Goal: Check status: Check status

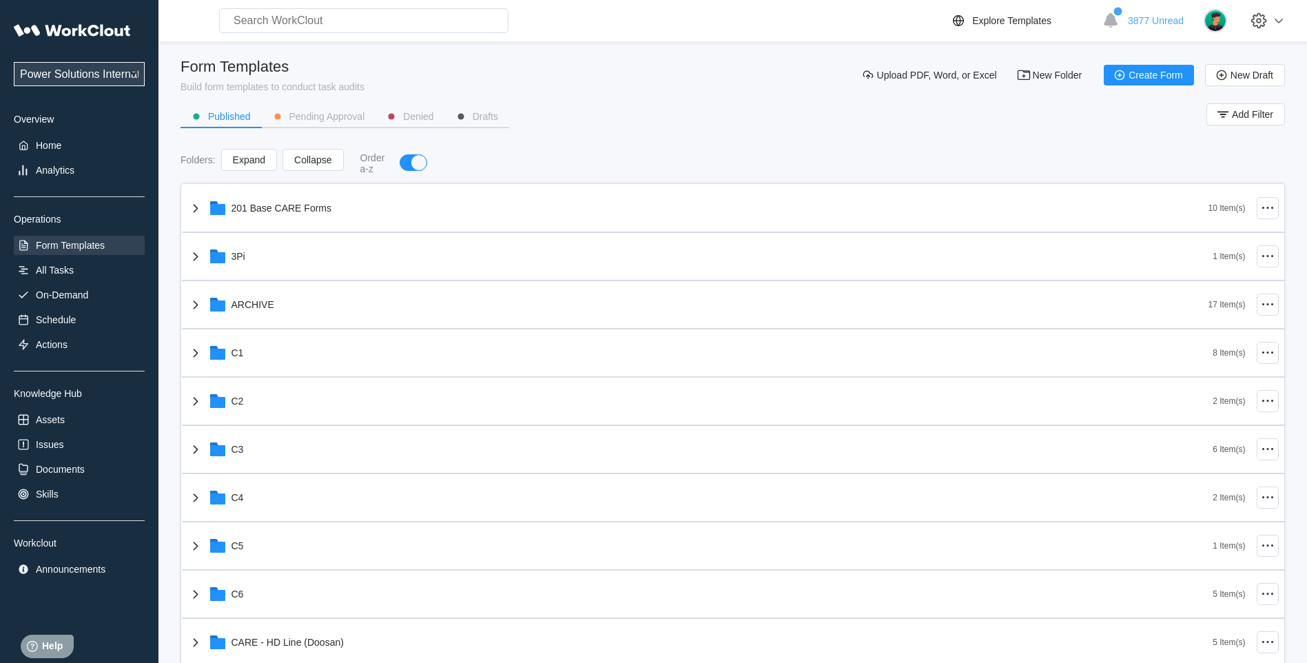
click at [291, 27] on input "text" at bounding box center [363, 20] width 289 height 25
click at [43, 171] on div "Analytics" at bounding box center [55, 170] width 39 height 11
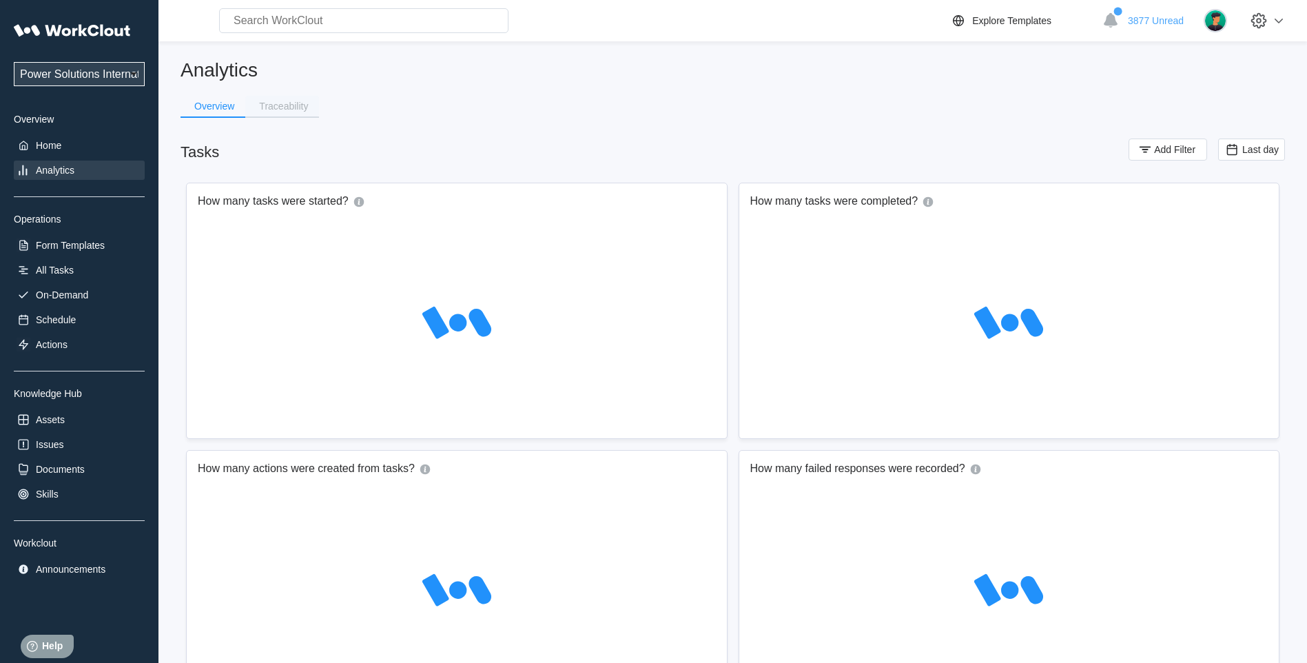
click at [289, 109] on div "Traceability" at bounding box center [283, 106] width 49 height 10
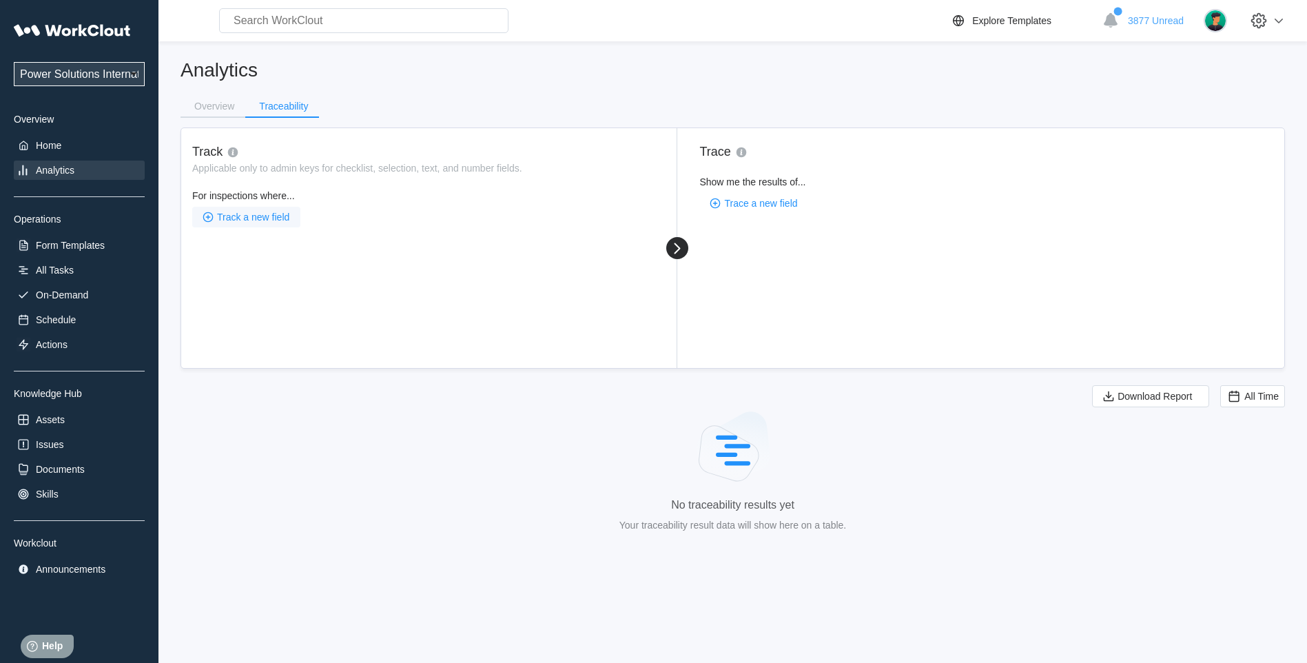
click at [228, 220] on span "Track a new field" at bounding box center [253, 217] width 72 height 10
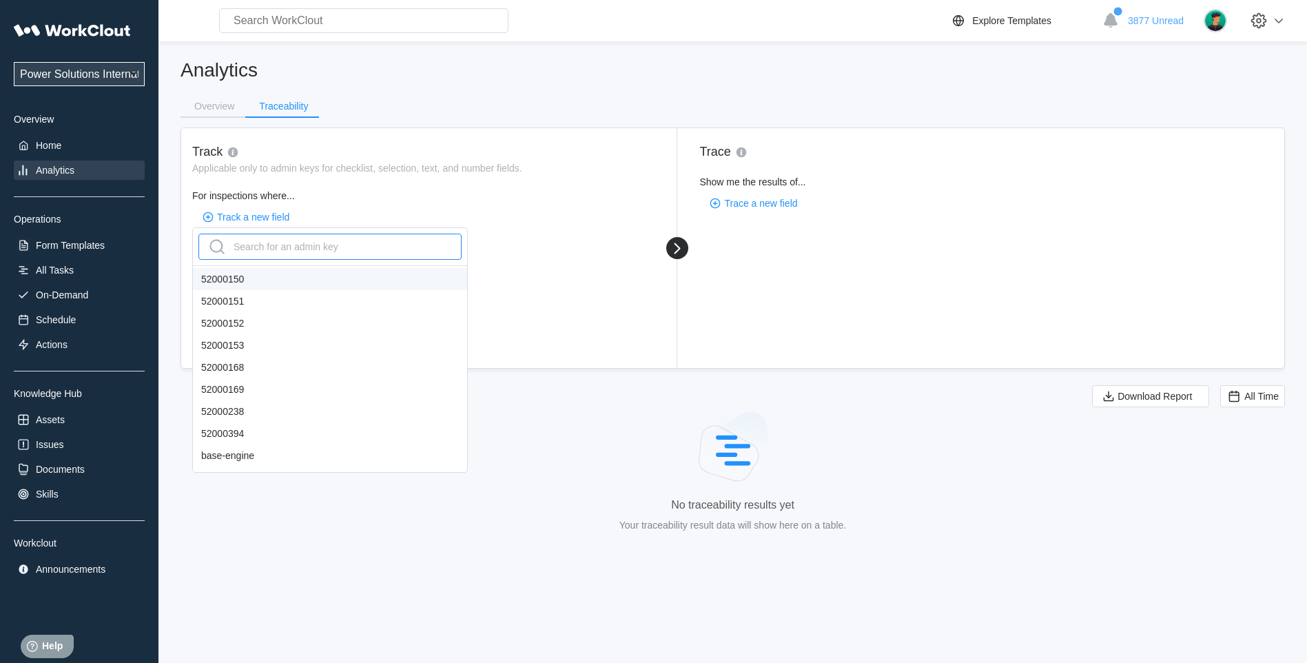
click at [235, 246] on div "Search for an admin key" at bounding box center [272, 247] width 132 height 22
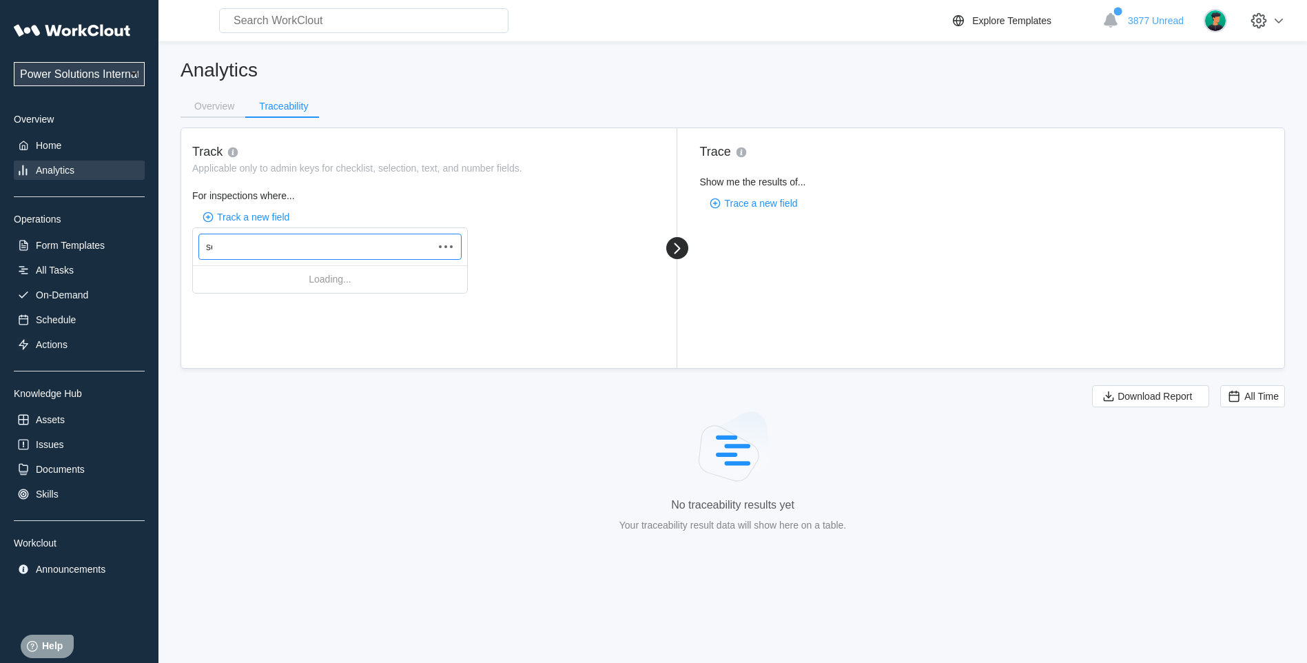
type input "ser"
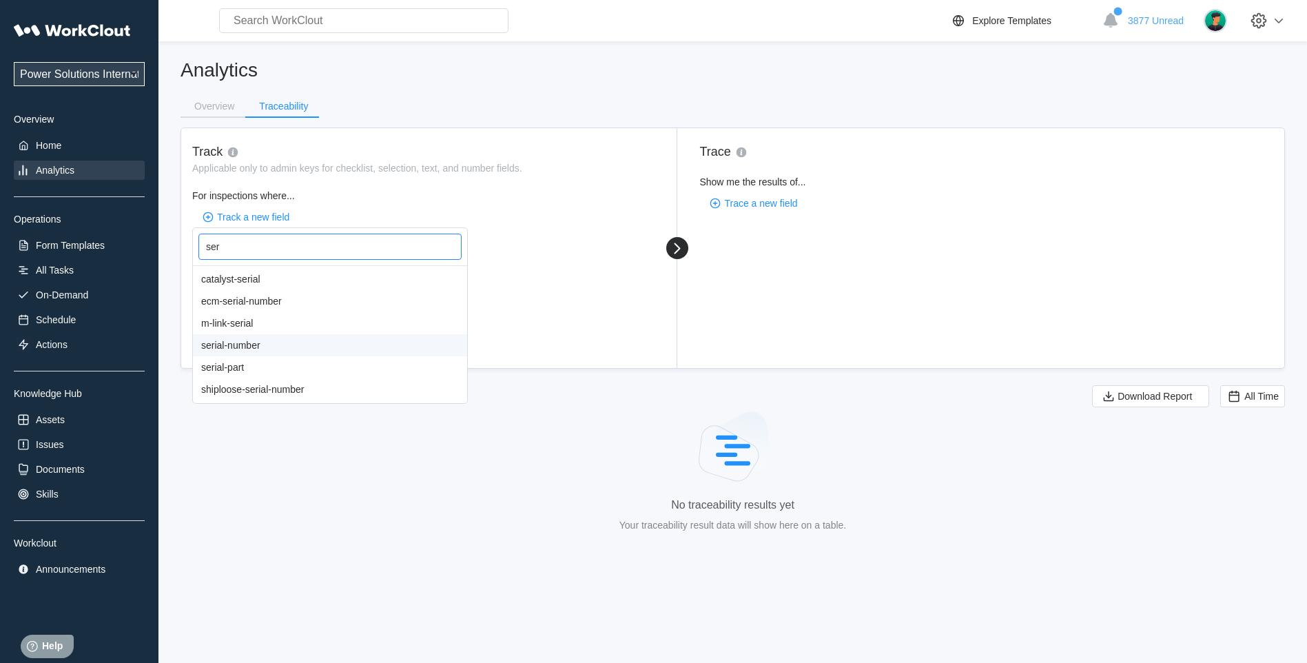
click at [245, 345] on div "serial-number" at bounding box center [330, 345] width 274 height 22
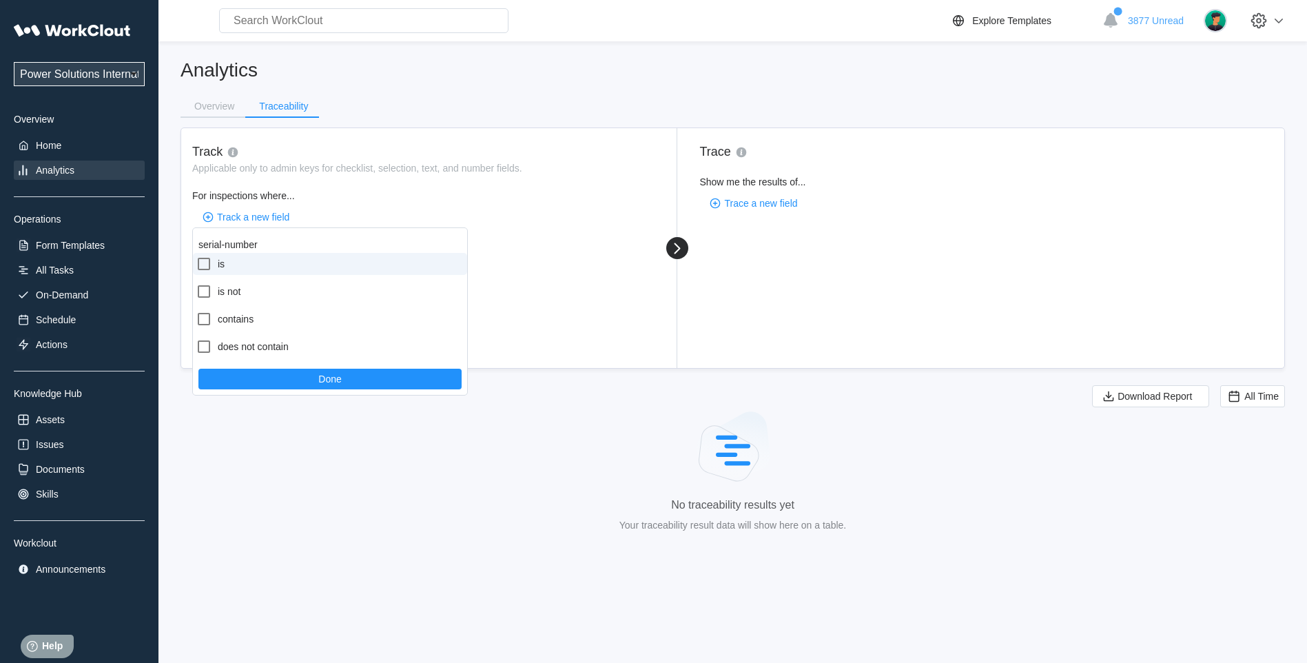
click at [211, 262] on icon at bounding box center [204, 264] width 17 height 17
click at [196, 256] on input "is" at bounding box center [196, 256] width 1 height 1
checkbox input "true"
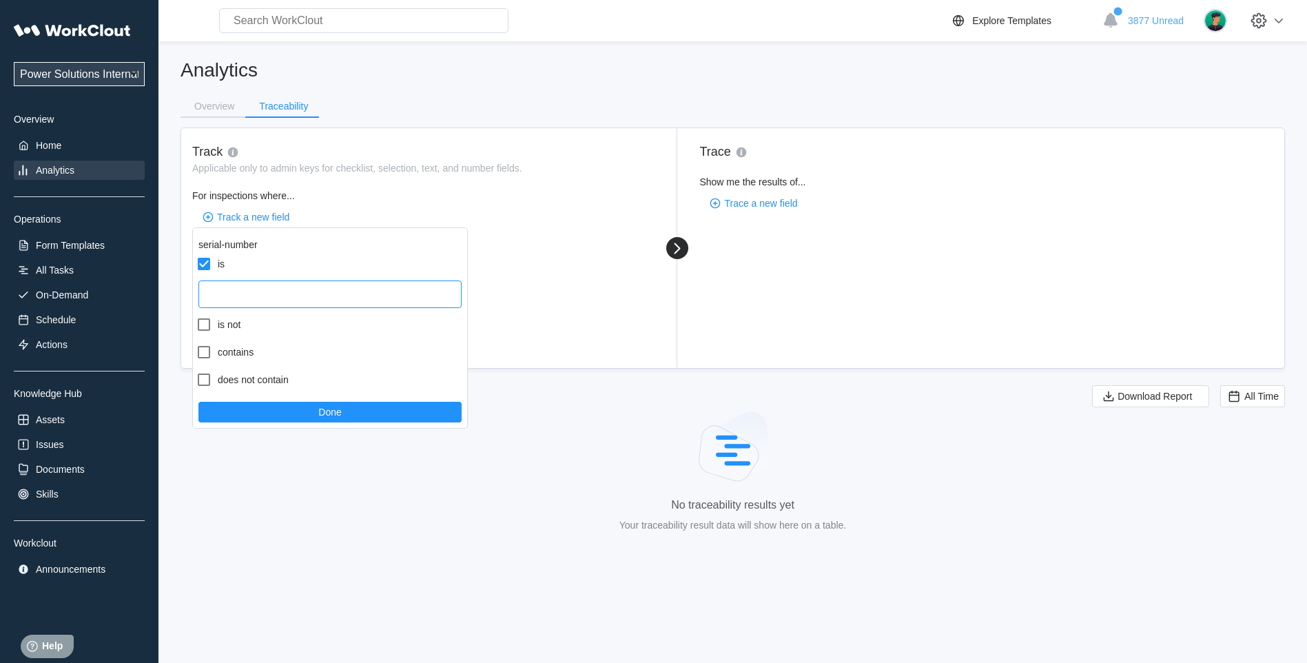
click at [221, 286] on input "text" at bounding box center [329, 294] width 263 height 28
type input "20250707104847"
click at [291, 417] on button "Done" at bounding box center [329, 412] width 263 height 21
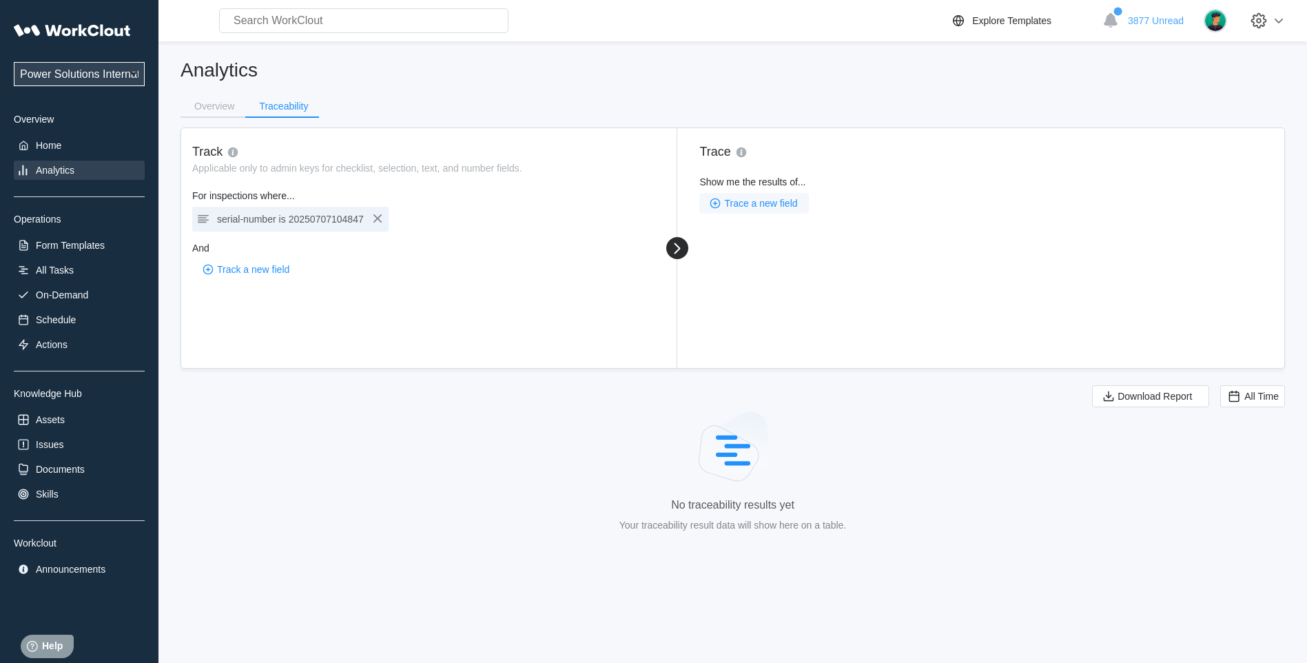
click at [743, 200] on span "Trace a new field" at bounding box center [760, 203] width 73 height 10
type input "e"
type input "ser"
click at [785, 350] on div "serial-part" at bounding box center [837, 353] width 274 height 22
click at [260, 16] on input "text" at bounding box center [363, 20] width 289 height 25
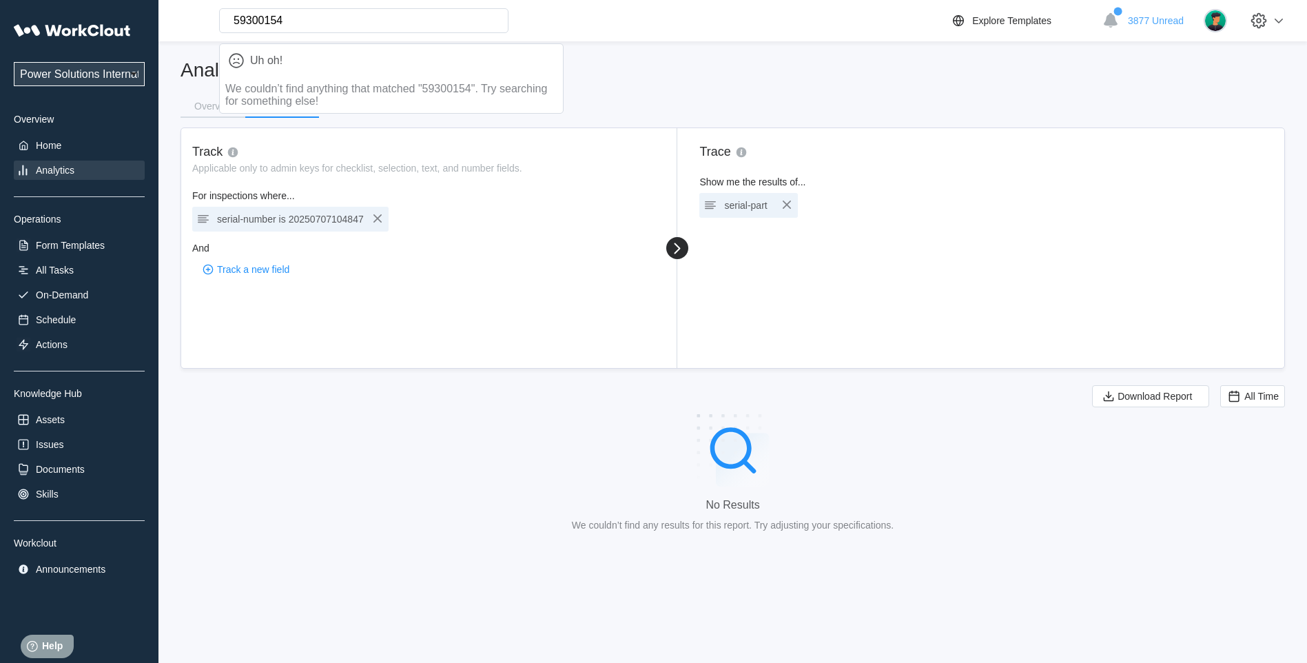
type input "59300154"
click at [262, 225] on div "serial-number is 20250707104847" at bounding box center [290, 218] width 147 height 19
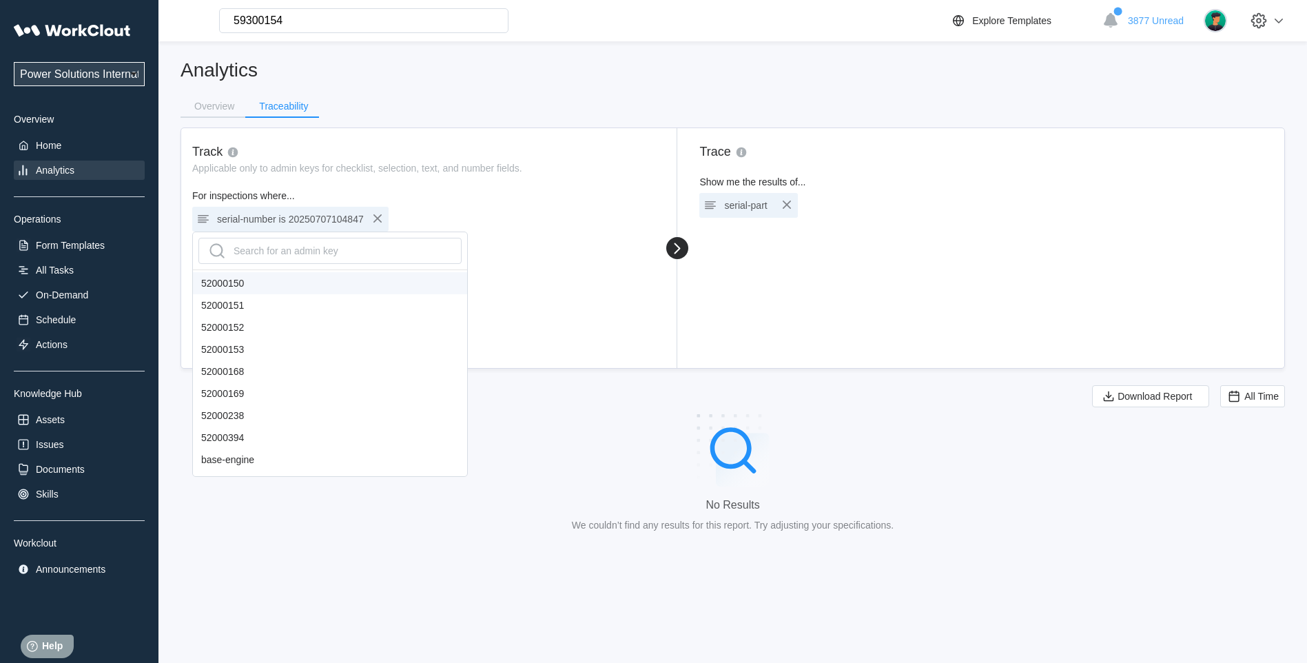
click at [298, 221] on span "20250707104847" at bounding box center [326, 219] width 75 height 11
drag, startPoint x: 298, startPoint y: 221, endPoint x: 375, endPoint y: 219, distance: 77.2
click at [375, 219] on icon "button" at bounding box center [377, 218] width 17 height 17
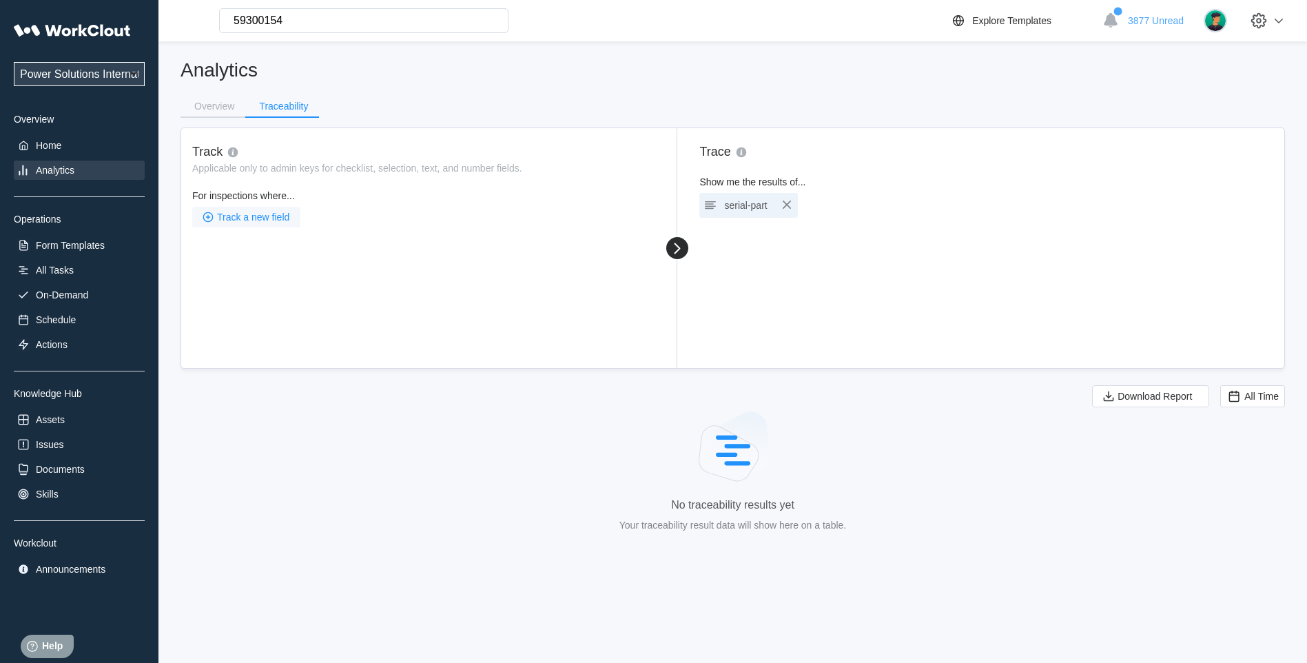
click at [254, 218] on span "Track a new field" at bounding box center [253, 217] width 72 height 10
type input "ser"
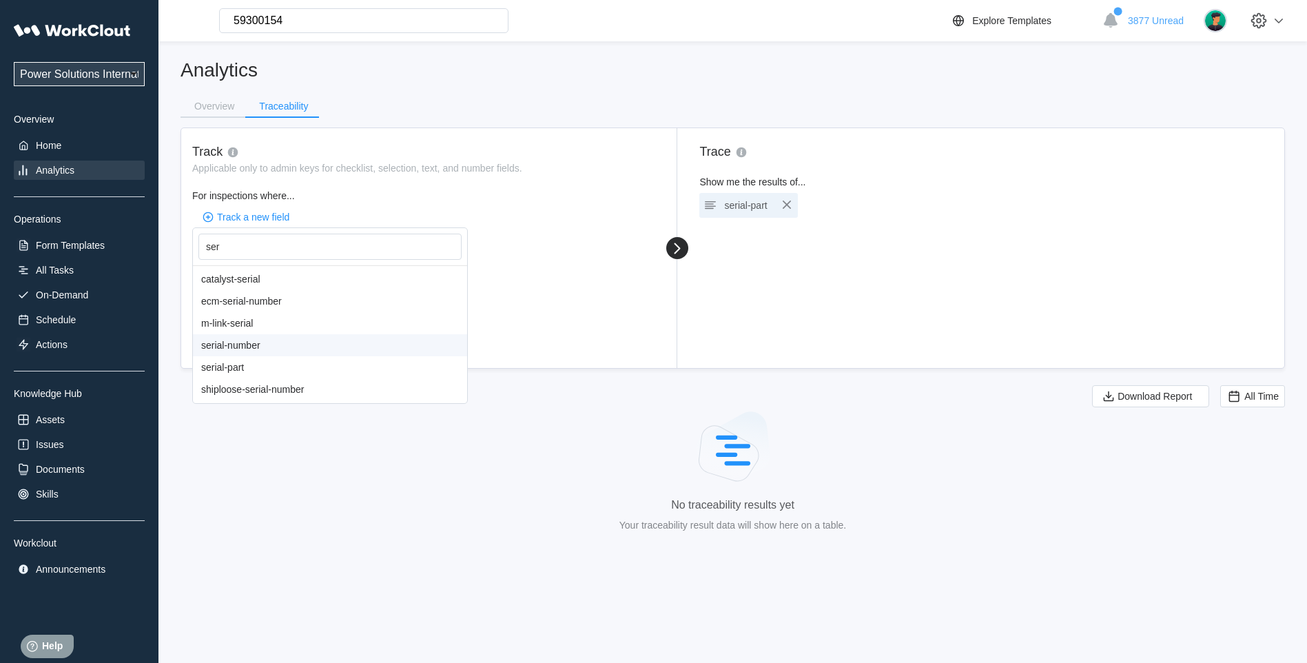
click at [233, 350] on div "serial-number" at bounding box center [330, 345] width 274 height 22
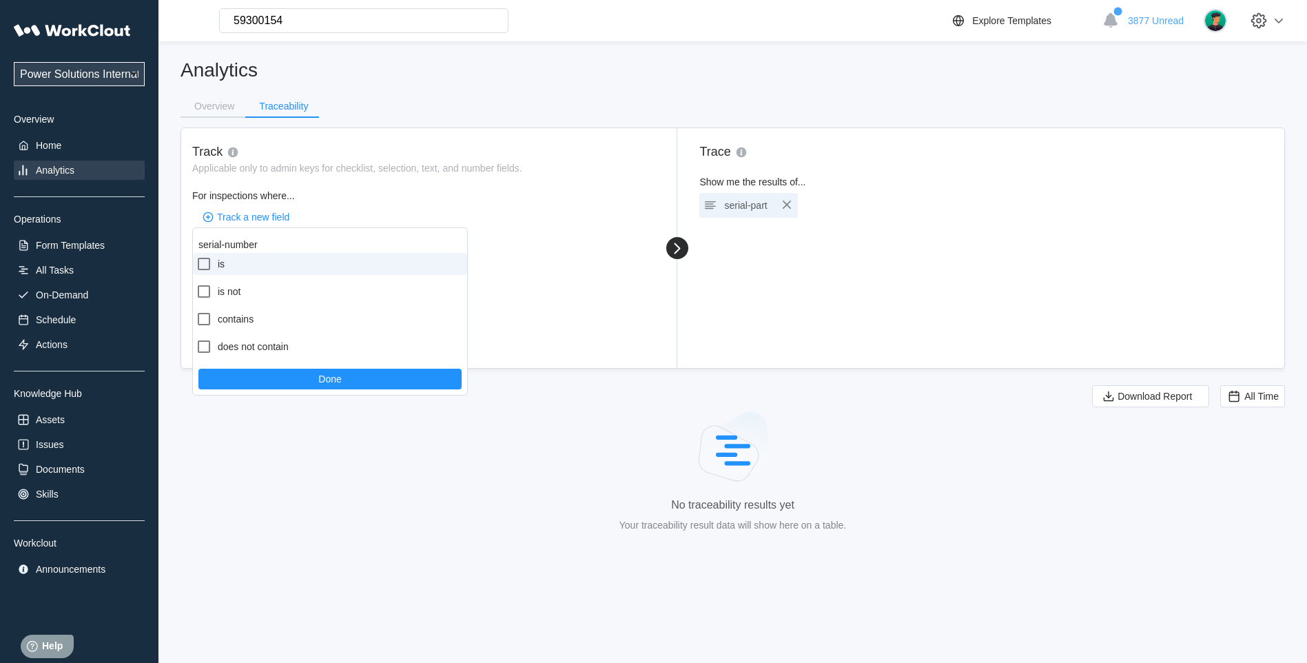
click at [209, 263] on icon at bounding box center [204, 264] width 12 height 12
click at [196, 256] on input "is" at bounding box center [196, 256] width 1 height 1
checkbox input "true"
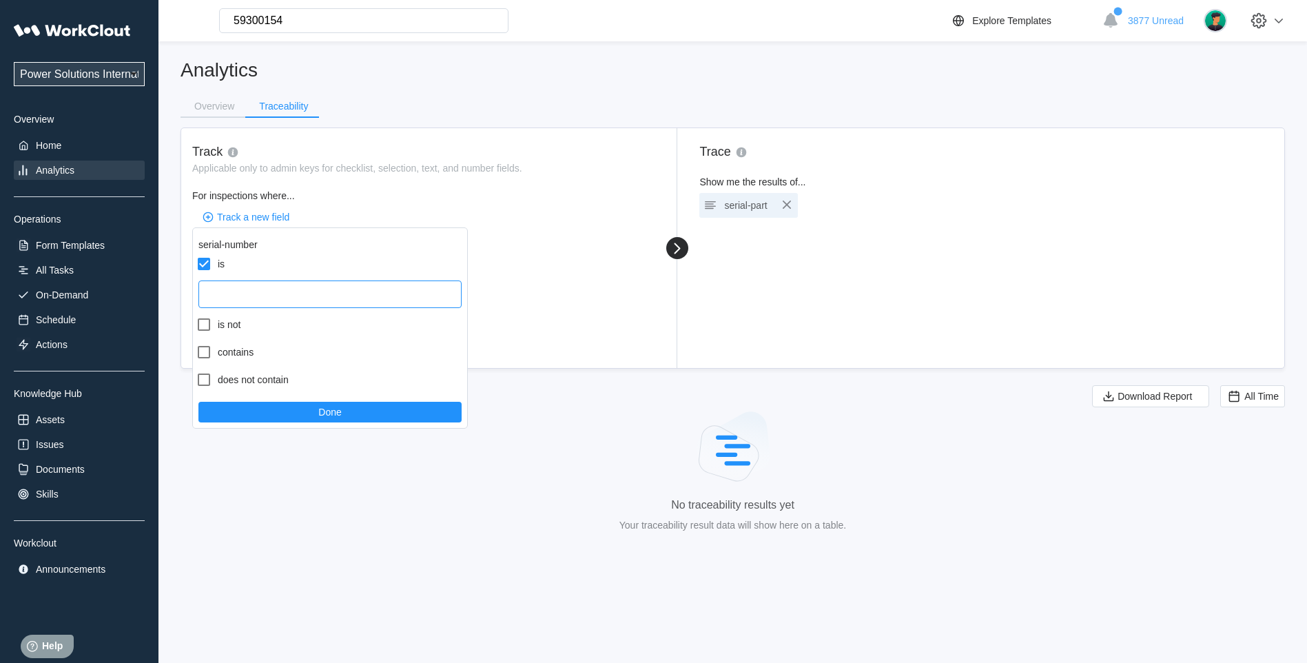
click at [259, 301] on input "text" at bounding box center [329, 294] width 263 height 28
paste input "250707000000"
type input "250707000000"
click at [269, 422] on button "Done" at bounding box center [329, 412] width 263 height 21
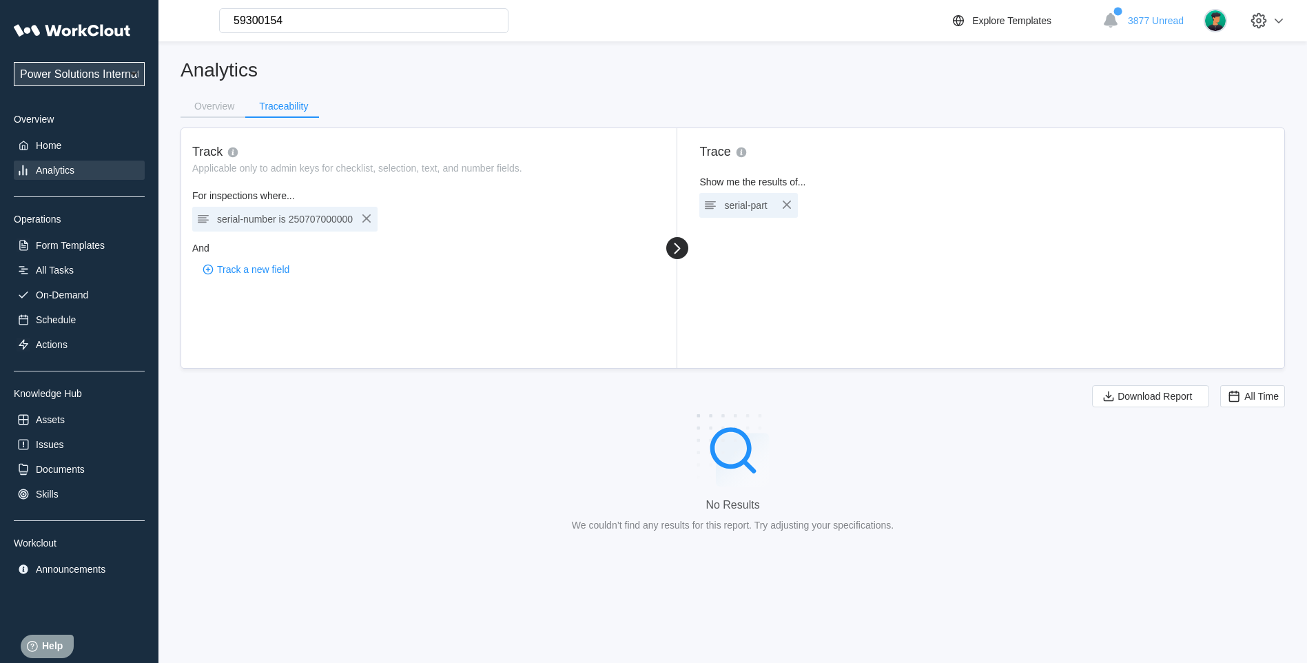
click at [309, 220] on span "250707000000" at bounding box center [321, 219] width 64 height 11
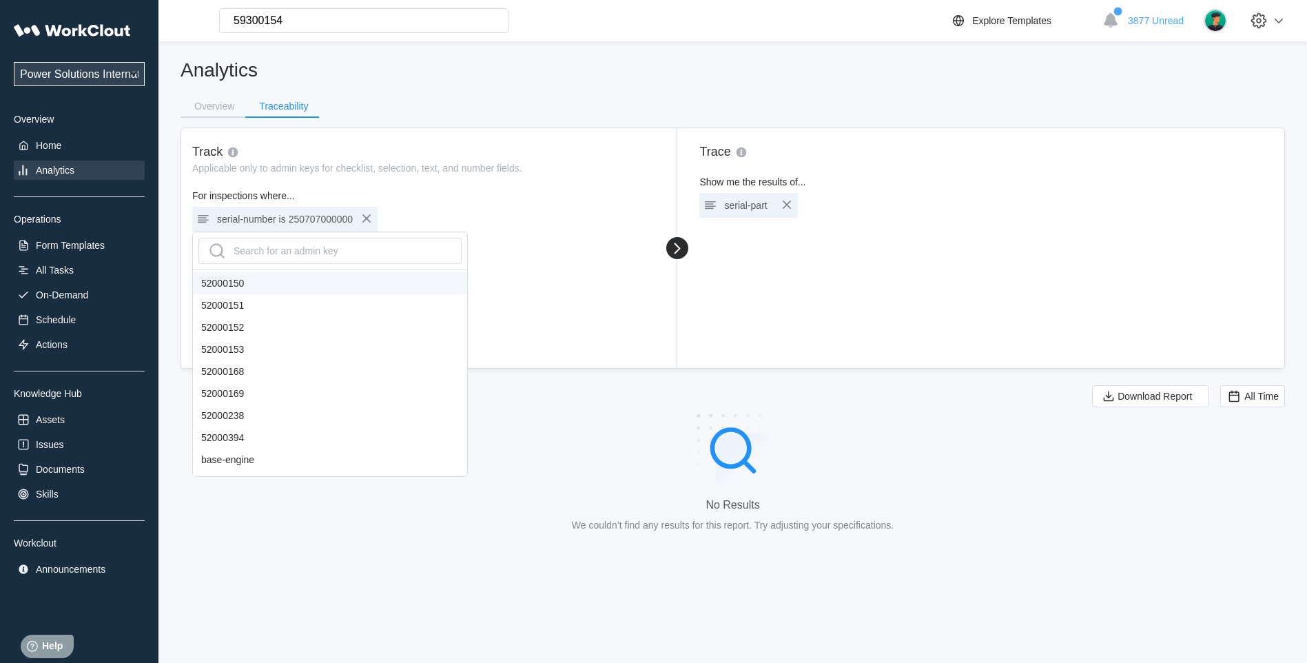
click at [275, 220] on div "serial-number is 250707000000" at bounding box center [285, 218] width 136 height 19
drag, startPoint x: 275, startPoint y: 220, endPoint x: 222, endPoint y: 217, distance: 52.4
click at [222, 217] on div "serial-number is 250707000000" at bounding box center [285, 218] width 136 height 19
click at [194, 218] on div "serial-number is 250707000000" at bounding box center [284, 219] width 185 height 25
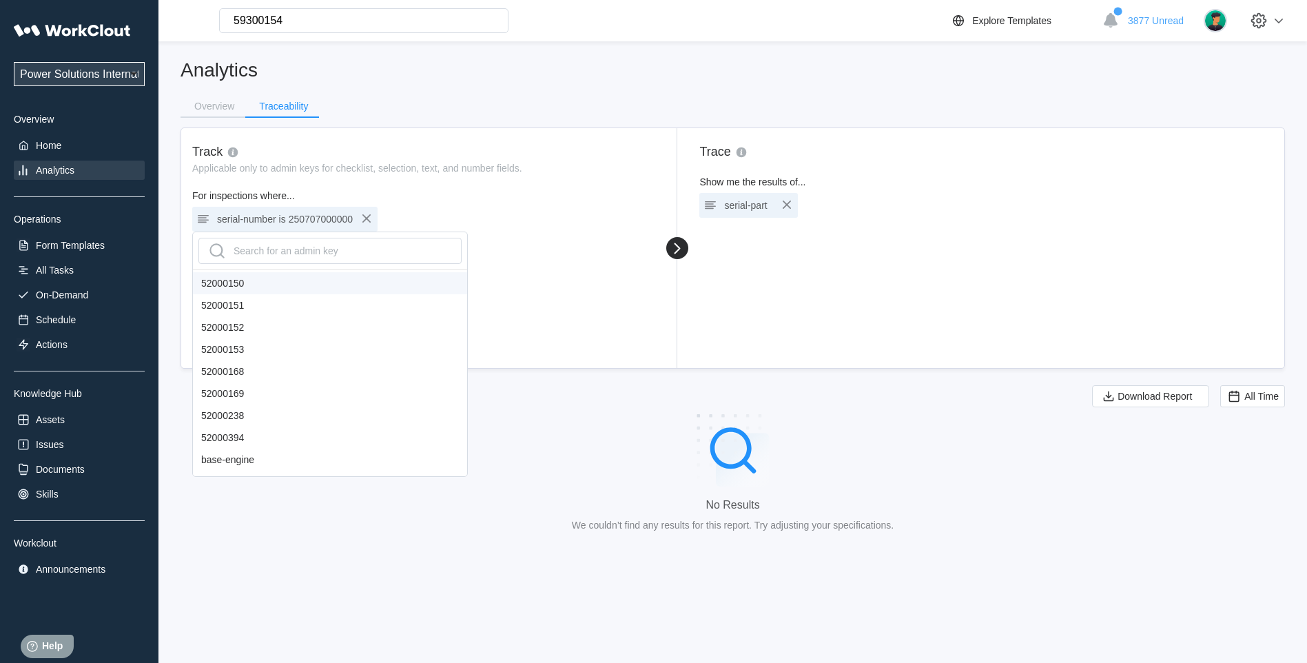
click at [207, 218] on icon at bounding box center [203, 219] width 17 height 17
click at [327, 251] on div "Search for an admin key" at bounding box center [272, 251] width 132 height 22
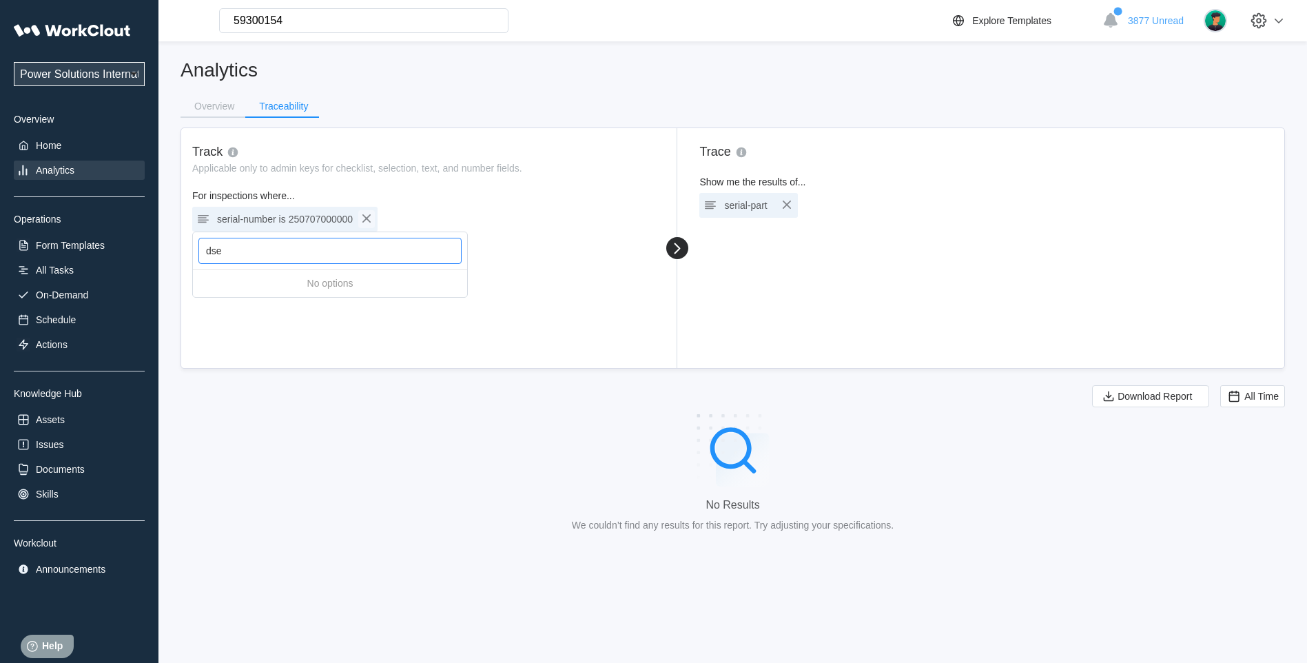
type input "dse"
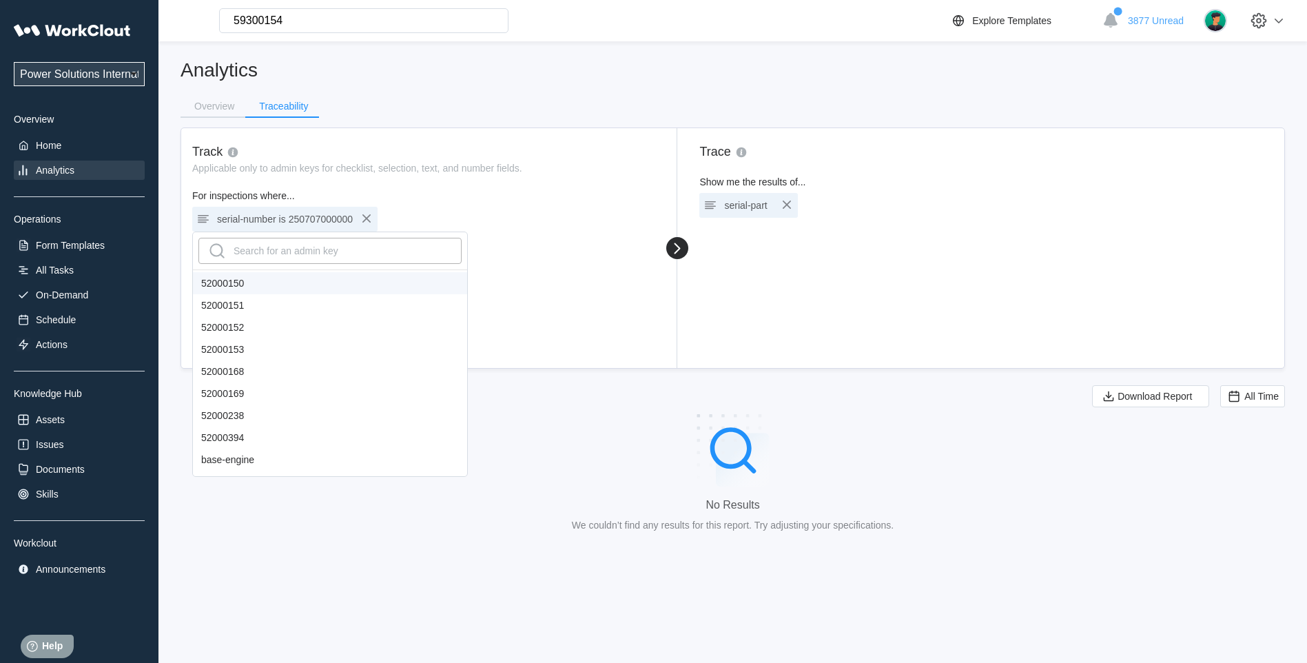
drag, startPoint x: 364, startPoint y: 216, endPoint x: 281, endPoint y: 236, distance: 85.9
click at [364, 216] on icon "button" at bounding box center [366, 218] width 8 height 8
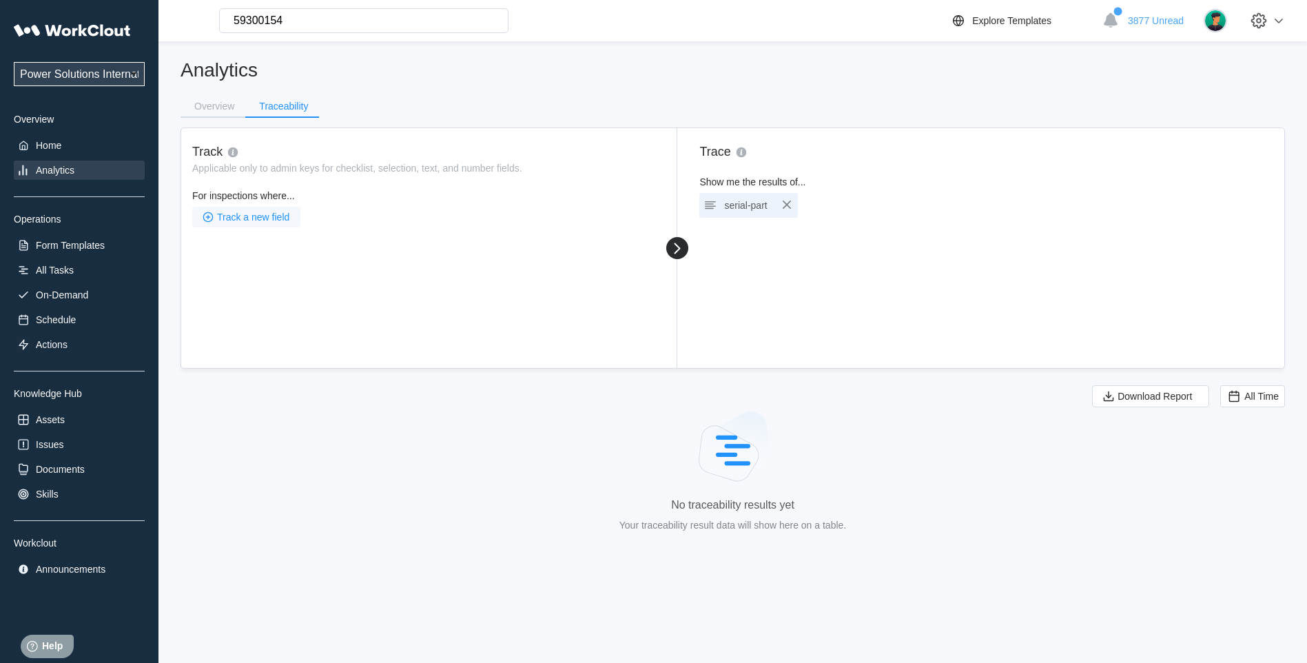
click at [256, 218] on span "Track a new field" at bounding box center [253, 217] width 72 height 10
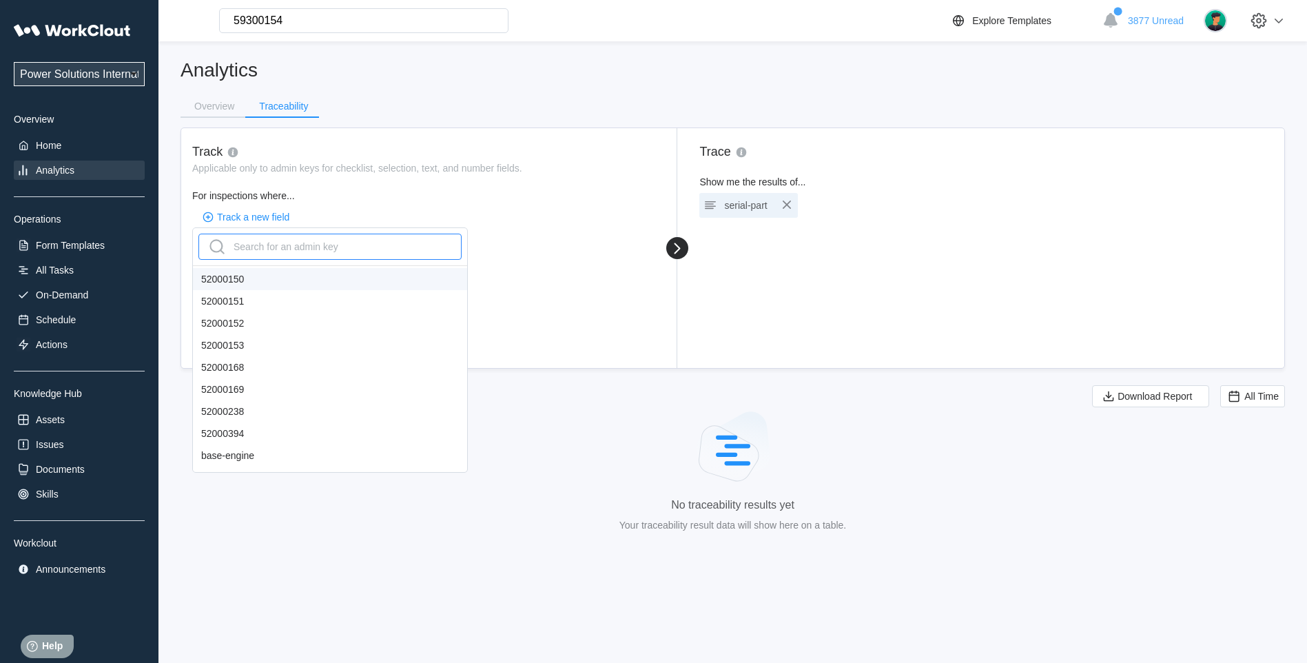
click at [256, 242] on div "Search for an admin key" at bounding box center [272, 247] width 132 height 22
type input "se"
click at [224, 454] on div "serial-number" at bounding box center [330, 455] width 274 height 22
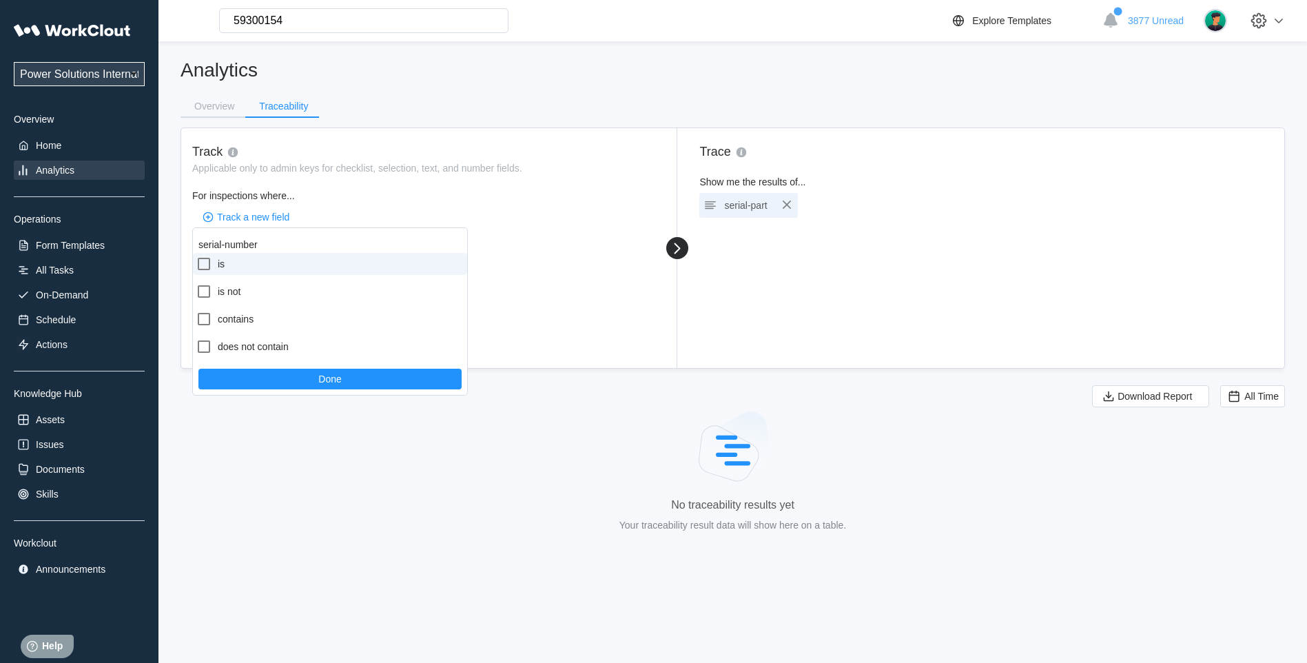
click at [197, 263] on icon at bounding box center [204, 264] width 17 height 17
click at [196, 256] on input "is" at bounding box center [196, 256] width 1 height 1
checkbox input "true"
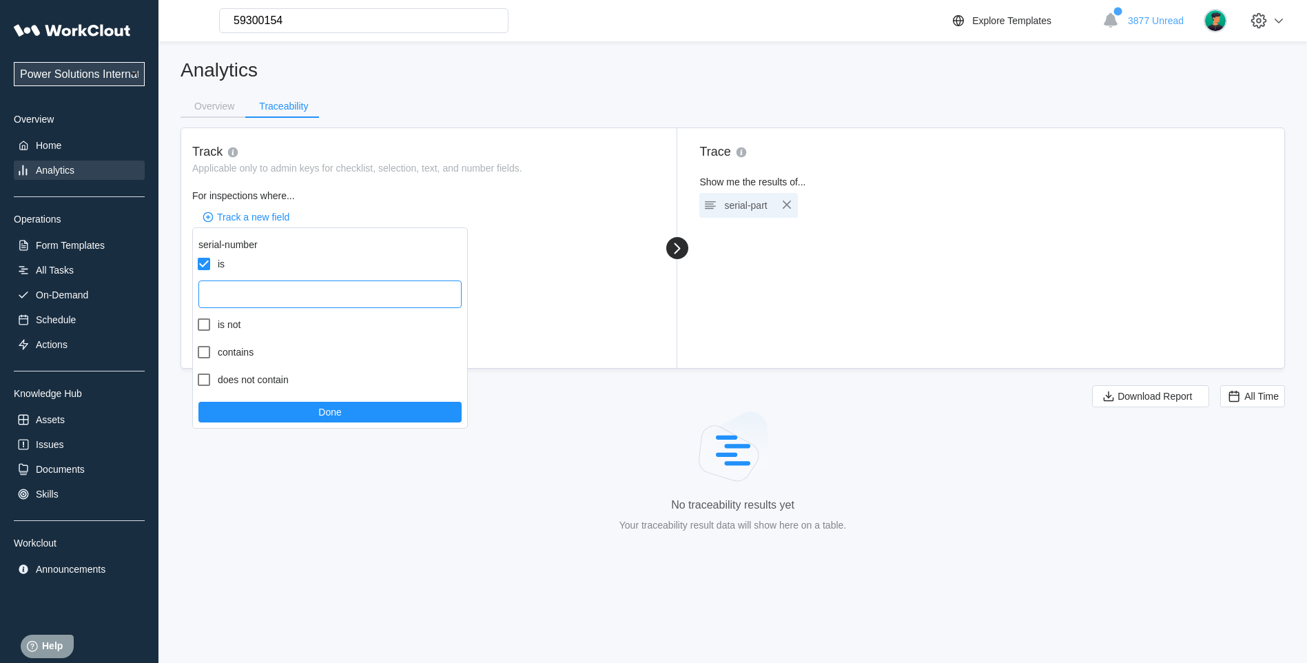
click at [225, 300] on input "text" at bounding box center [329, 294] width 263 height 28
paste input "250707000000"
type input "20250707000000"
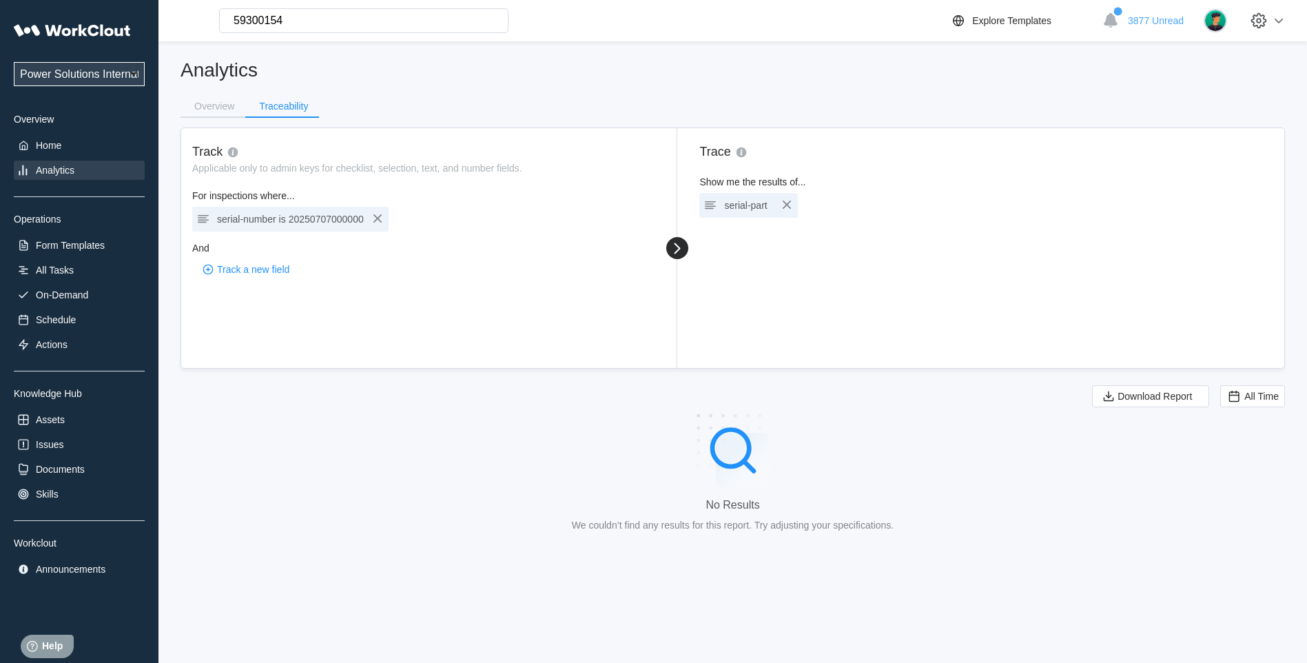
click at [371, 217] on icon "button" at bounding box center [377, 218] width 17 height 17
click at [233, 211] on button "Track a new field" at bounding box center [246, 217] width 108 height 21
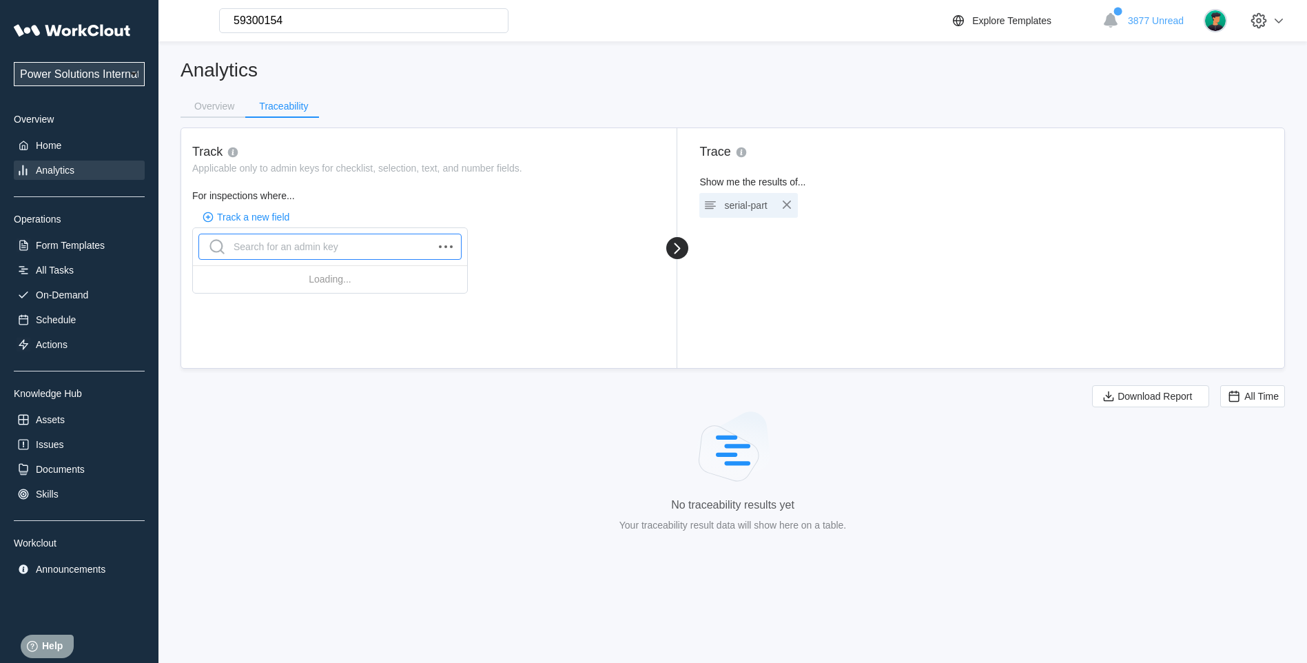
click at [245, 242] on div "Search for an admin key" at bounding box center [272, 247] width 132 height 22
type input "spec"
click at [796, 207] on div "serial-part" at bounding box center [748, 205] width 98 height 25
click at [788, 202] on icon "button" at bounding box center [786, 204] width 17 height 17
click at [773, 205] on span "Trace a new field" at bounding box center [760, 203] width 73 height 10
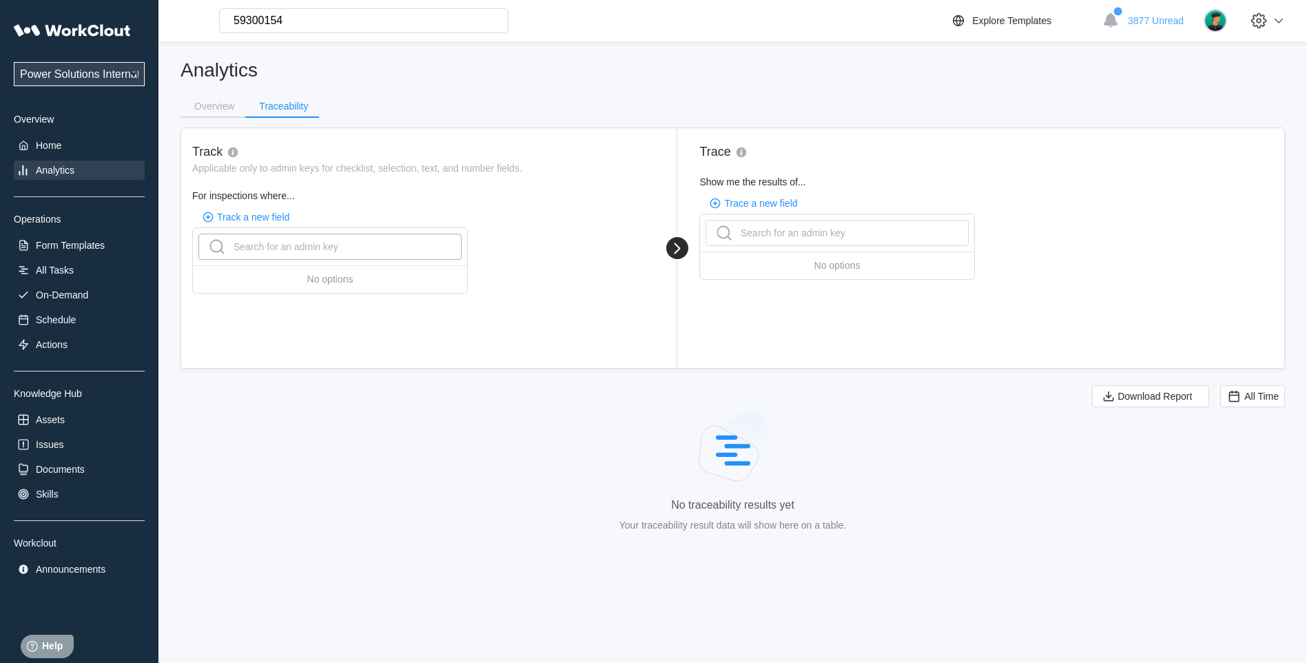
click at [766, 218] on div "Search for an admin key No options" at bounding box center [837, 247] width 276 height 66
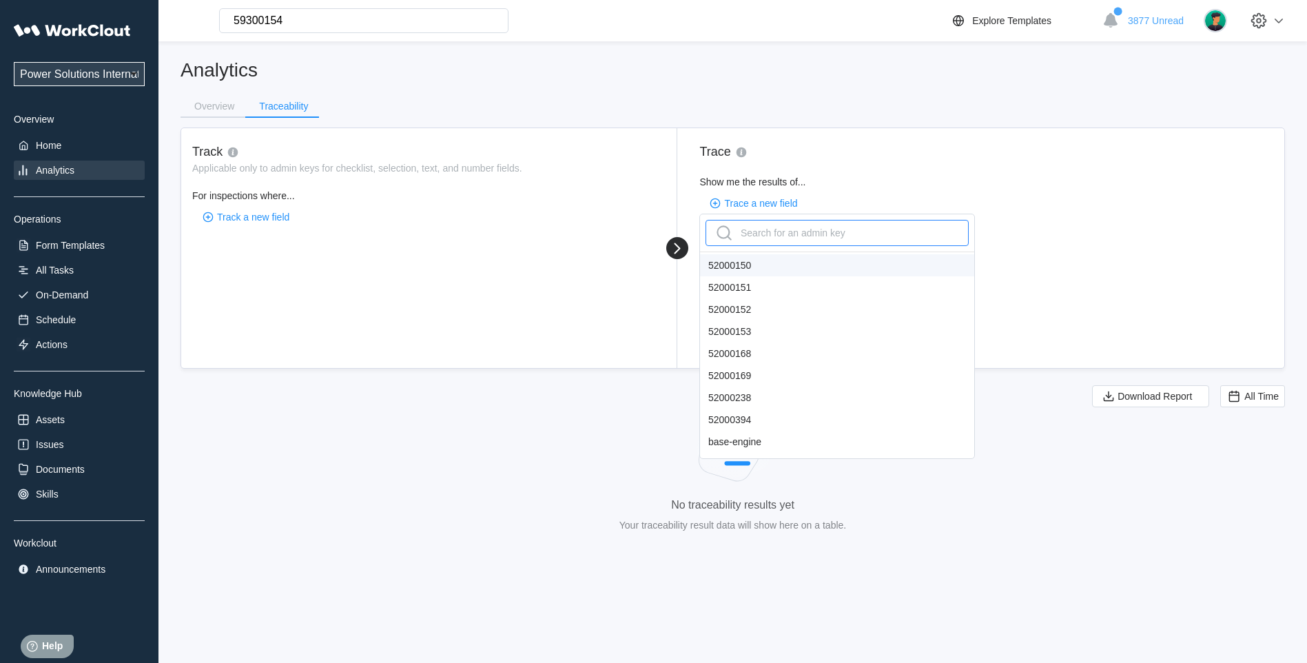
click at [765, 228] on div "Search for an admin key" at bounding box center [779, 233] width 132 height 22
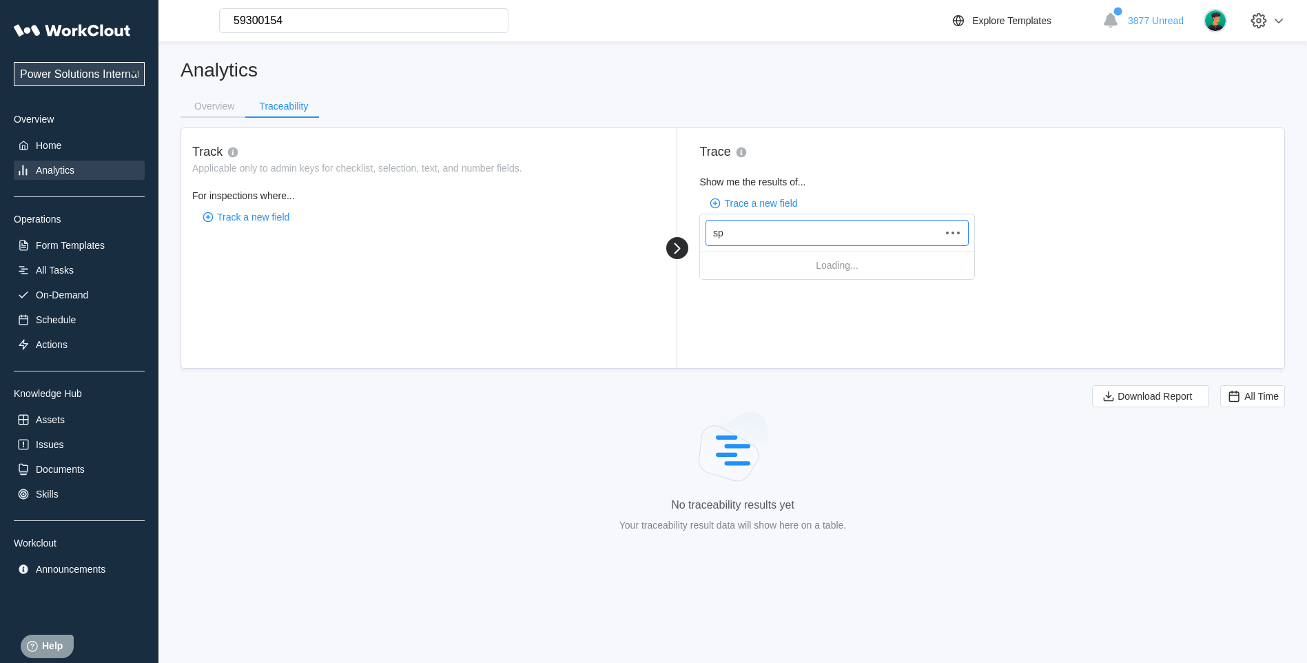
type input "spe"
click at [749, 266] on div "spec-number" at bounding box center [837, 265] width 274 height 22
click at [229, 218] on span "Track a new field" at bounding box center [253, 217] width 72 height 10
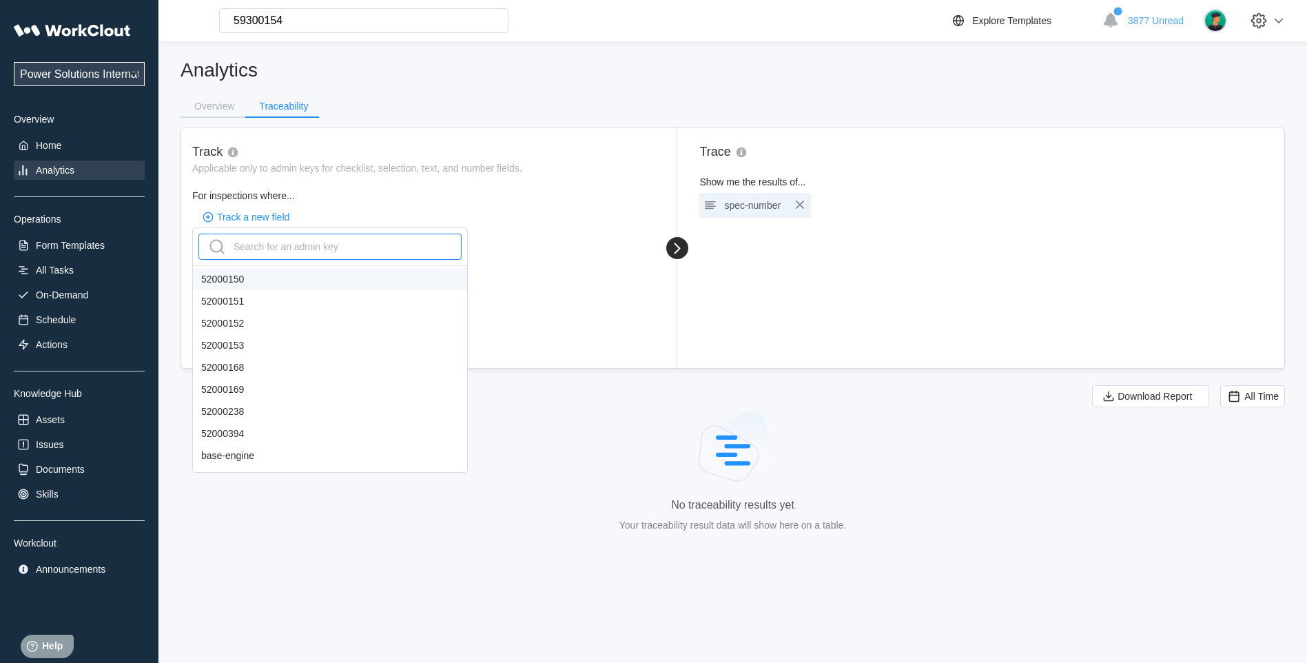
click at [263, 253] on div "Search for an admin key" at bounding box center [272, 247] width 132 height 22
type input "spec"
click at [247, 283] on div "spec-number" at bounding box center [330, 279] width 274 height 22
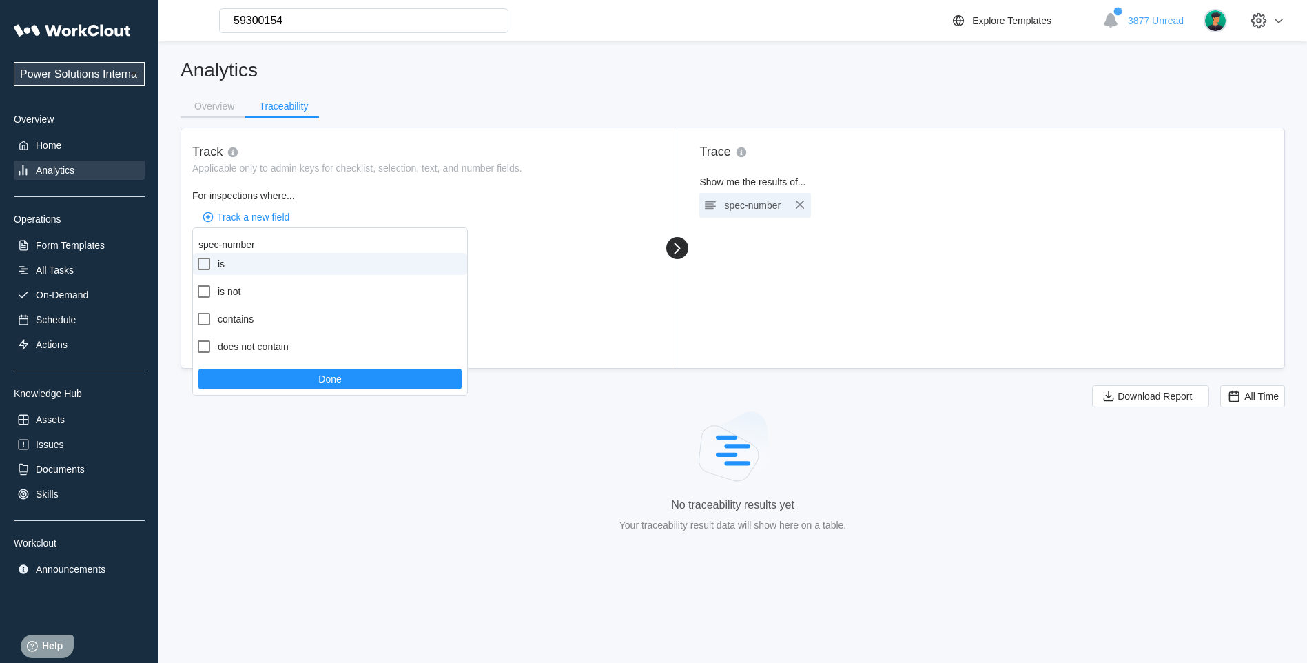
click at [207, 269] on icon at bounding box center [204, 264] width 17 height 17
click at [196, 256] on input "is" at bounding box center [196, 256] width 1 height 1
checkbox input "true"
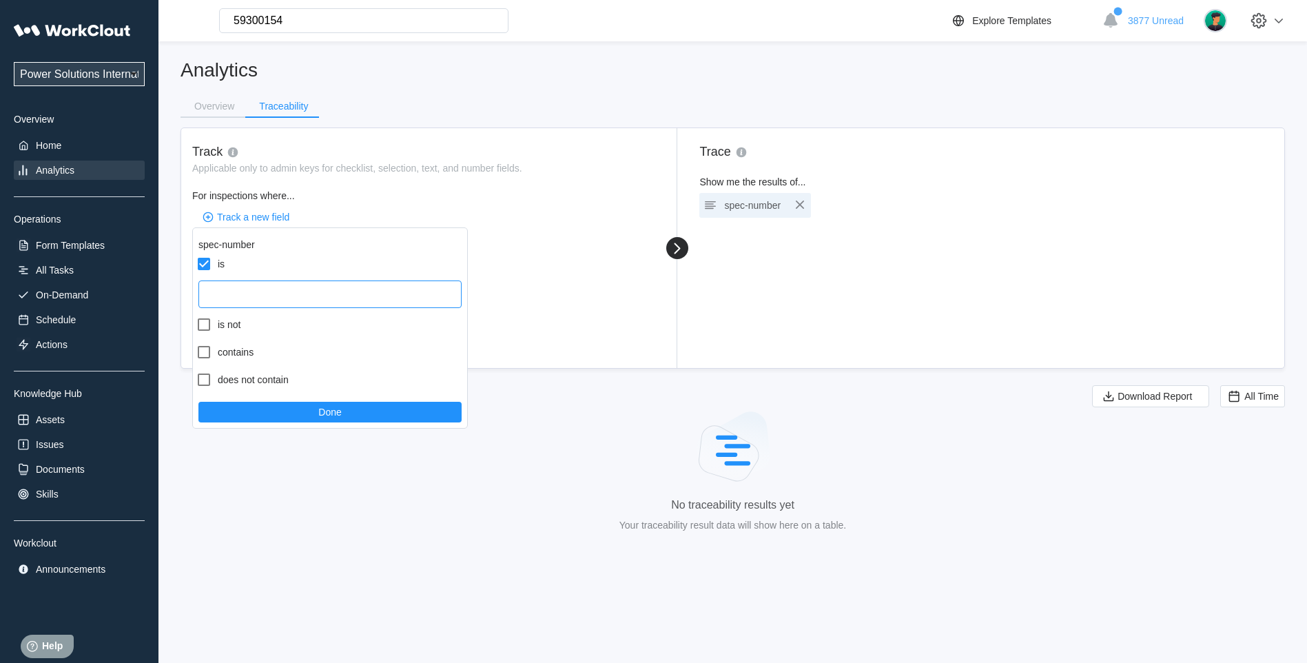
click at [245, 293] on input "text" at bounding box center [329, 294] width 263 height 28
type input "59300154"
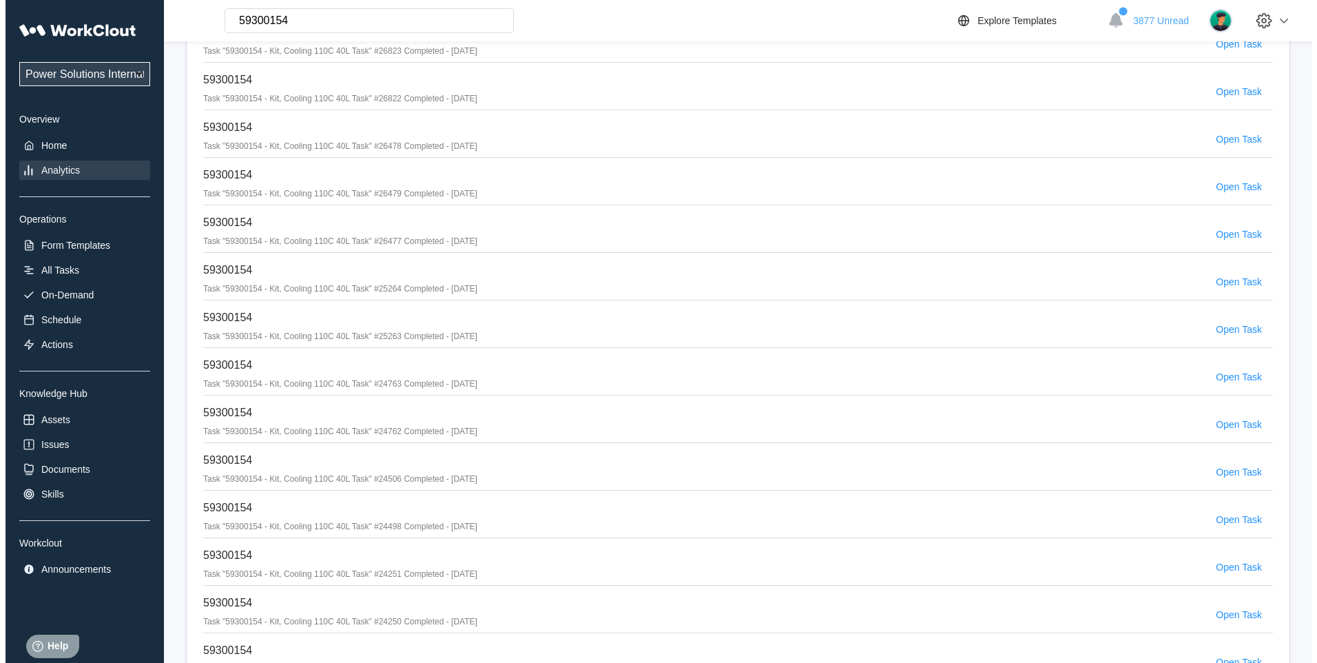
scroll to position [574, 0]
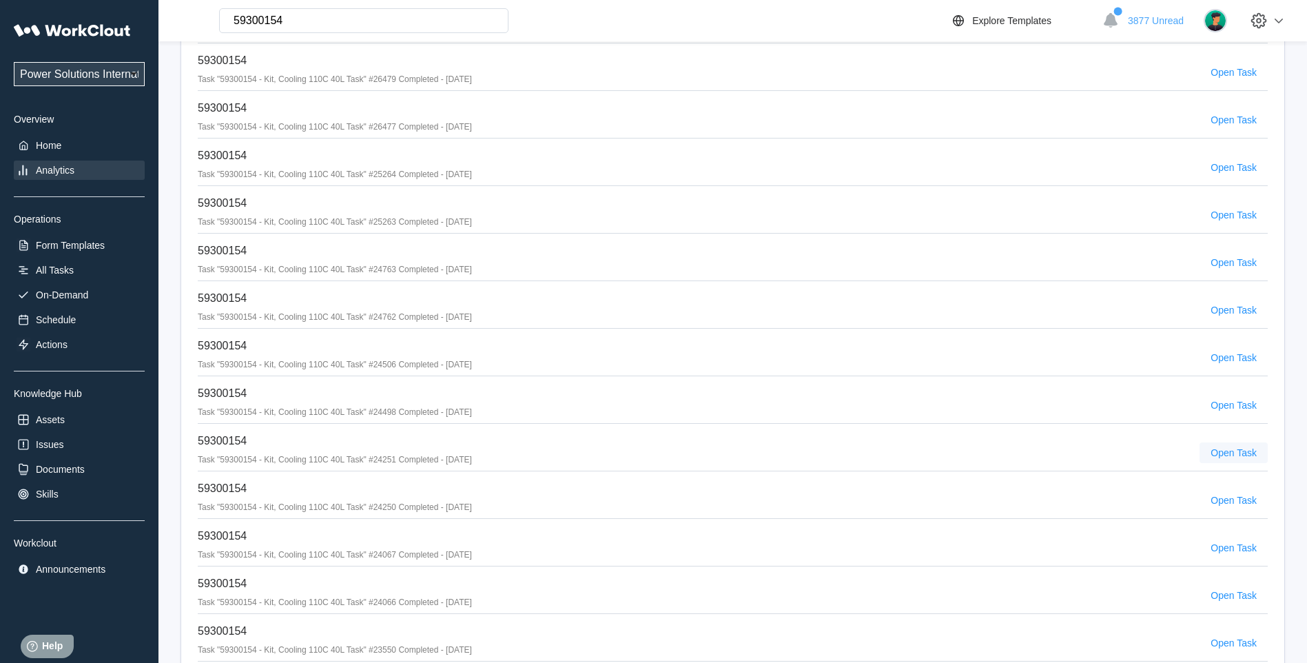
click at [1236, 452] on span "Open Task" at bounding box center [1233, 453] width 46 height 10
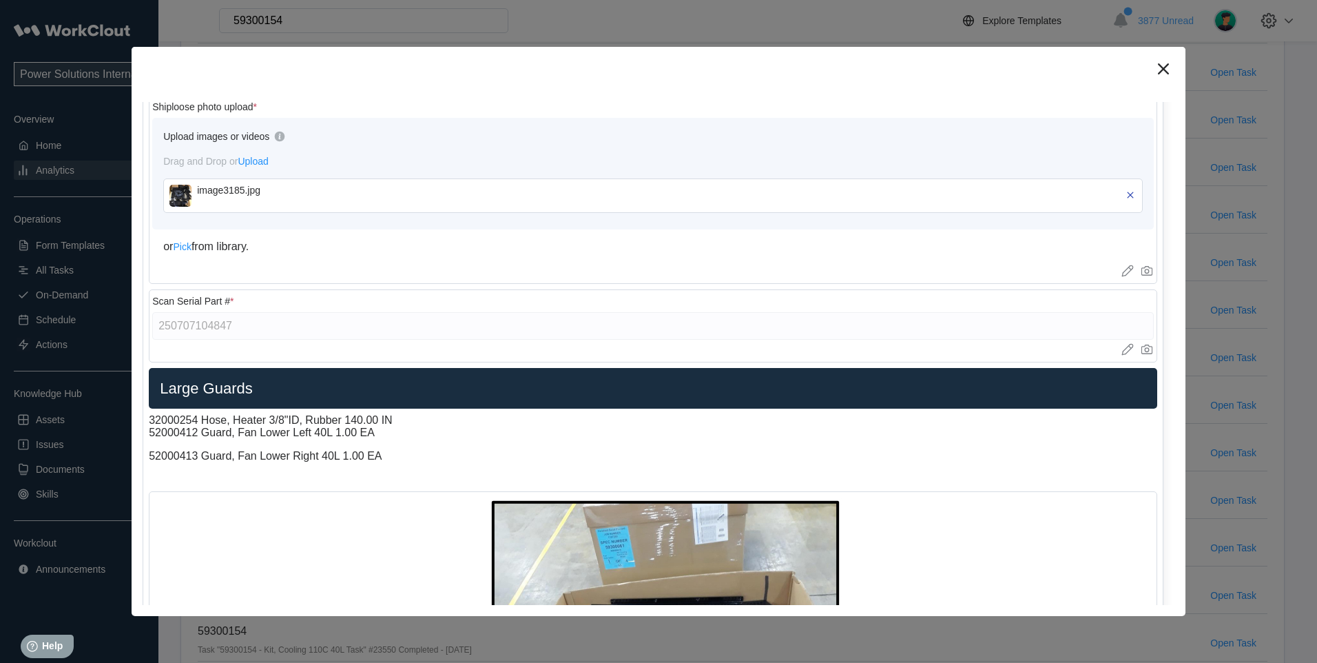
scroll to position [2724, 0]
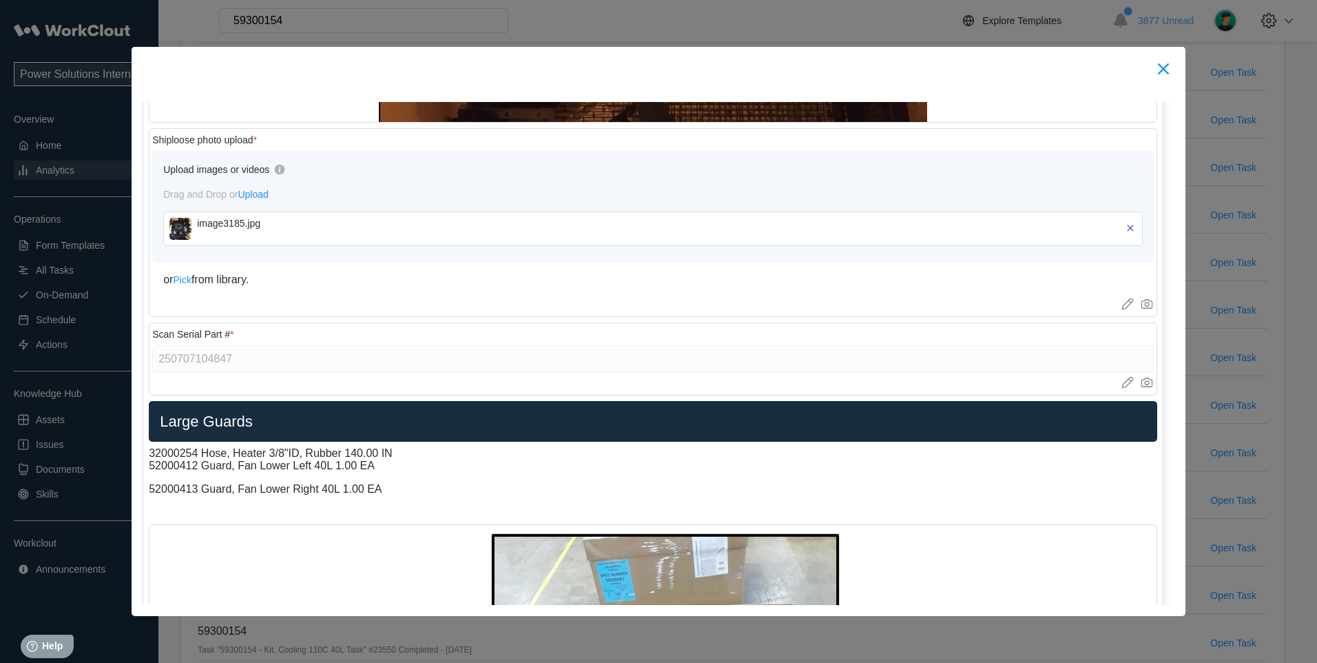
click at [1163, 71] on icon at bounding box center [1163, 69] width 22 height 22
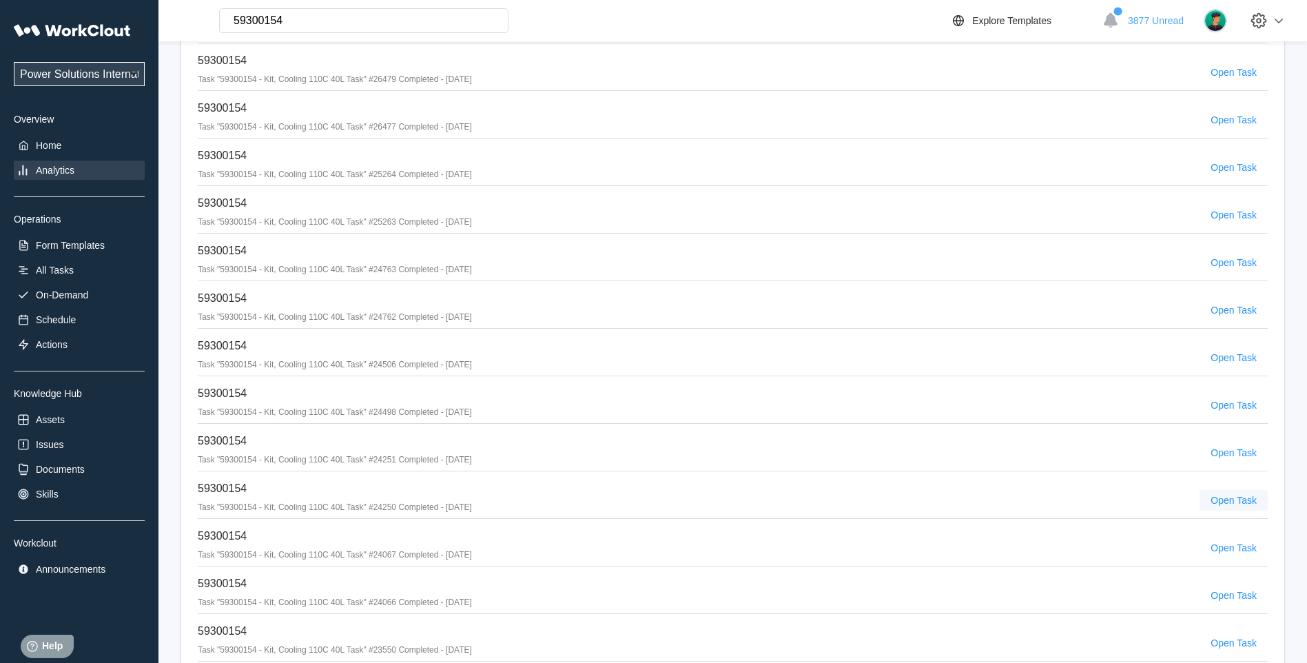
click at [1223, 499] on span "Open Task" at bounding box center [1233, 500] width 46 height 10
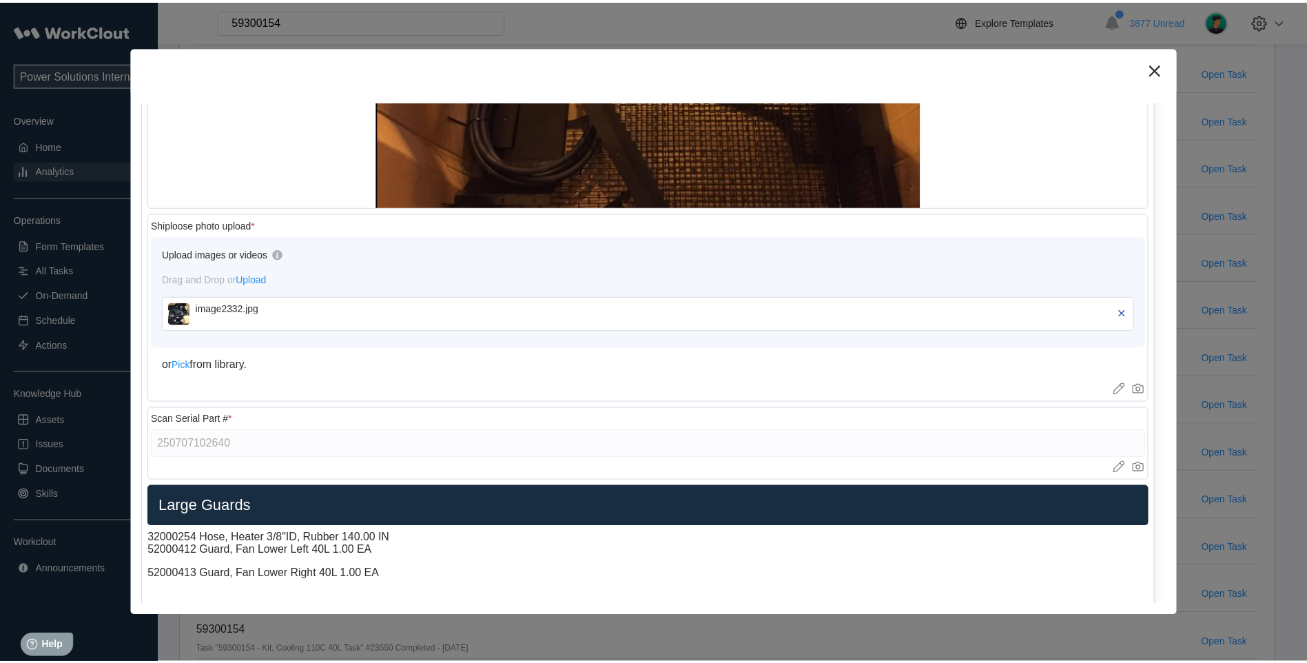
scroll to position [2640, 0]
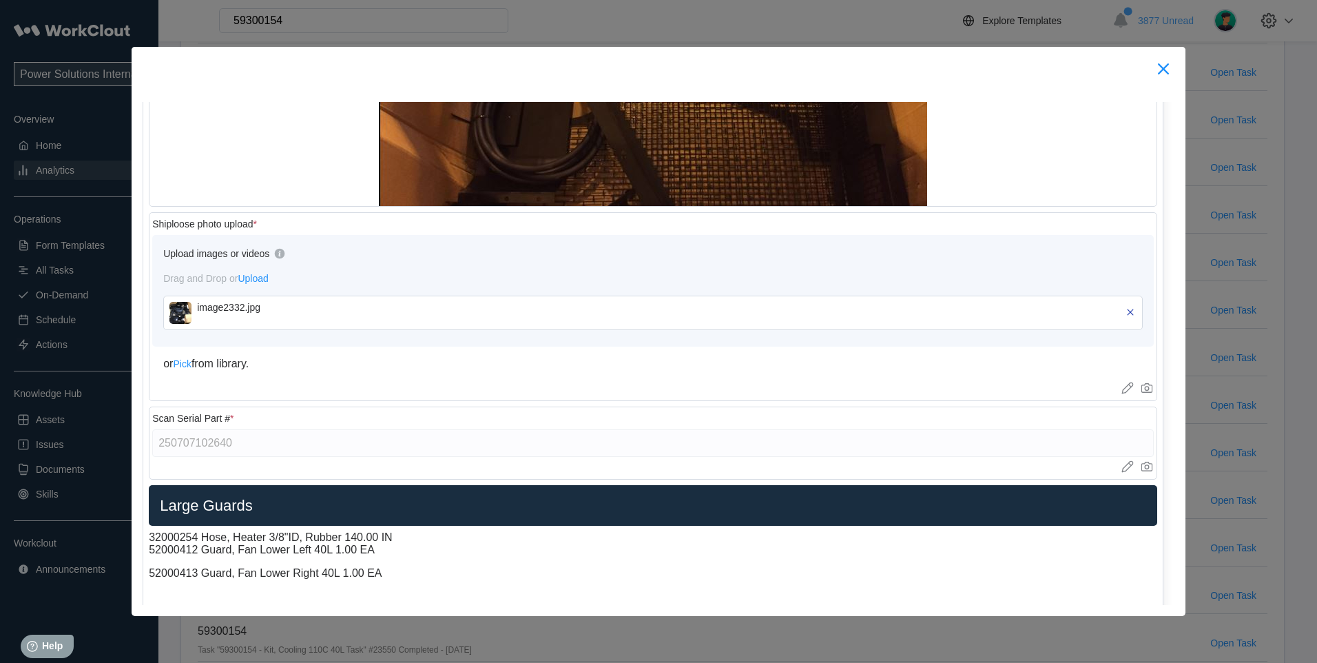
click at [1159, 68] on icon at bounding box center [1163, 69] width 22 height 22
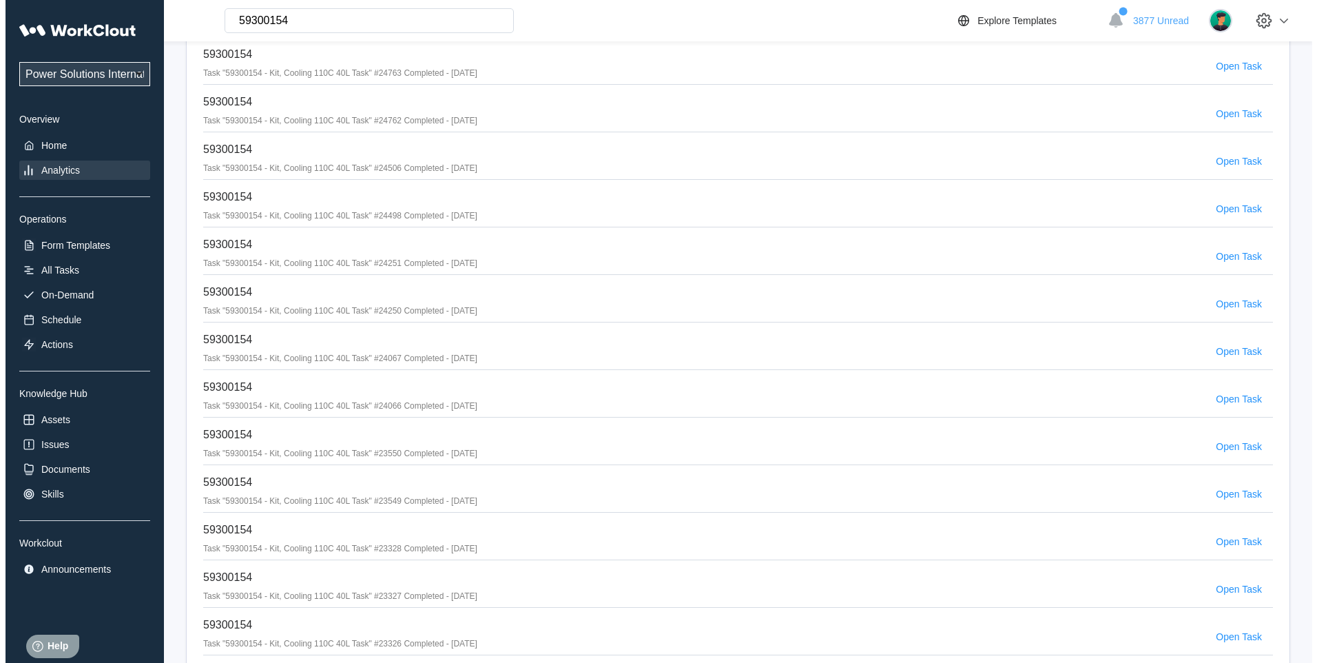
scroll to position [804, 0]
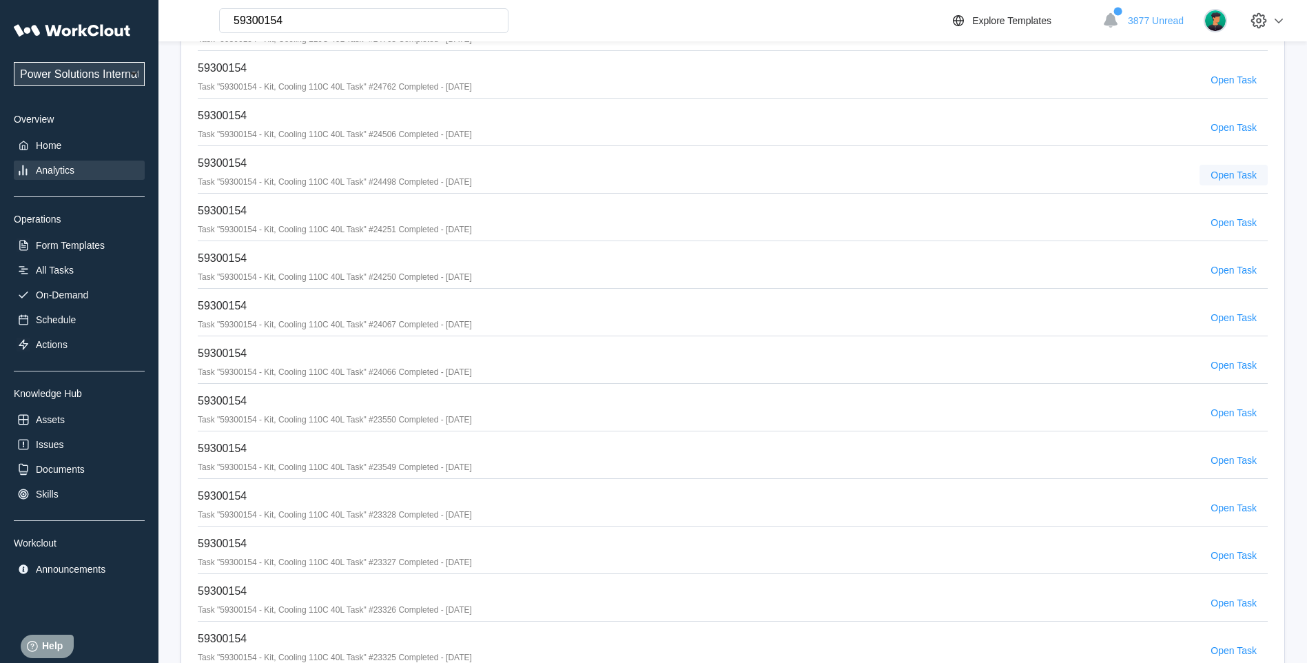
click at [1217, 176] on span "Open Task" at bounding box center [1233, 175] width 46 height 10
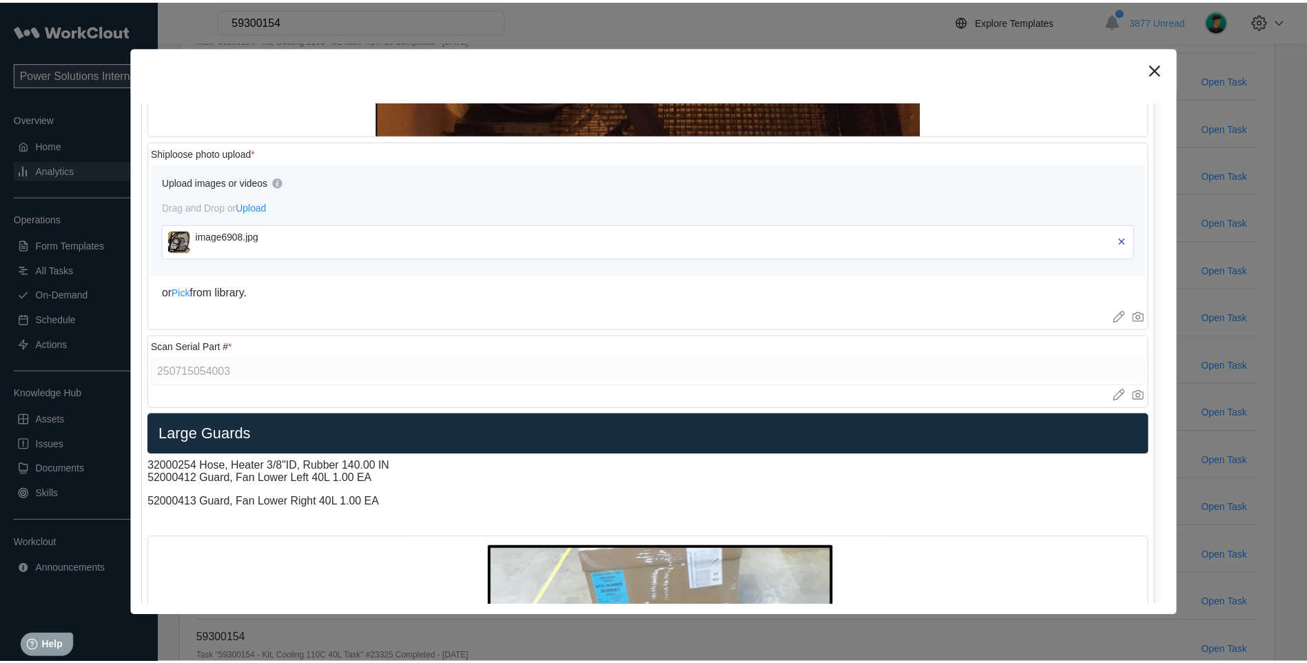
scroll to position [2755, 0]
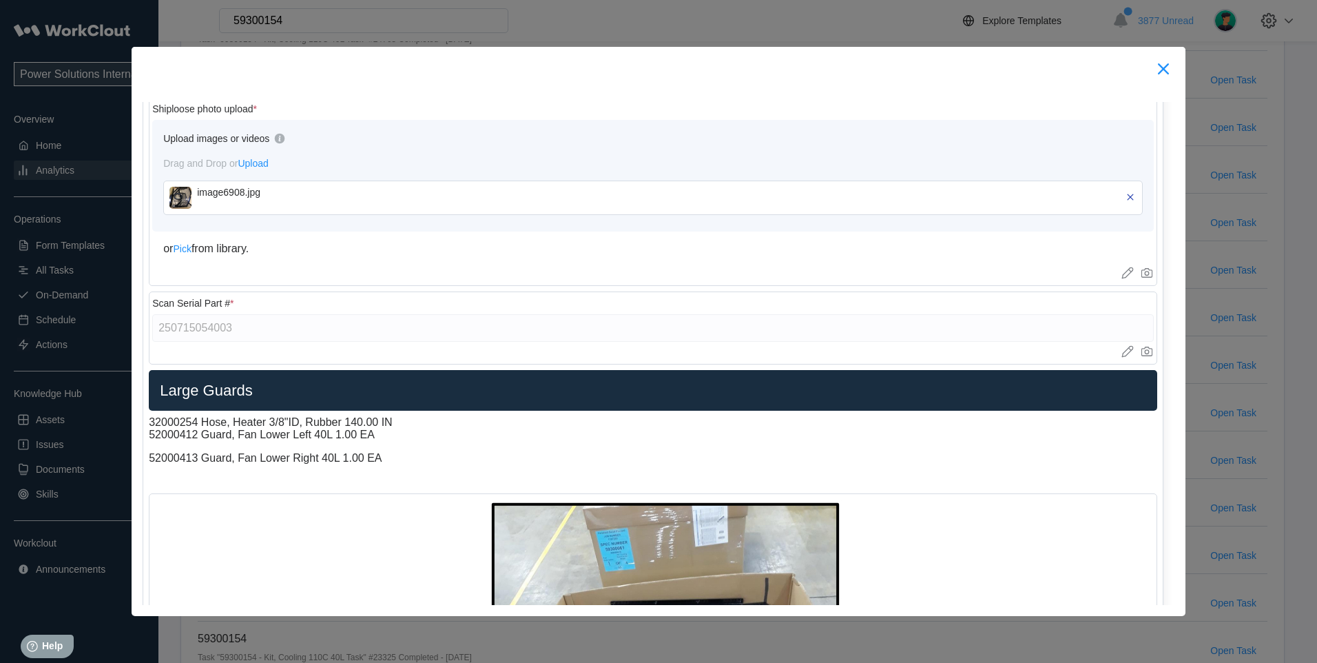
click at [1158, 68] on icon at bounding box center [1163, 69] width 22 height 22
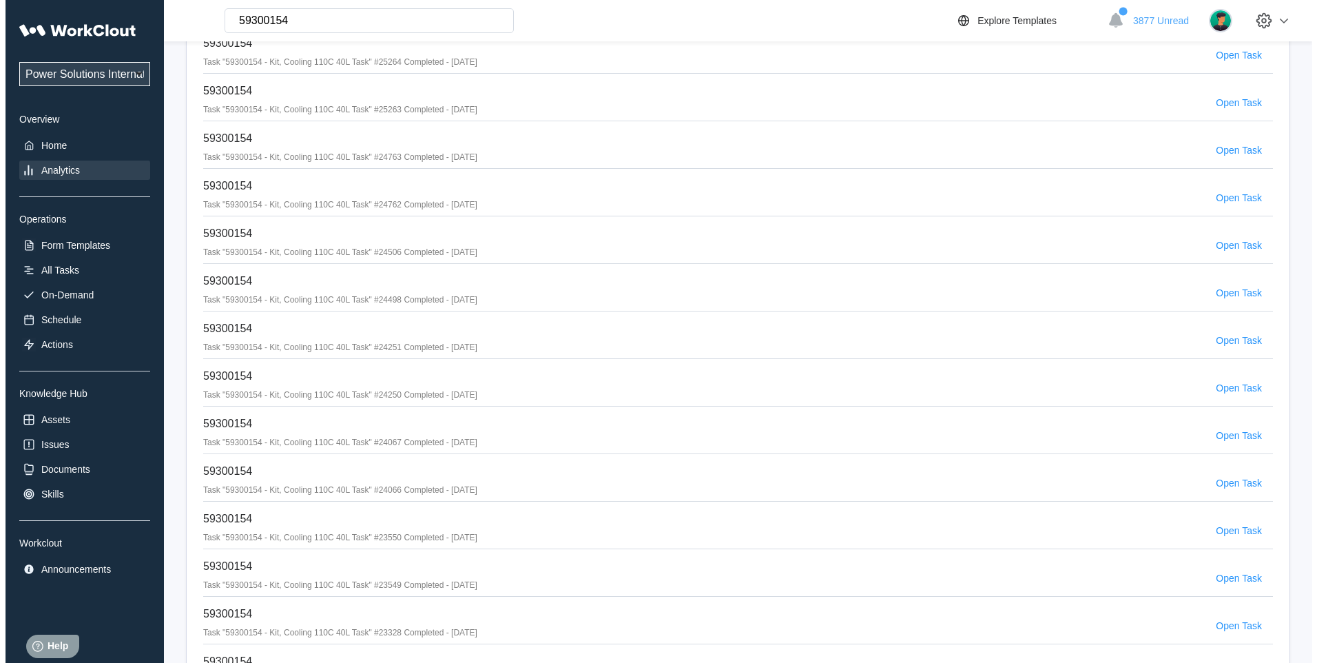
scroll to position [689, 0]
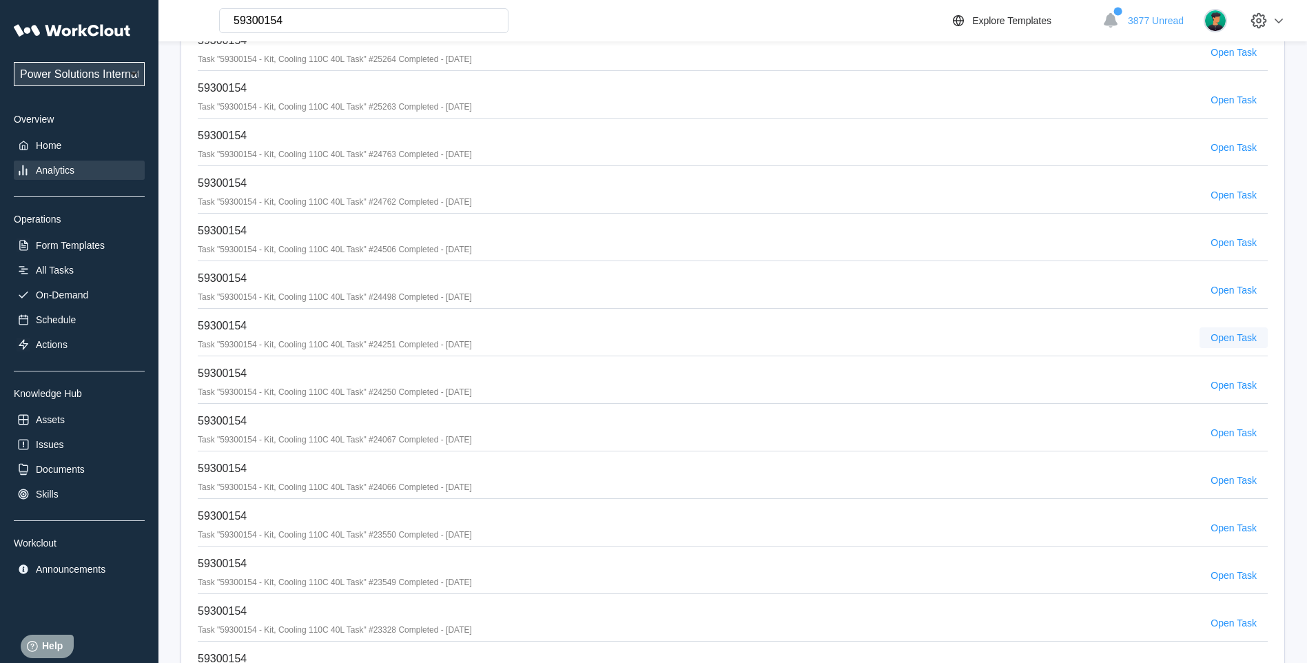
click at [1249, 333] on span "Open Task" at bounding box center [1233, 338] width 46 height 10
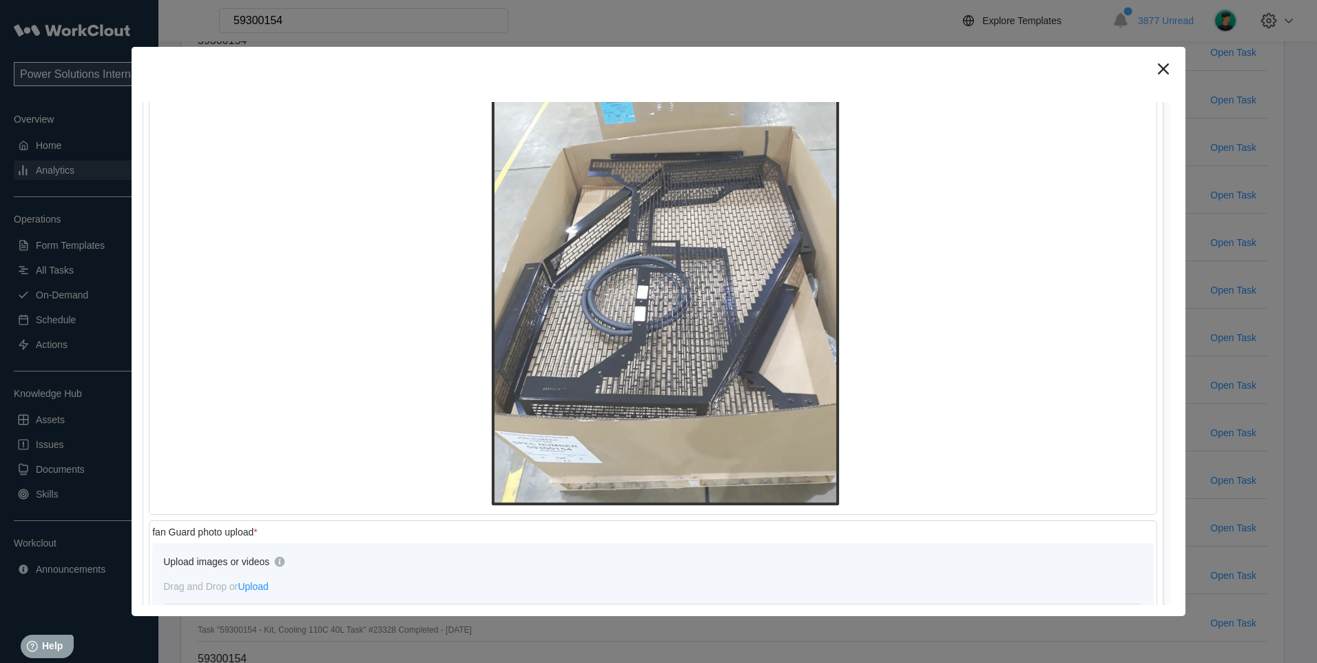
scroll to position [3329, 0]
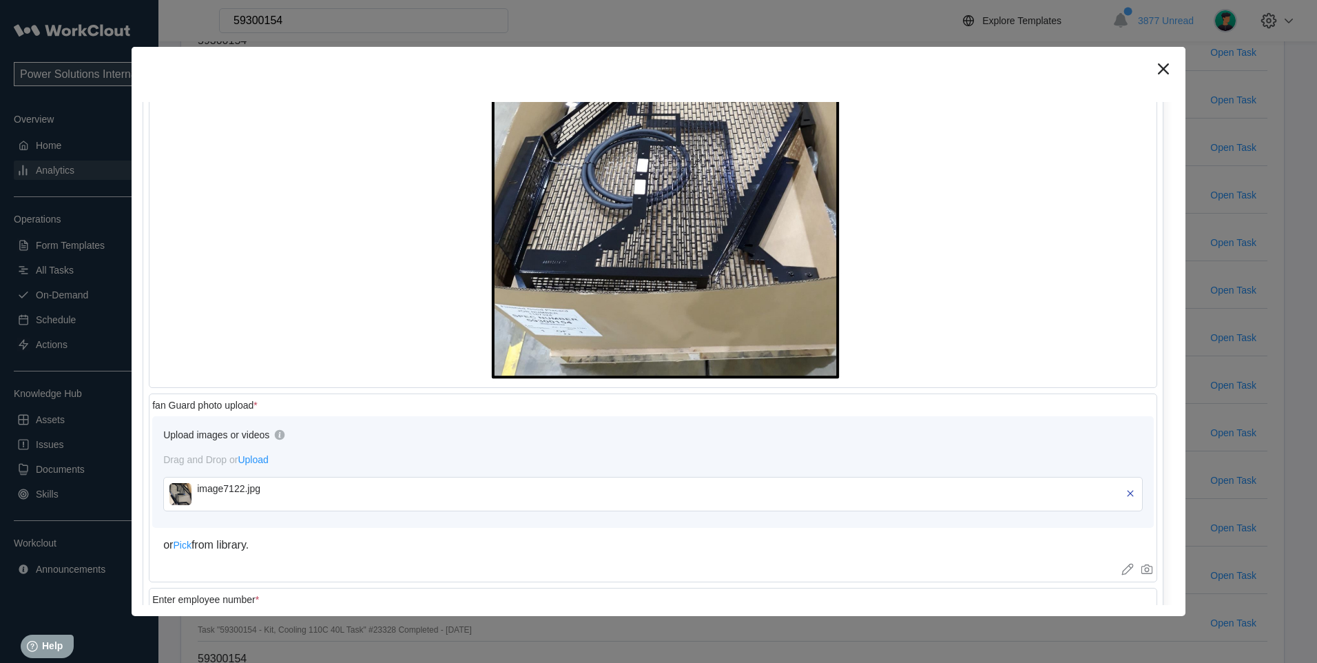
click at [180, 490] on img at bounding box center [180, 494] width 22 height 22
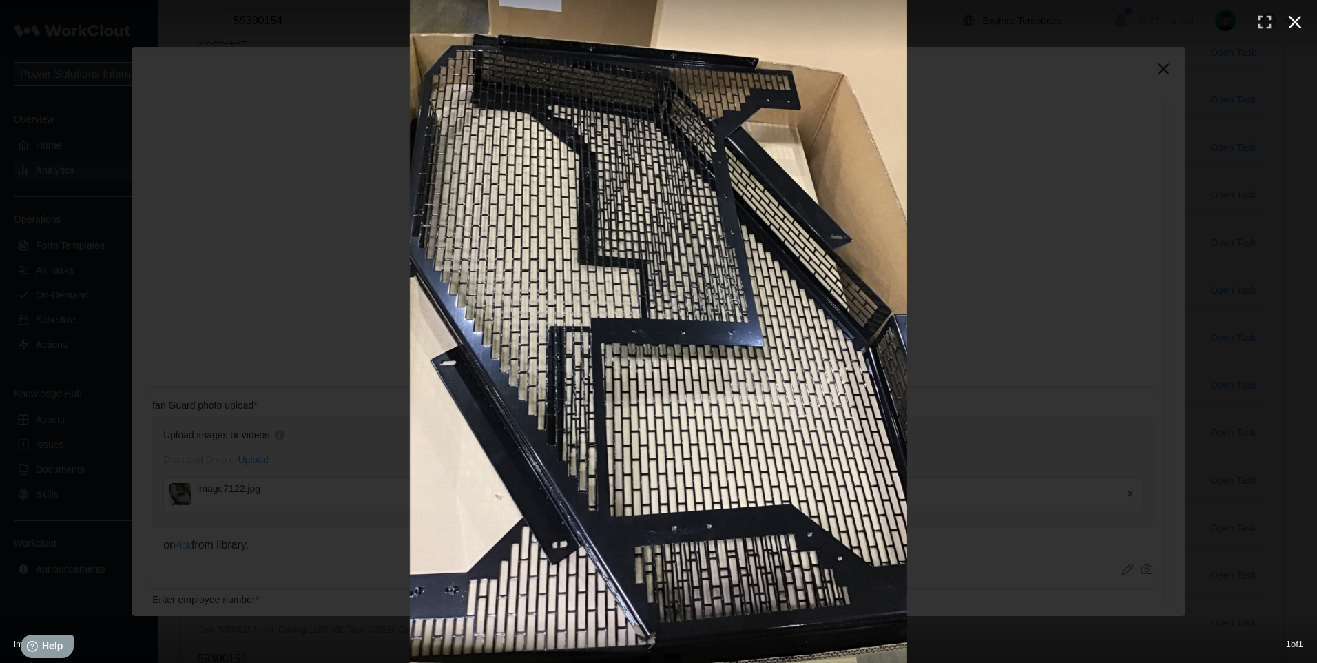
click at [1294, 26] on icon "button" at bounding box center [1295, 22] width 22 height 22
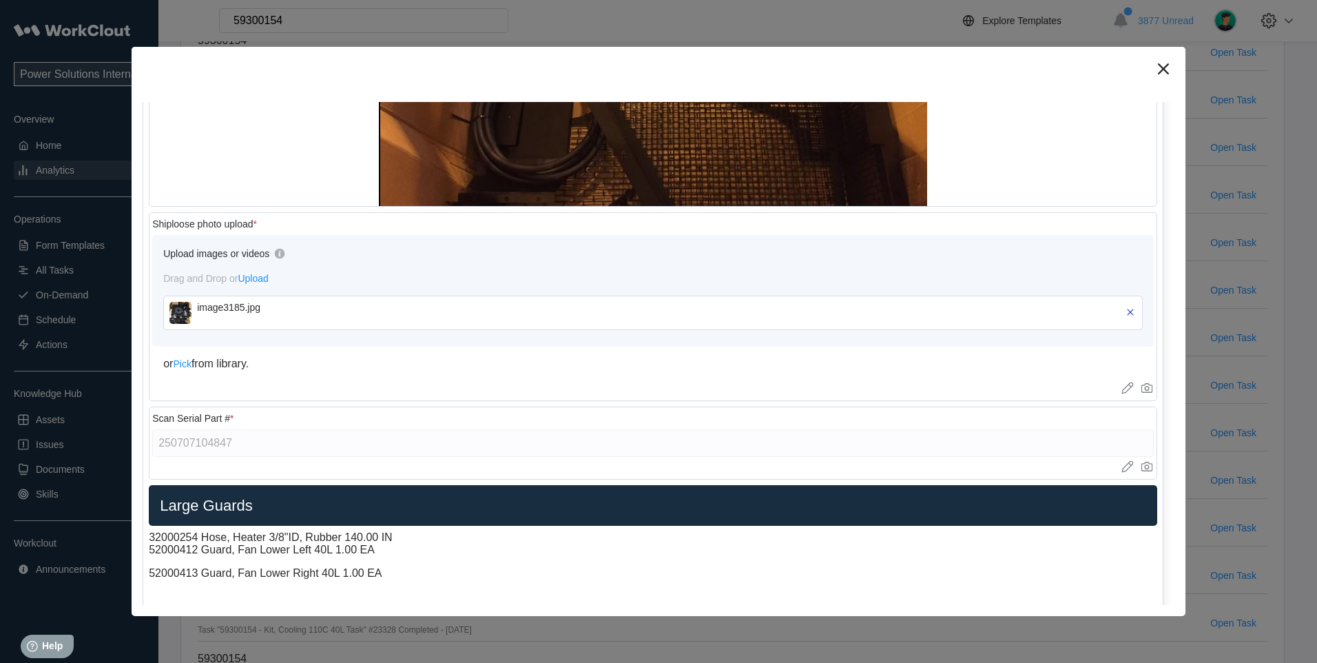
scroll to position [2411, 0]
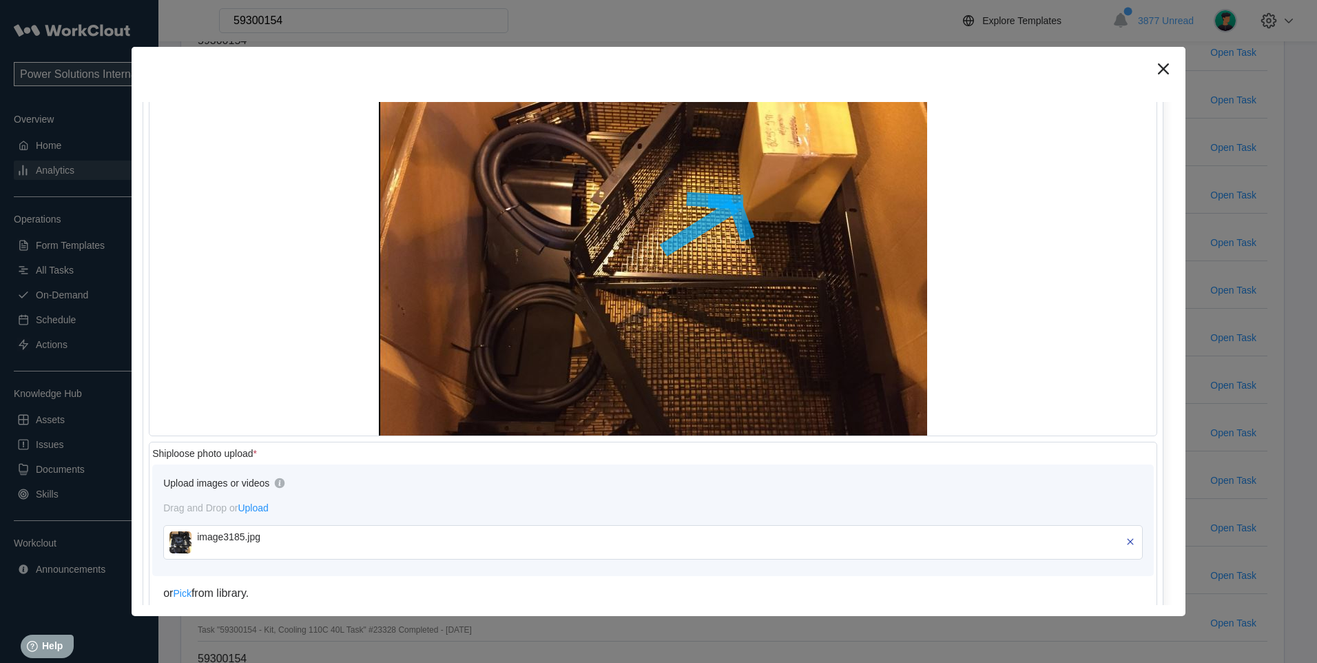
click at [171, 537] on img at bounding box center [180, 542] width 22 height 22
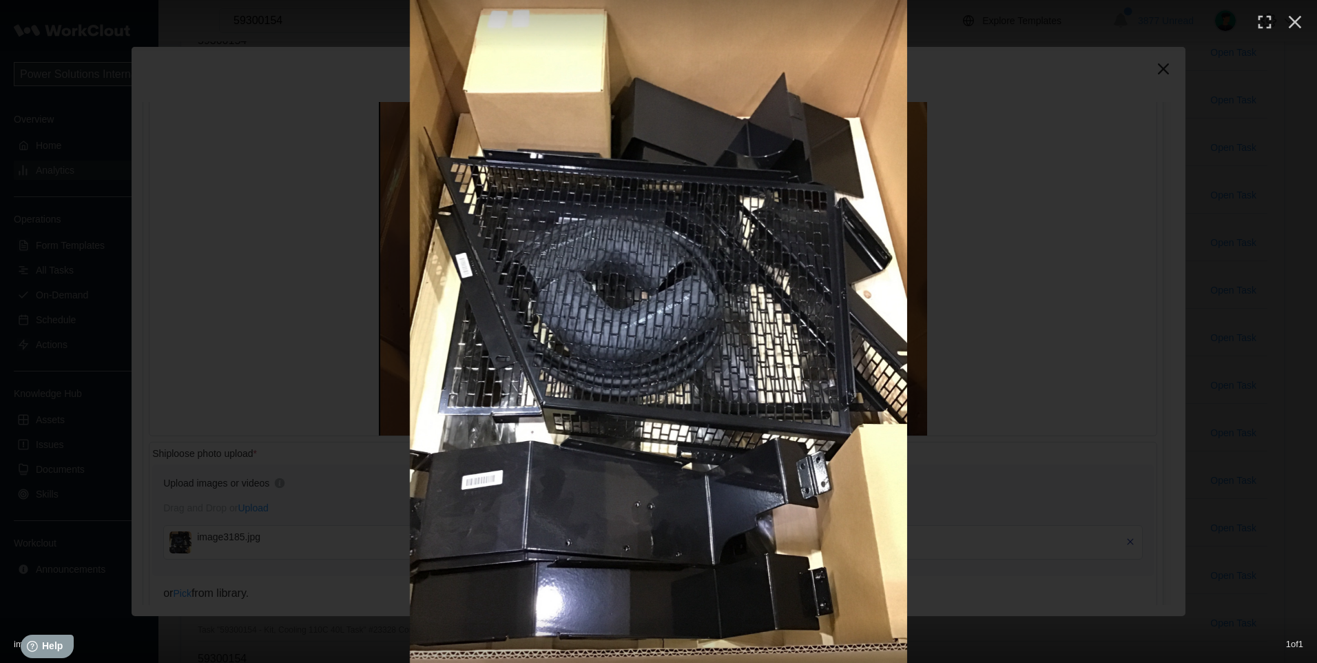
click at [471, 433] on img at bounding box center [658, 331] width 497 height 663
click at [1290, 11] on button "button" at bounding box center [1295, 22] width 30 height 30
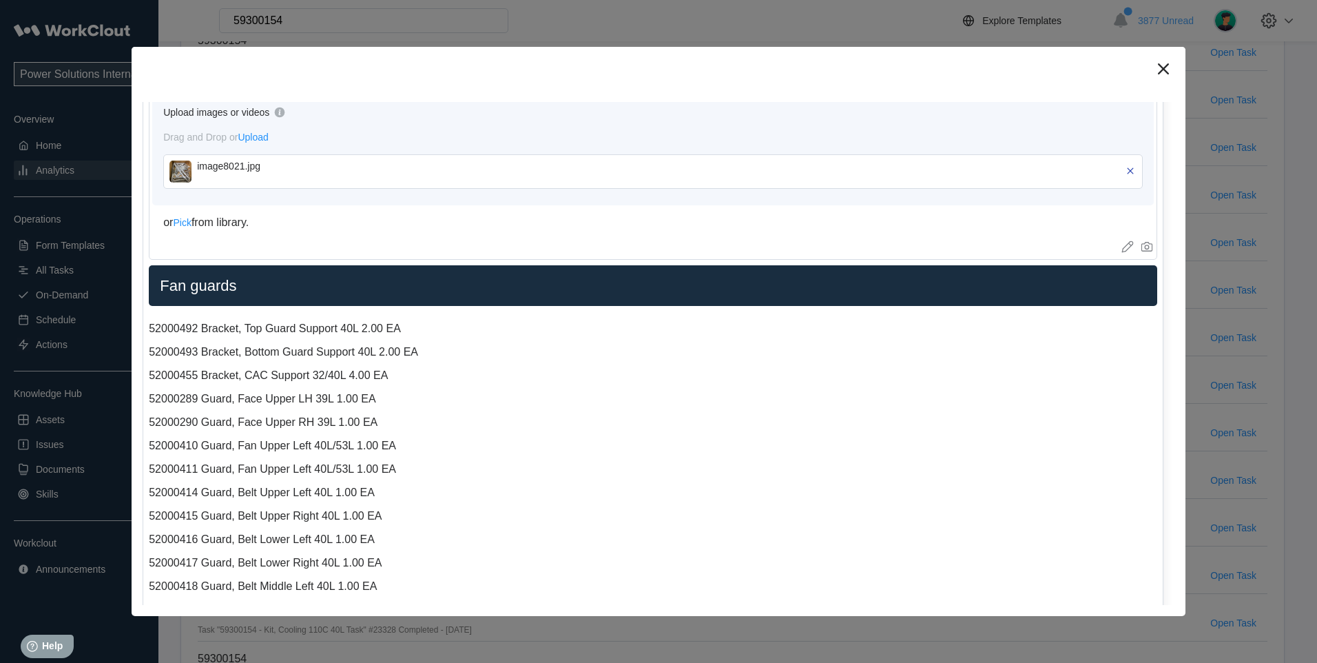
scroll to position [1033, 0]
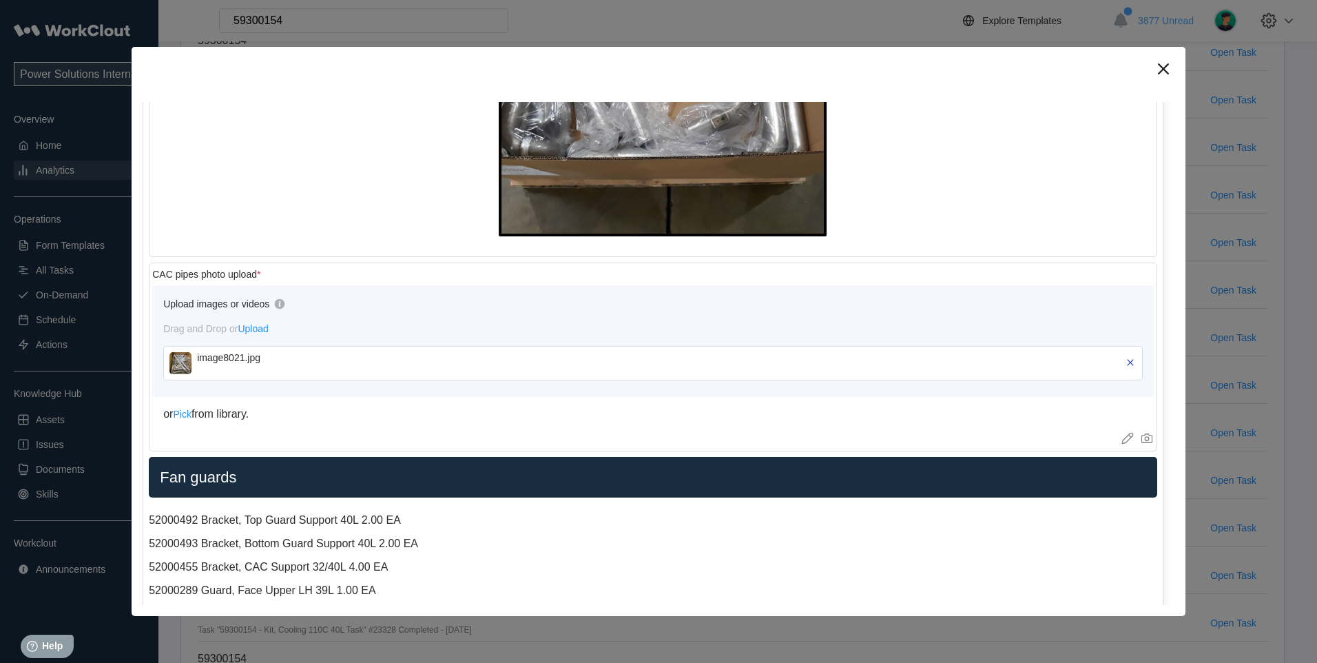
click at [183, 360] on img at bounding box center [180, 363] width 22 height 22
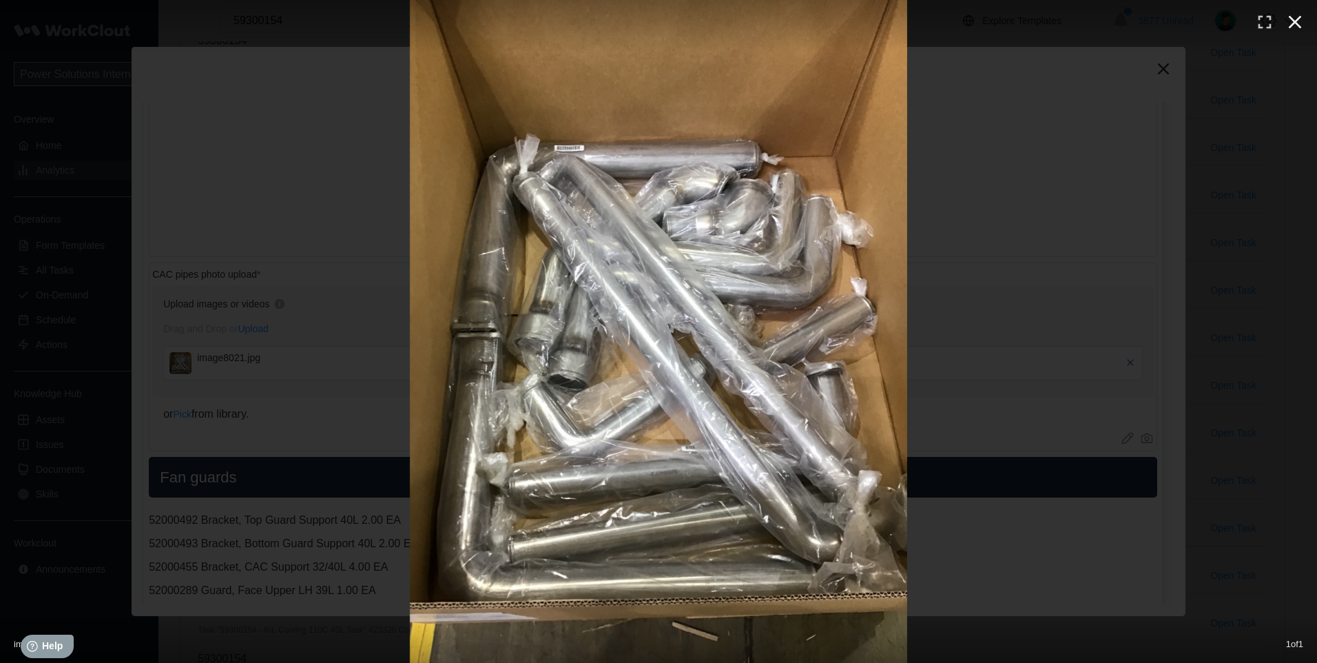
click at [1298, 23] on icon "button" at bounding box center [1295, 22] width 22 height 22
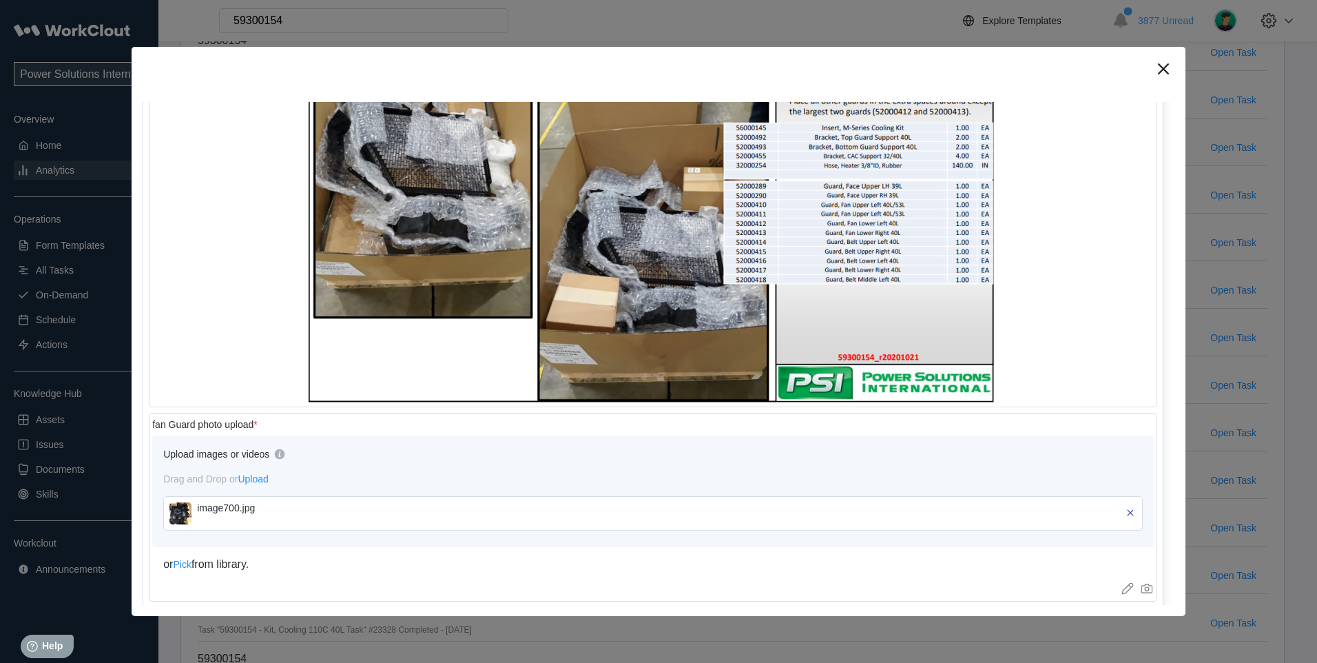
scroll to position [2067, 0]
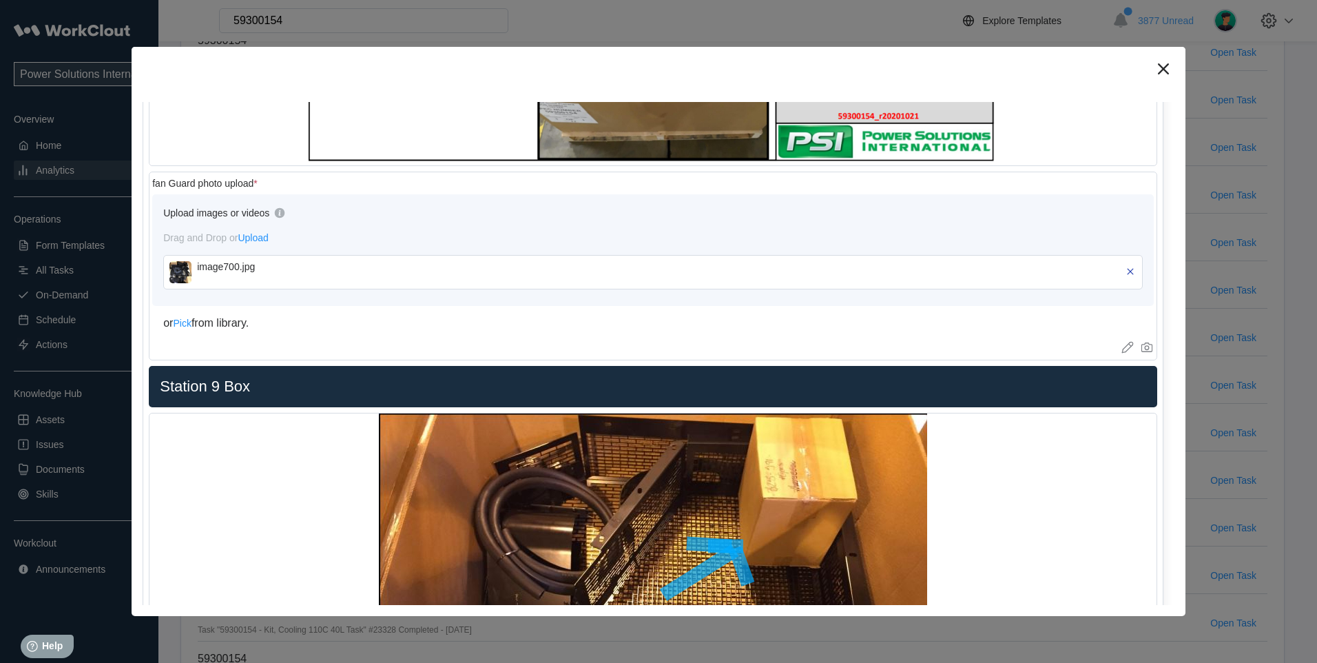
click at [172, 278] on img at bounding box center [180, 272] width 22 height 22
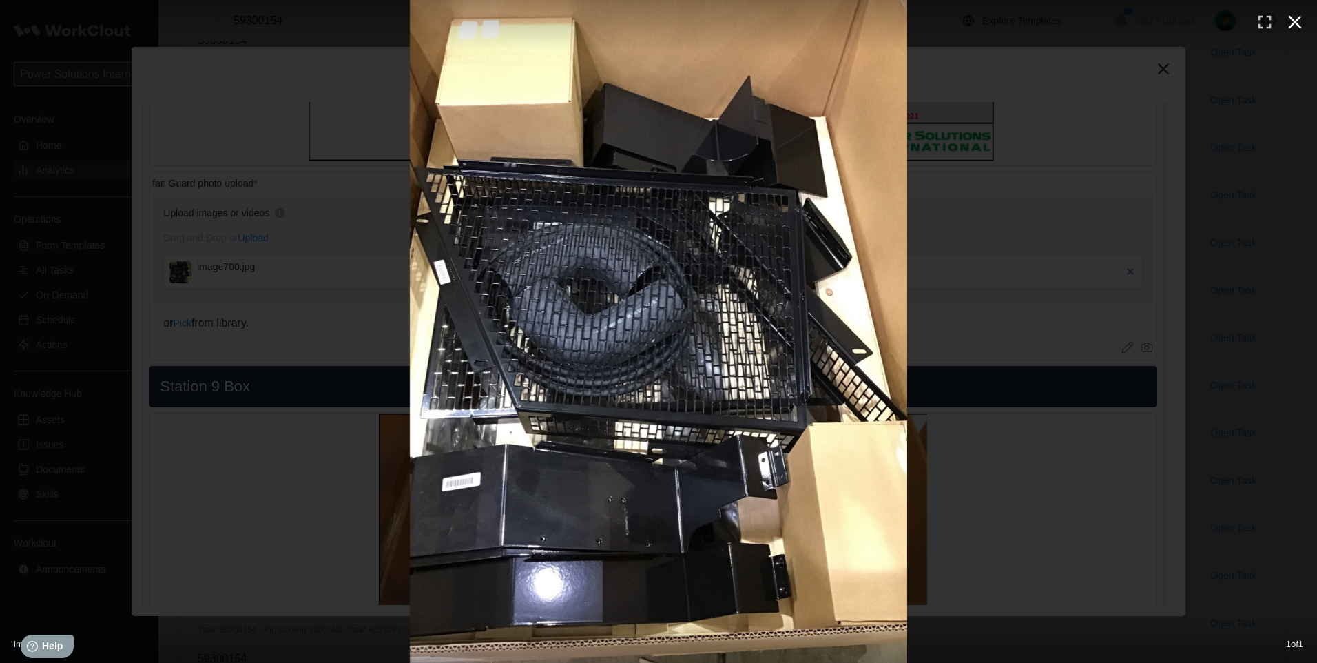
click at [1294, 25] on icon "button" at bounding box center [1295, 22] width 22 height 22
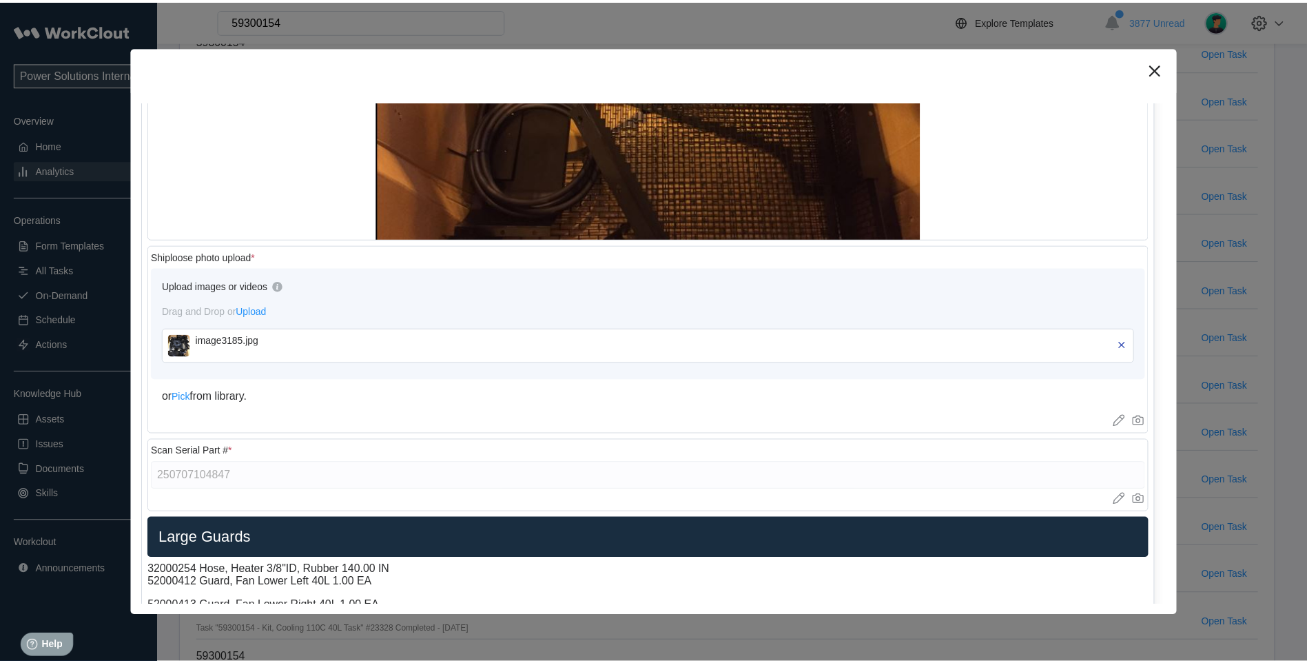
scroll to position [2640, 0]
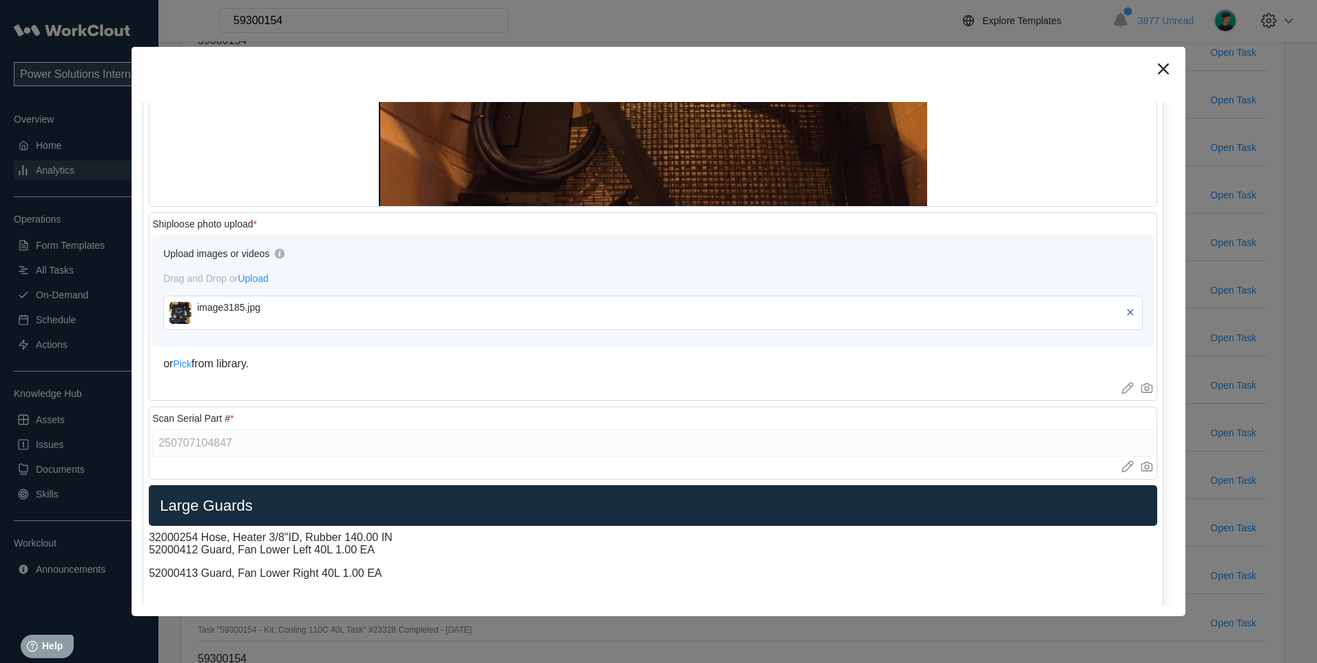
click at [182, 318] on img at bounding box center [180, 313] width 22 height 22
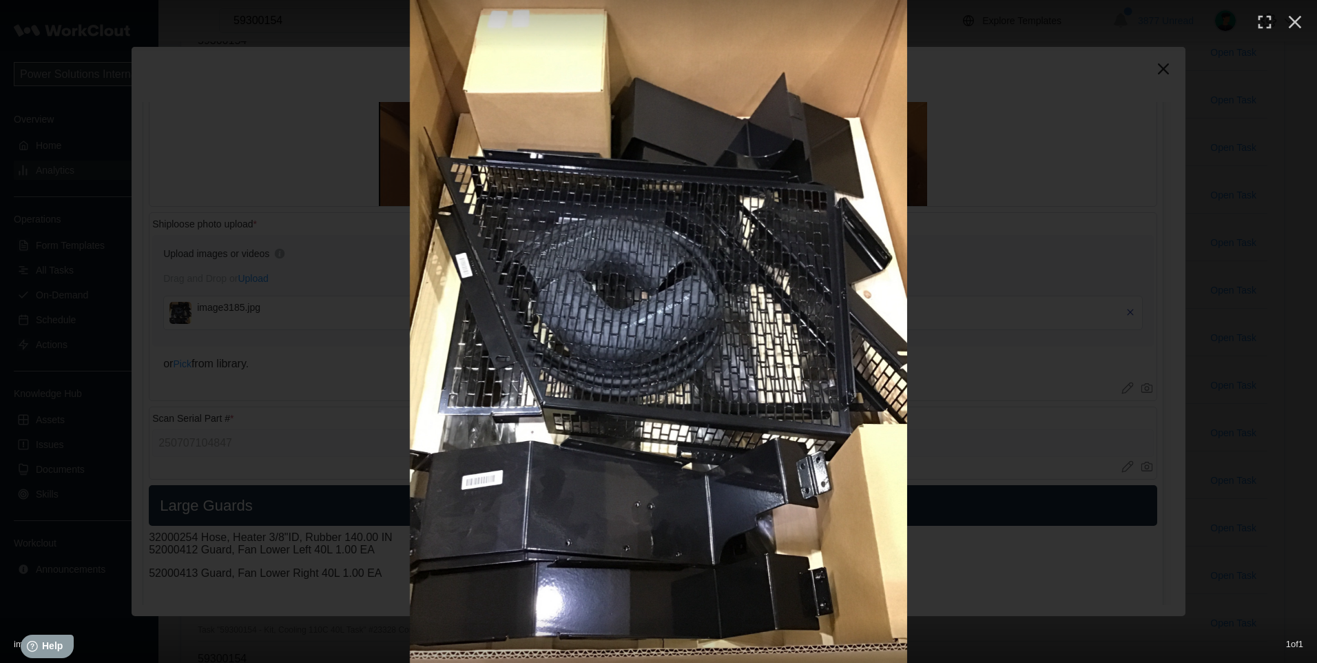
click at [482, 420] on img at bounding box center [658, 331] width 497 height 663
drag, startPoint x: 1303, startPoint y: 21, endPoint x: 1174, endPoint y: 28, distance: 129.0
click at [1303, 21] on icon "button" at bounding box center [1295, 22] width 22 height 22
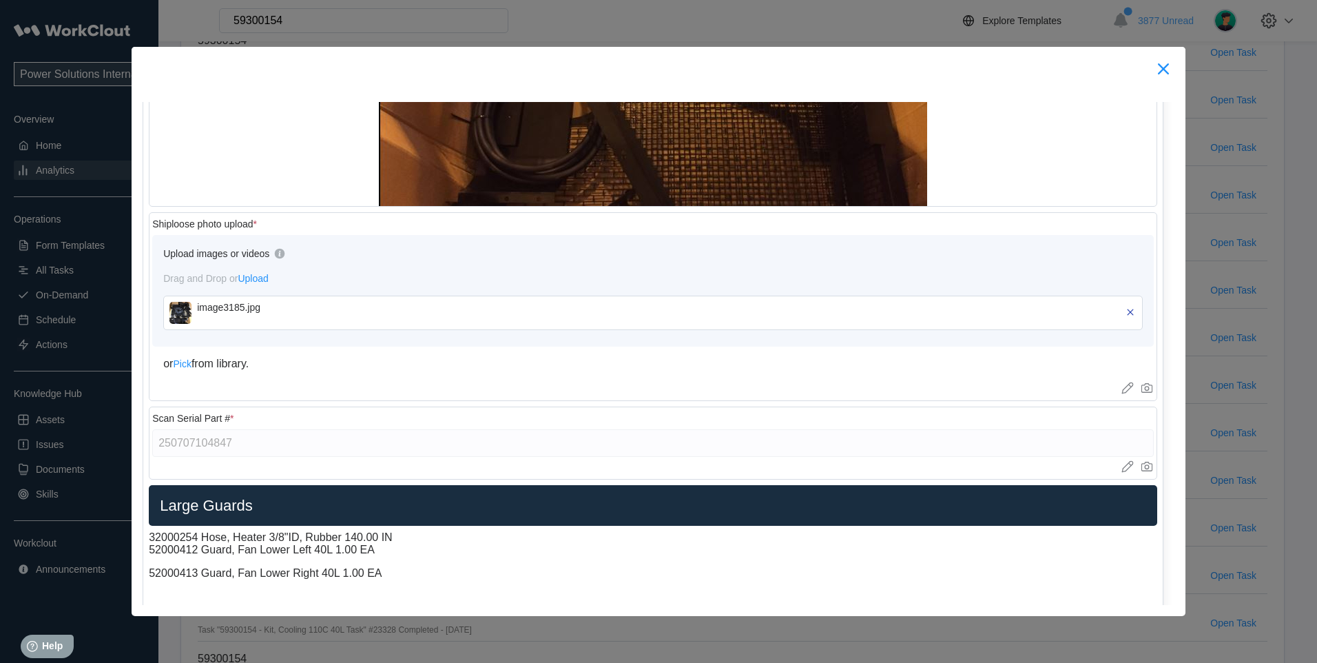
click at [1161, 68] on icon at bounding box center [1163, 69] width 22 height 22
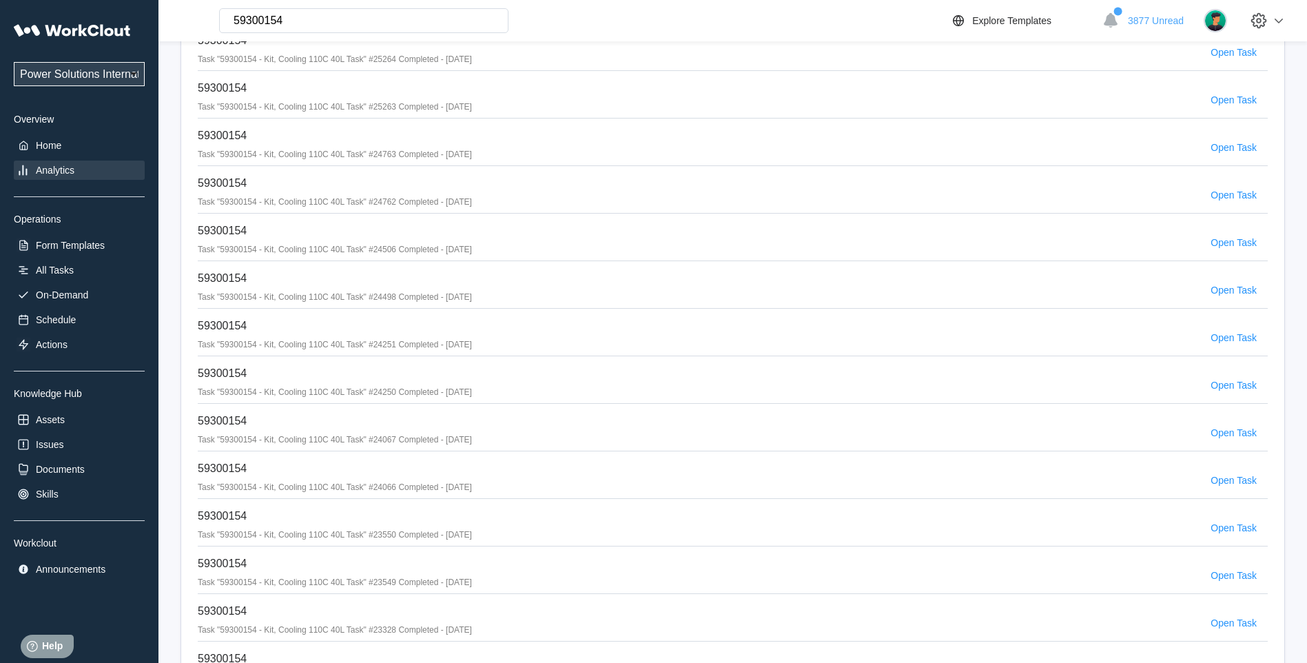
click at [302, 21] on input "59300154" at bounding box center [363, 20] width 289 height 25
type input "593007029"
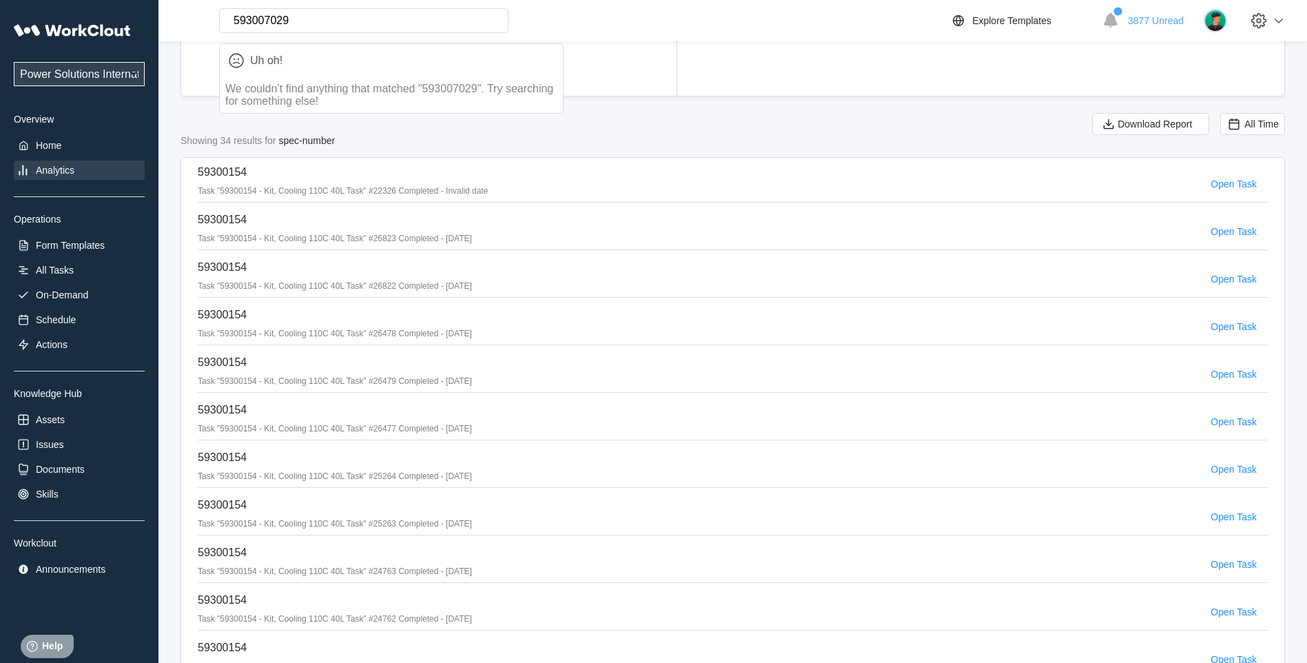
scroll to position [0, 0]
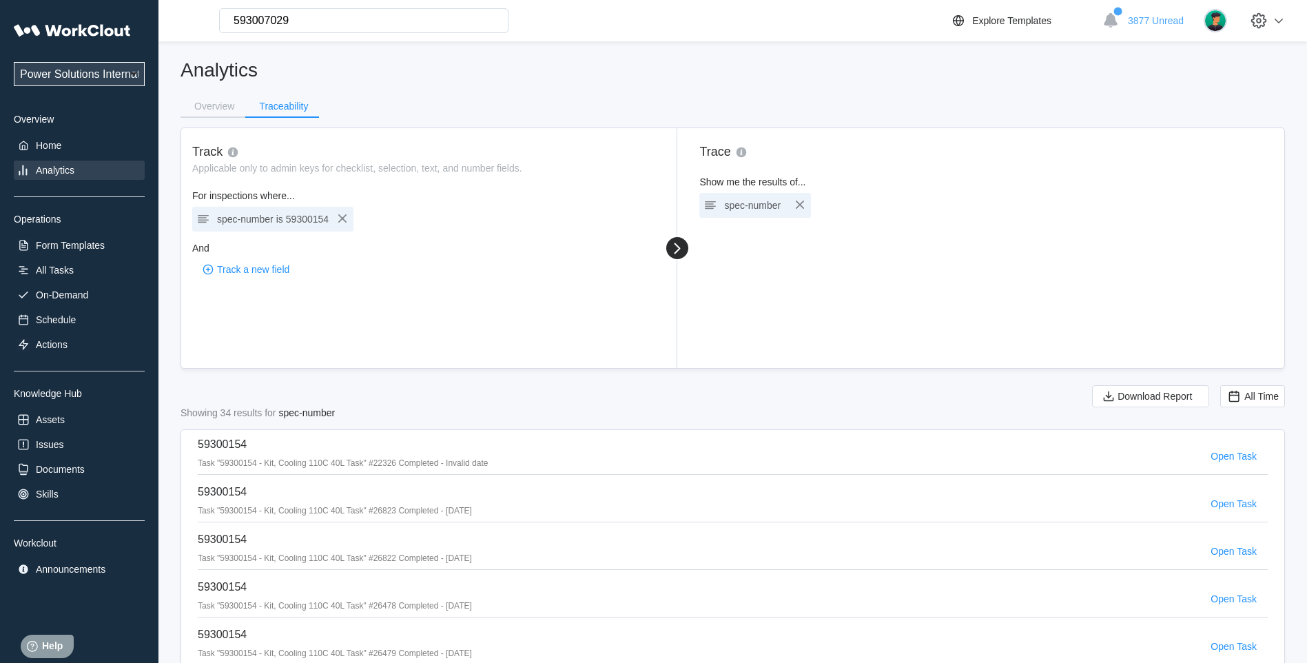
click at [43, 161] on div "Analytics" at bounding box center [79, 170] width 131 height 19
click at [45, 168] on div "Analytics" at bounding box center [55, 170] width 39 height 11
click at [339, 219] on icon "button" at bounding box center [342, 218] width 17 height 17
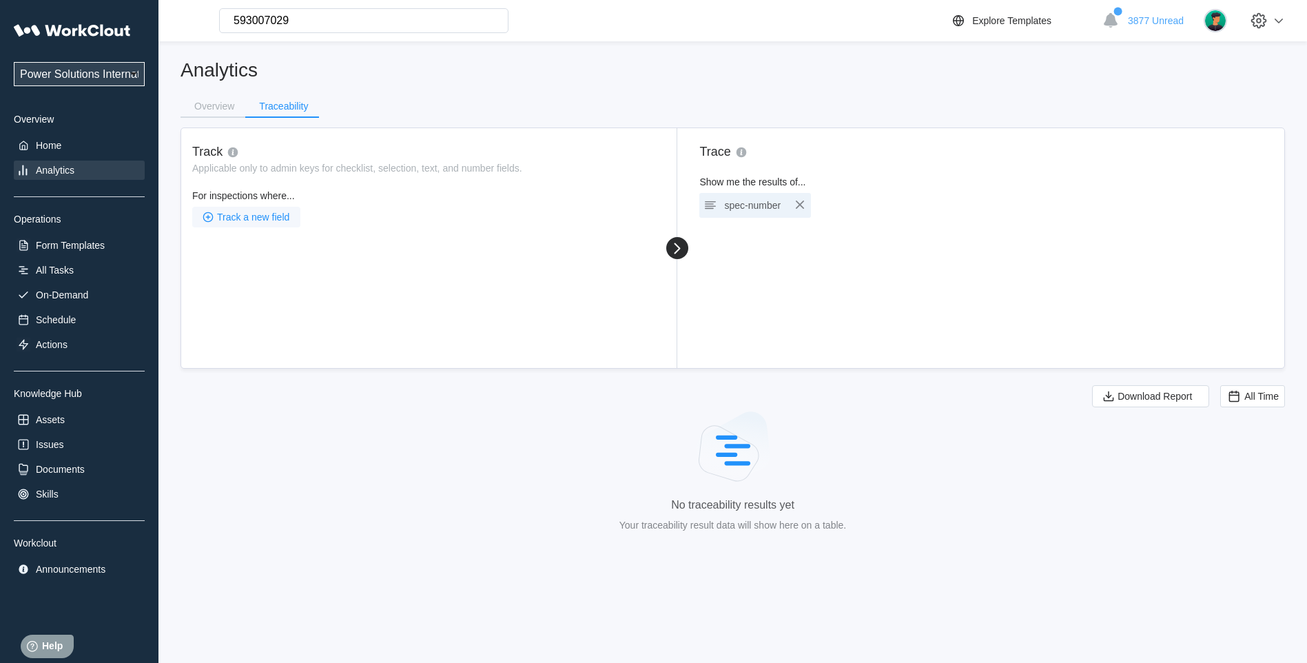
click at [271, 216] on span "Track a new field" at bounding box center [253, 217] width 72 height 10
click at [322, 240] on div "Search for an admin key" at bounding box center [272, 247] width 132 height 22
type input "593007029"
click at [252, 215] on span "Track a new field" at bounding box center [253, 217] width 72 height 10
click at [242, 217] on span "Track a new field" at bounding box center [253, 217] width 72 height 10
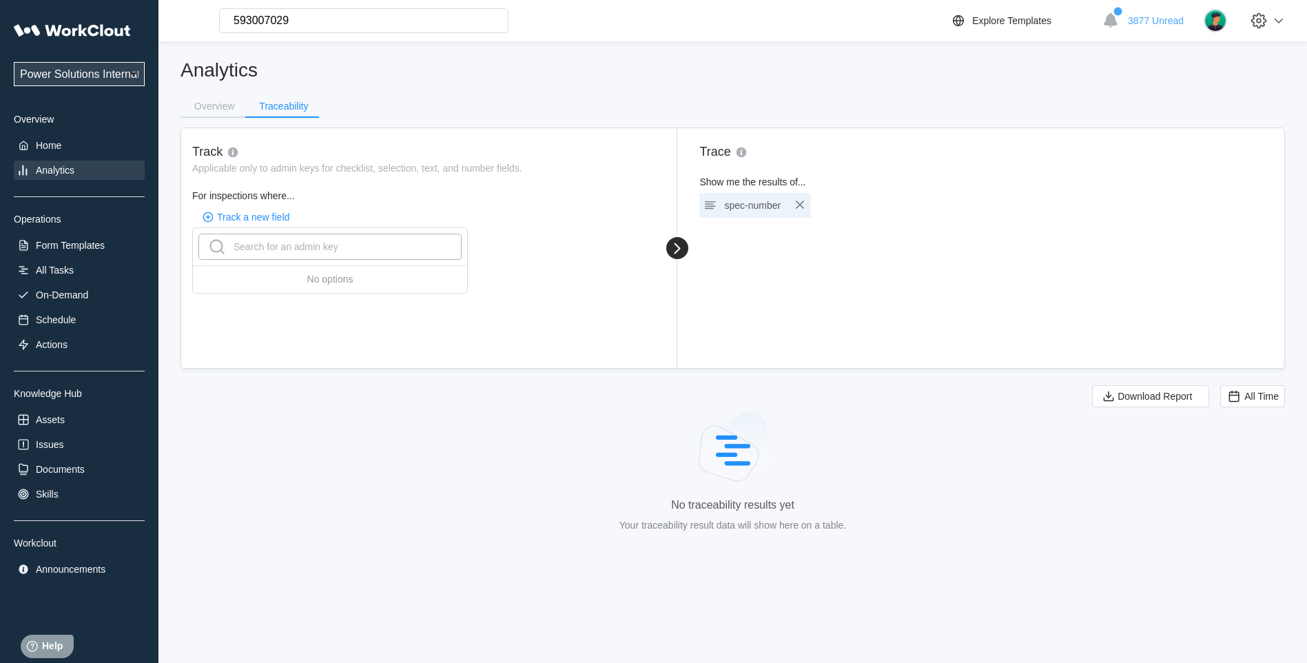
click at [254, 256] on div "Search for an admin key" at bounding box center [329, 247] width 263 height 26
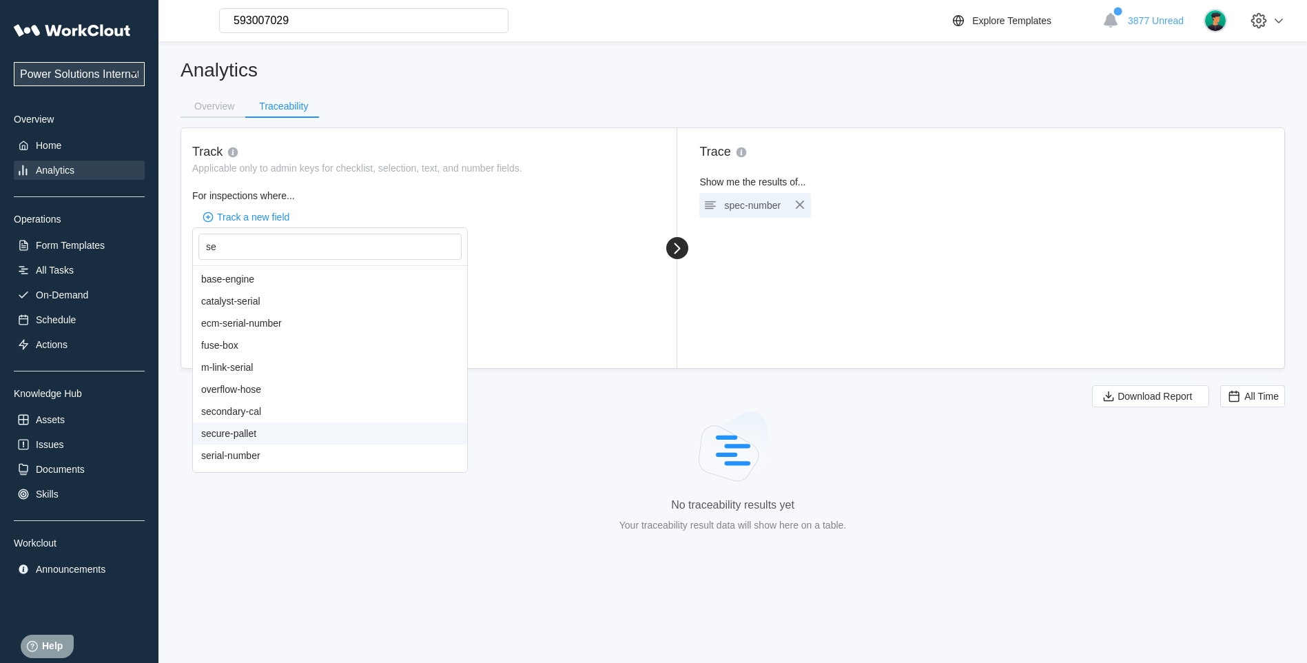
drag, startPoint x: 245, startPoint y: 457, endPoint x: 258, endPoint y: 408, distance: 50.1
click at [258, 408] on div "base-engine catalyst-serial ecm-serial-number fuse-box m-link-serial overflow-h…" at bounding box center [330, 368] width 274 height 207
type input "s"
type input "="
type input "spec"
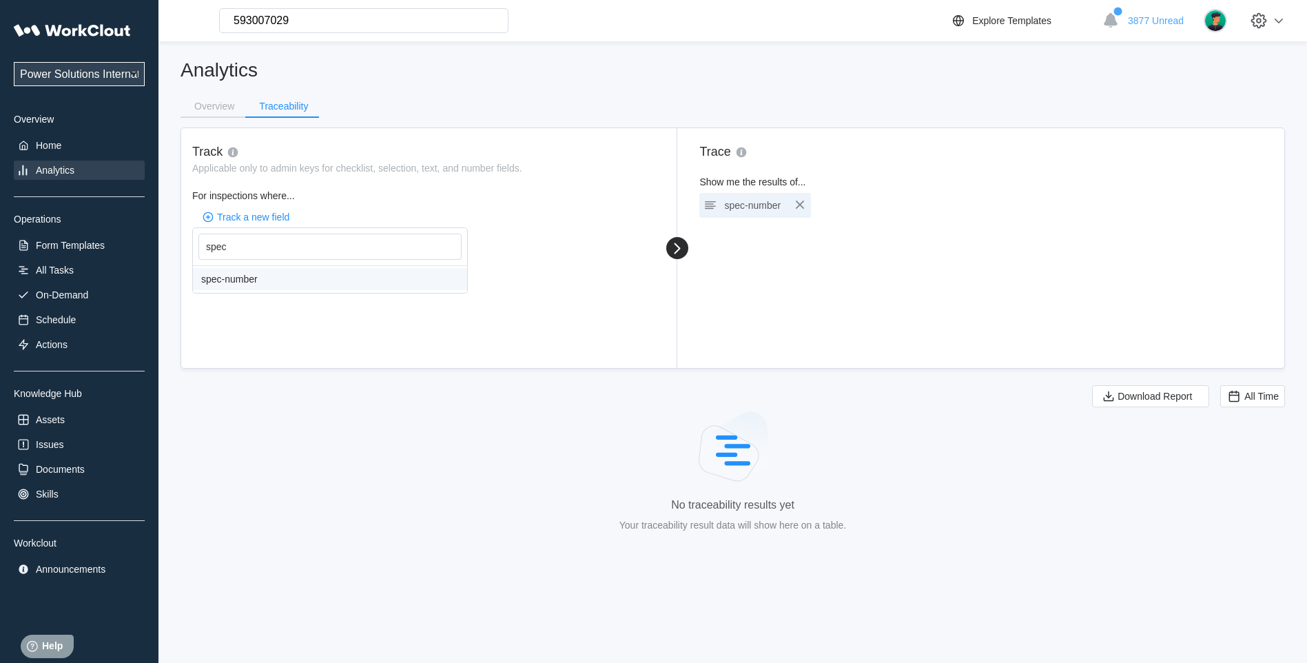
click at [261, 284] on div "spec-number" at bounding box center [330, 279] width 274 height 22
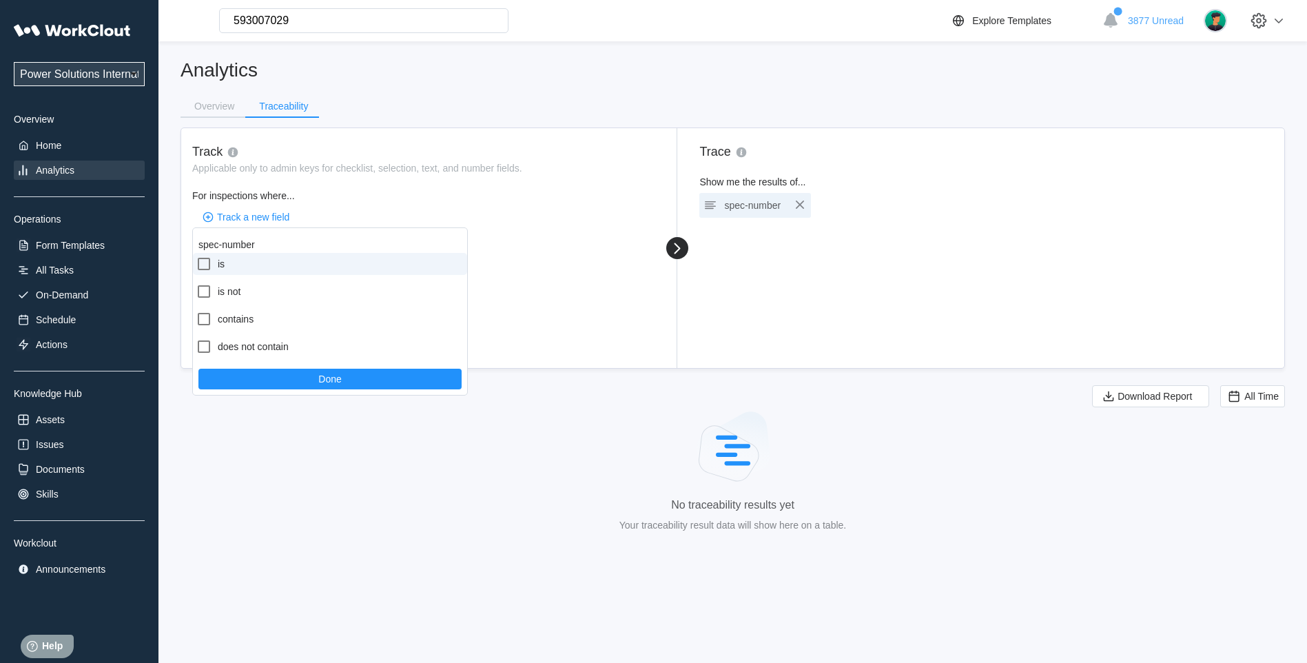
click at [207, 262] on icon at bounding box center [204, 264] width 17 height 17
click at [196, 256] on input "is" at bounding box center [196, 256] width 1 height 1
checkbox input "true"
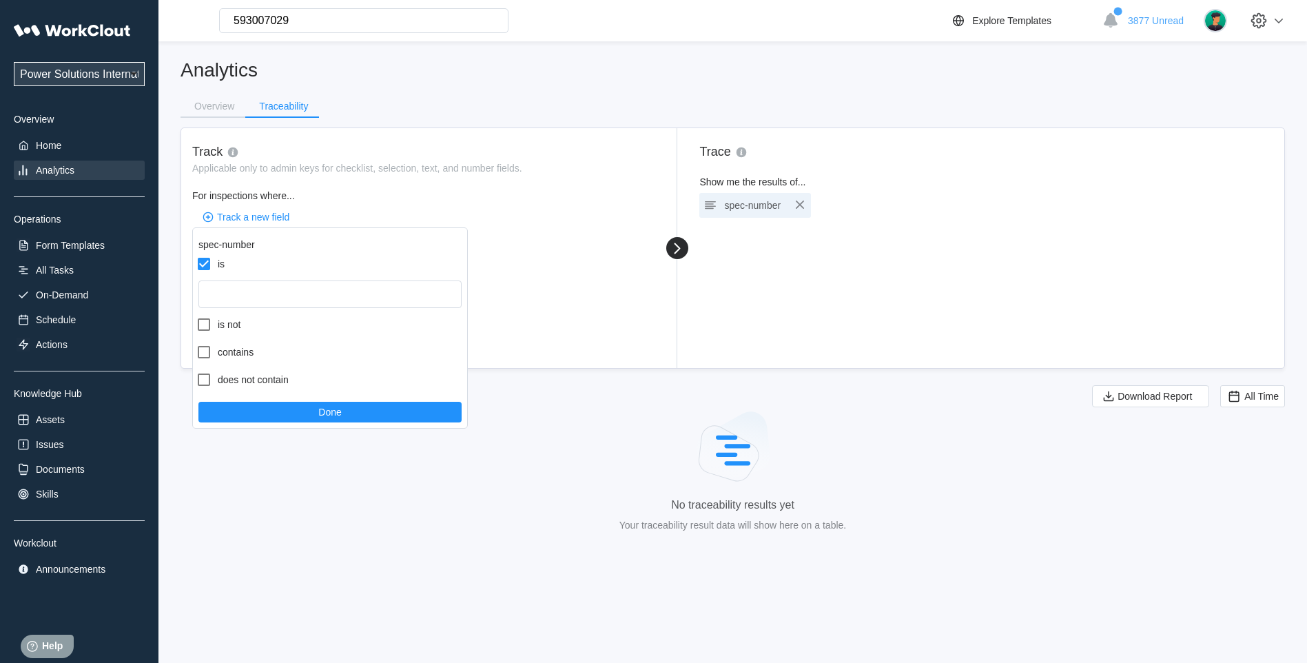
click at [256, 309] on form "is is not contains does not contain Done" at bounding box center [330, 340] width 274 height 175
click at [249, 293] on input "text" at bounding box center [329, 294] width 263 height 28
type input "593007029"
click at [323, 399] on div "Done" at bounding box center [330, 412] width 274 height 32
click at [322, 408] on span "Done" at bounding box center [329, 412] width 23 height 10
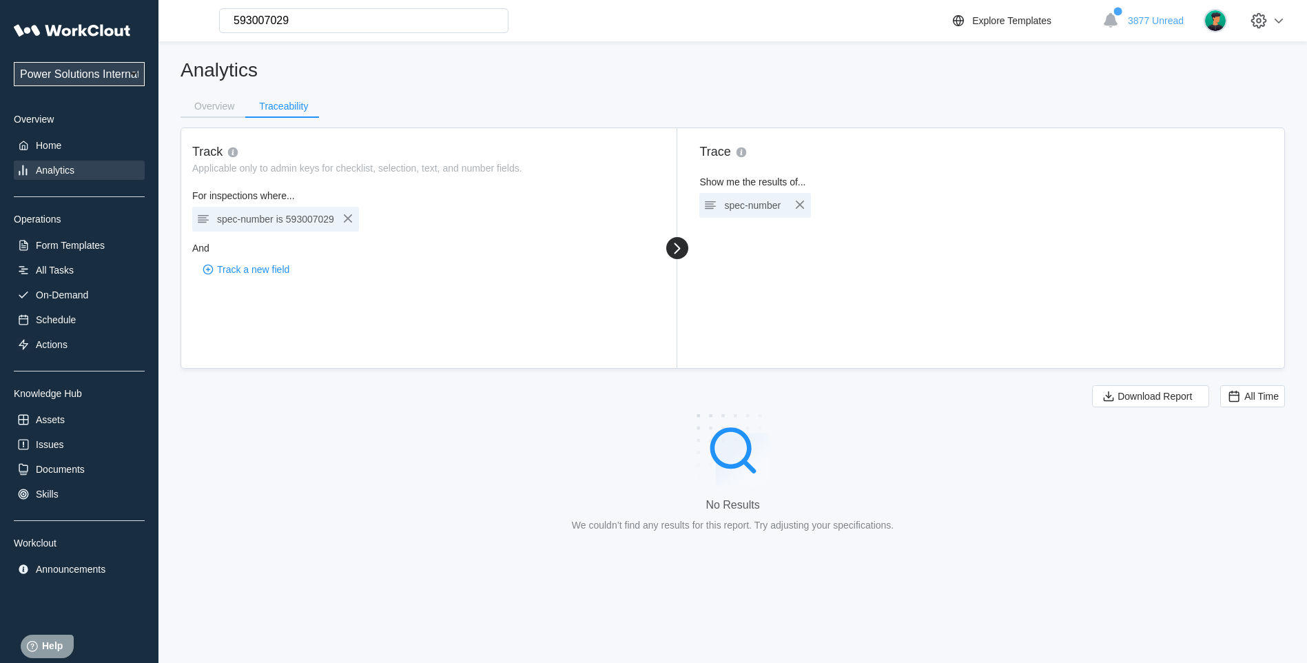
click at [284, 224] on div "spec-number is 593007029" at bounding box center [275, 218] width 117 height 19
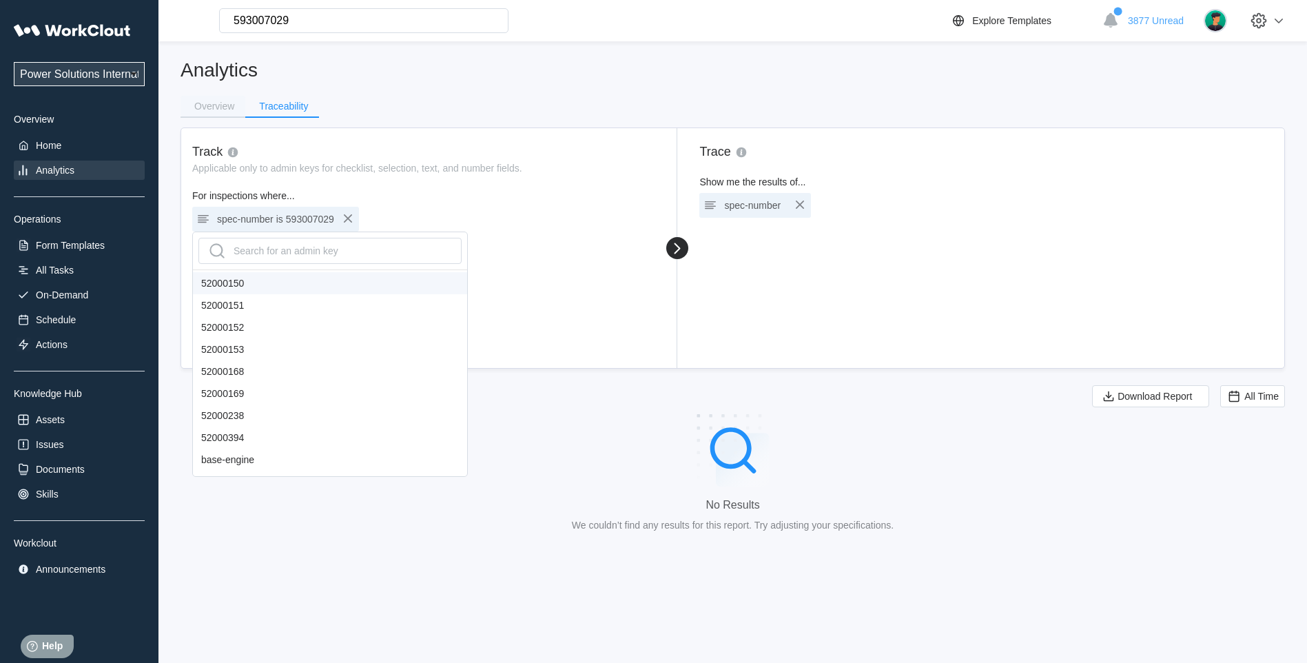
click at [227, 105] on div "Overview" at bounding box center [214, 106] width 40 height 10
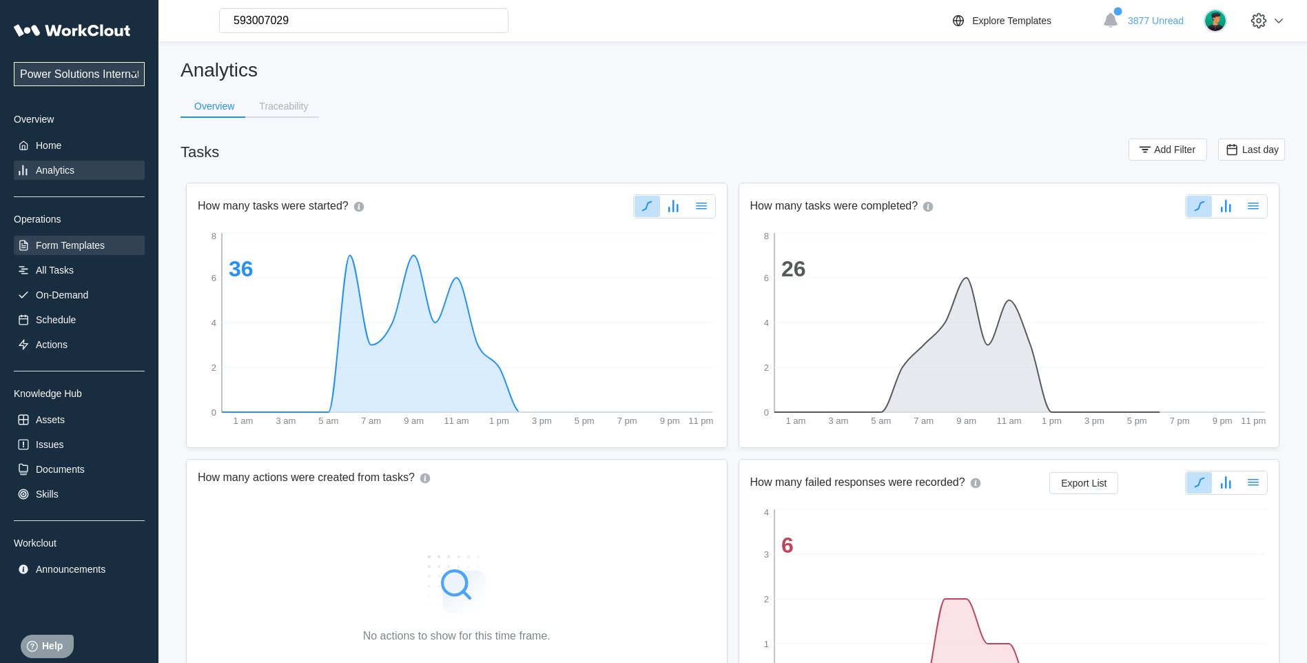
click at [64, 240] on div "Form Templates" at bounding box center [70, 245] width 69 height 11
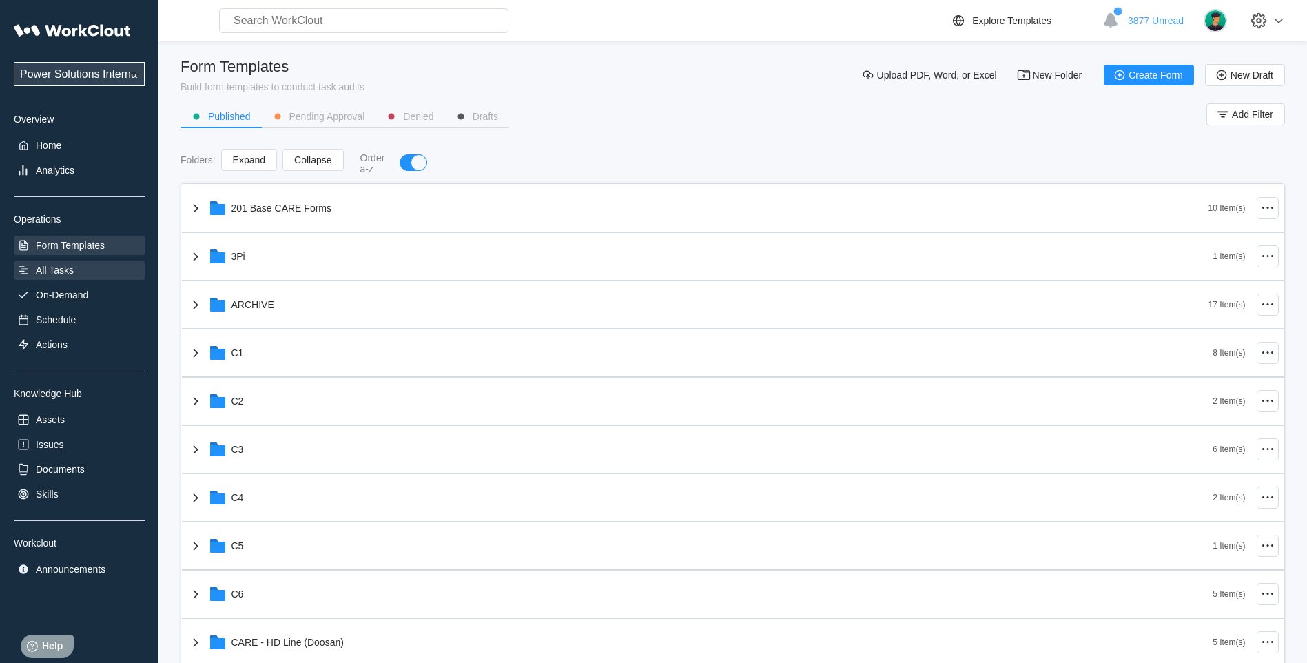
click at [52, 267] on div "All Tasks" at bounding box center [55, 270] width 38 height 11
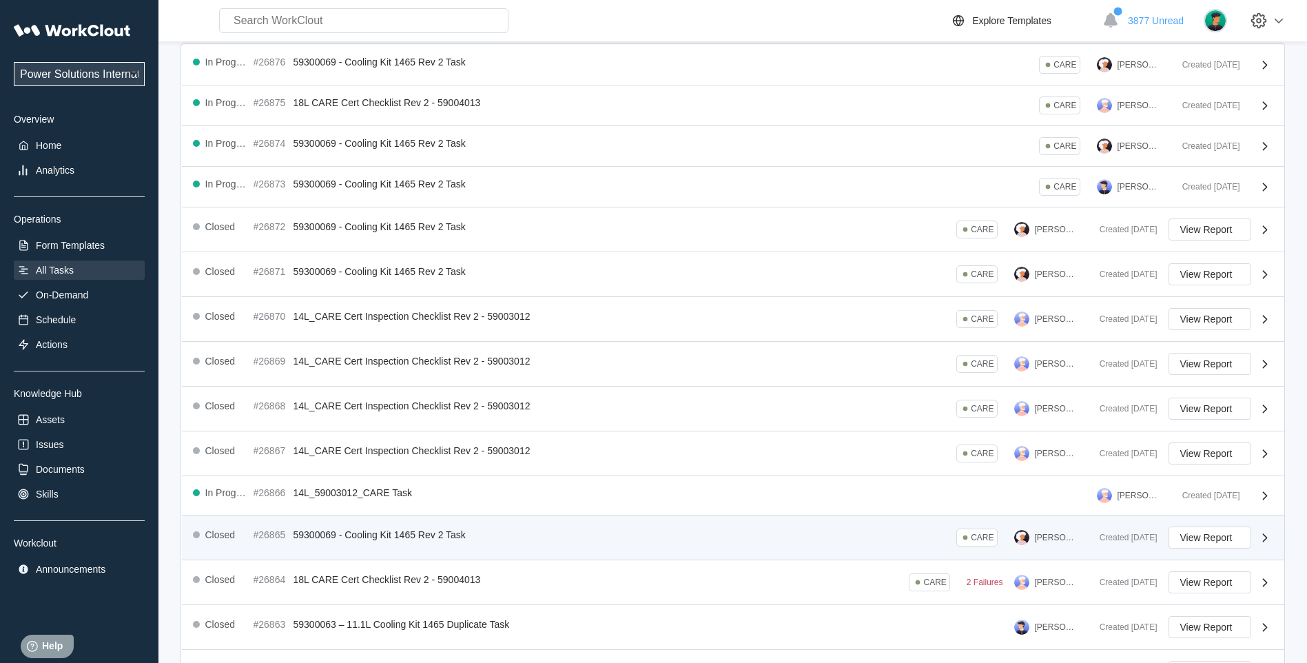
scroll to position [197, 0]
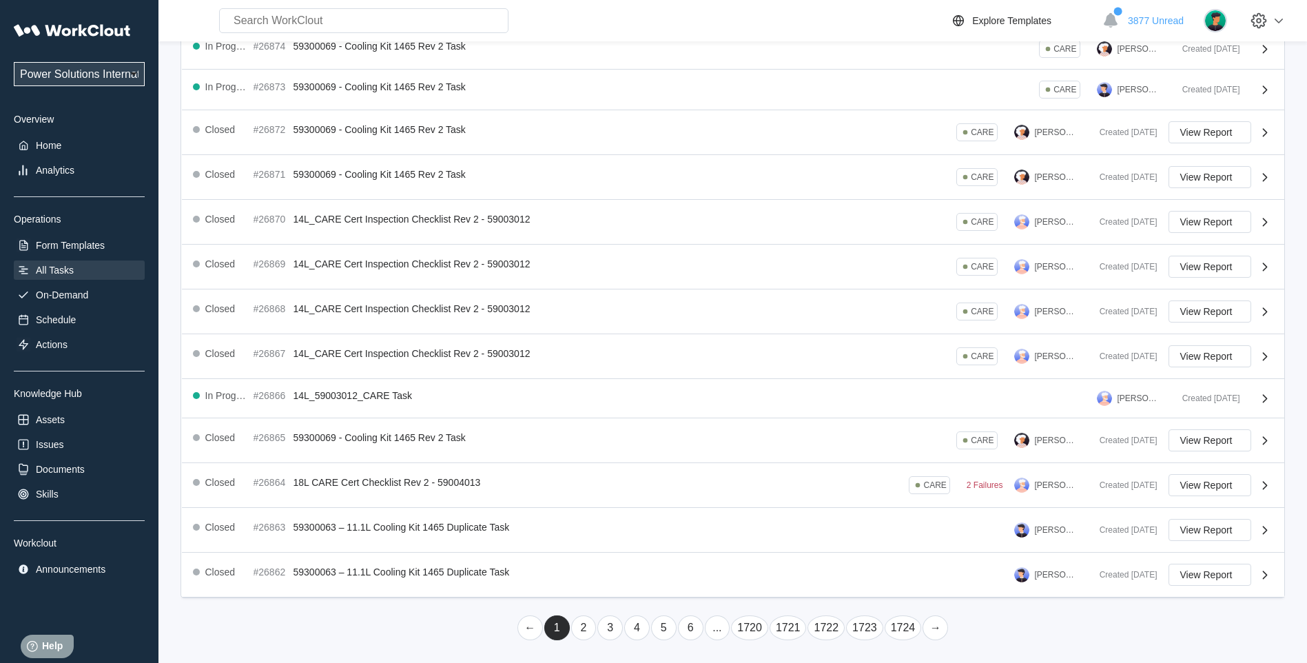
click at [580, 625] on link "2" at bounding box center [583, 627] width 25 height 25
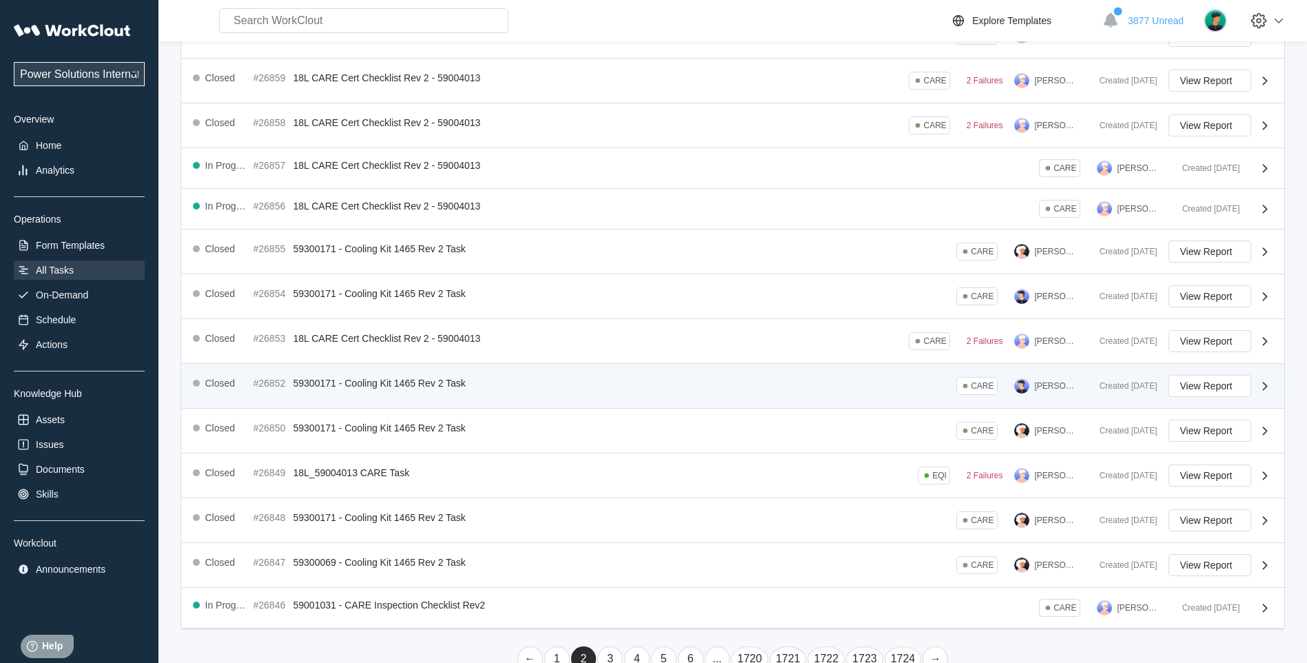
scroll to position [207, 0]
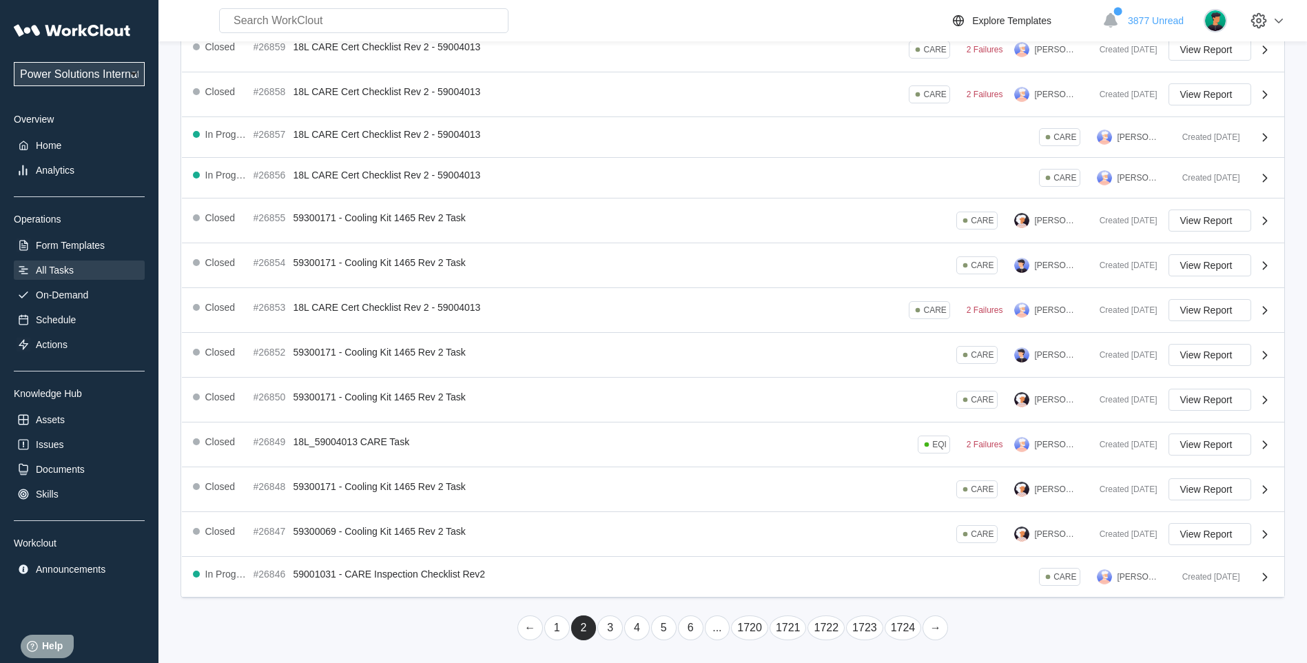
click at [614, 631] on link "3" at bounding box center [609, 627] width 25 height 25
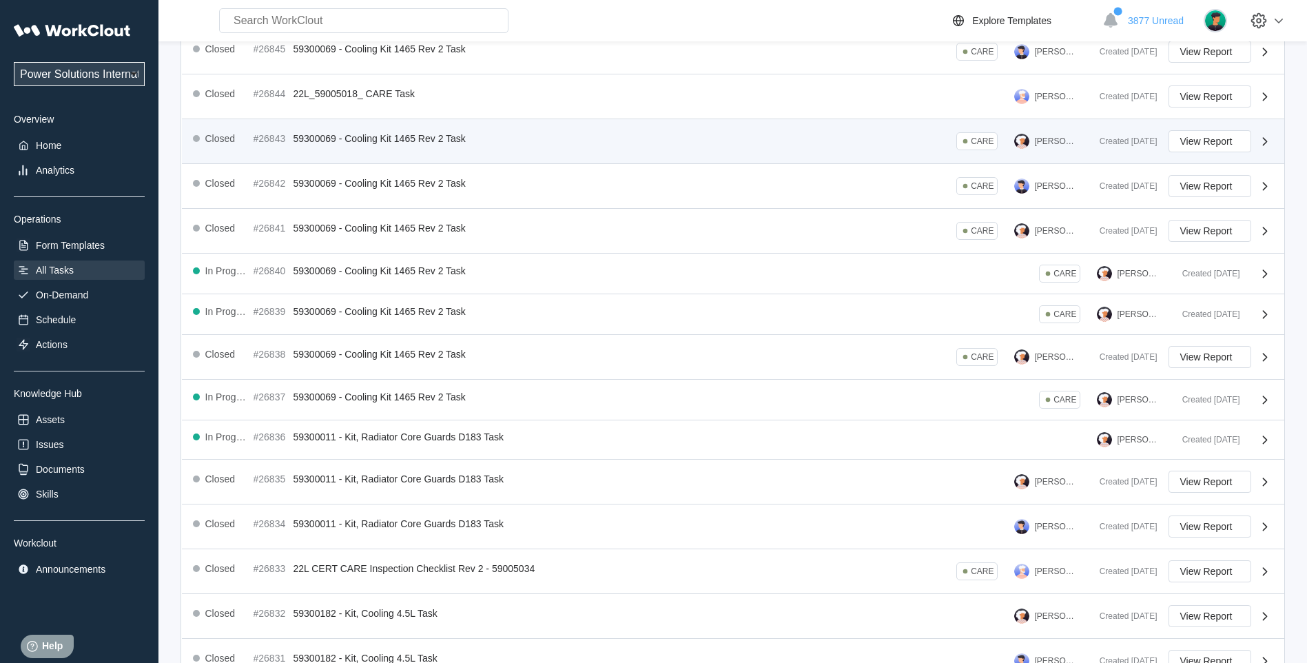
scroll to position [201, 0]
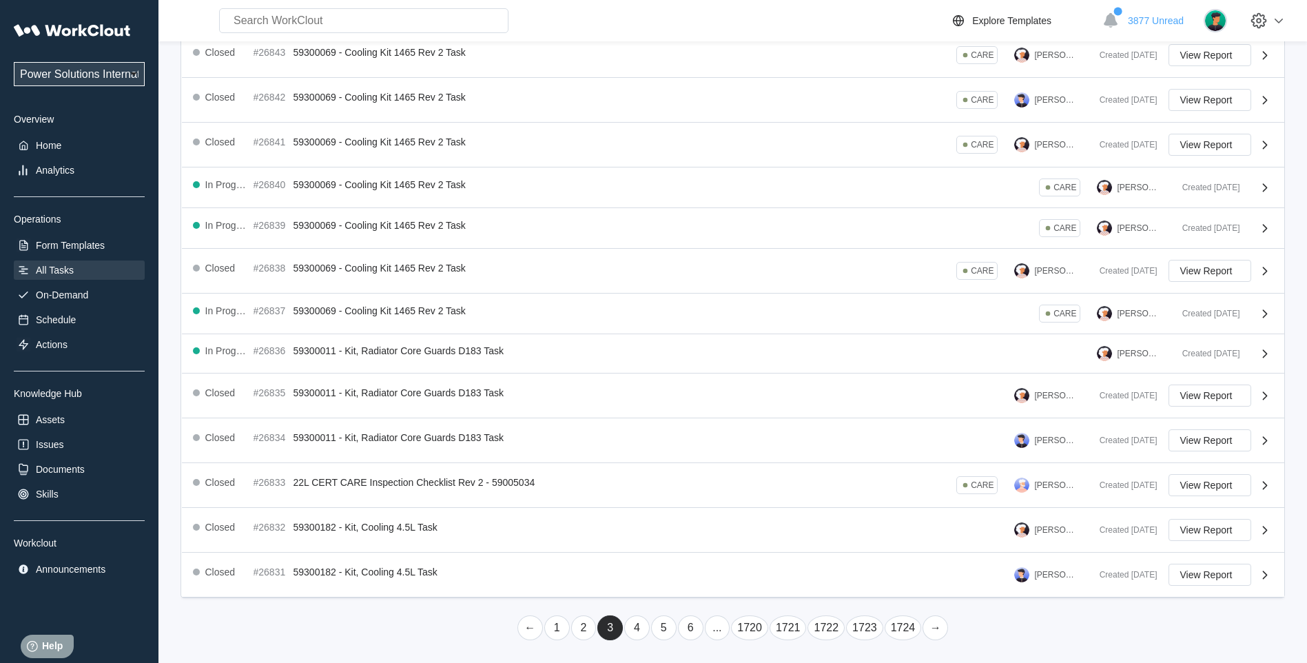
click at [641, 624] on link "4" at bounding box center [636, 627] width 25 height 25
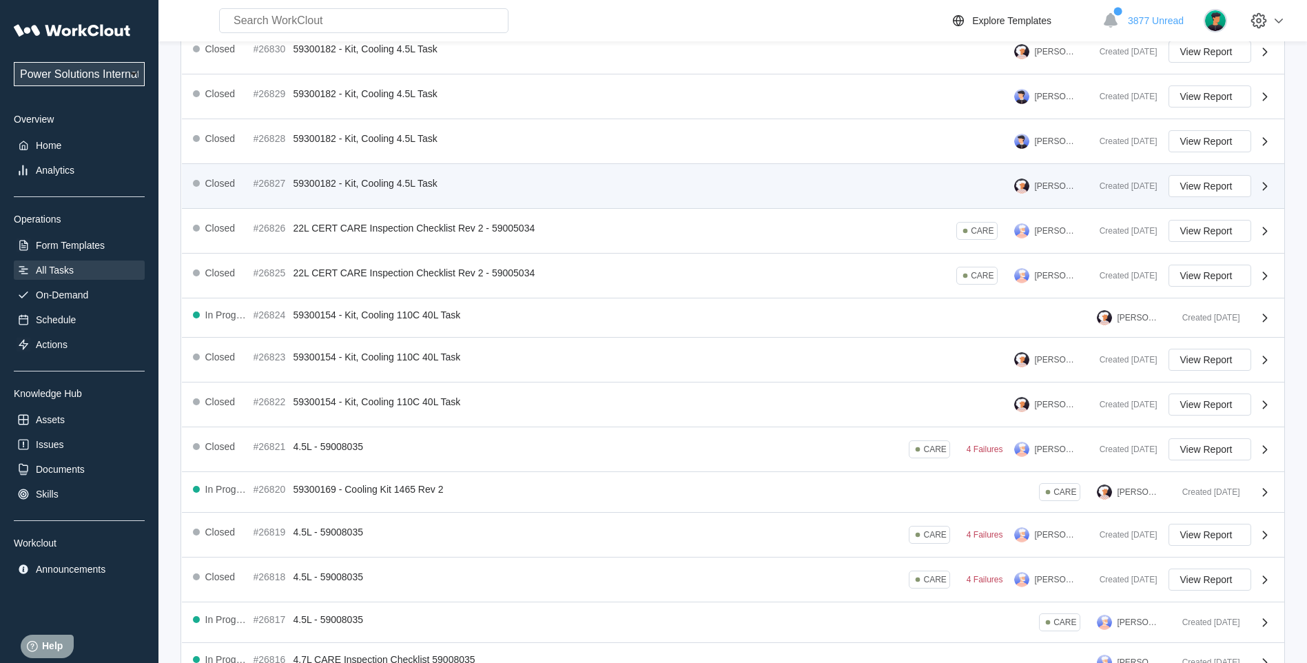
scroll to position [200, 0]
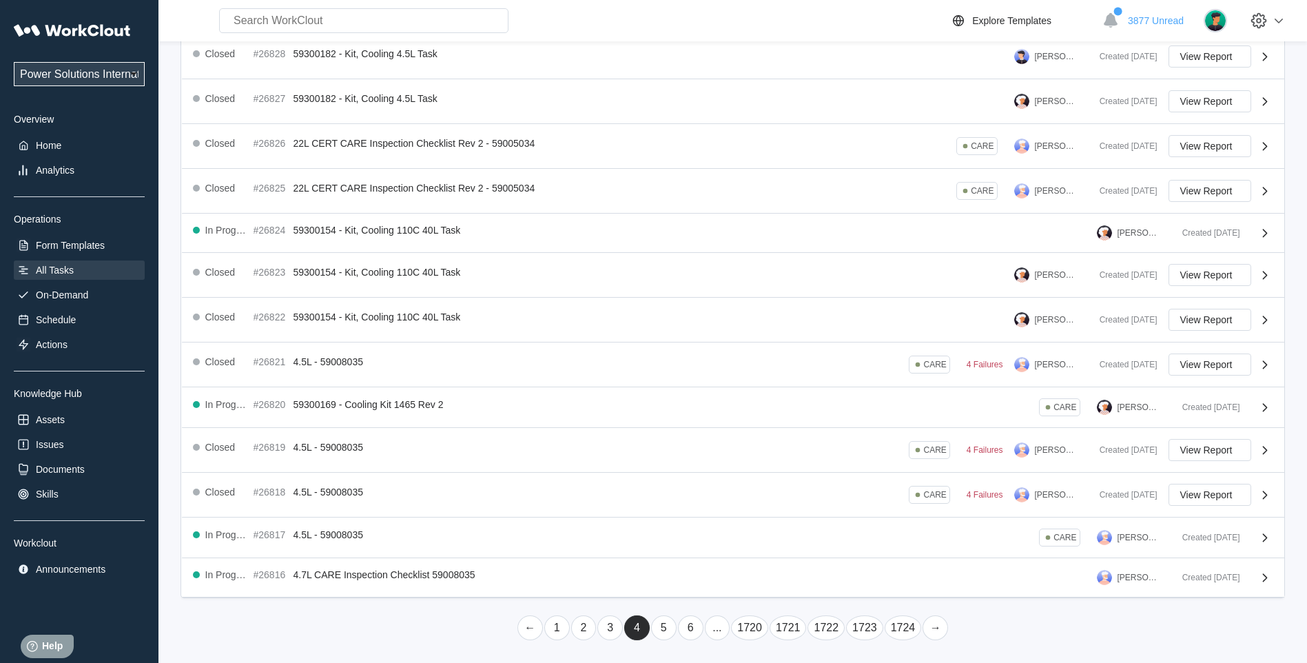
click at [666, 626] on link "5" at bounding box center [663, 627] width 25 height 25
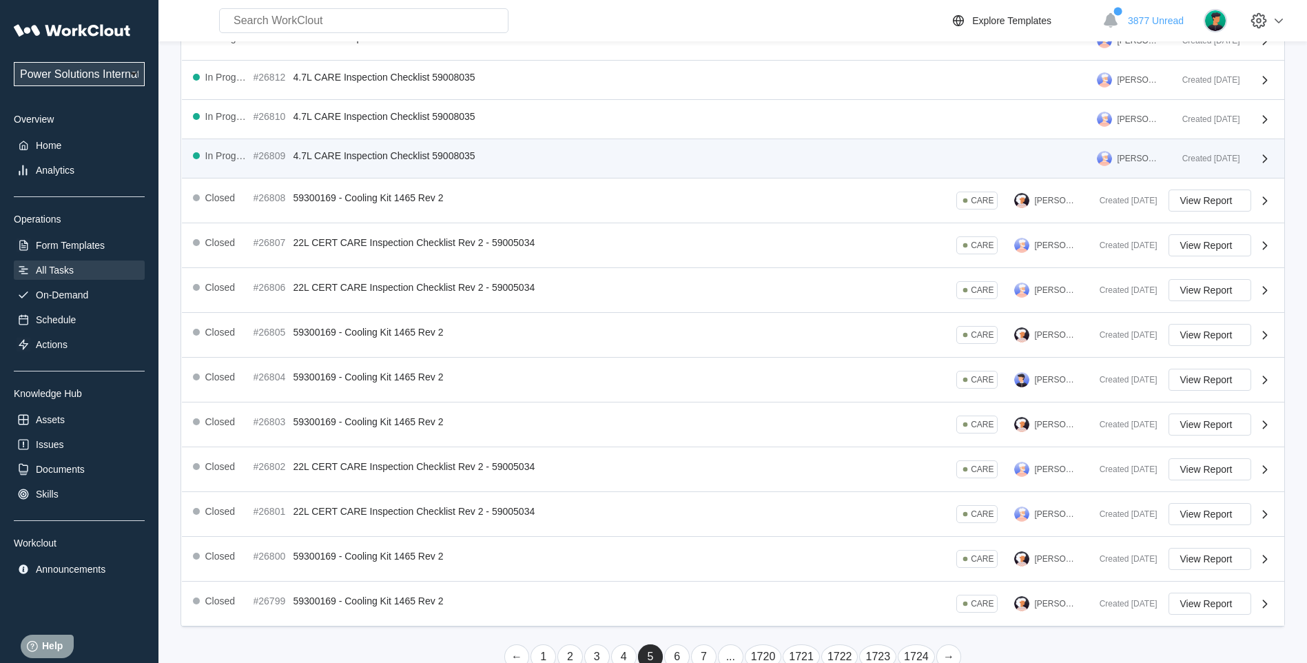
scroll to position [197, 0]
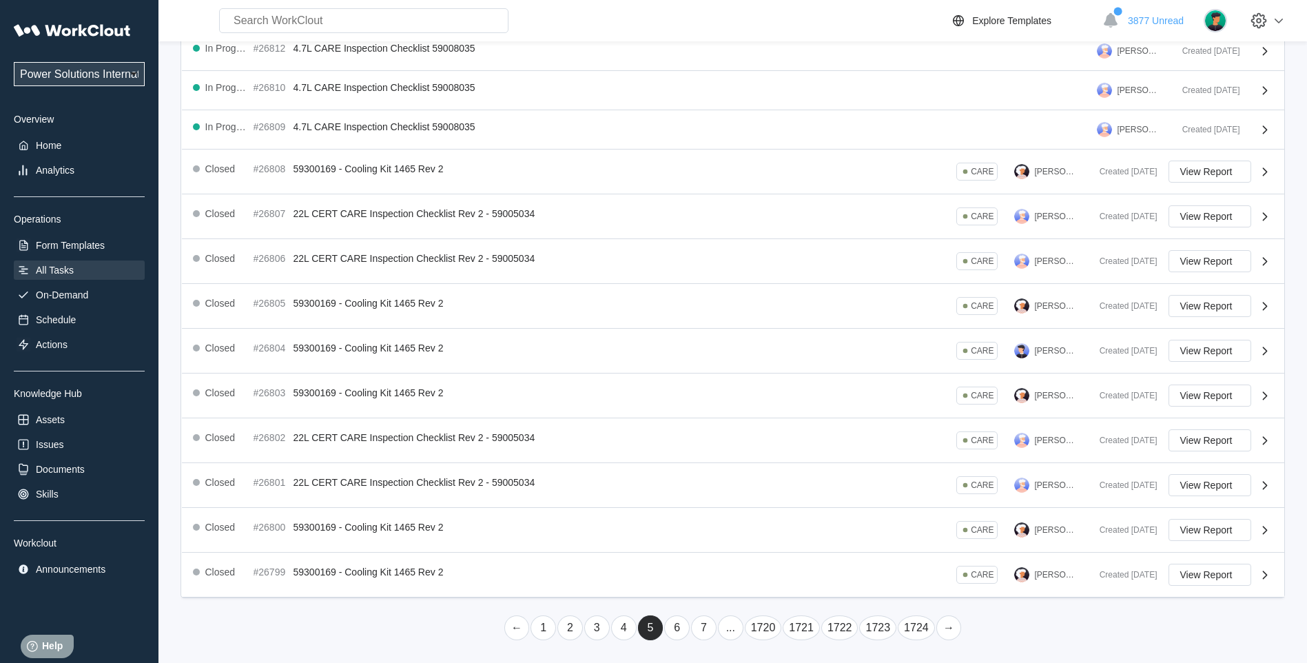
click at [676, 628] on link "6" at bounding box center [676, 627] width 25 height 25
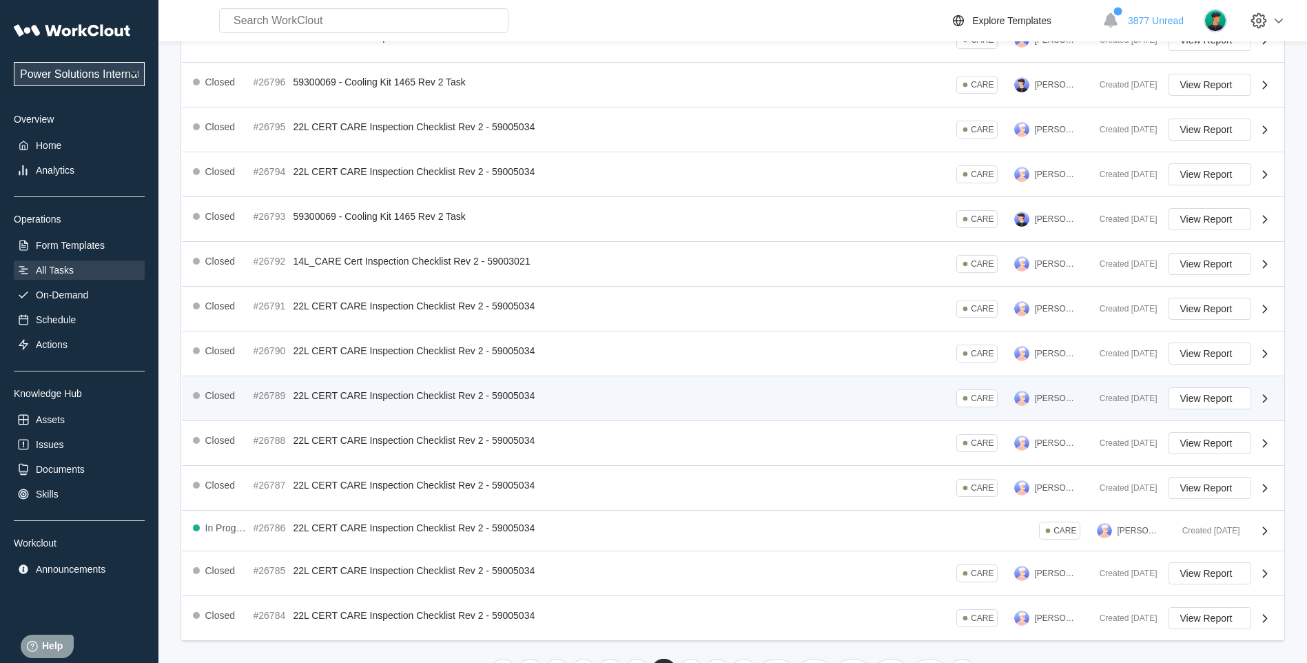
scroll to position [215, 0]
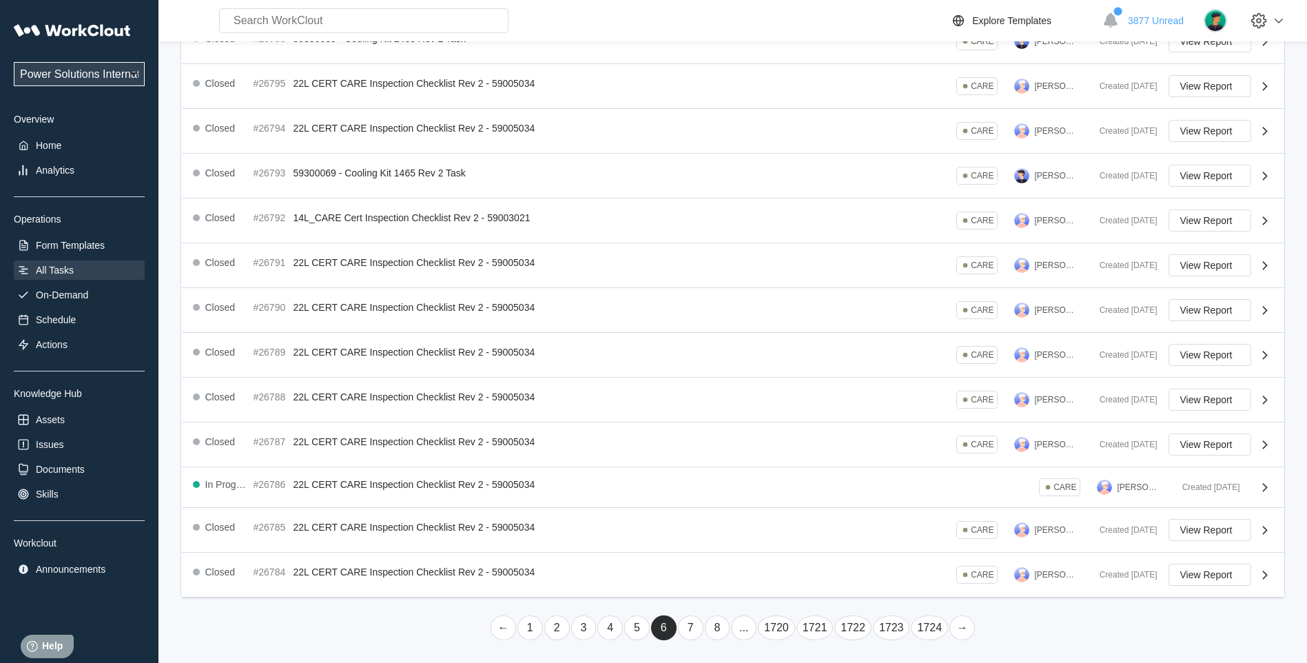
click at [689, 632] on link "7" at bounding box center [690, 627] width 25 height 25
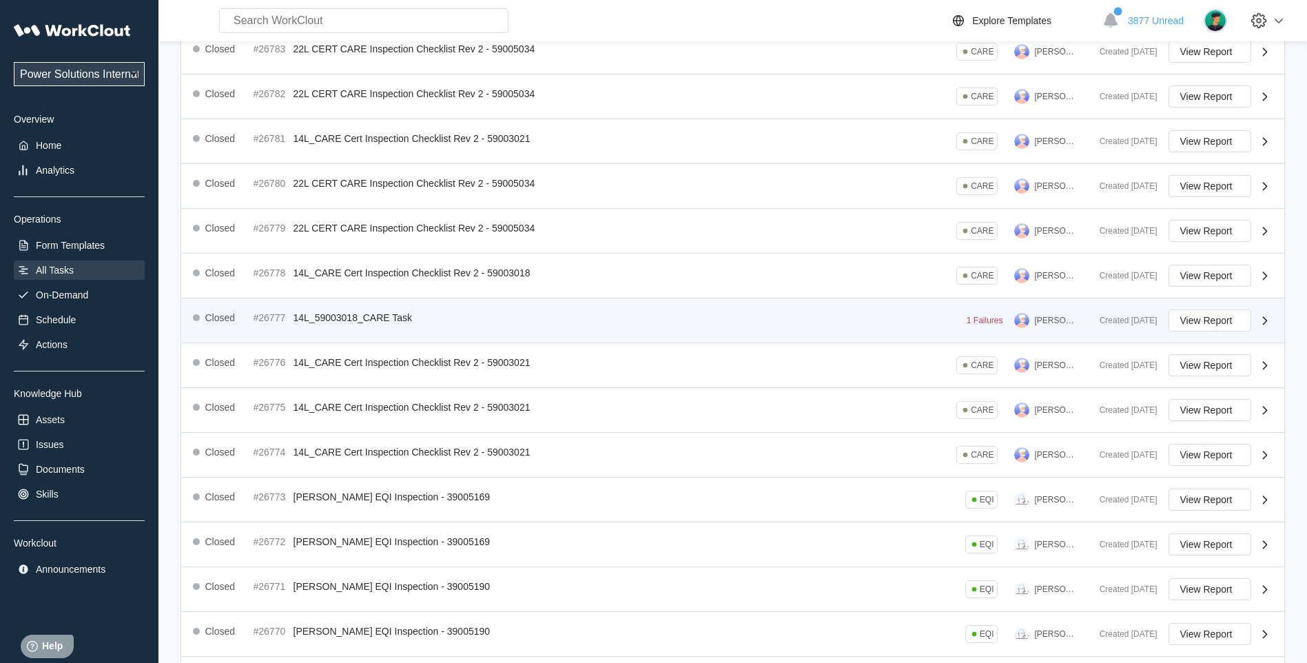
scroll to position [219, 0]
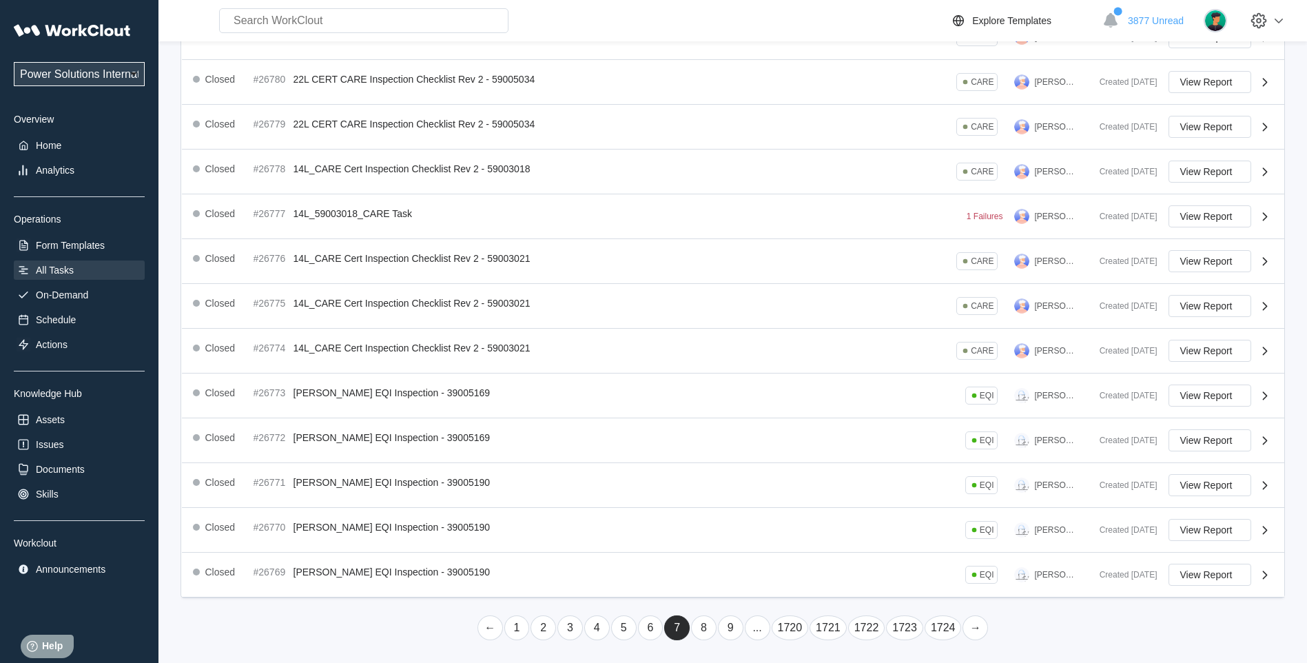
click at [702, 625] on link "8" at bounding box center [703, 627] width 25 height 25
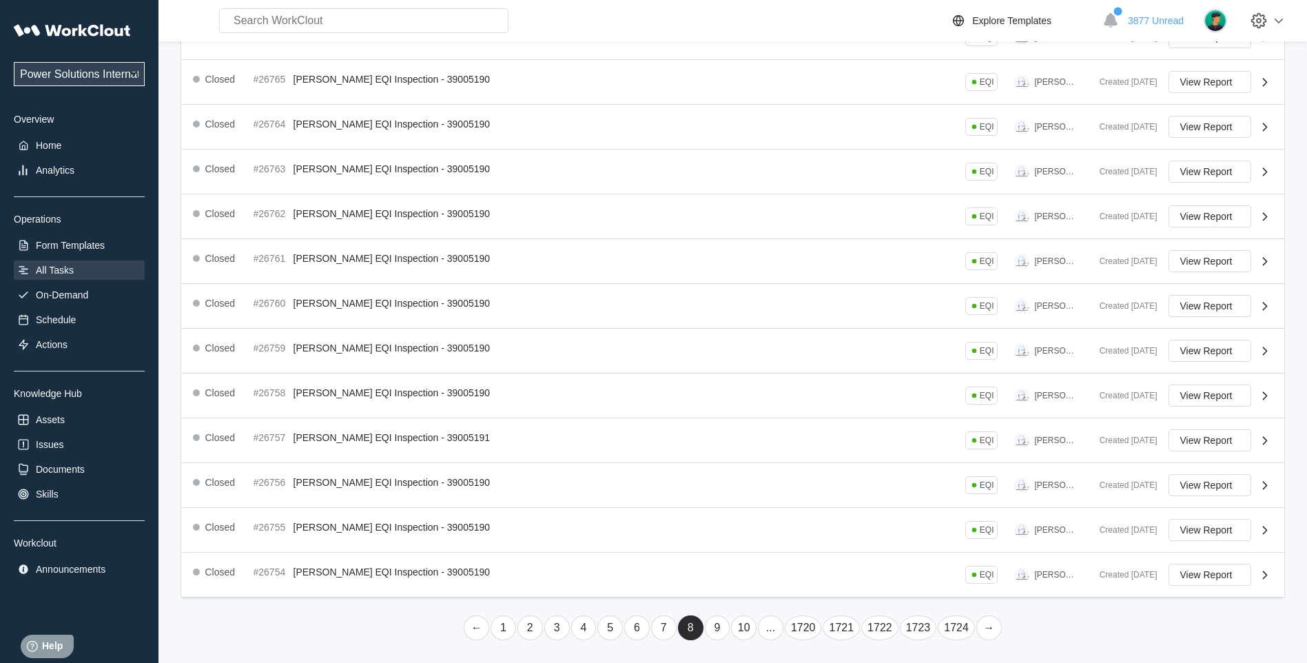
click at [720, 626] on link "9" at bounding box center [717, 627] width 25 height 25
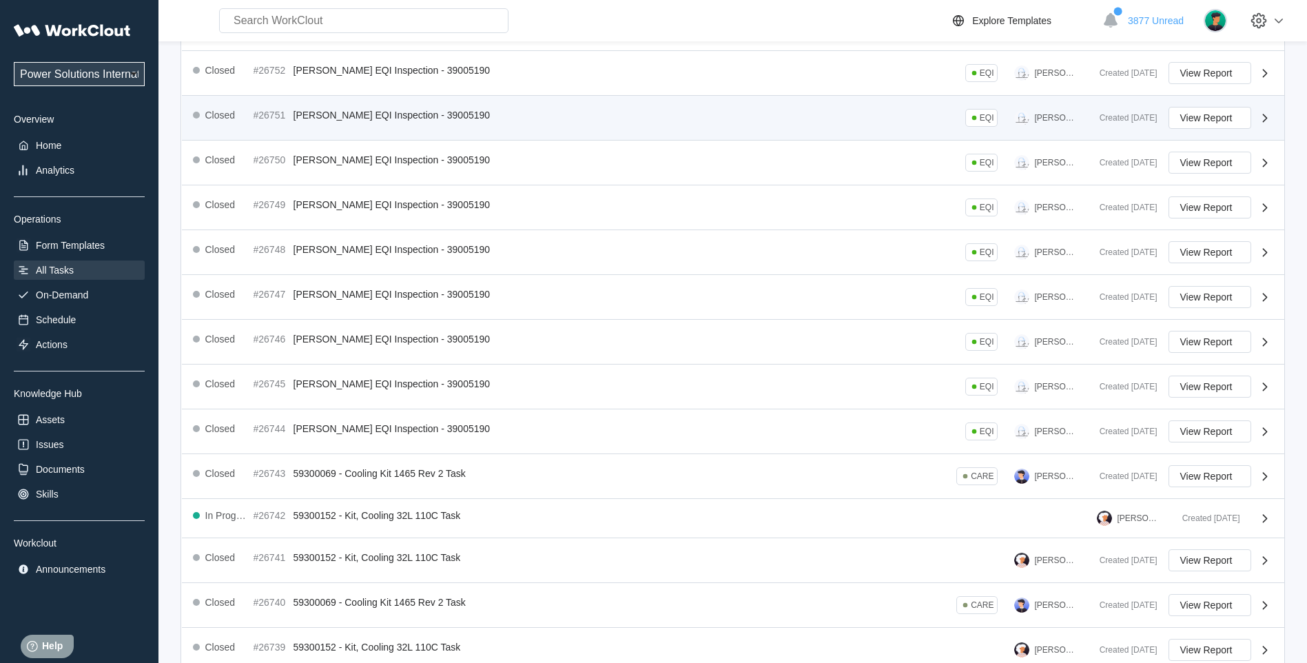
scroll to position [214, 0]
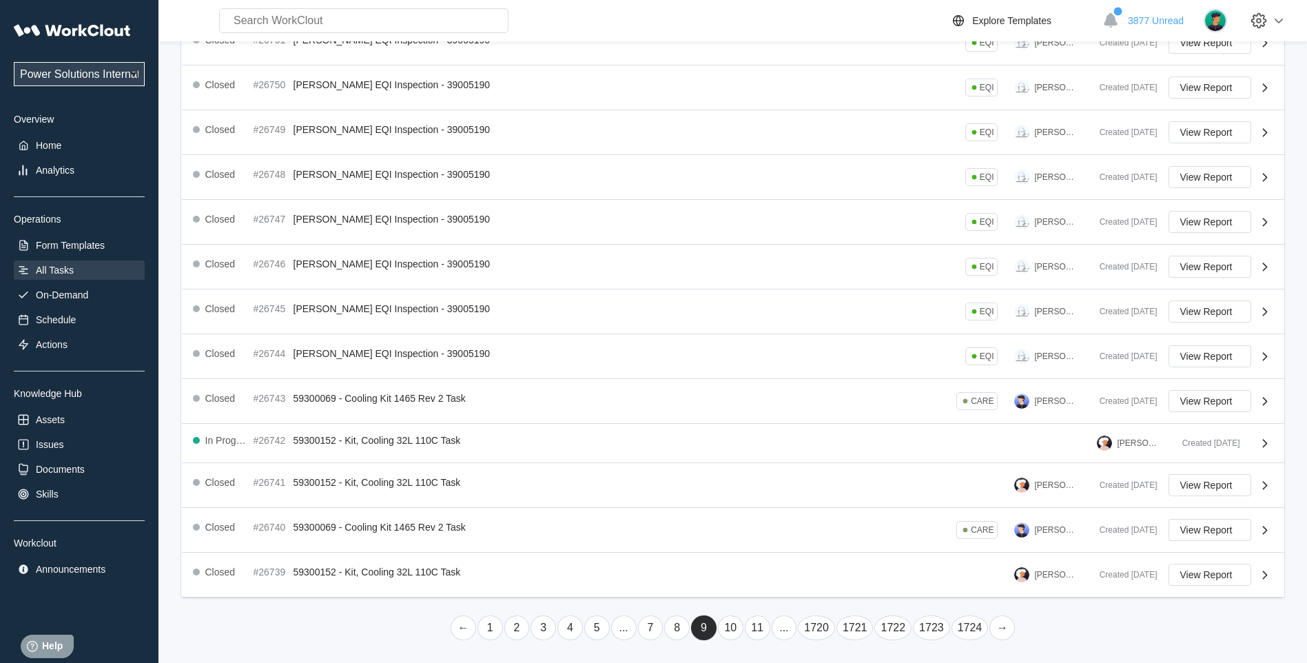
click at [731, 628] on link "10" at bounding box center [730, 627] width 25 height 25
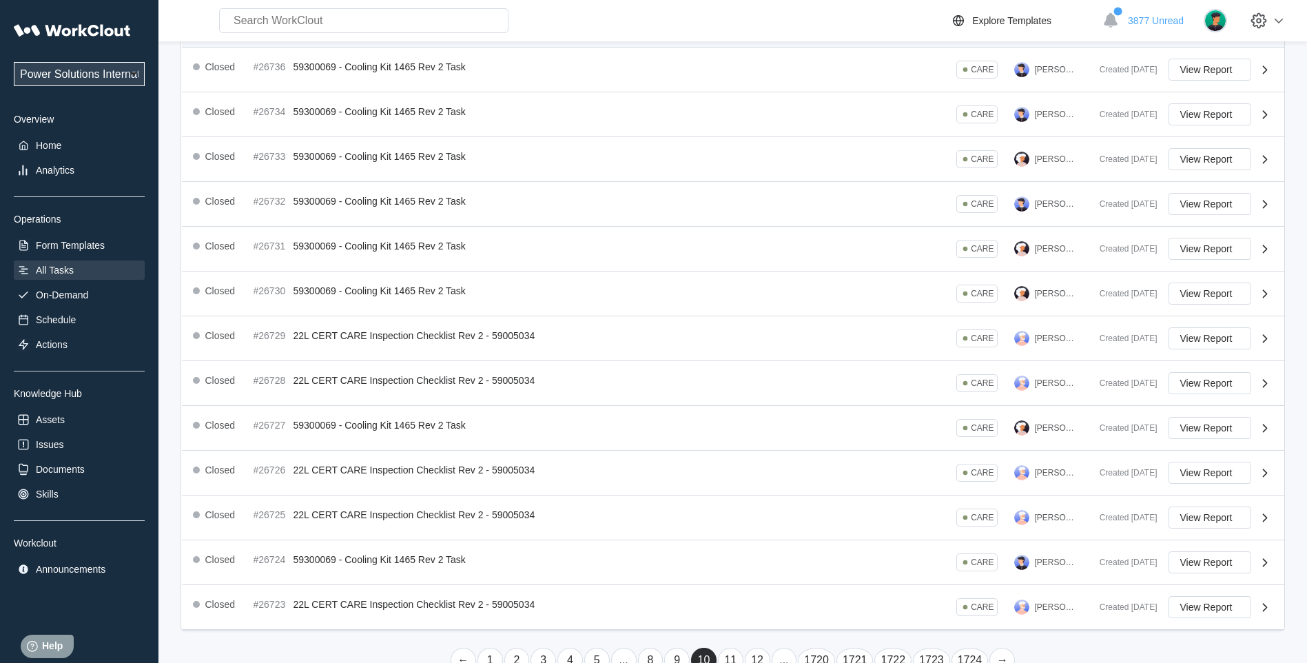
scroll to position [219, 0]
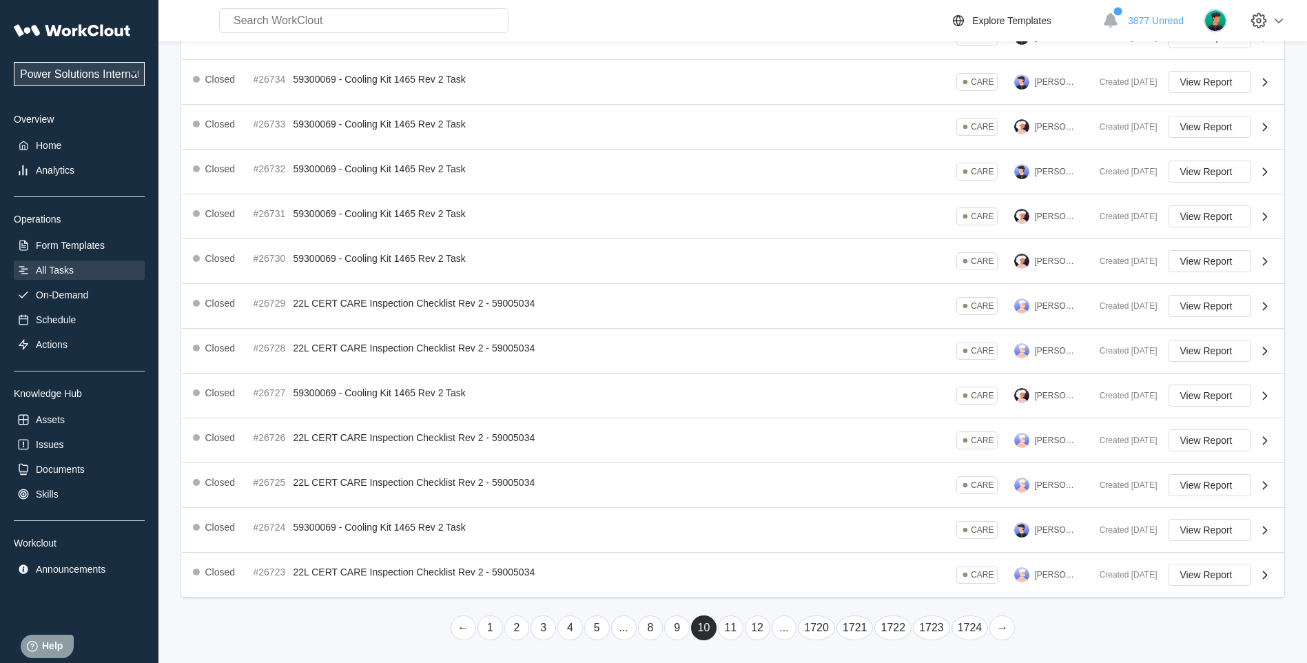
click at [729, 631] on link "11" at bounding box center [730, 627] width 25 height 25
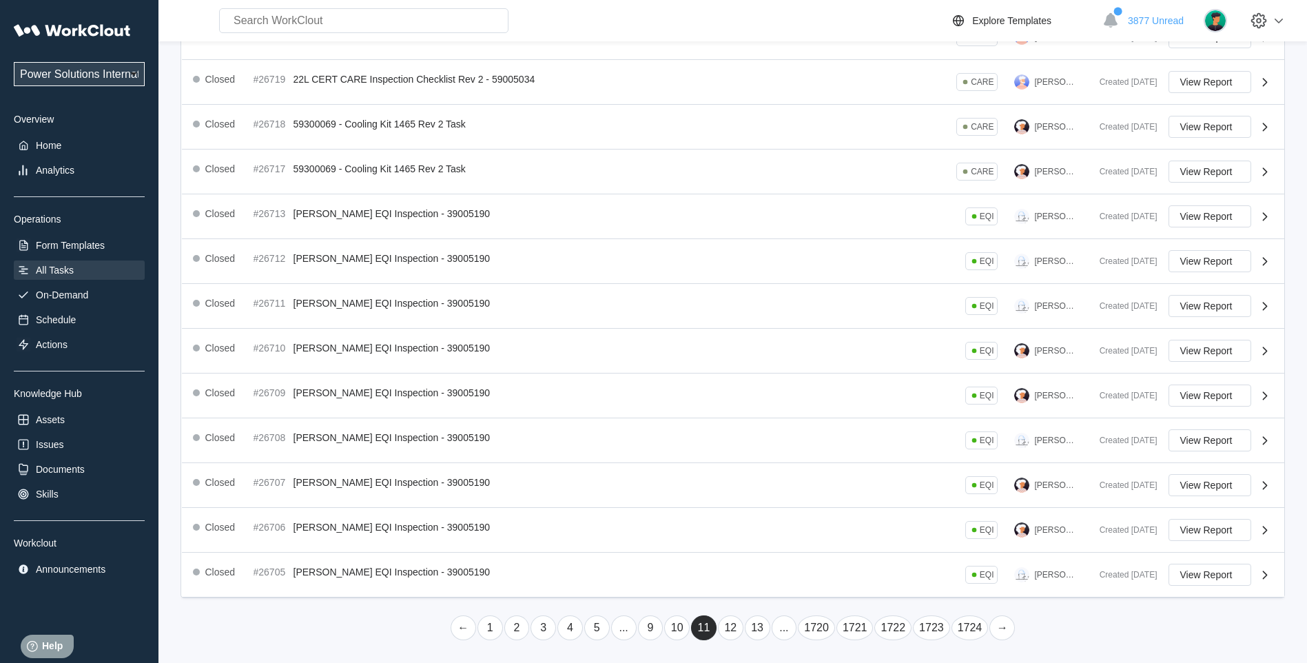
click at [727, 628] on link "12" at bounding box center [730, 627] width 25 height 25
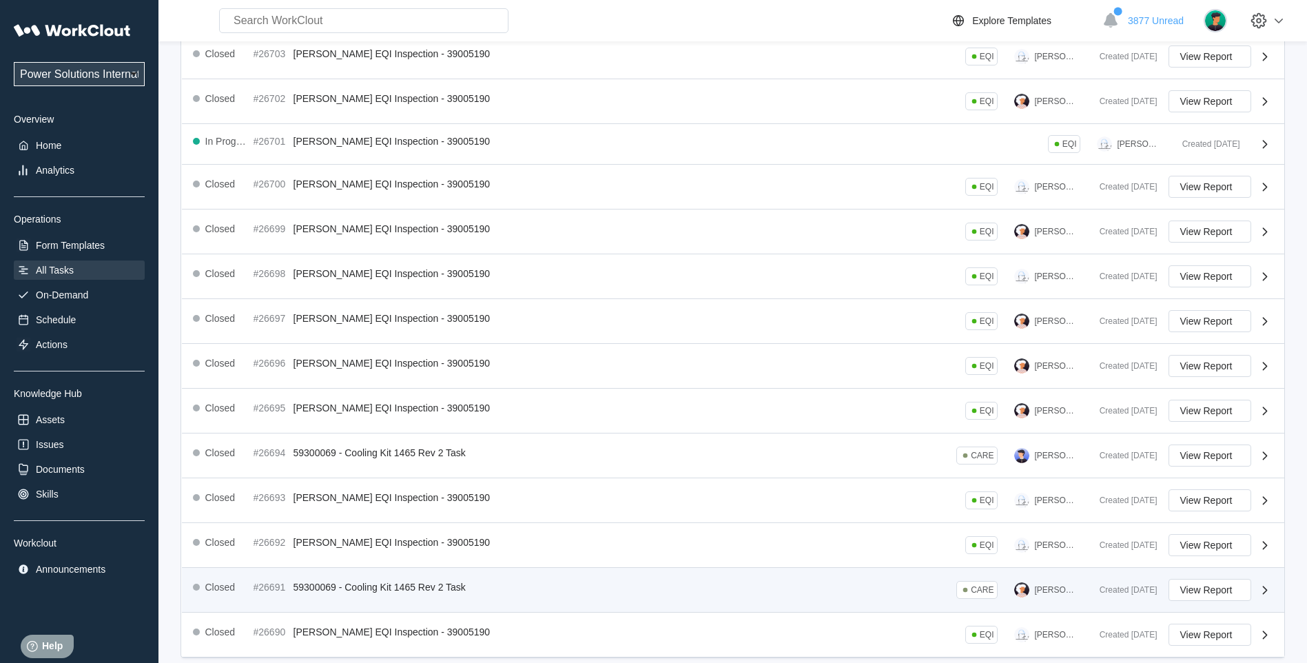
scroll to position [215, 0]
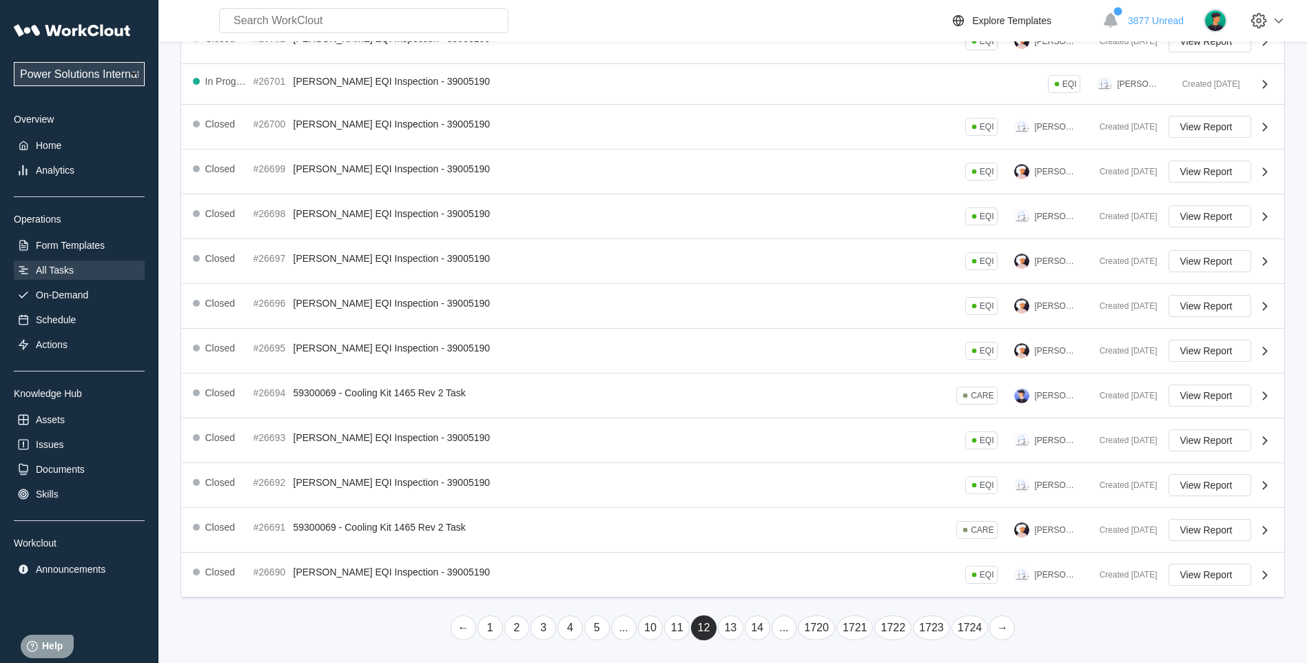
click at [734, 621] on link "13" at bounding box center [730, 627] width 25 height 25
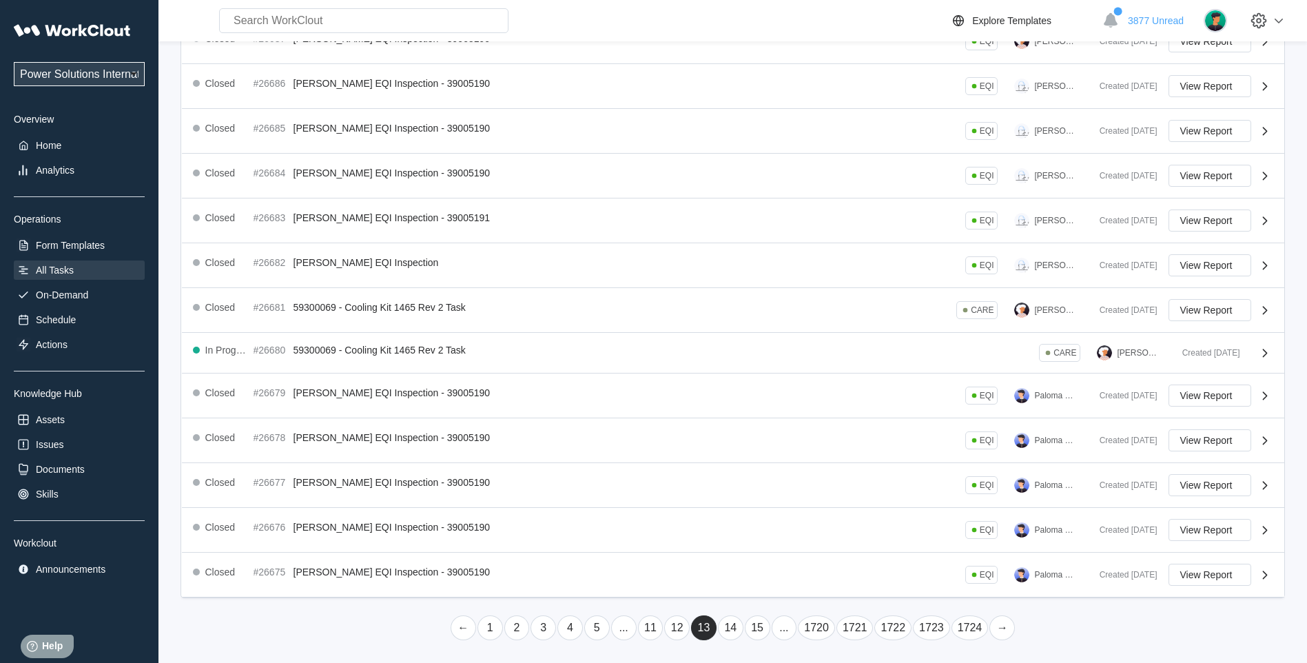
click at [729, 636] on link "14" at bounding box center [730, 627] width 25 height 25
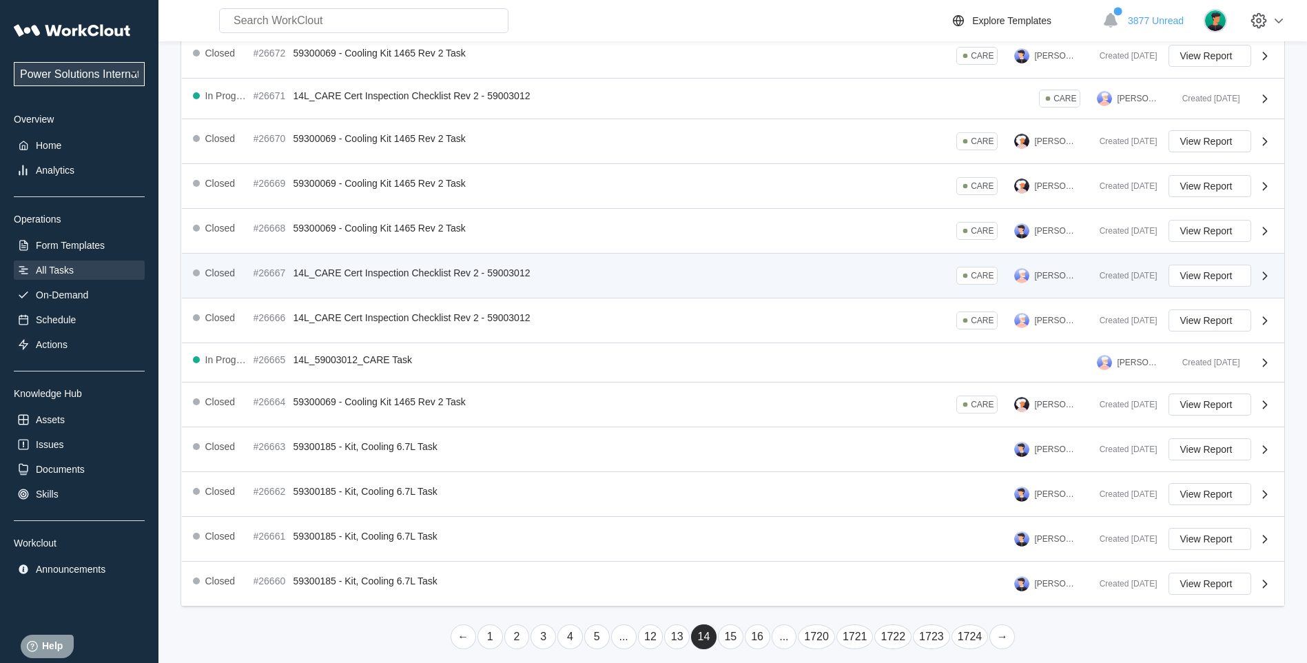
scroll to position [209, 0]
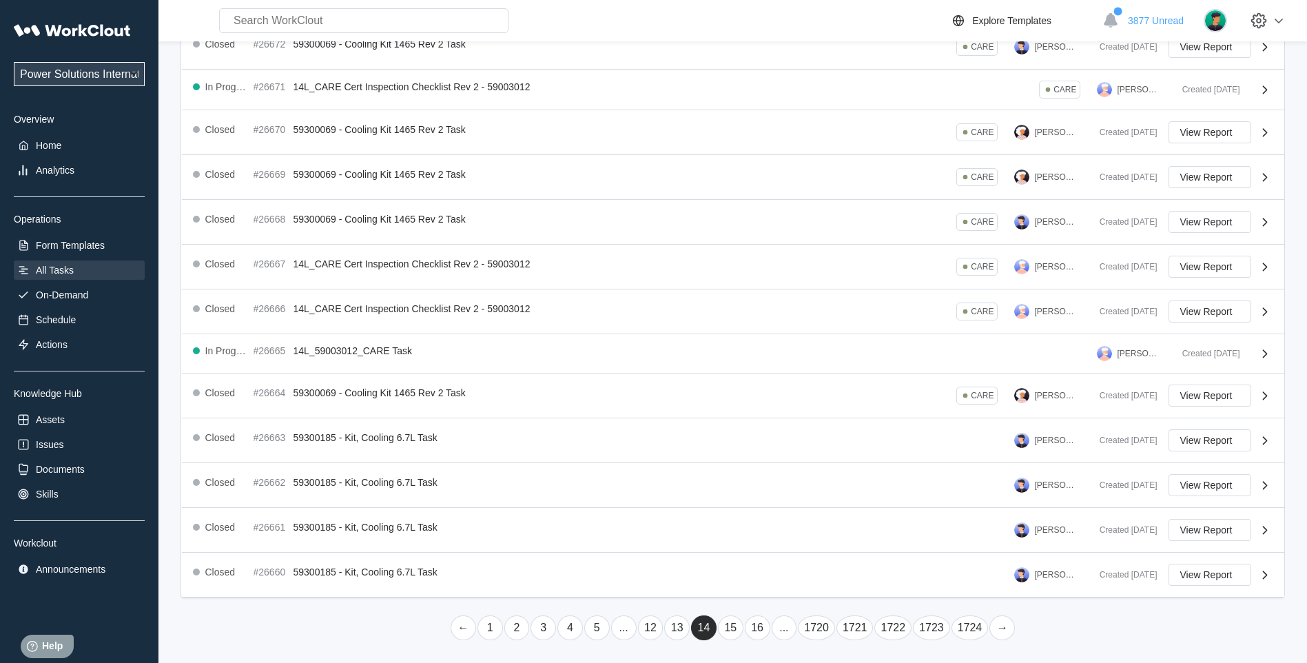
click at [737, 626] on link "15" at bounding box center [730, 627] width 25 height 25
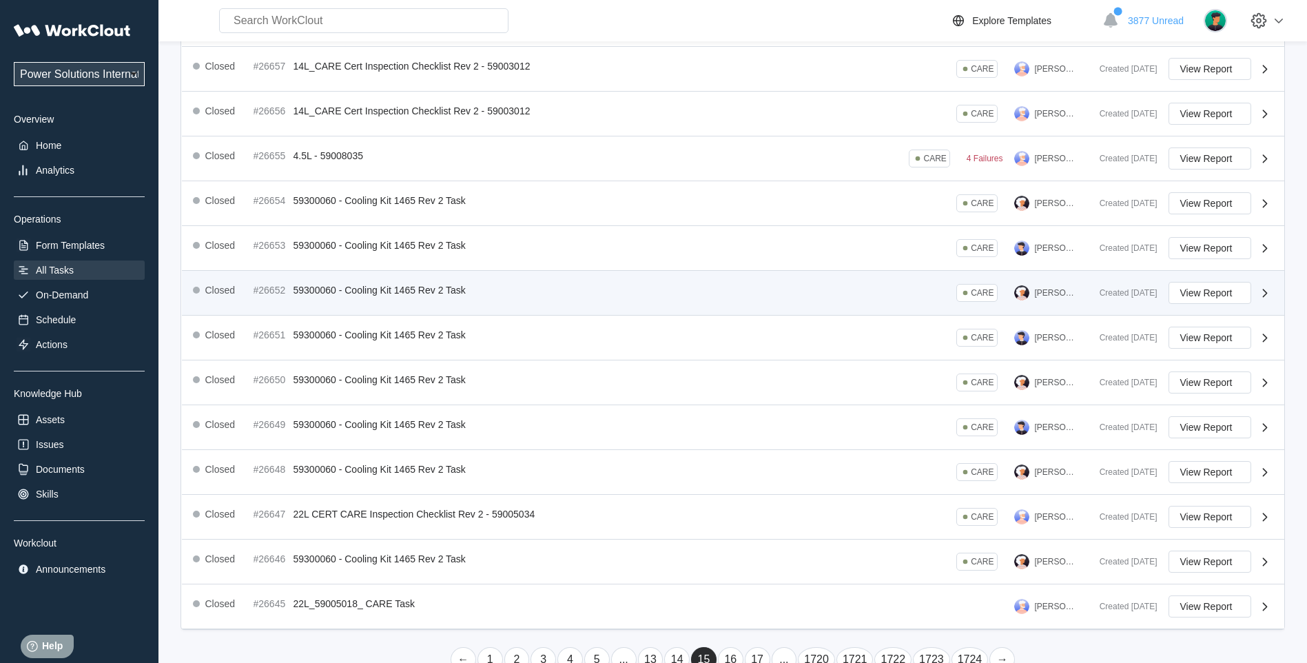
scroll to position [219, 0]
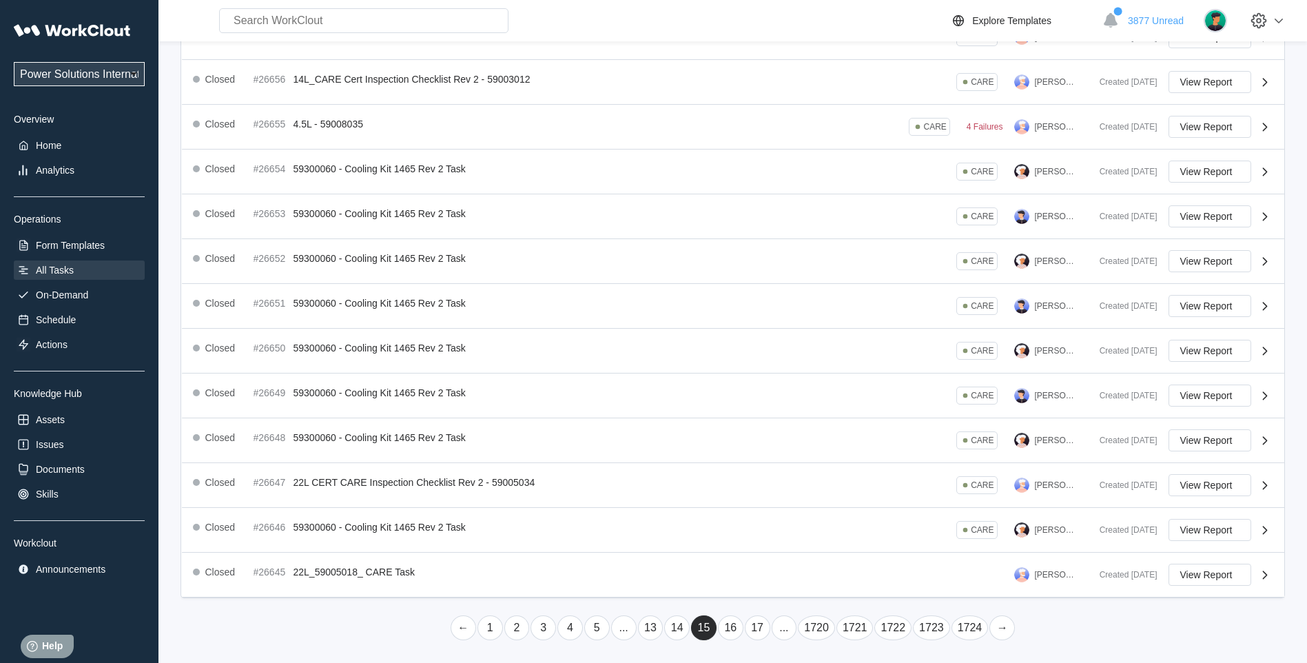
click at [730, 625] on link "16" at bounding box center [730, 627] width 25 height 25
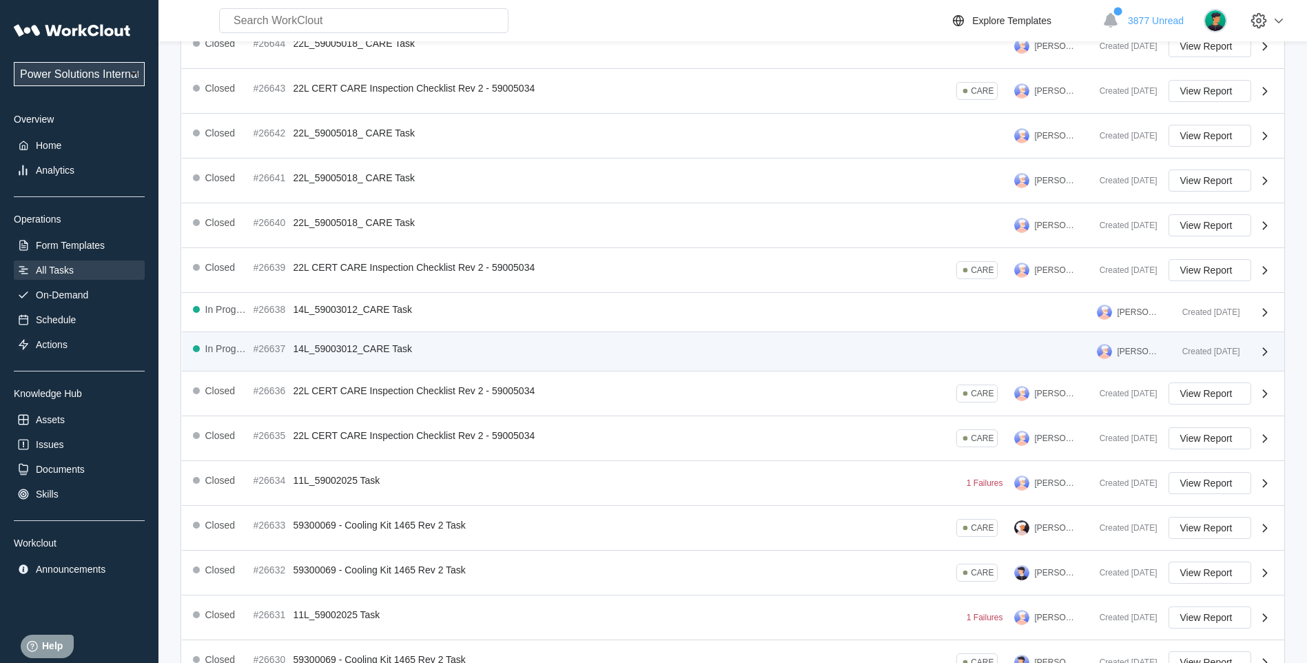
scroll to position [208, 0]
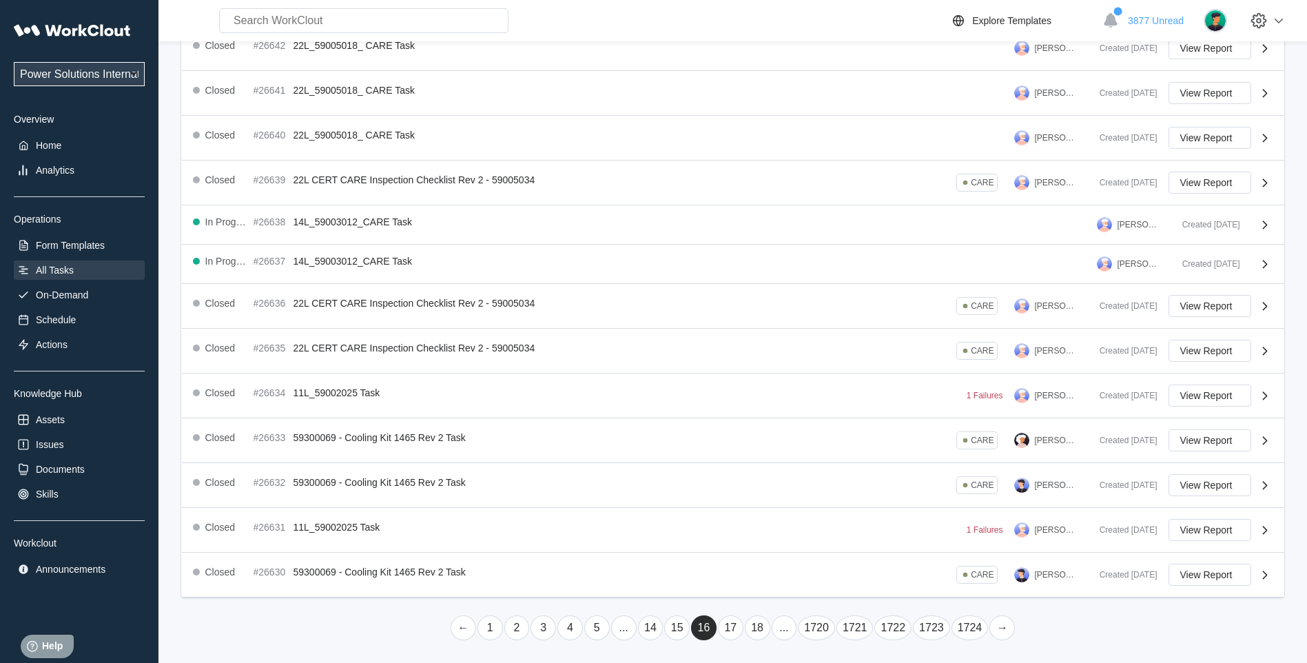
click at [736, 625] on link "17" at bounding box center [730, 627] width 25 height 25
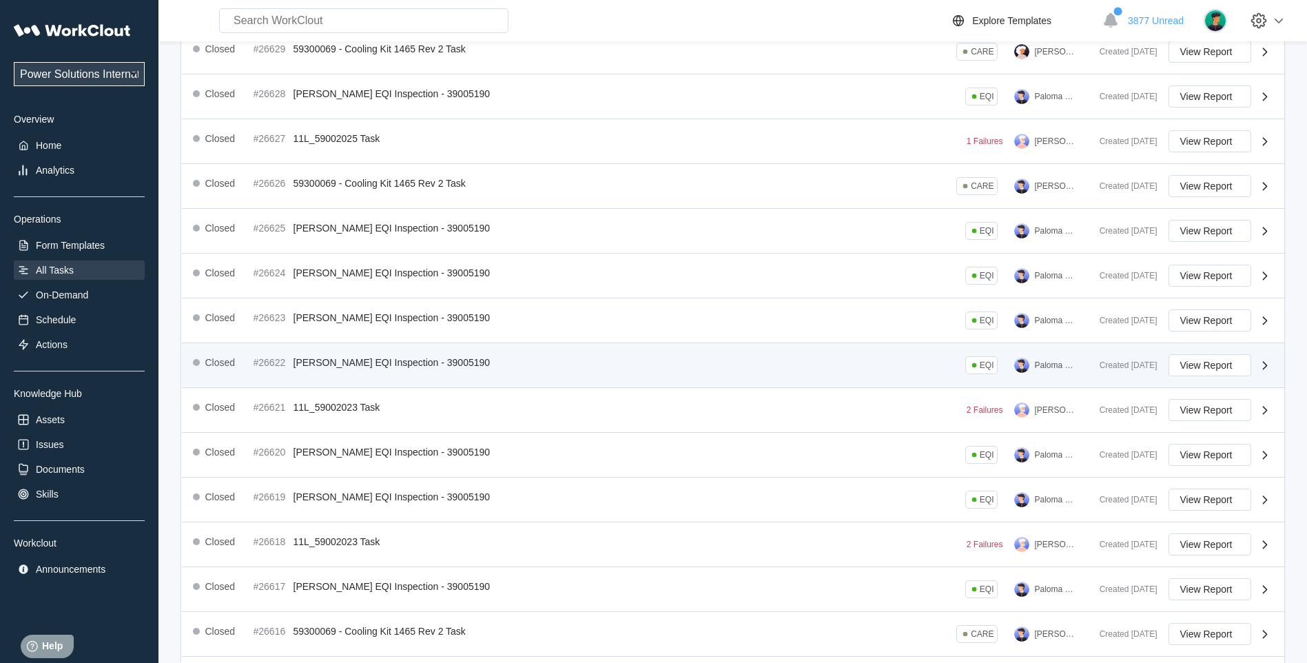
scroll to position [219, 0]
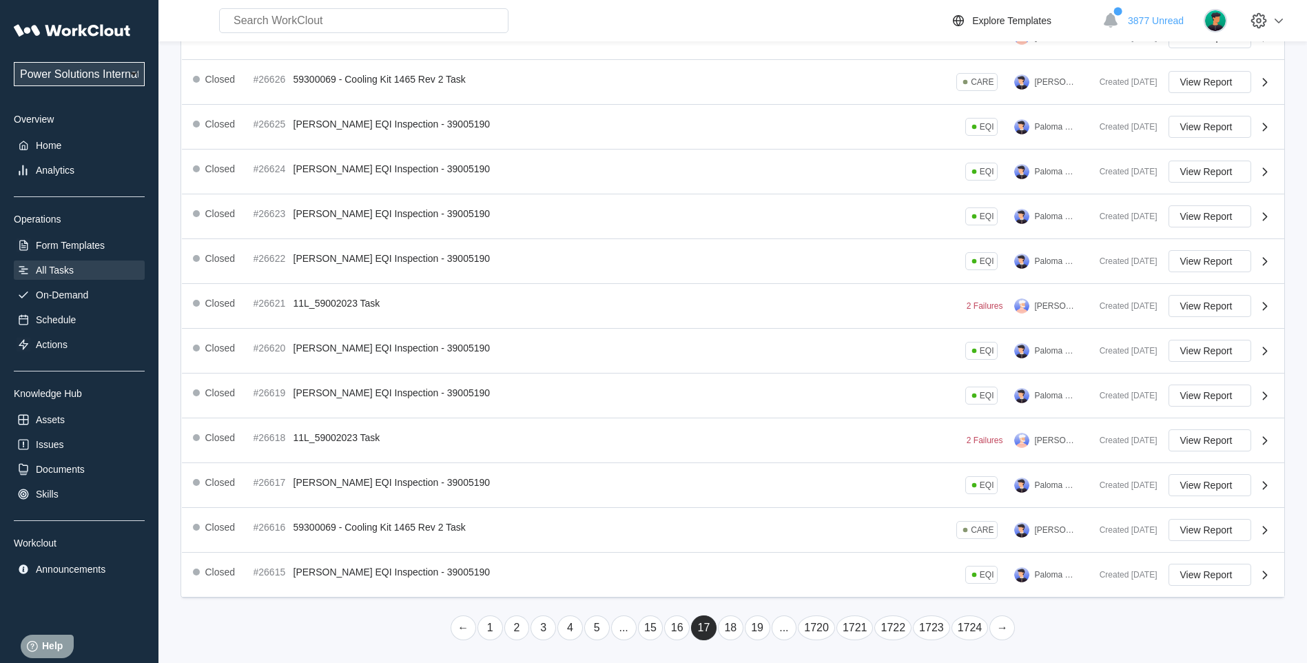
click at [734, 626] on link "18" at bounding box center [730, 627] width 25 height 25
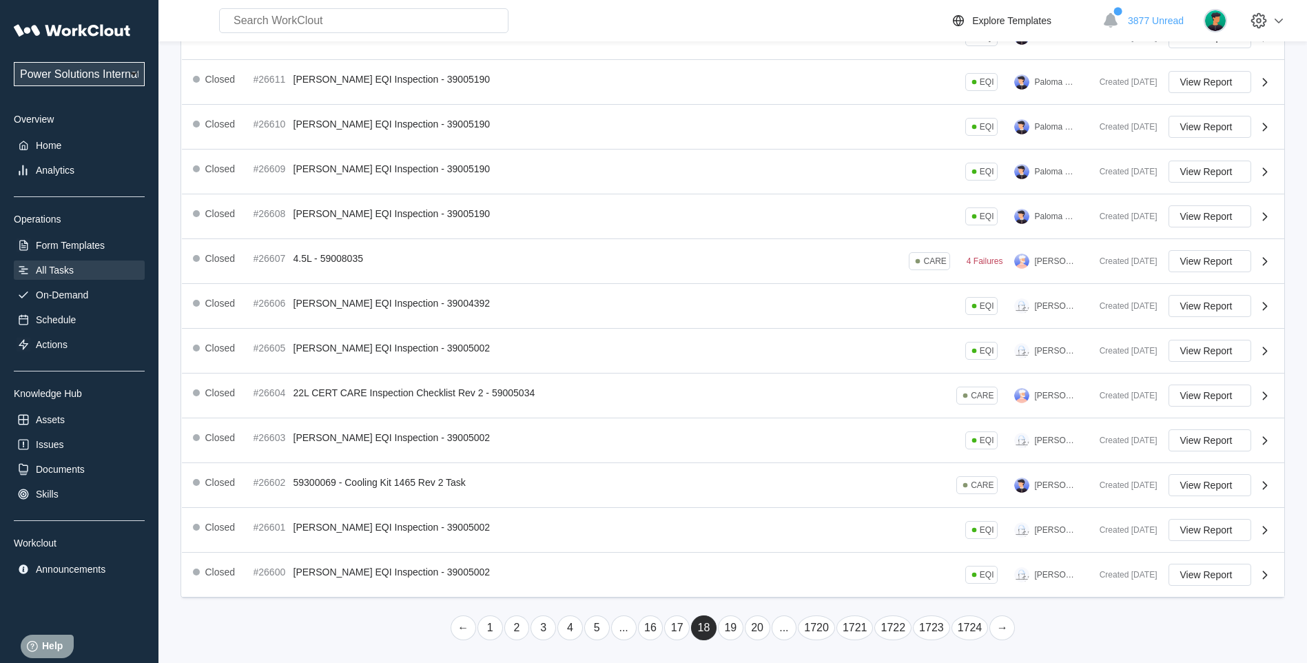
click at [728, 624] on link "19" at bounding box center [730, 627] width 25 height 25
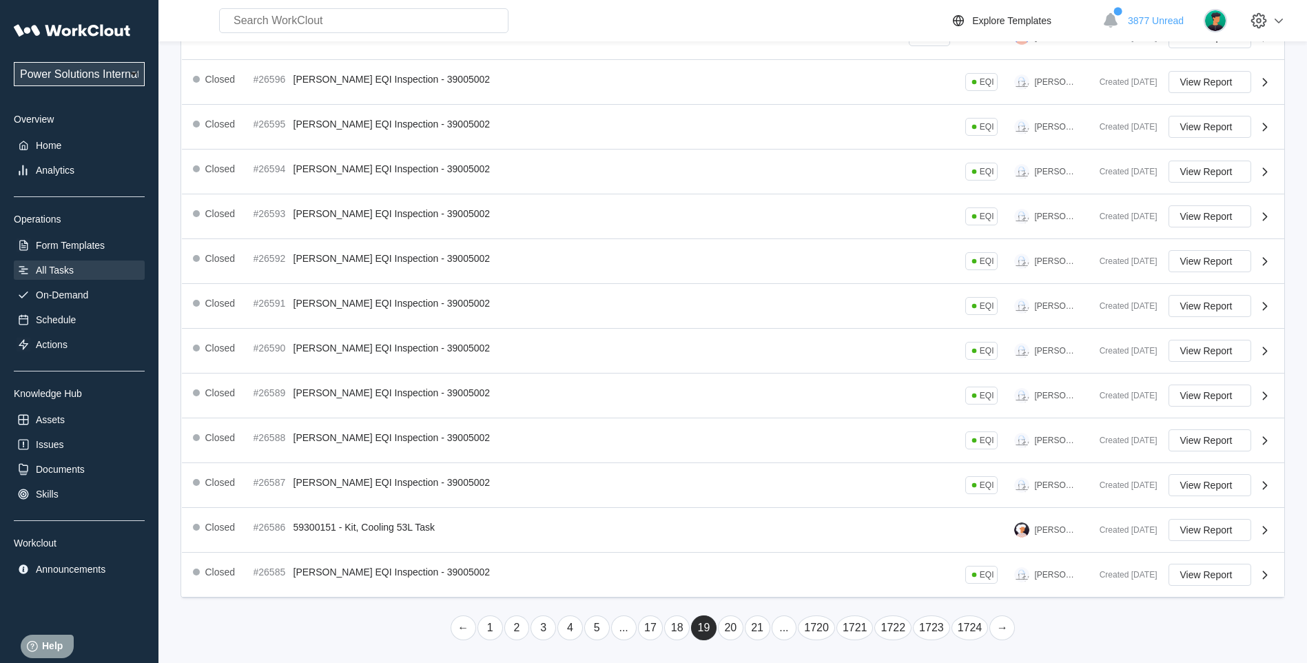
click at [732, 625] on link "20" at bounding box center [730, 627] width 25 height 25
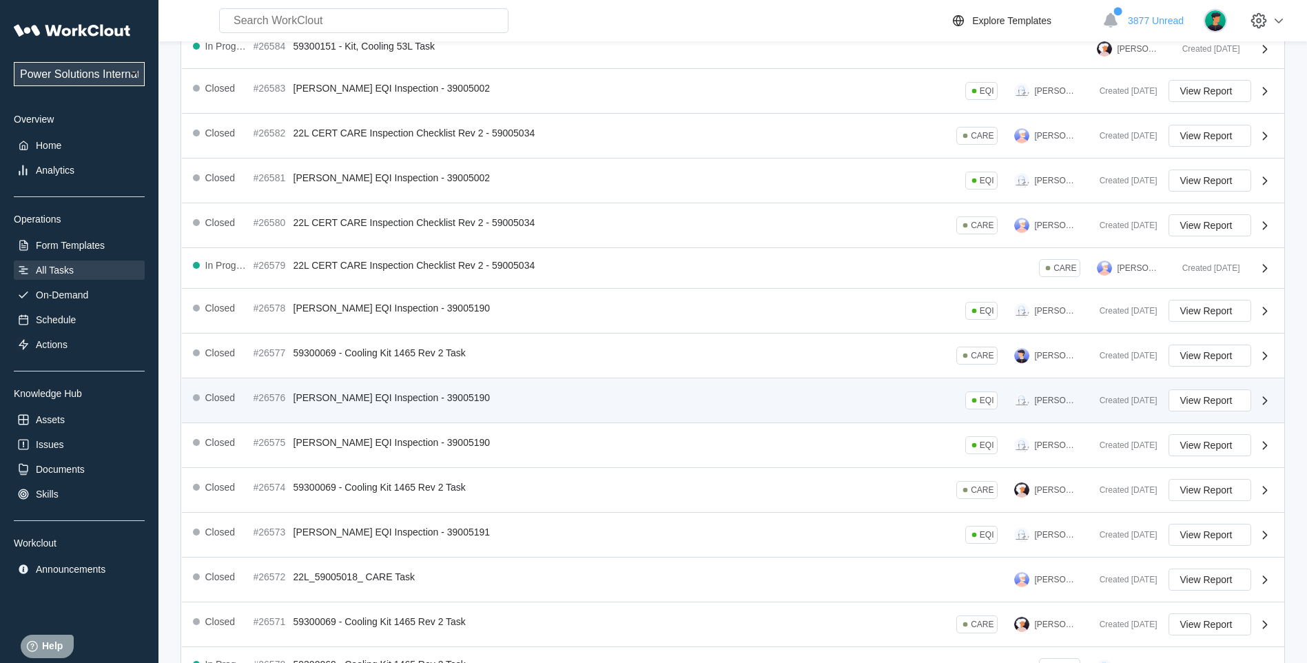
scroll to position [205, 0]
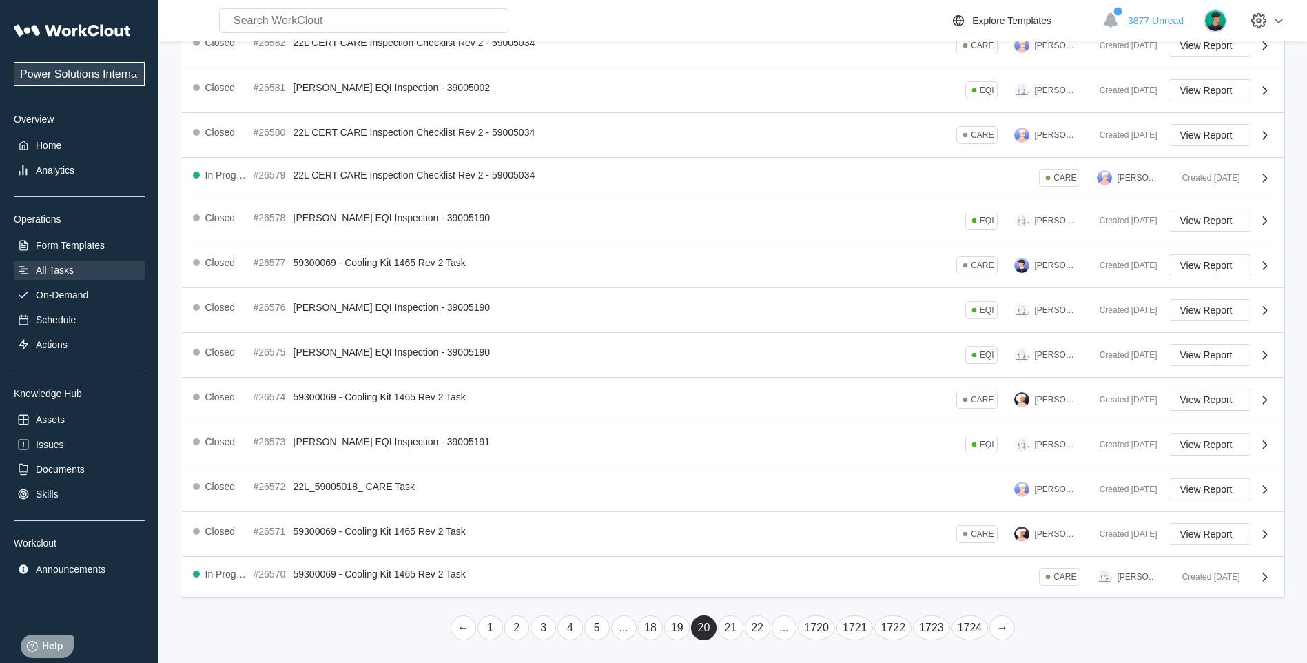
click at [733, 625] on link "21" at bounding box center [730, 627] width 25 height 25
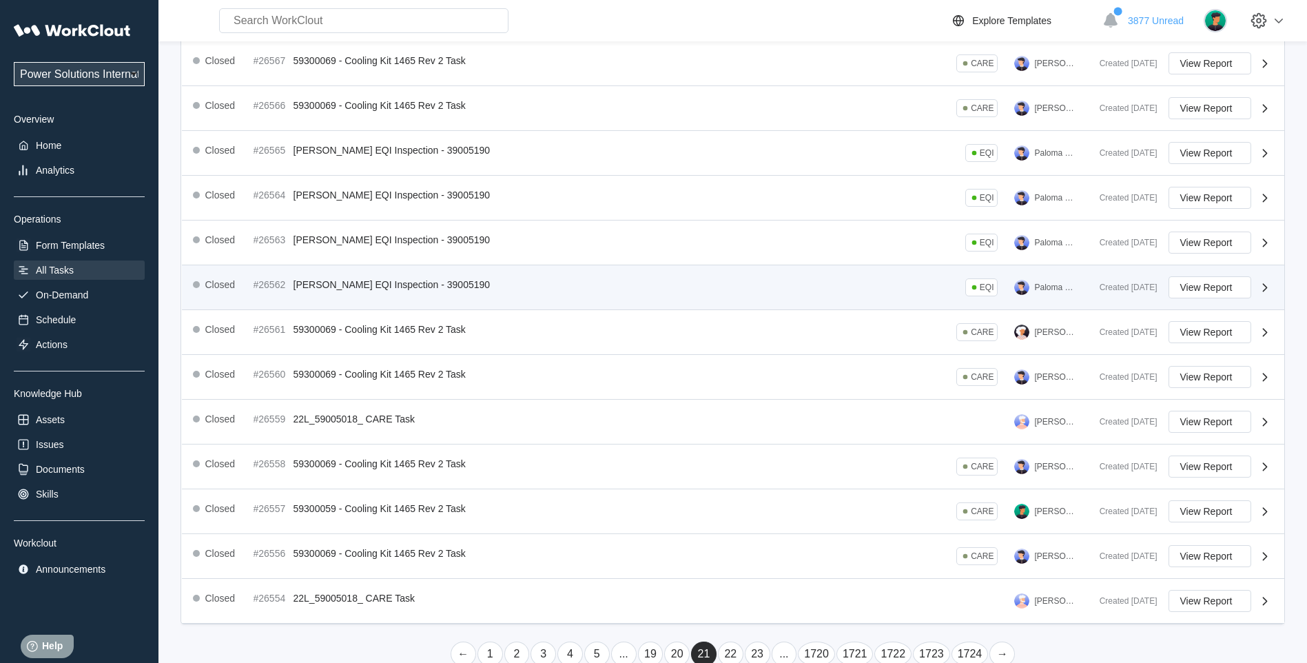
scroll to position [219, 0]
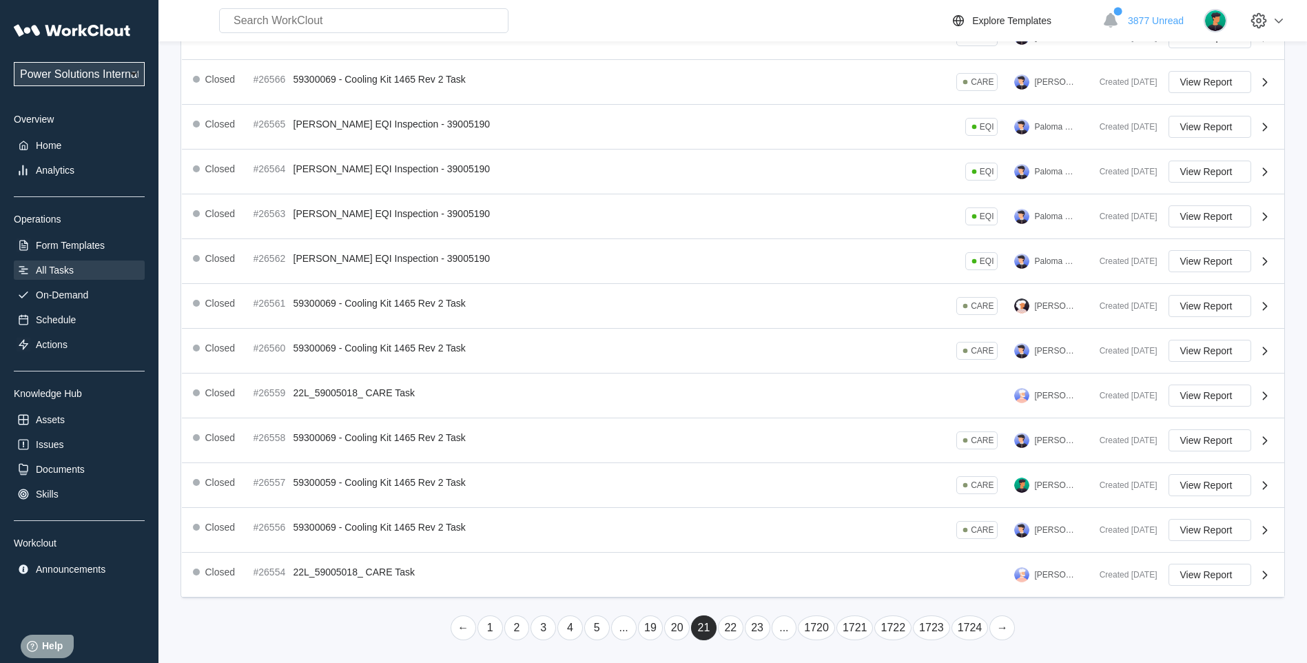
click at [729, 625] on link "22" at bounding box center [730, 627] width 25 height 25
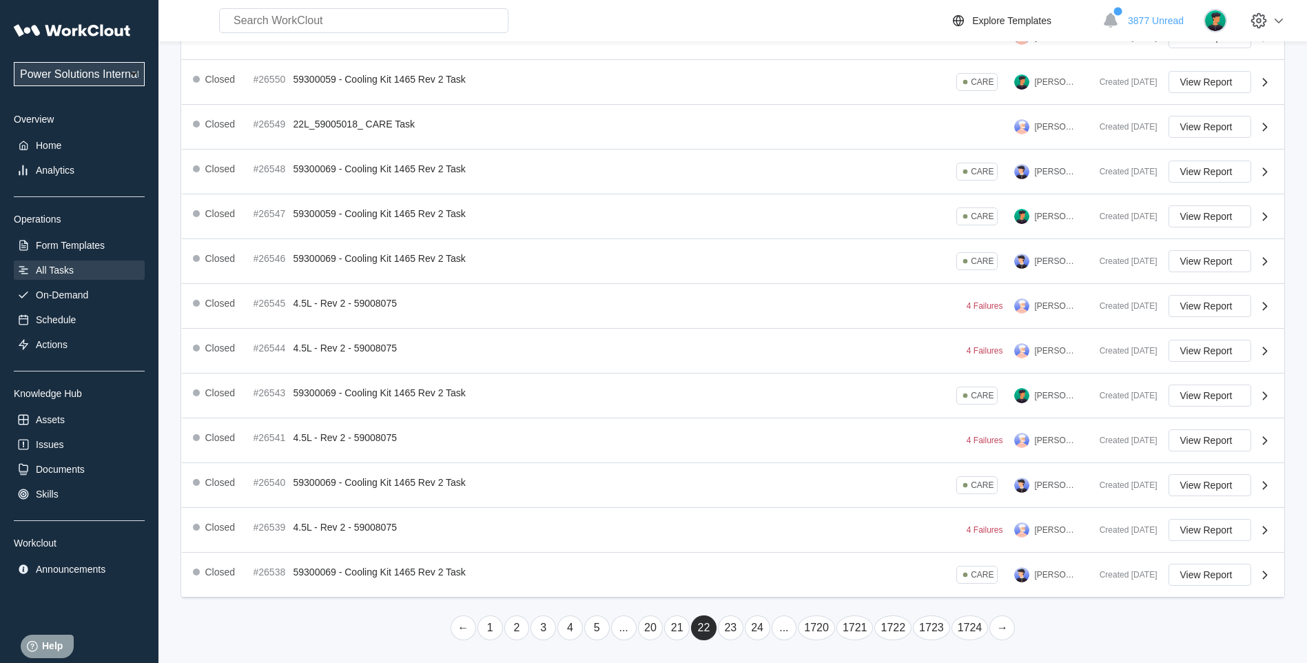
click at [729, 628] on link "23" at bounding box center [730, 627] width 25 height 25
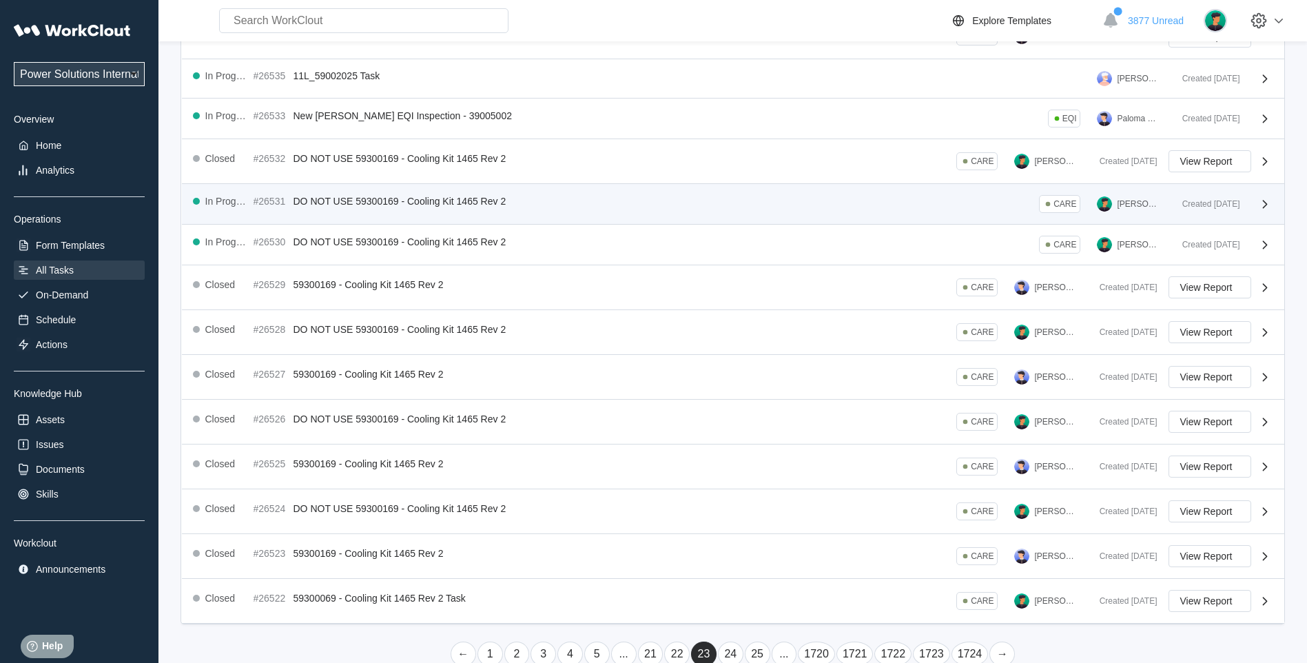
scroll to position [201, 0]
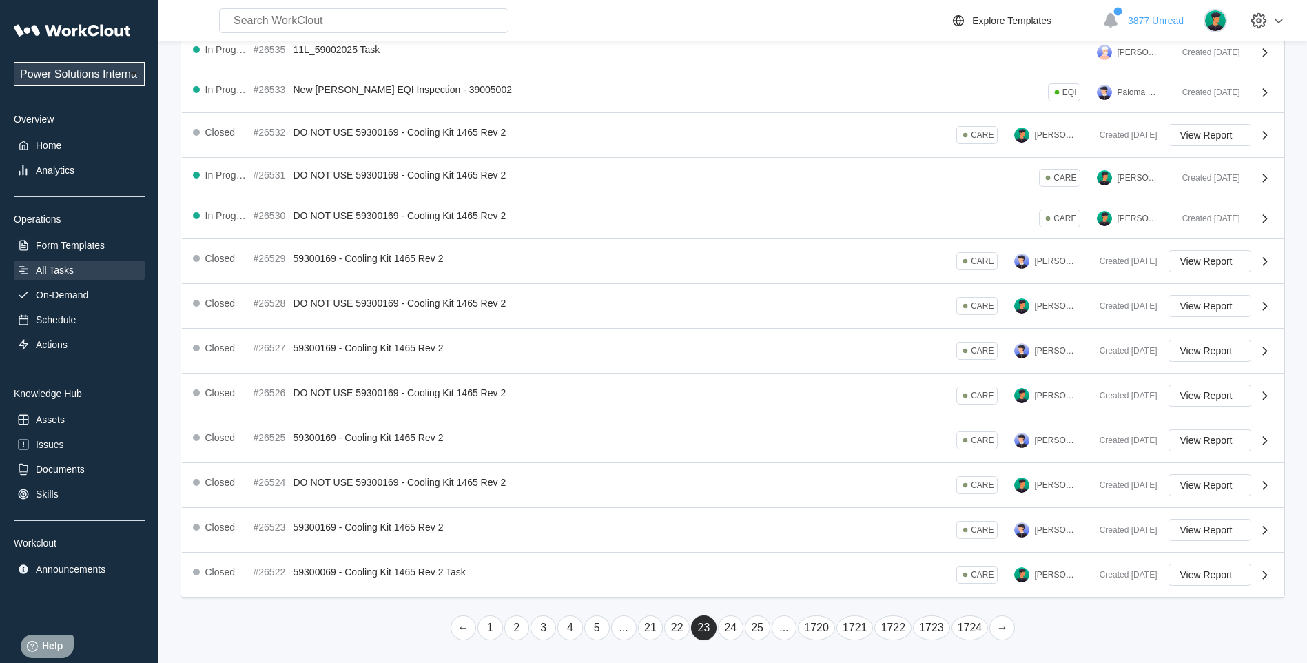
click at [731, 629] on link "24" at bounding box center [730, 627] width 25 height 25
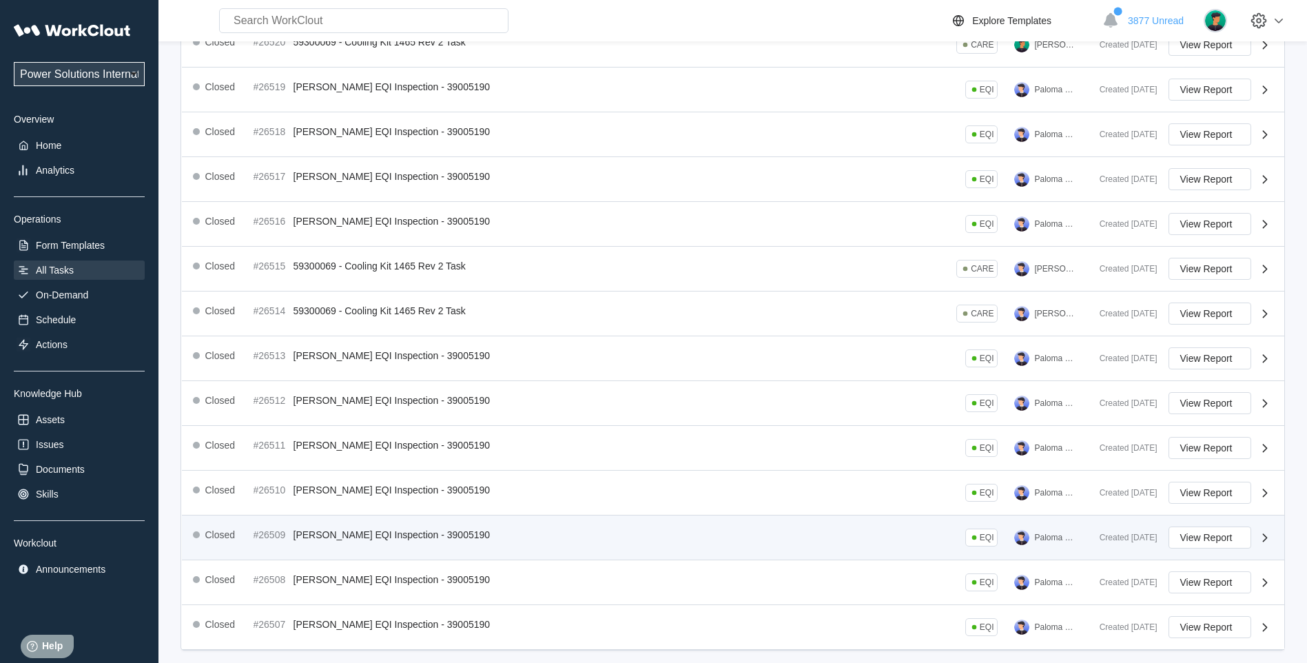
scroll to position [219, 0]
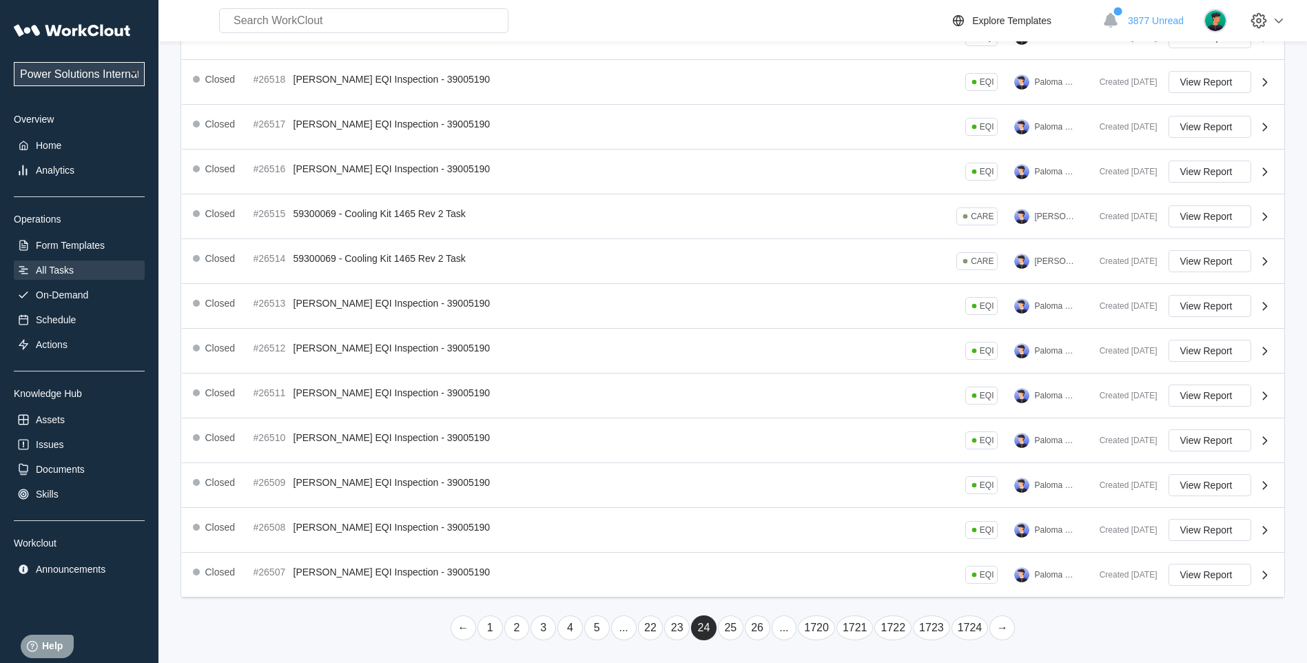
click at [734, 624] on link "25" at bounding box center [730, 627] width 25 height 25
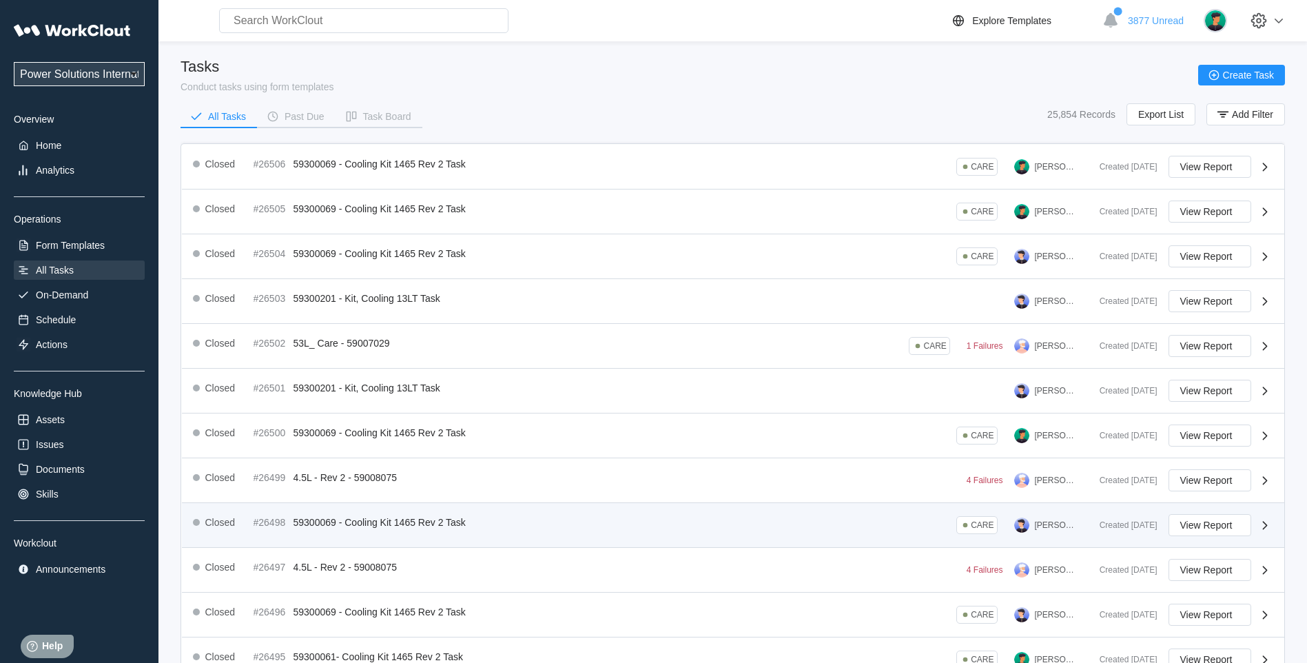
scroll to position [115, 0]
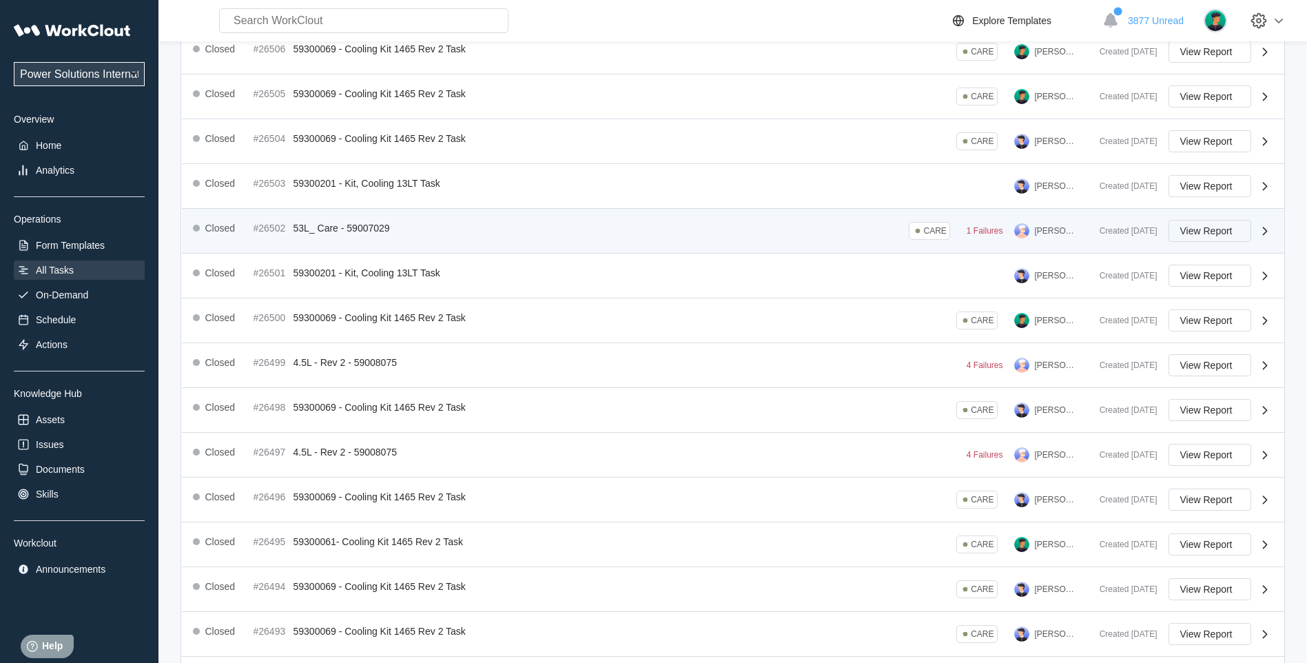
click at [1215, 229] on span "View Report" at bounding box center [1206, 231] width 52 height 10
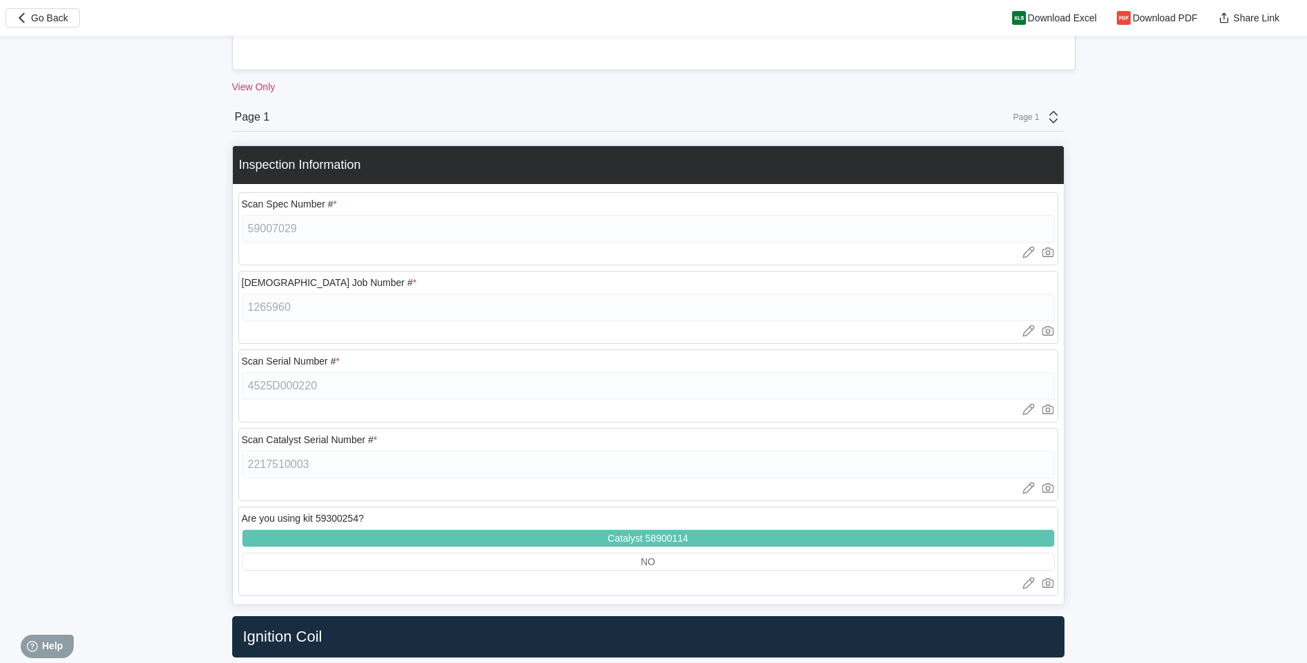
scroll to position [804, 0]
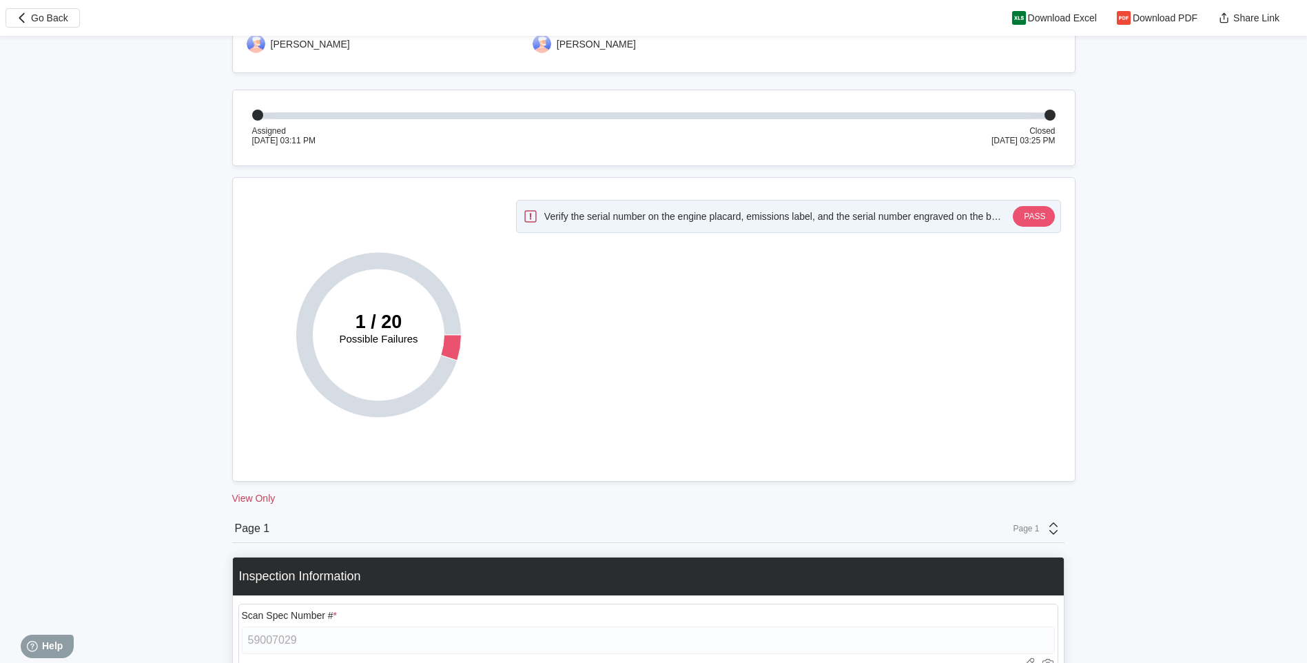
scroll to position [0, 0]
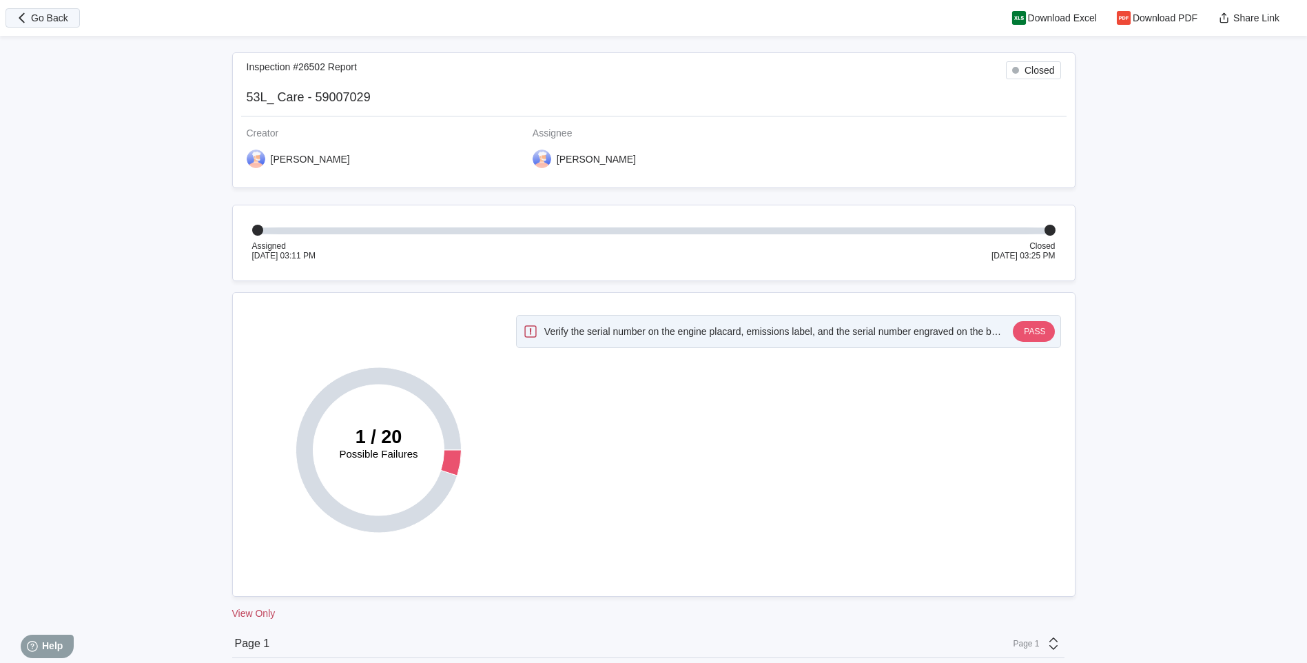
click at [50, 21] on span "Go Back" at bounding box center [49, 18] width 37 height 10
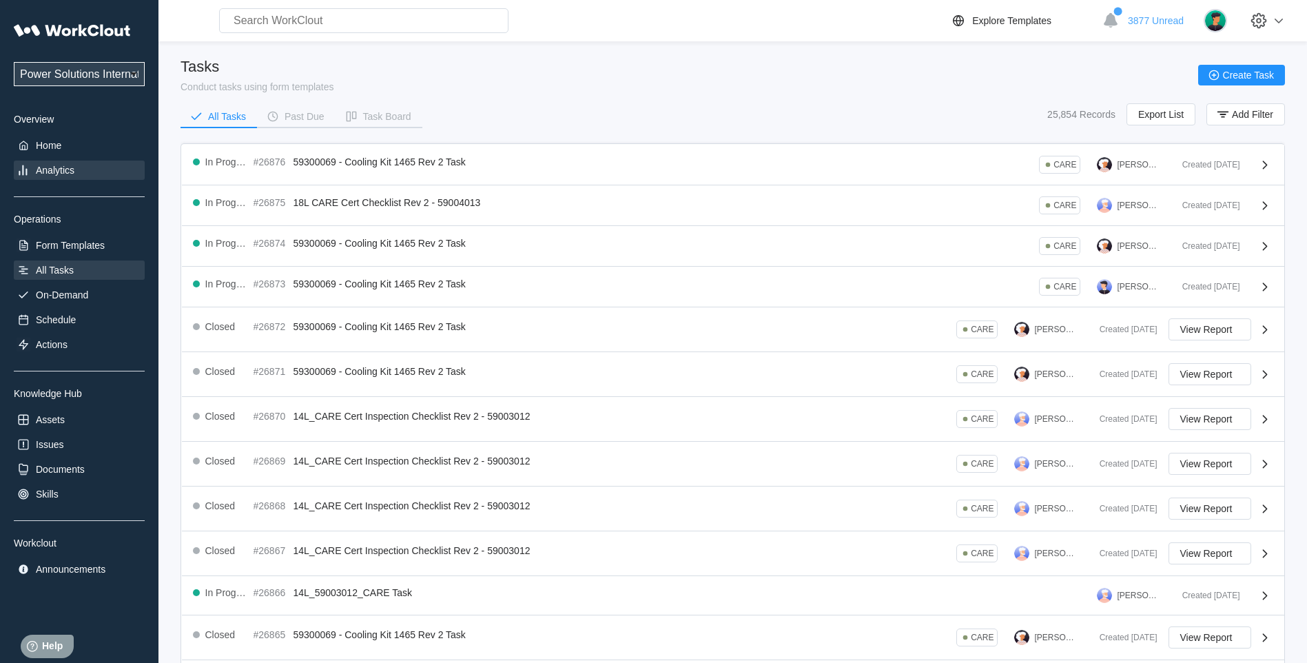
click at [66, 165] on div "Analytics" at bounding box center [55, 170] width 39 height 11
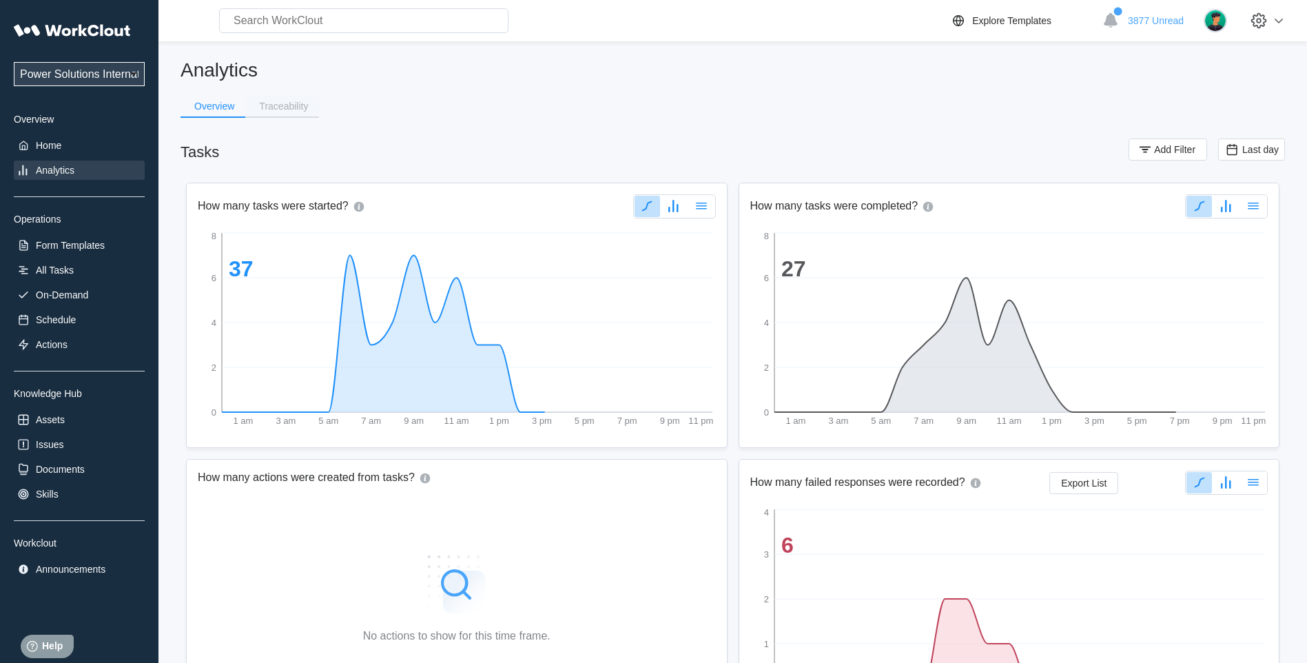
click at [292, 101] on div "Traceability" at bounding box center [283, 106] width 49 height 10
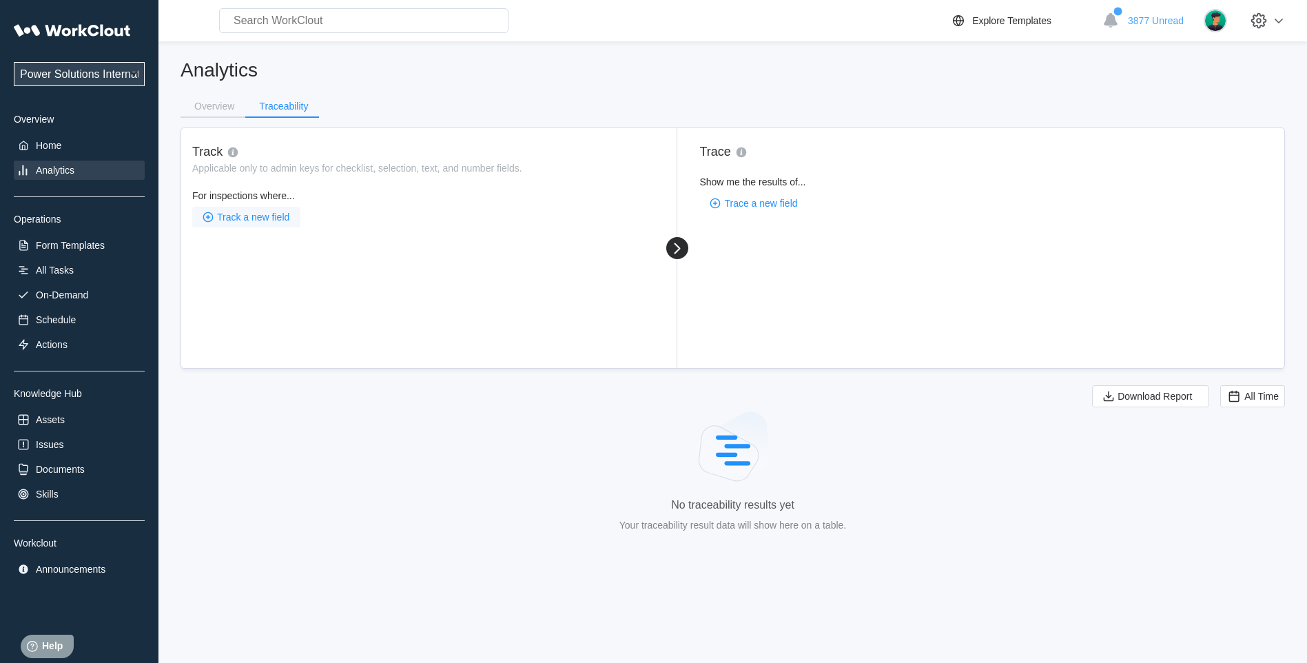
click at [251, 217] on span "Track a new field" at bounding box center [253, 217] width 72 height 10
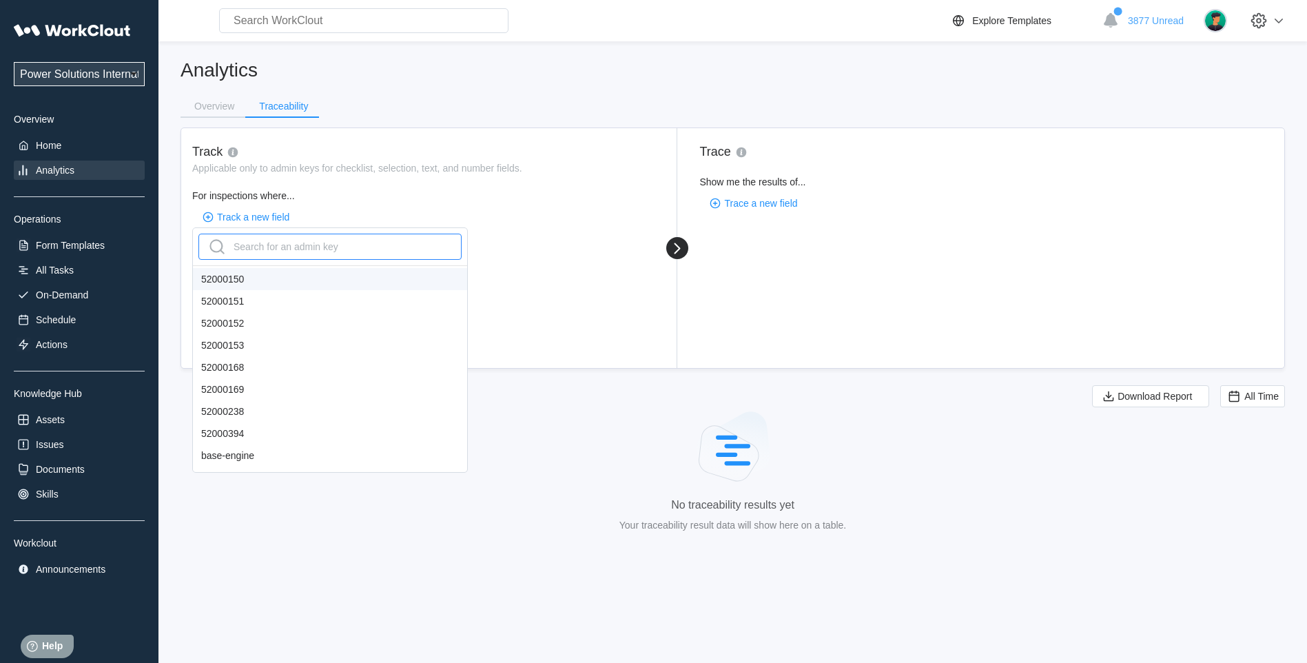
click at [258, 245] on div "Search for an admin key" at bounding box center [272, 247] width 132 height 22
type input "jo"
click at [249, 283] on div "job-number" at bounding box center [330, 279] width 274 height 22
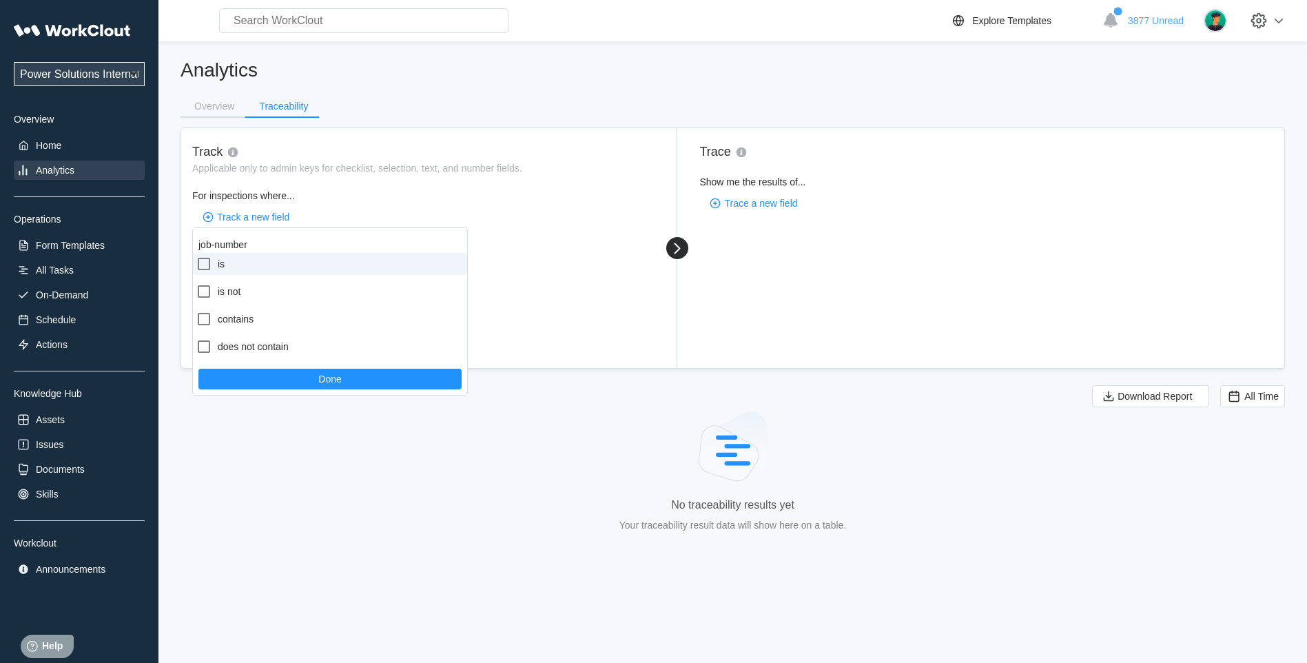
click at [209, 265] on icon at bounding box center [204, 264] width 12 height 12
click at [196, 256] on input "is" at bounding box center [196, 256] width 1 height 1
checkbox input "true"
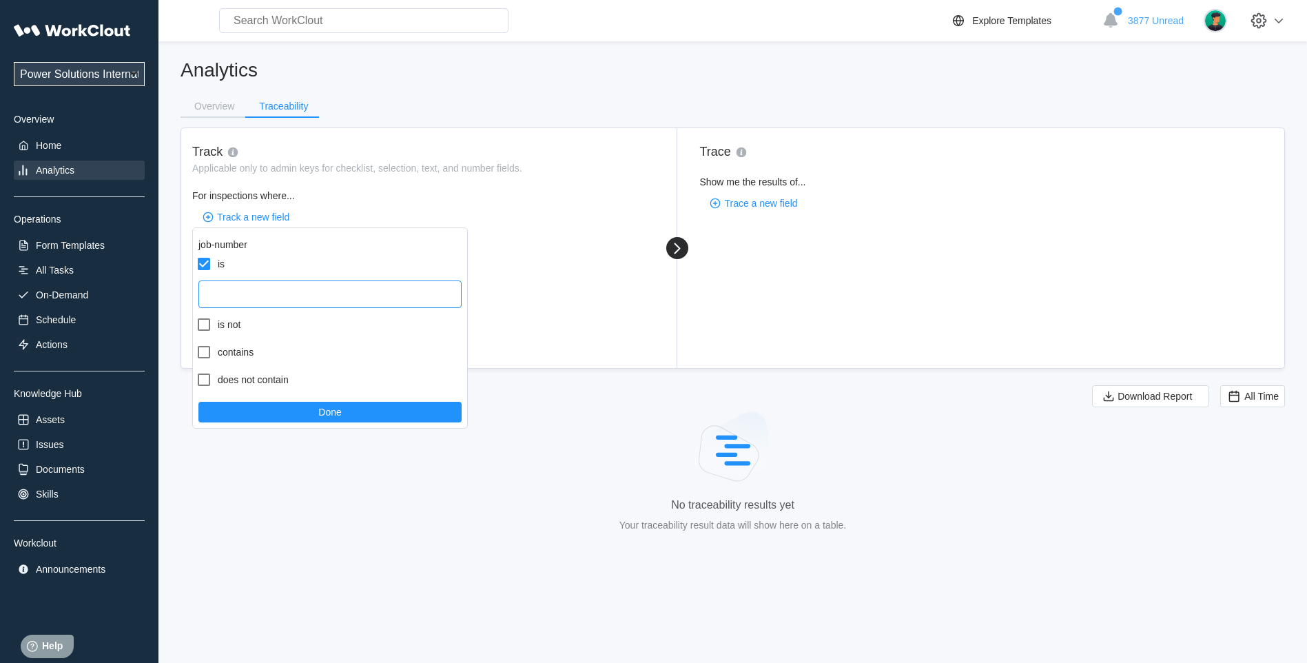
click at [226, 296] on input "text" at bounding box center [329, 294] width 263 height 28
type input "123456"
click at [280, 414] on button "Done" at bounding box center [329, 412] width 263 height 21
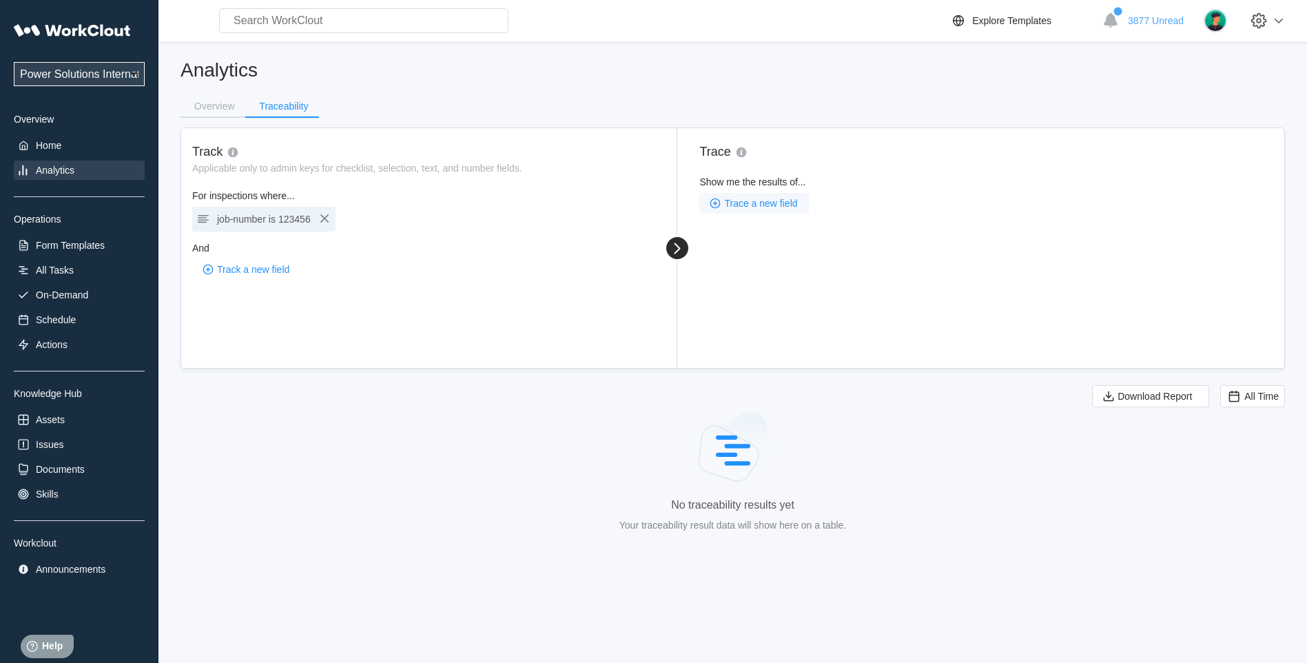
click at [784, 204] on span "Trace a new field" at bounding box center [760, 203] width 73 height 10
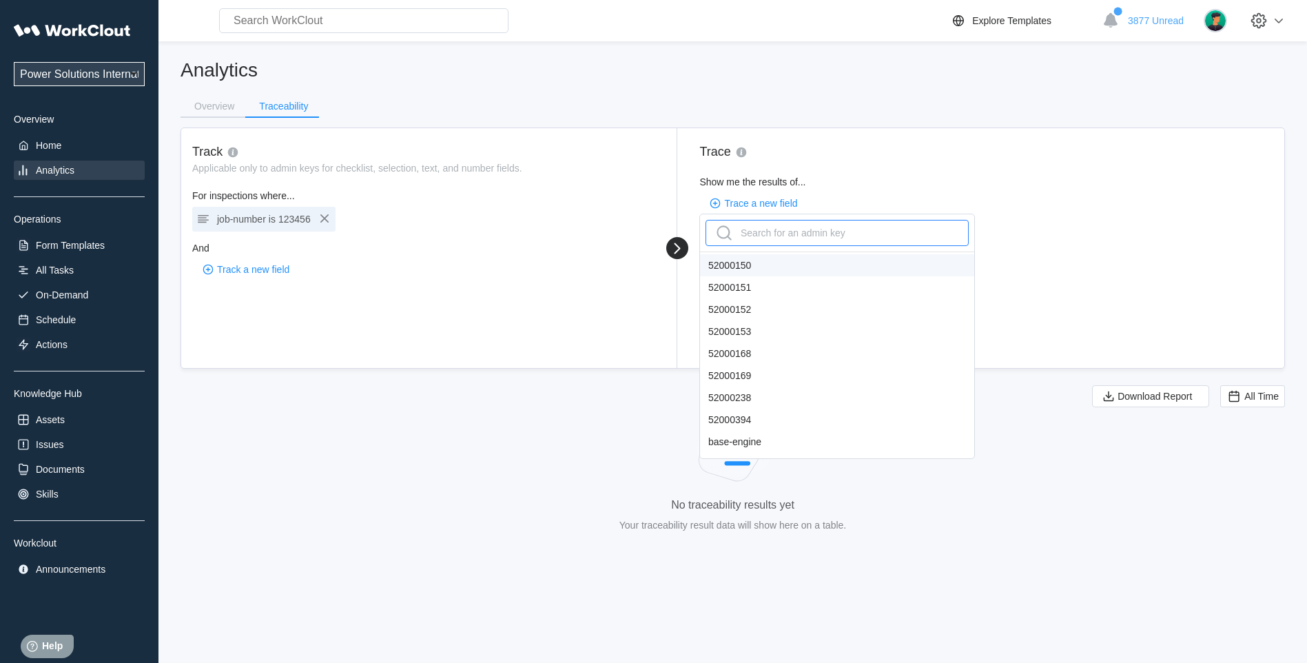
click at [758, 225] on div "Search for an admin key" at bounding box center [779, 233] width 132 height 22
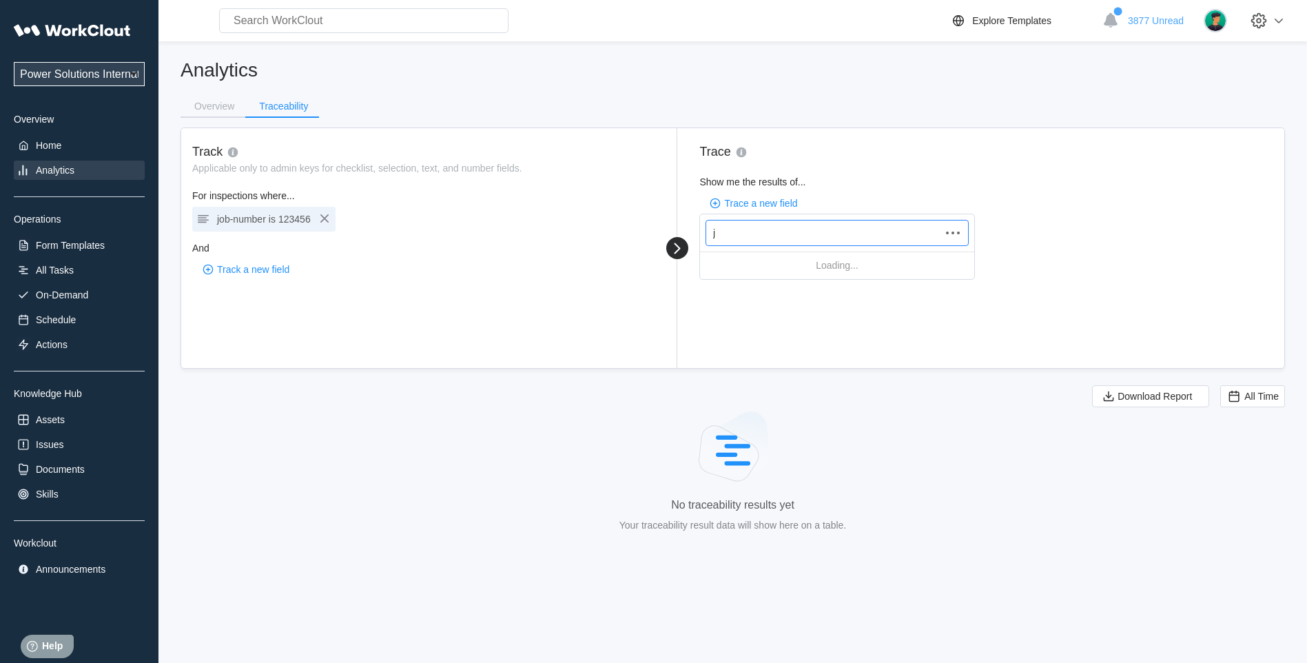
type input "jo"
click at [772, 261] on div "job-number" at bounding box center [837, 265] width 274 height 22
click at [66, 177] on div "Analytics" at bounding box center [79, 170] width 131 height 19
click at [215, 102] on div "Overview" at bounding box center [214, 106] width 40 height 10
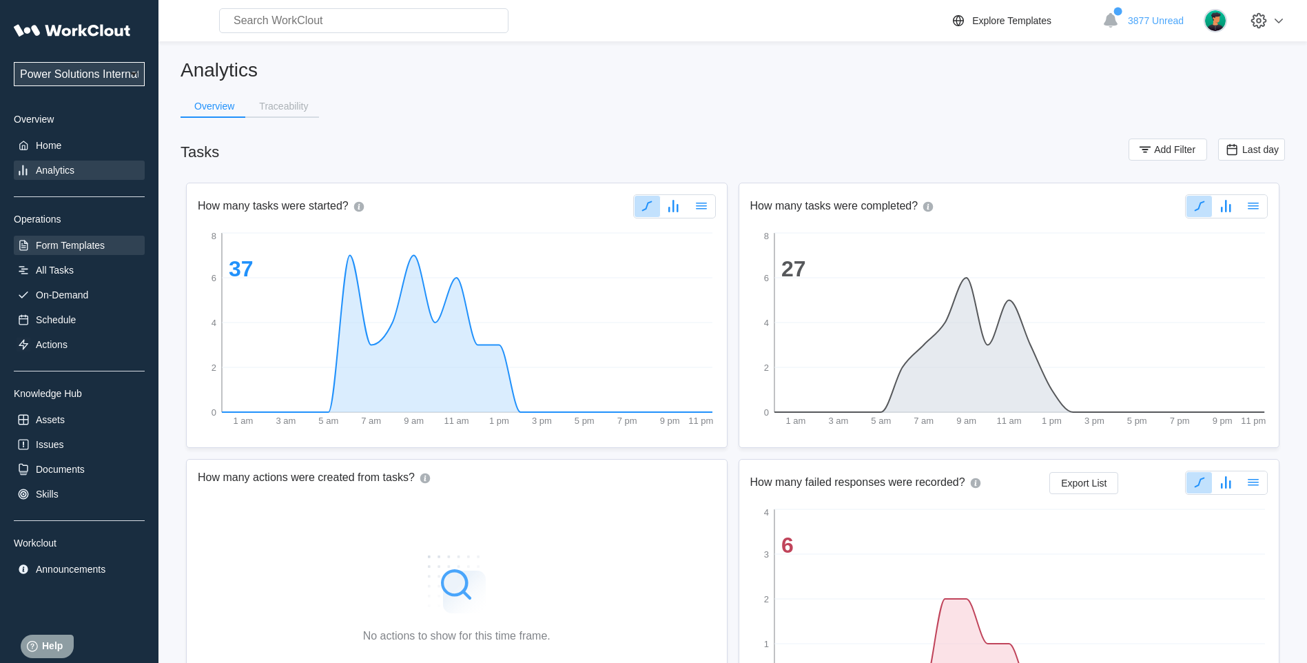
click at [68, 238] on div "Form Templates" at bounding box center [79, 245] width 131 height 19
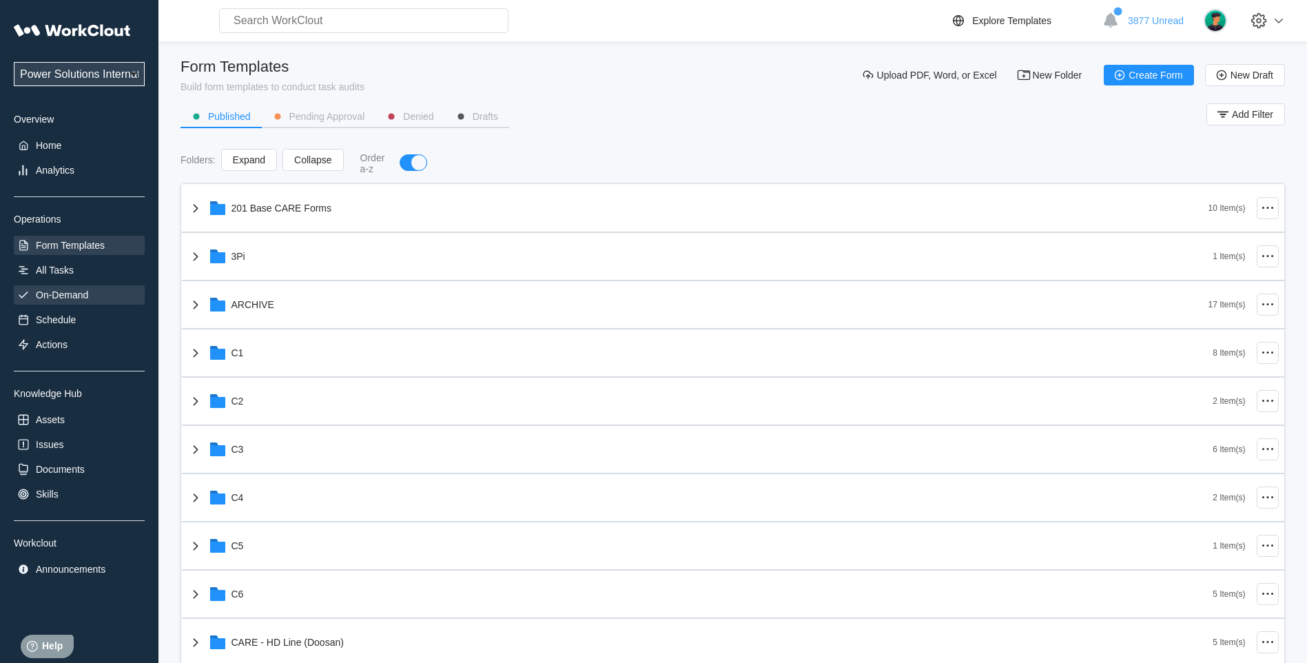
click at [64, 289] on div "On-Demand" at bounding box center [62, 294] width 52 height 11
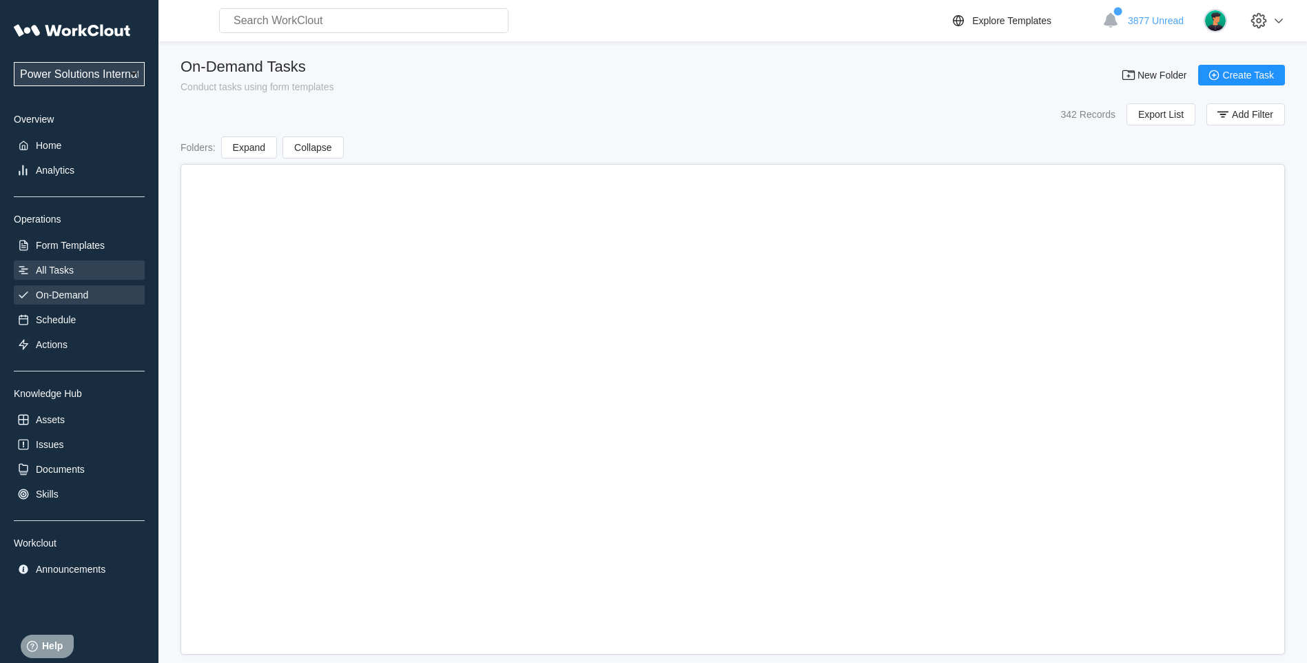
click at [66, 271] on div "All Tasks" at bounding box center [55, 270] width 38 height 11
click at [35, 274] on div "All Tasks" at bounding box center [79, 269] width 131 height 19
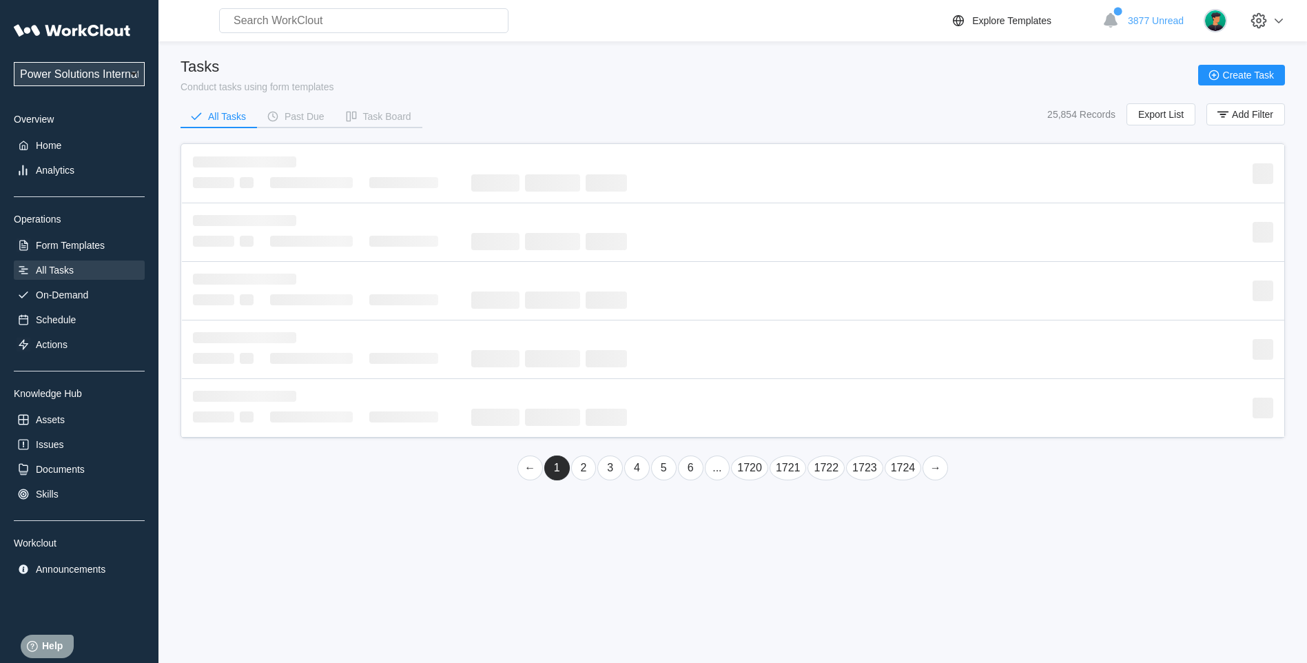
click at [701, 470] on link "6" at bounding box center [690, 467] width 25 height 25
click at [732, 468] on link "..." at bounding box center [743, 467] width 25 height 25
click at [755, 468] on link "13" at bounding box center [757, 467] width 25 height 25
click at [785, 471] on link "..." at bounding box center [784, 467] width 25 height 25
click at [760, 470] on link "20" at bounding box center [757, 467] width 25 height 25
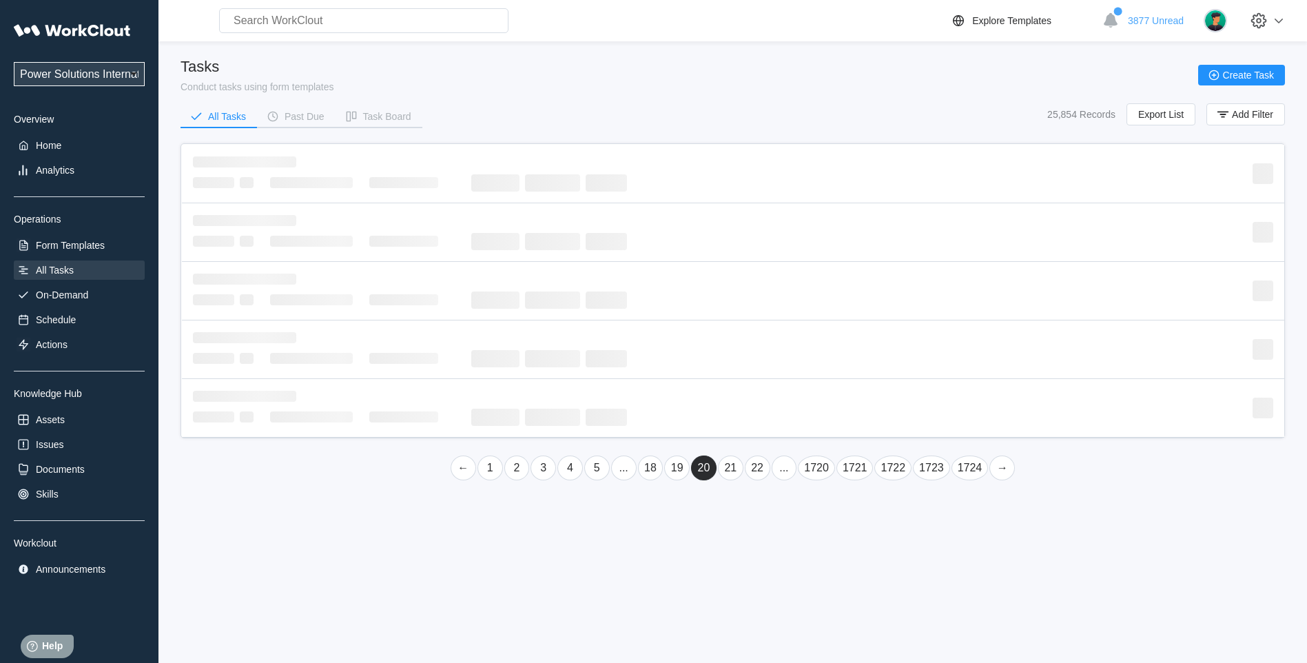
click at [742, 468] on link "21" at bounding box center [730, 467] width 25 height 25
click at [729, 469] on link "22" at bounding box center [730, 467] width 25 height 25
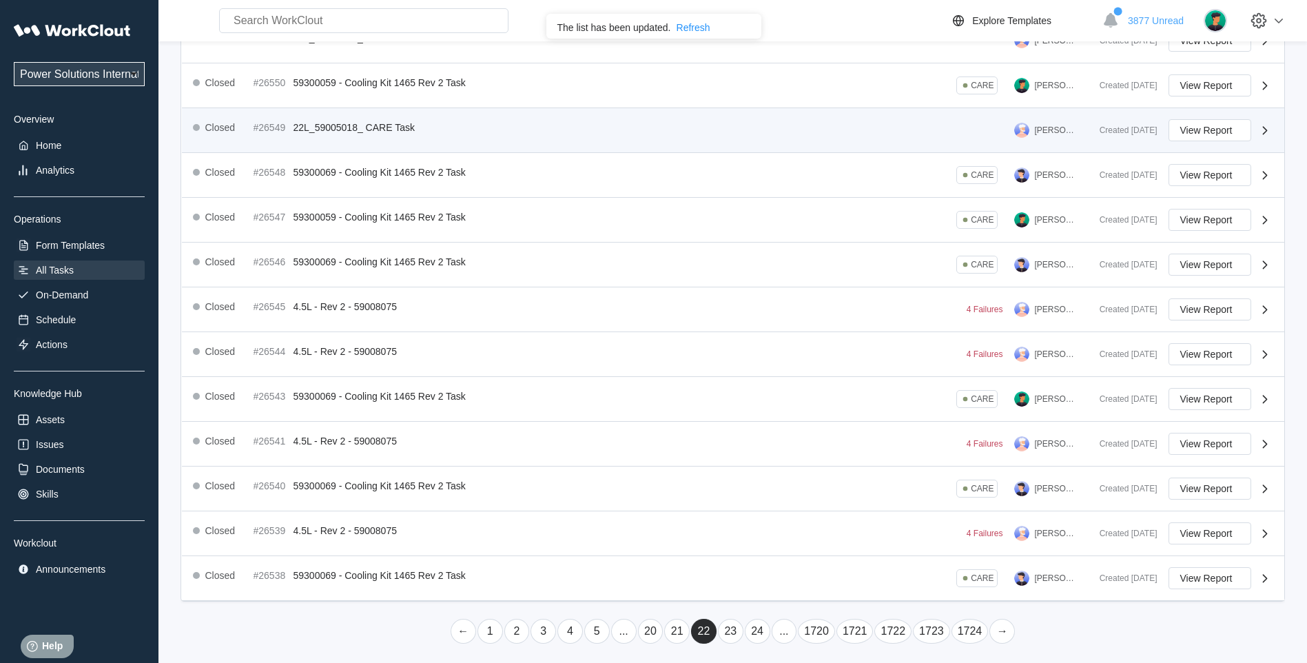
scroll to position [219, 0]
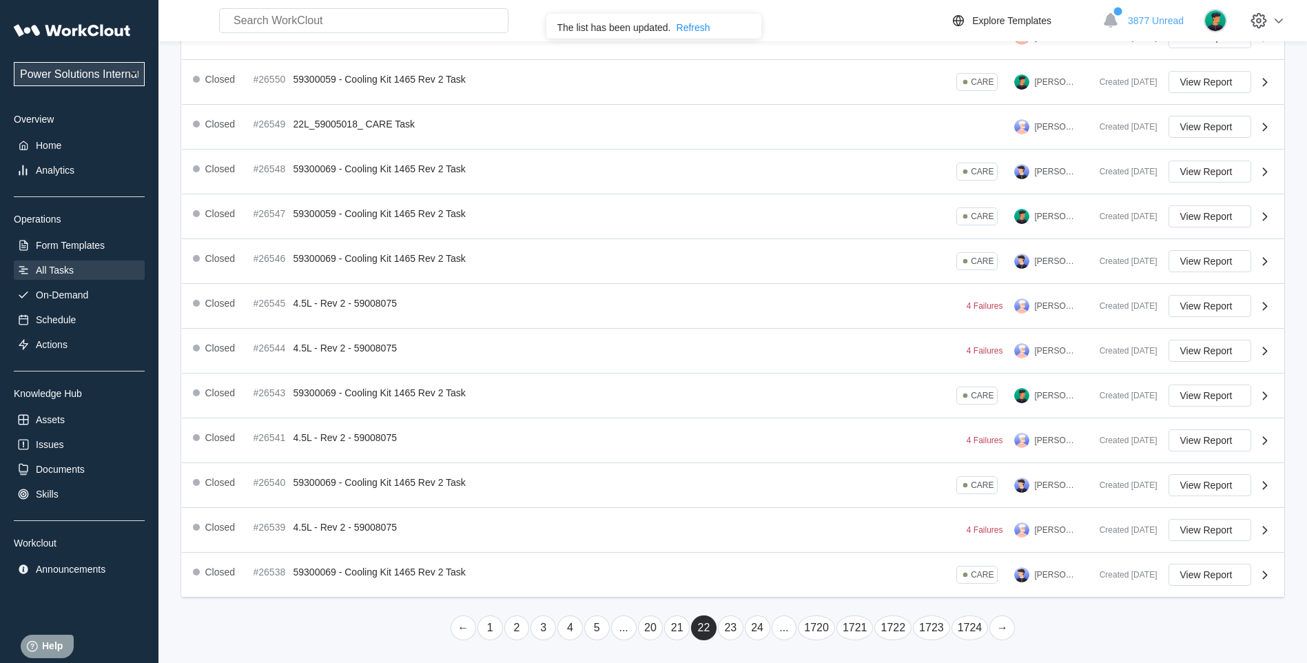
drag, startPoint x: 760, startPoint y: 625, endPoint x: 750, endPoint y: 626, distance: 10.4
click at [763, 625] on link "24" at bounding box center [757, 627] width 25 height 25
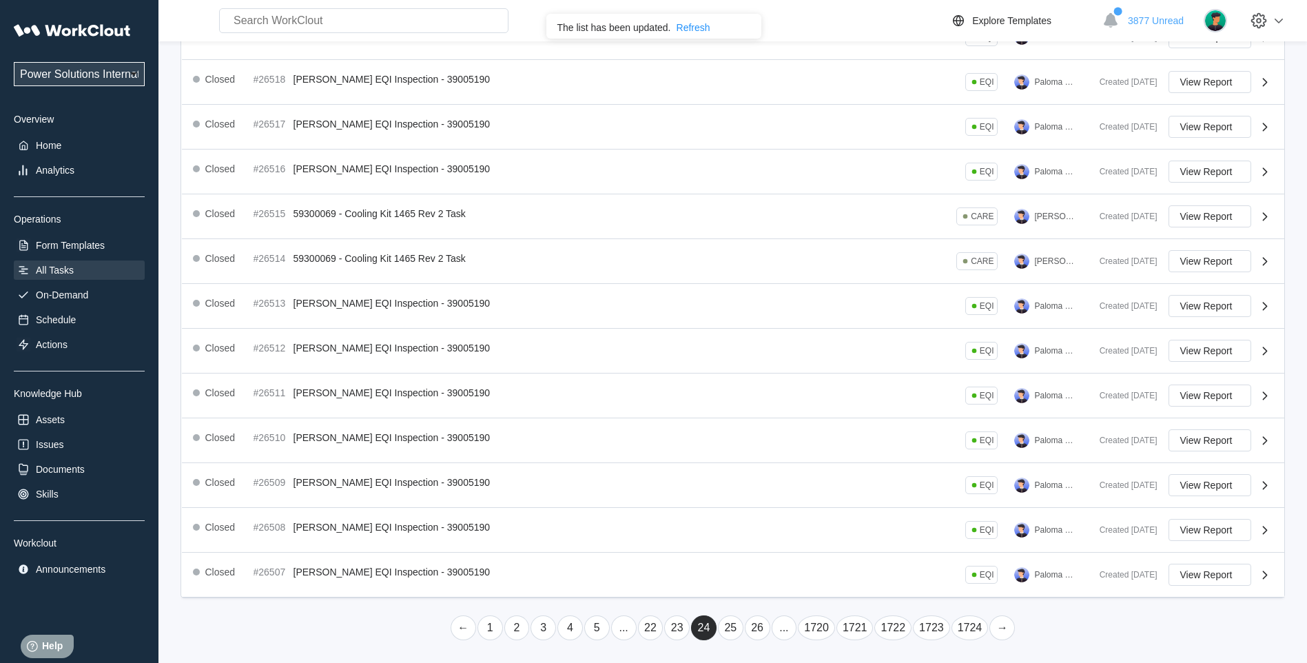
click at [731, 624] on link "25" at bounding box center [730, 627] width 25 height 25
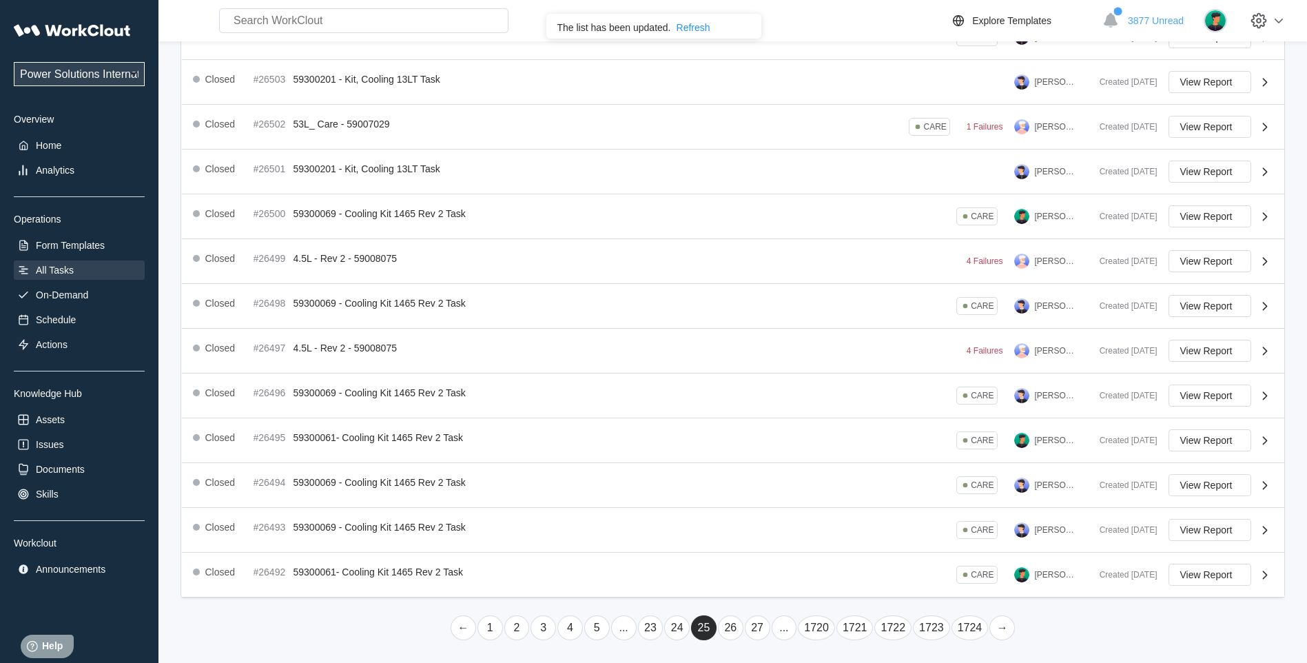
click at [732, 627] on link "26" at bounding box center [730, 627] width 25 height 25
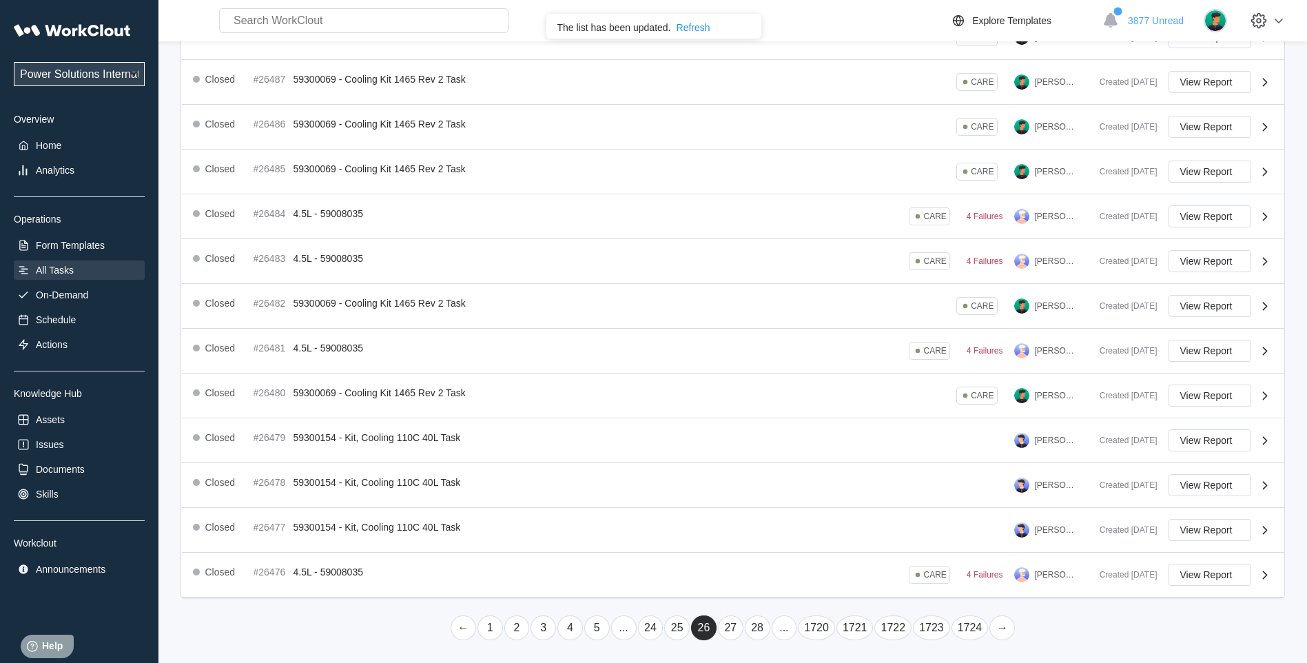
click at [655, 623] on link "24" at bounding box center [650, 627] width 25 height 25
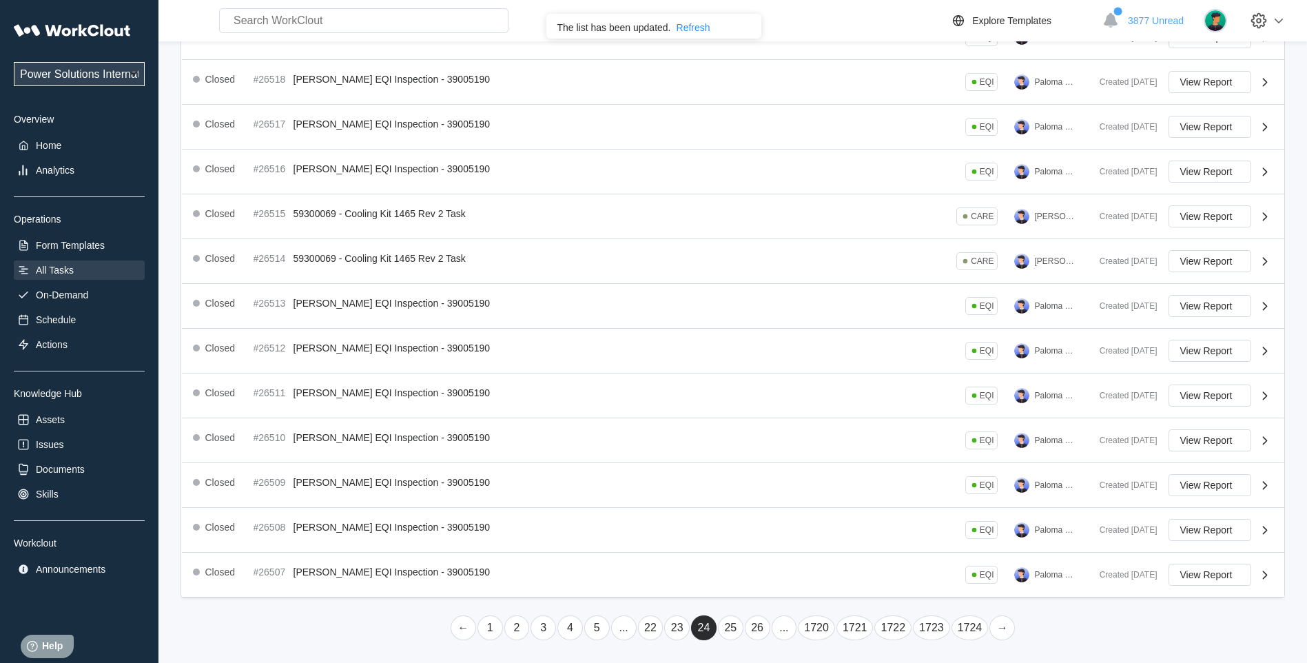
click at [672, 625] on link "23" at bounding box center [676, 627] width 25 height 25
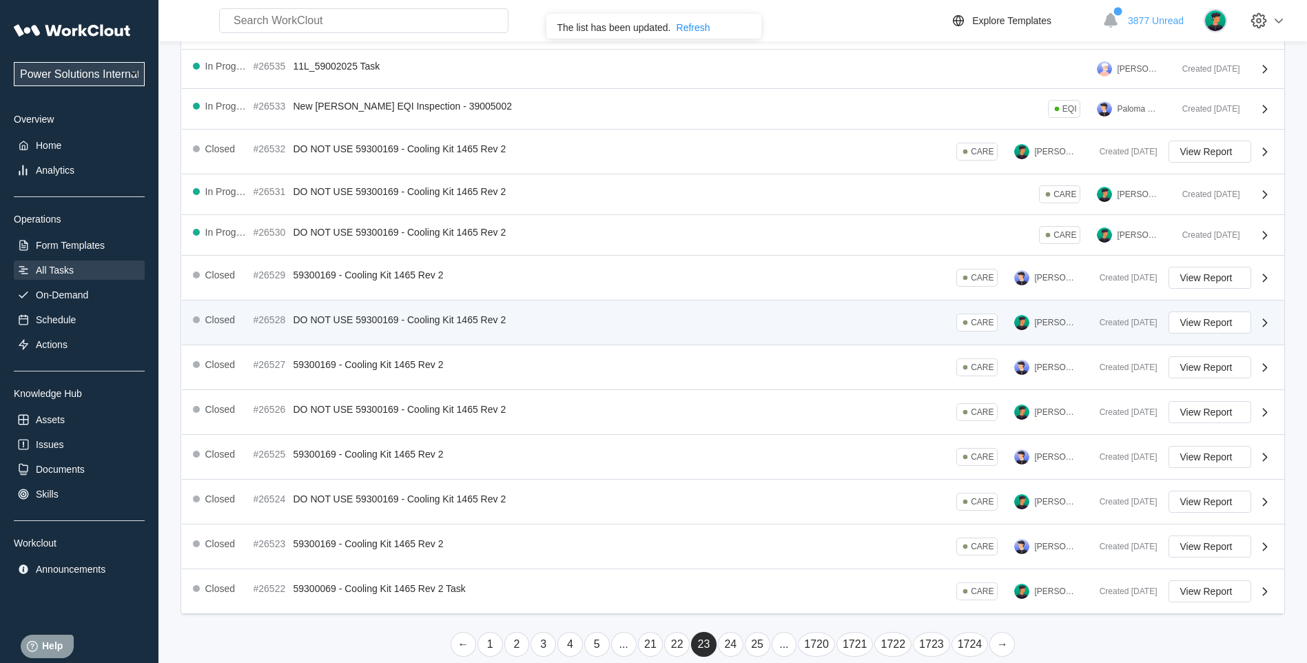
scroll to position [201, 0]
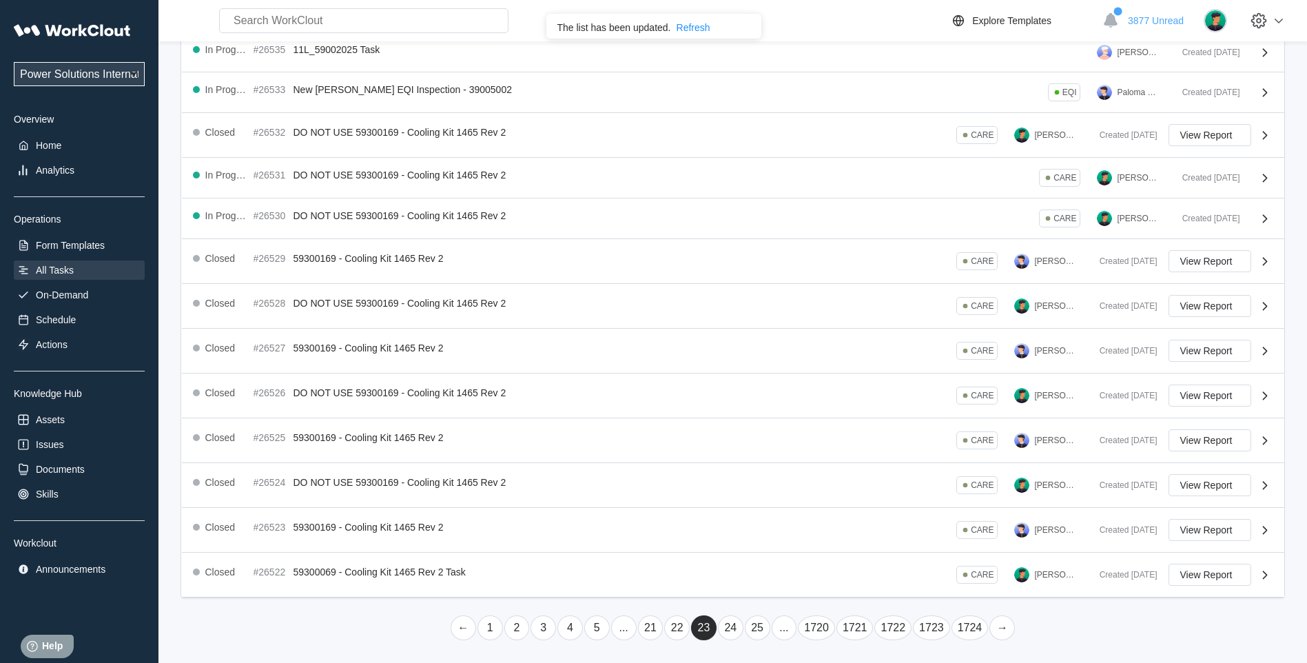
click at [727, 627] on link "24" at bounding box center [730, 627] width 25 height 25
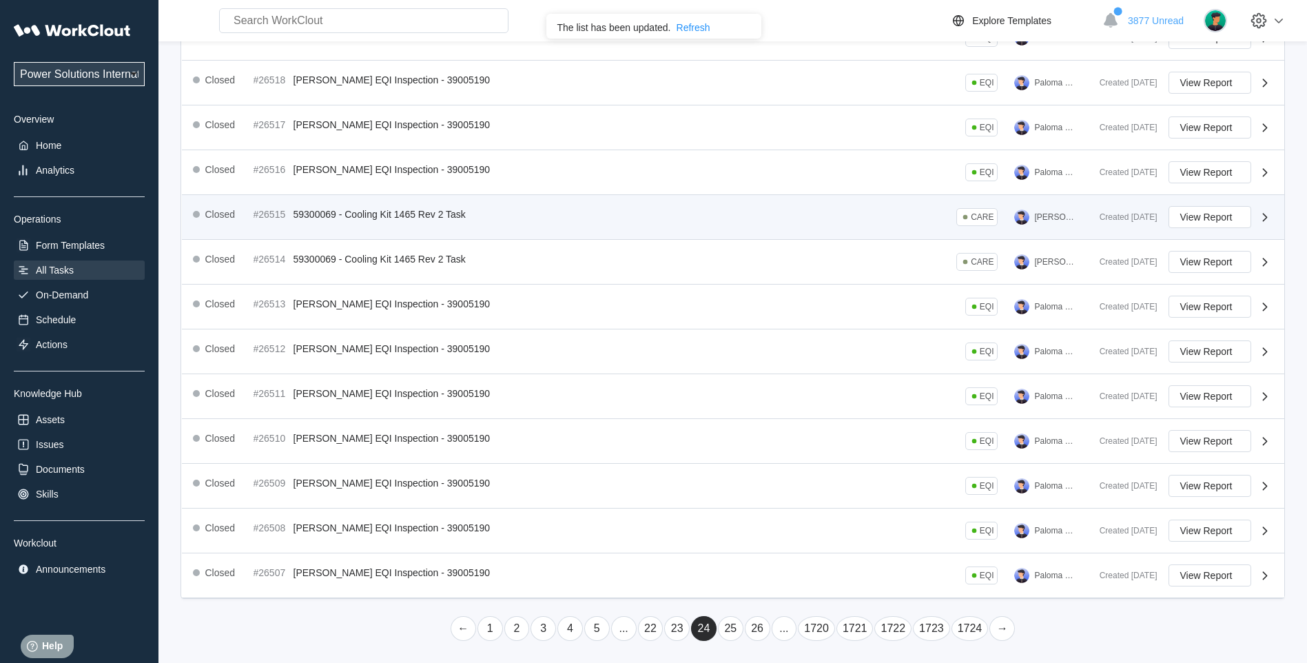
scroll to position [219, 0]
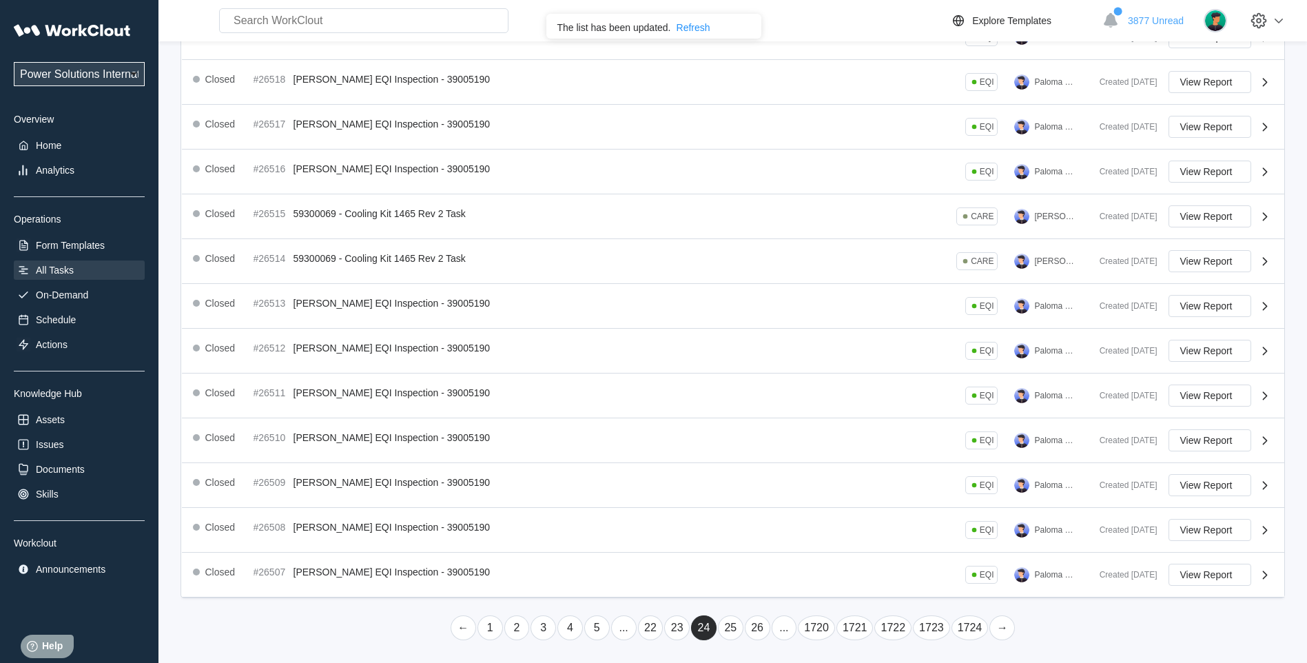
click at [731, 631] on link "25" at bounding box center [730, 627] width 25 height 25
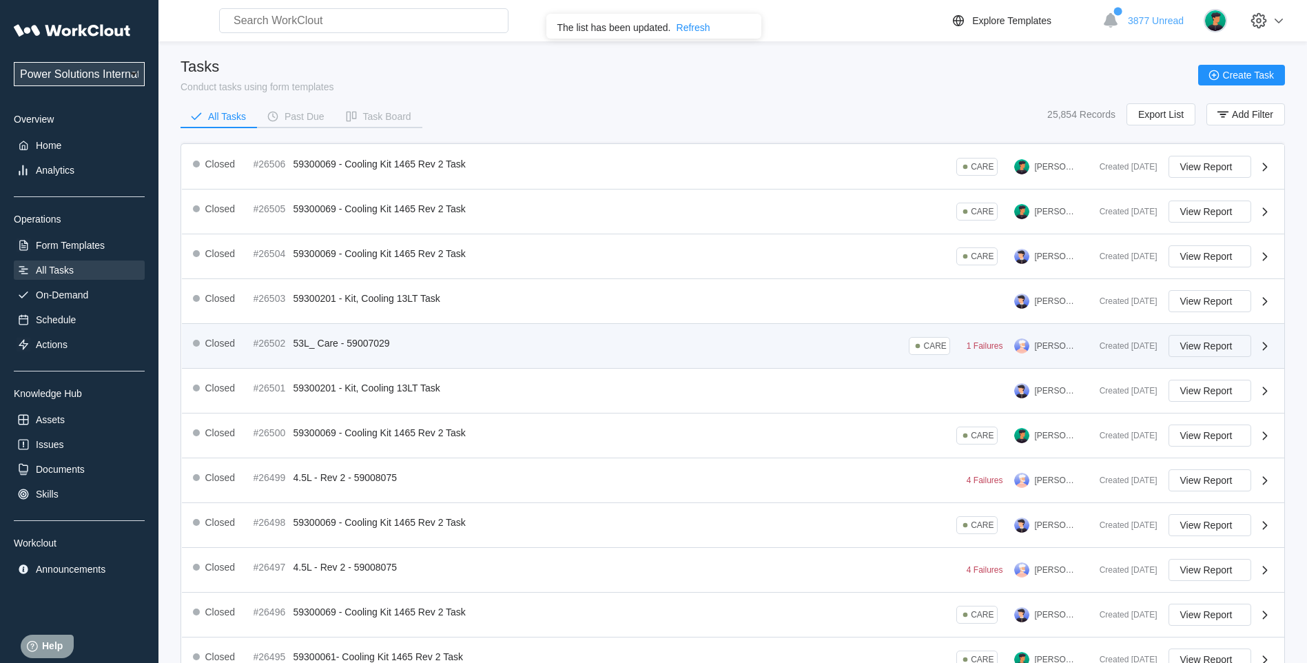
click at [1228, 343] on span "View Report" at bounding box center [1206, 346] width 52 height 10
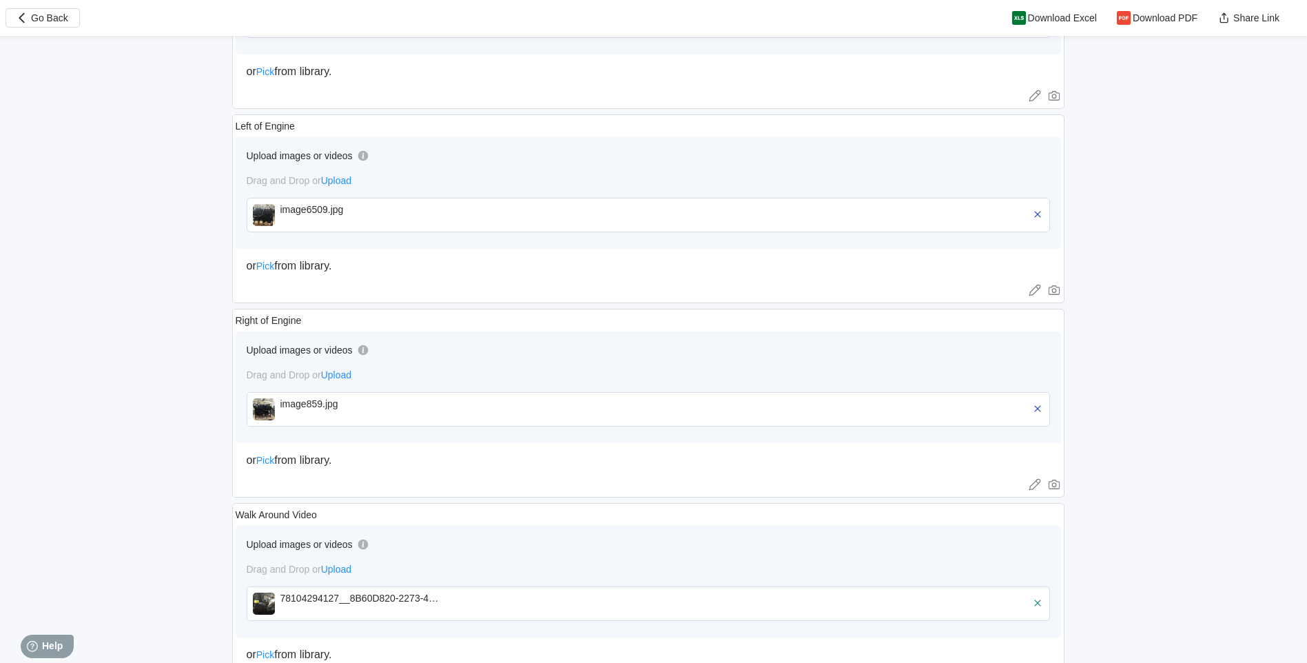
scroll to position [7969, 0]
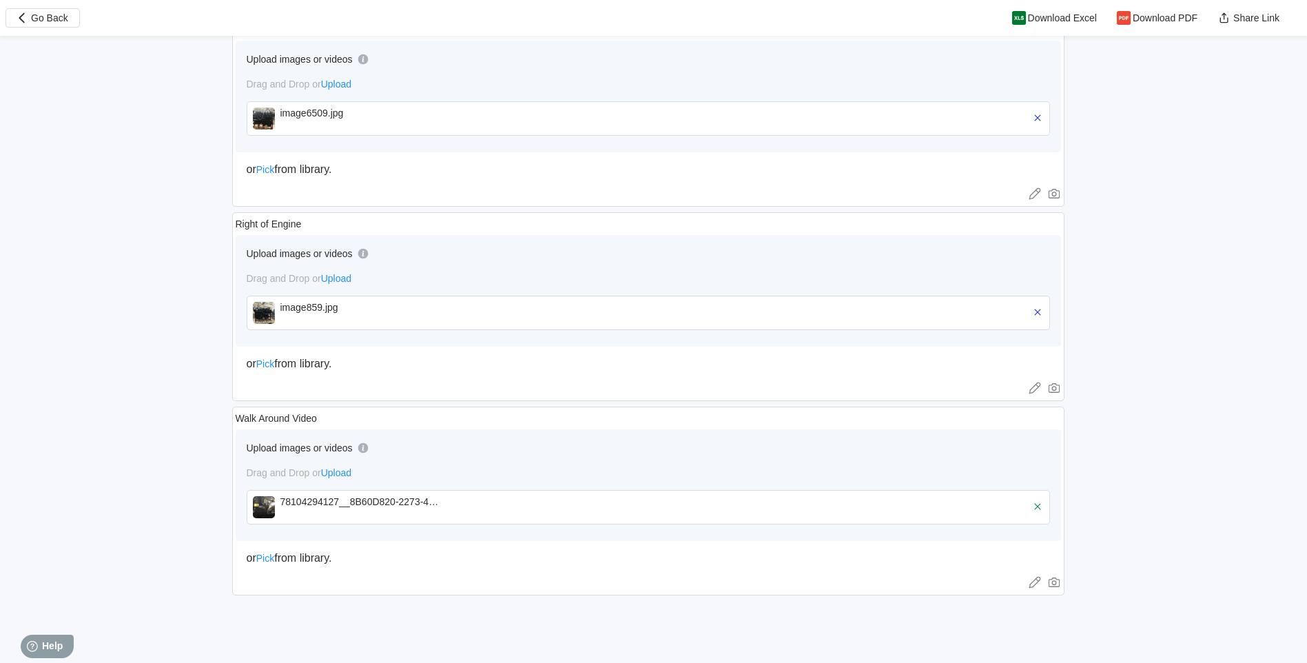
click at [266, 311] on img at bounding box center [264, 313] width 22 height 22
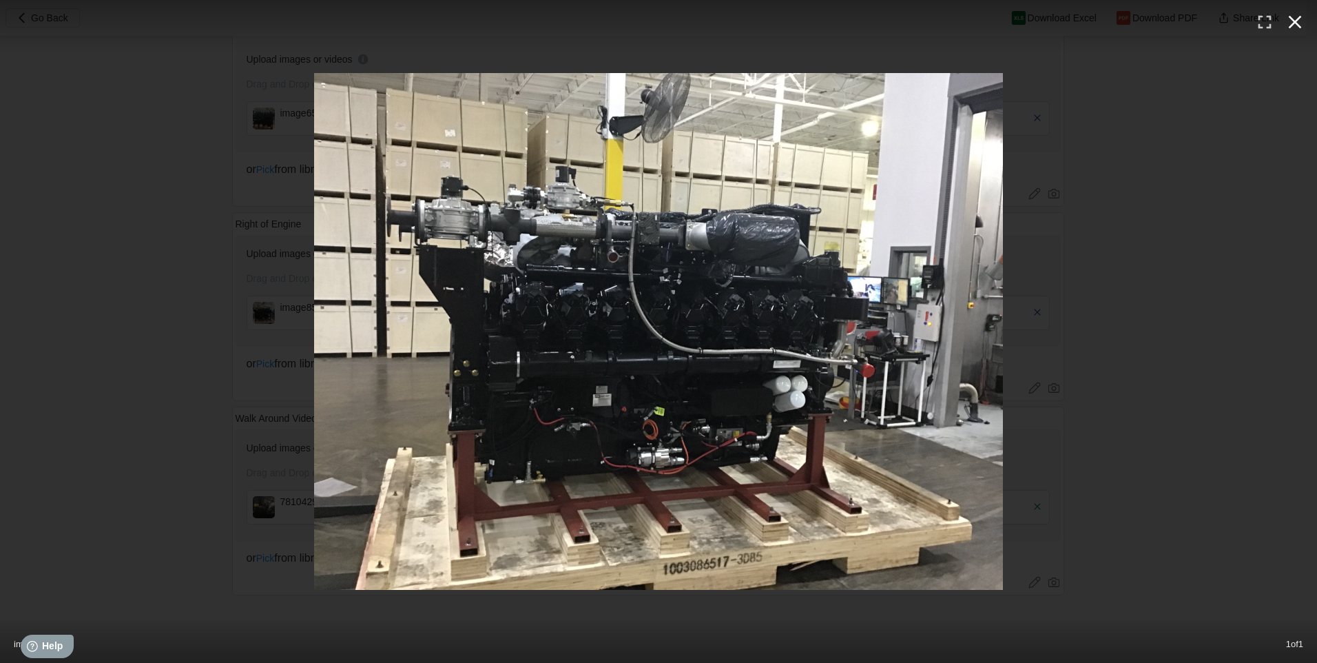
click at [1290, 23] on icon "button" at bounding box center [1295, 22] width 22 height 22
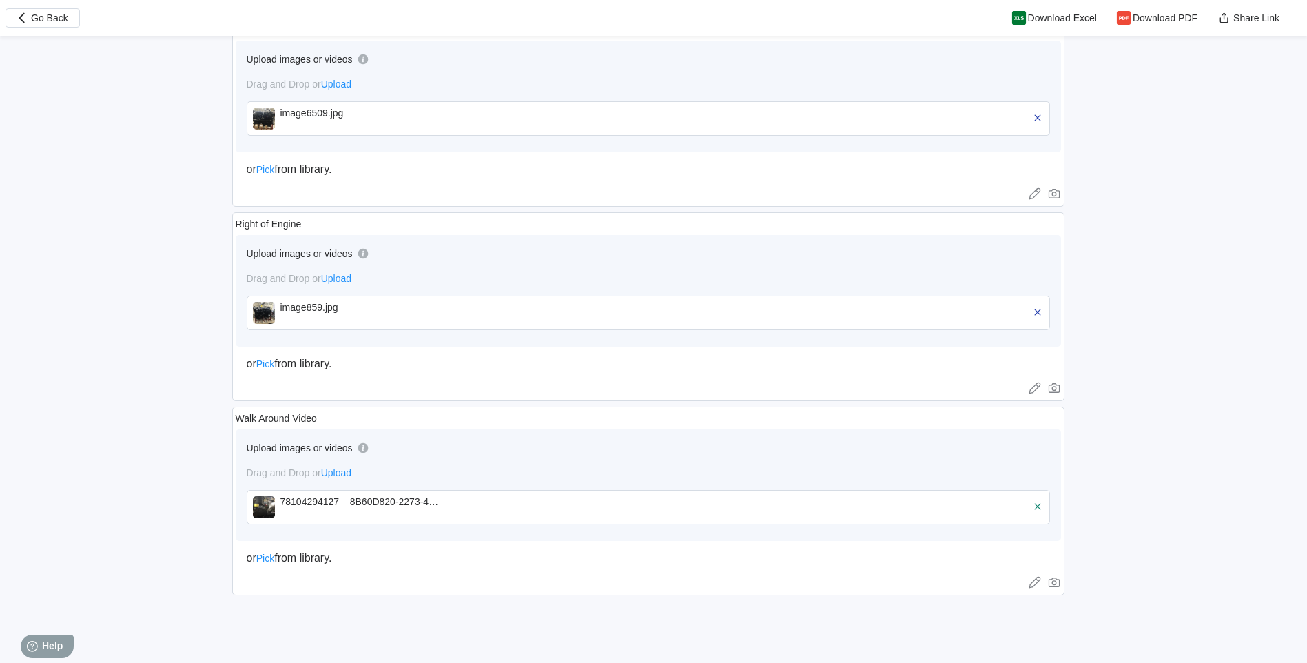
click at [267, 115] on img at bounding box center [264, 118] width 22 height 22
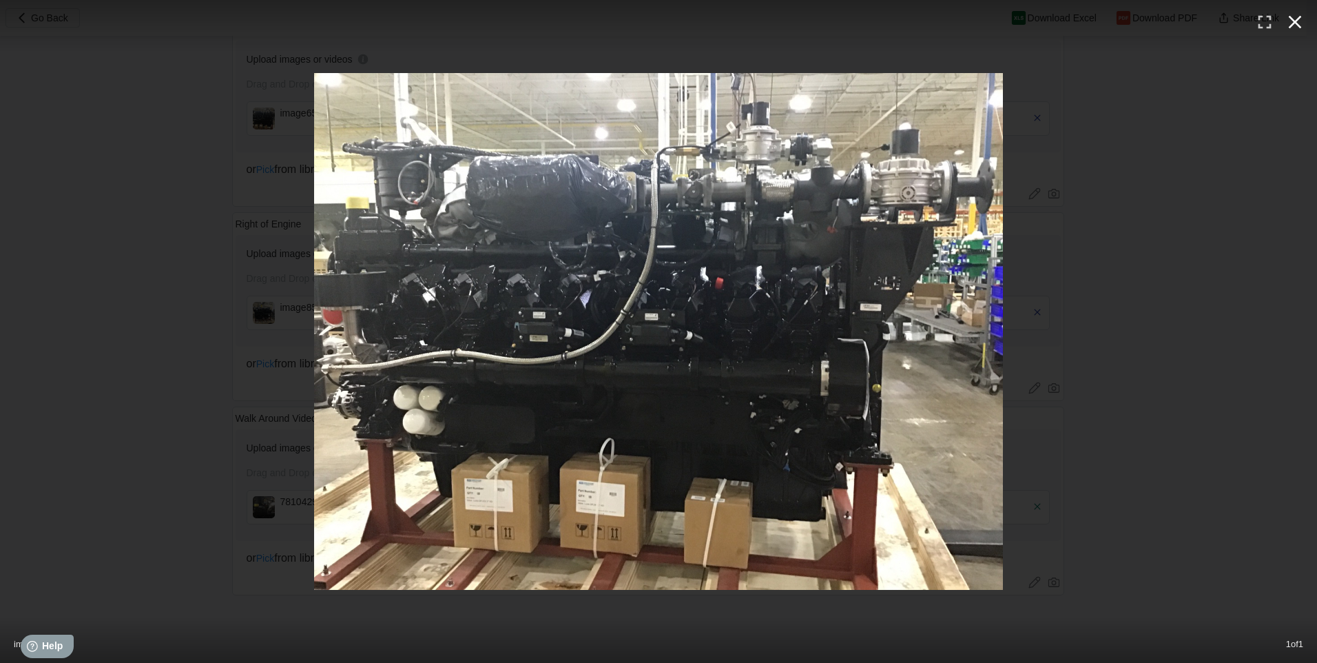
click at [1294, 25] on icon "button" at bounding box center [1295, 22] width 22 height 22
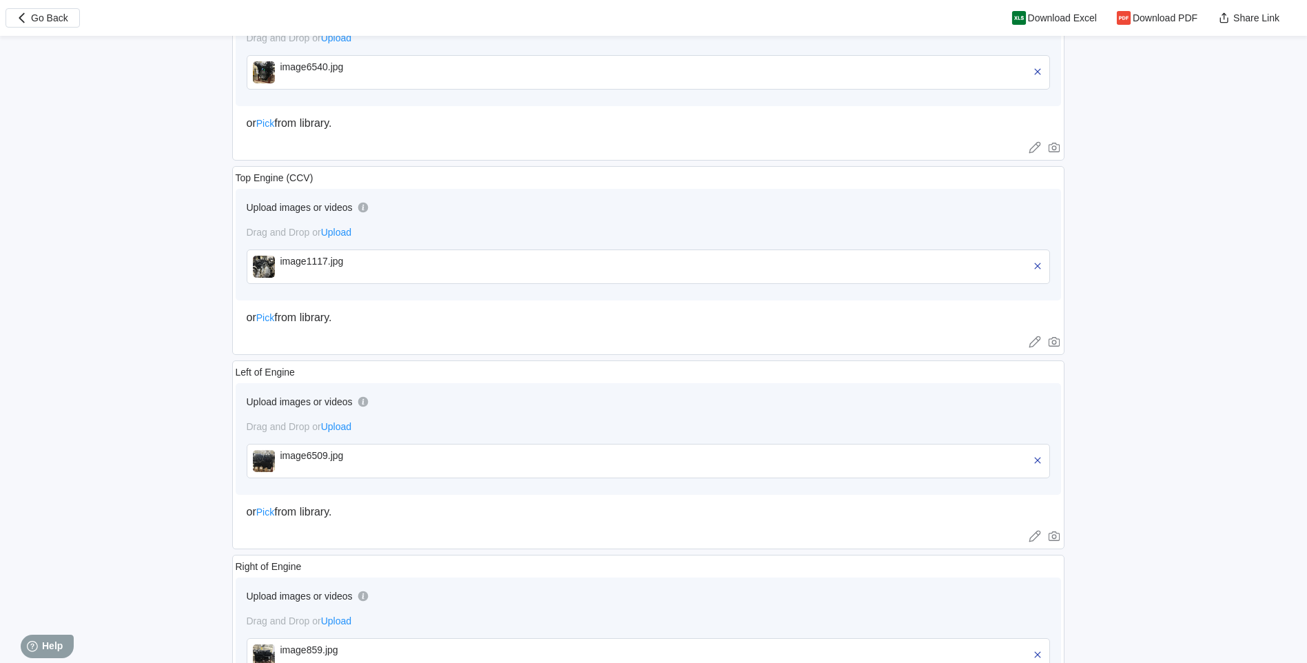
scroll to position [7625, 0]
click at [260, 75] on img at bounding box center [264, 74] width 22 height 22
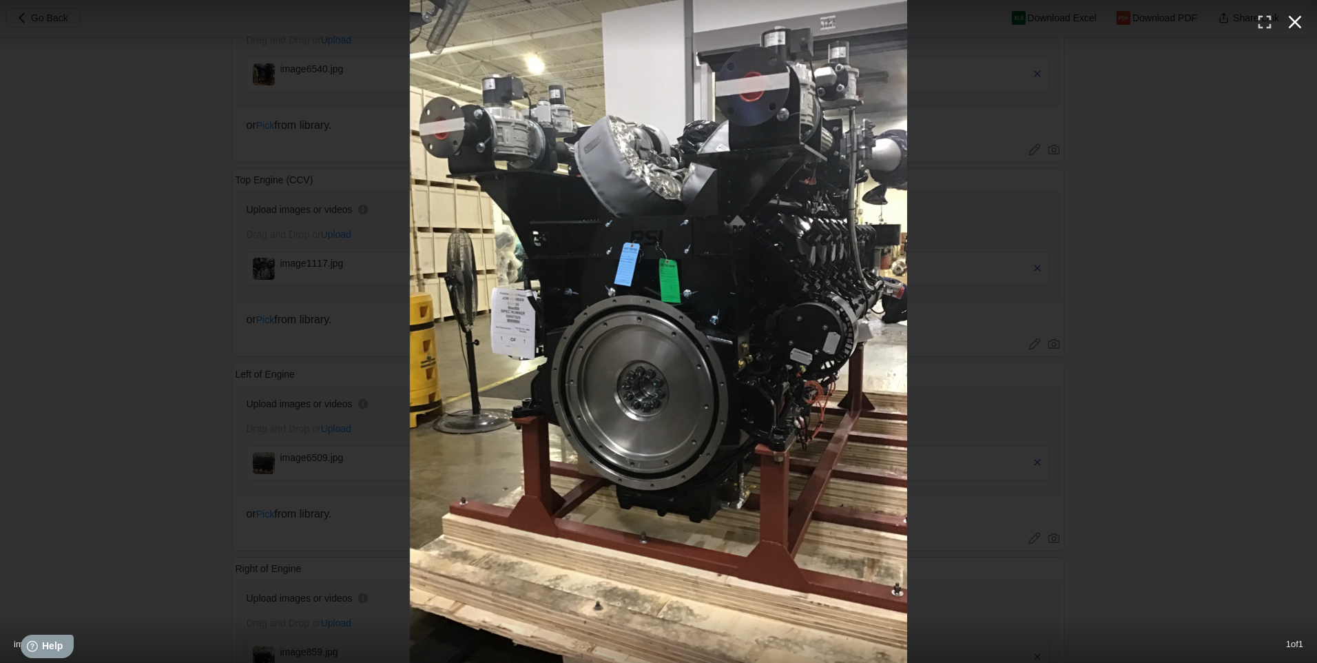
click at [1302, 22] on icon "button" at bounding box center [1295, 22] width 22 height 22
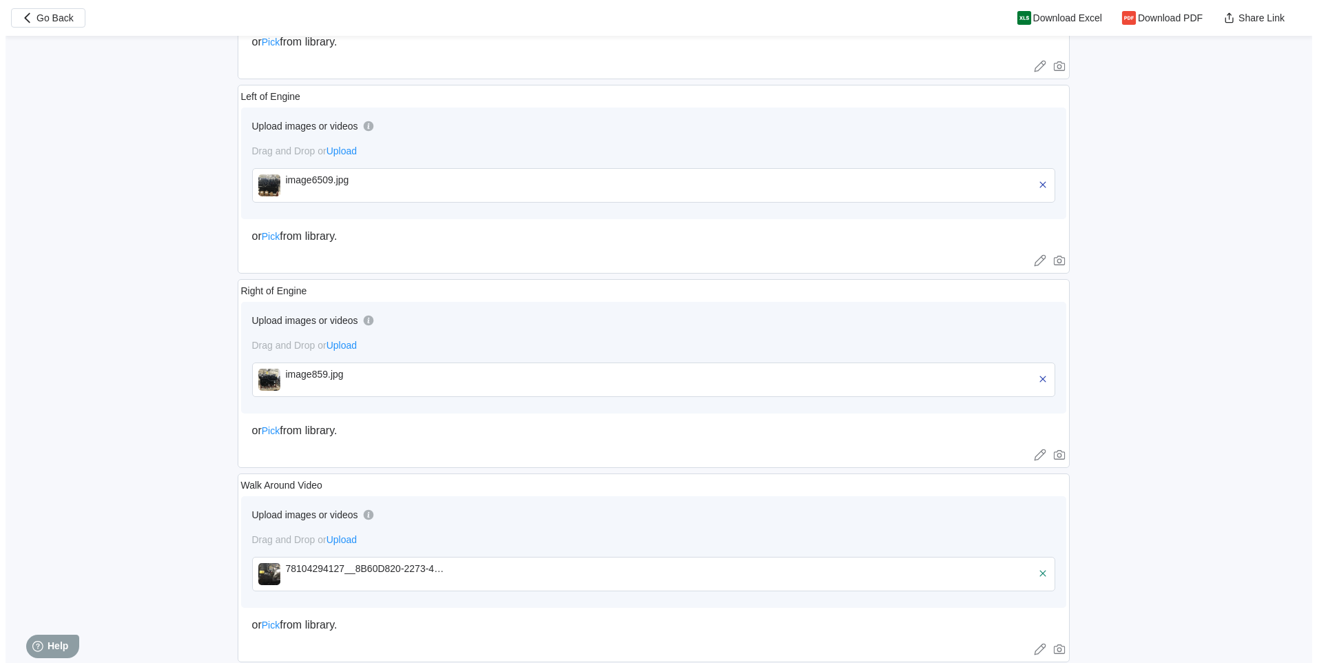
scroll to position [7969, 0]
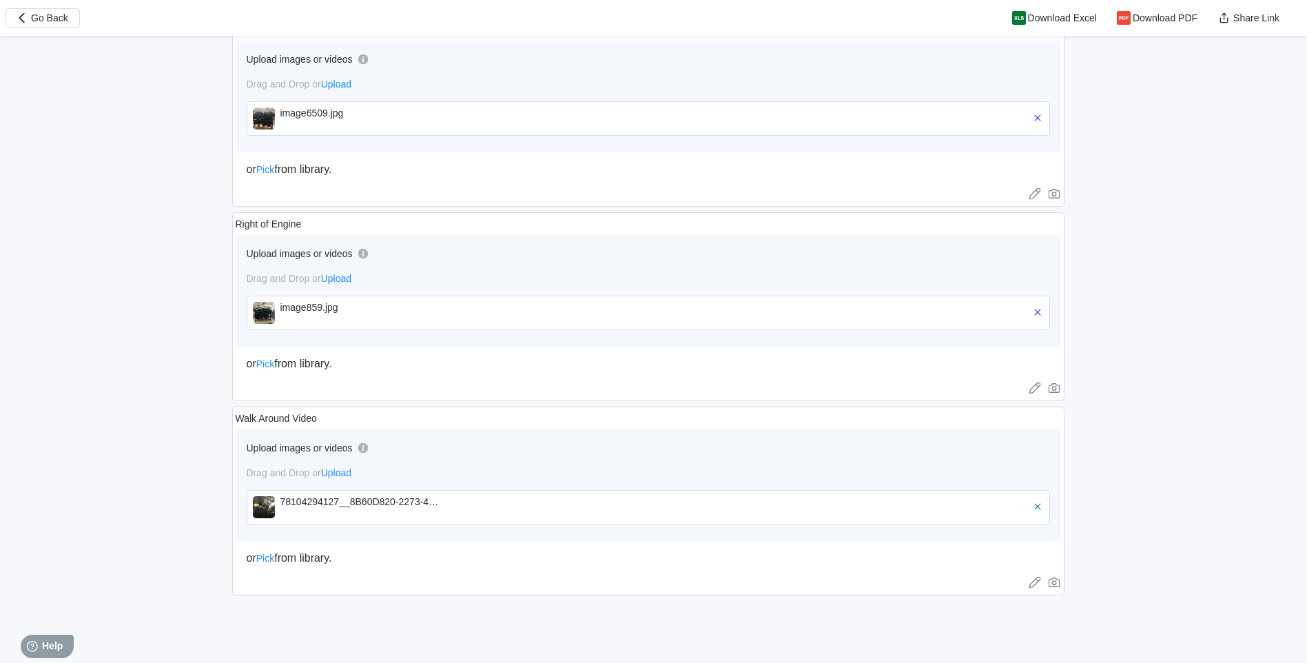
click at [260, 501] on img at bounding box center [264, 507] width 22 height 22
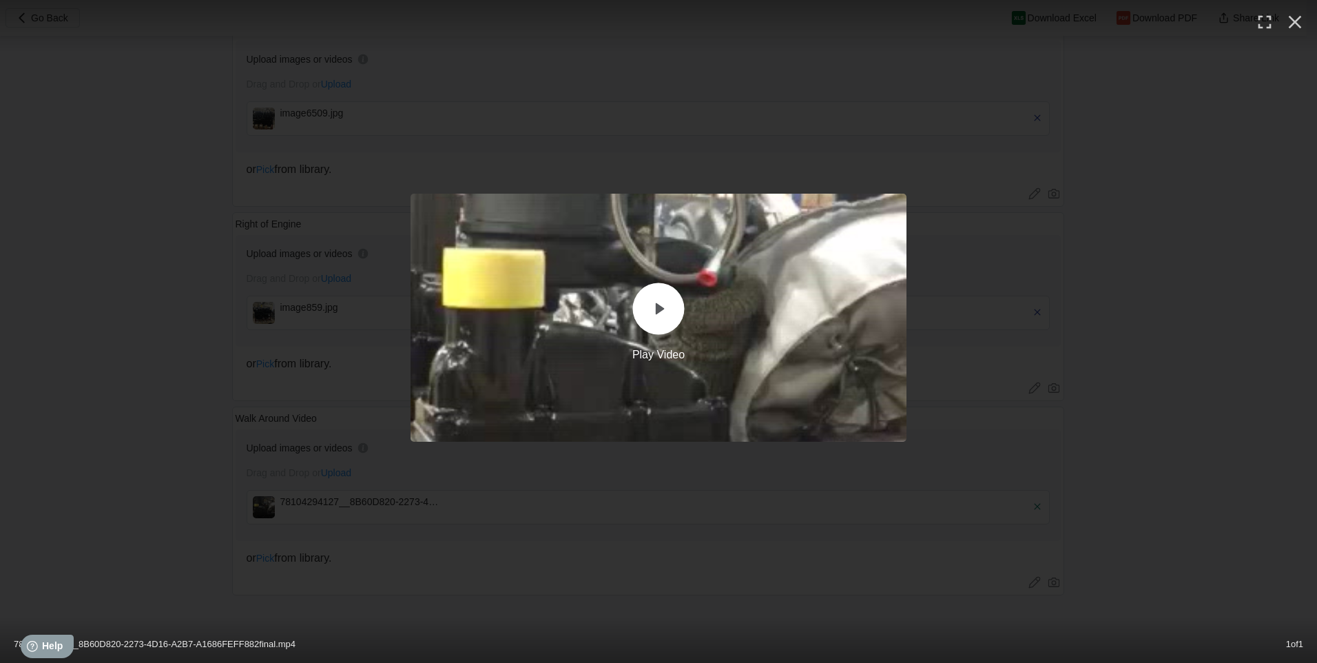
click at [656, 324] on circle at bounding box center [659, 309] width 52 height 52
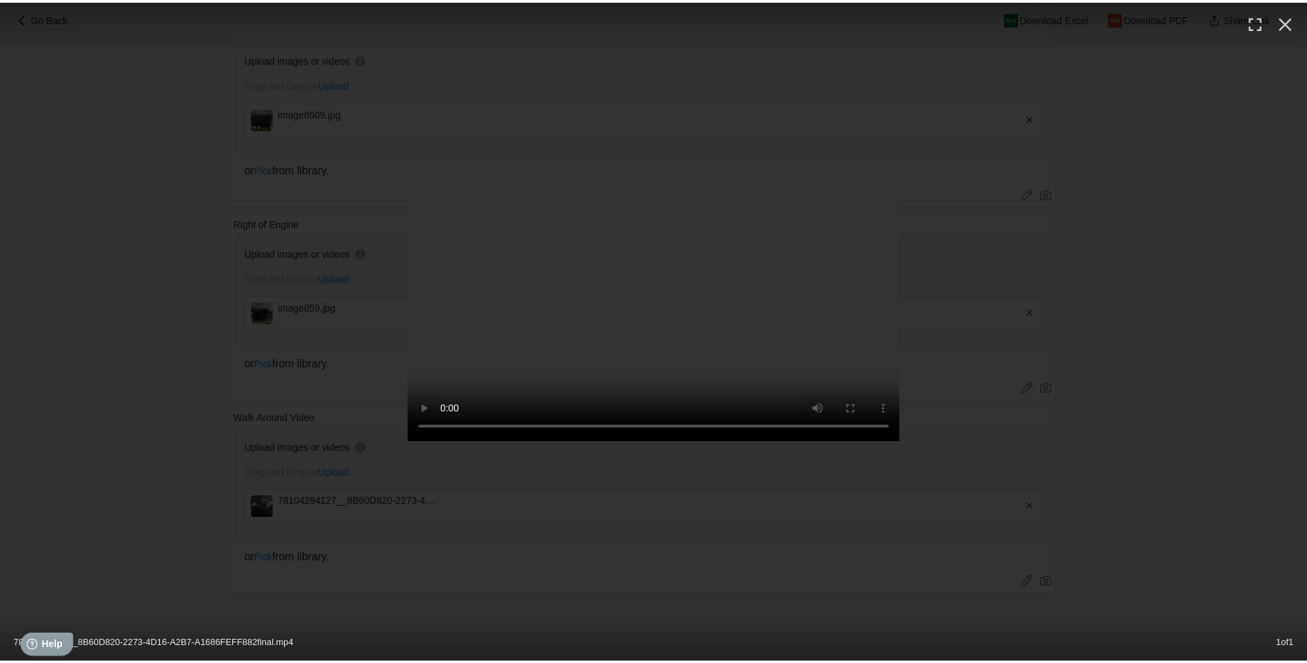
scroll to position [0, 0]
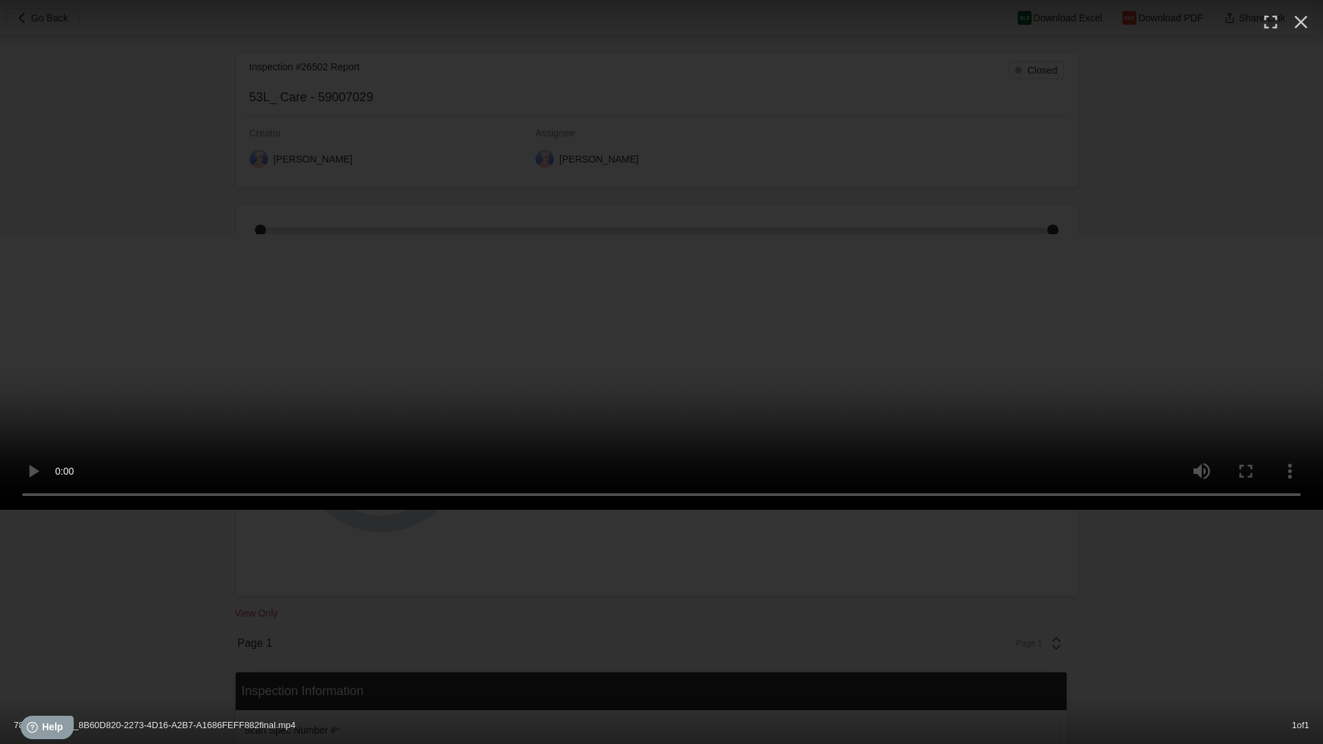
click at [1101, 510] on video at bounding box center [661, 372] width 1323 height 276
drag, startPoint x: 282, startPoint y: 80, endPoint x: 276, endPoint y: 65, distance: 16.6
click at [280, 234] on video at bounding box center [661, 372] width 1323 height 276
drag, startPoint x: 428, startPoint y: 0, endPoint x: 1296, endPoint y: 0, distance: 867.9
click at [1296, 234] on video at bounding box center [661, 372] width 1323 height 276
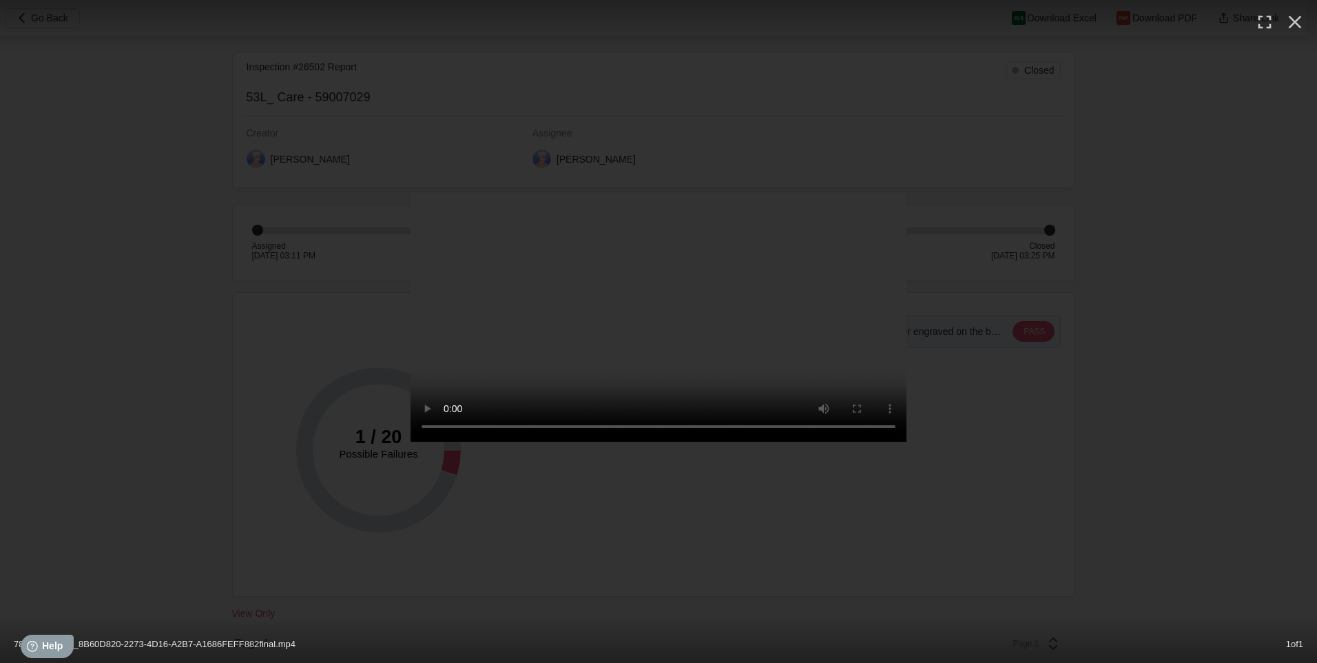
click at [130, 145] on div "78104294127__8B60D820-2273-4D16-A2B7-A1686FEFF882final.mp4 1 of 1" at bounding box center [658, 331] width 1317 height 663
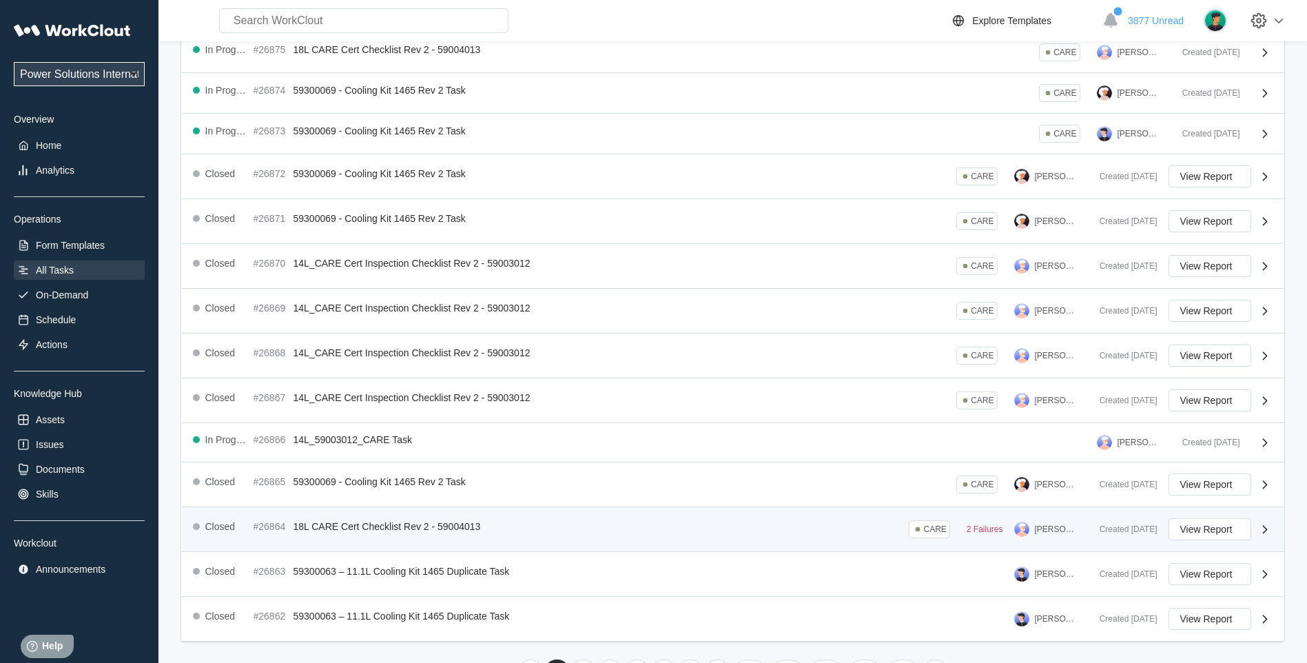
scroll to position [197, 0]
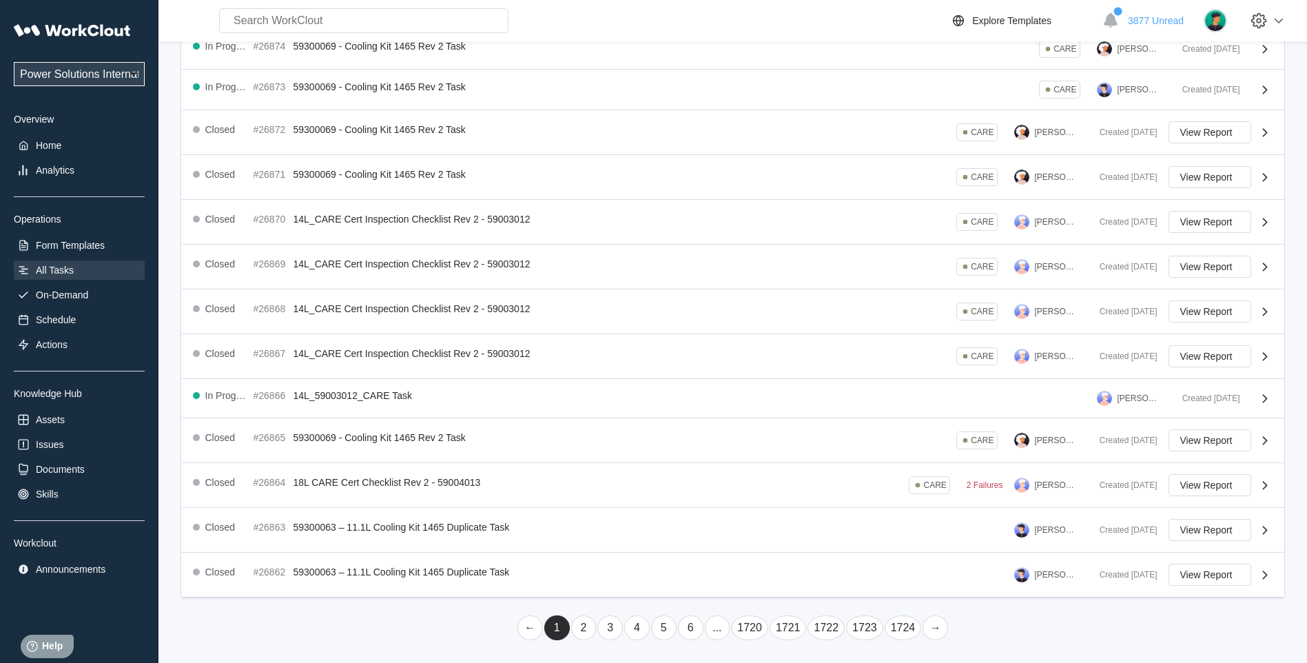
click at [714, 625] on link "..." at bounding box center [717, 627] width 25 height 25
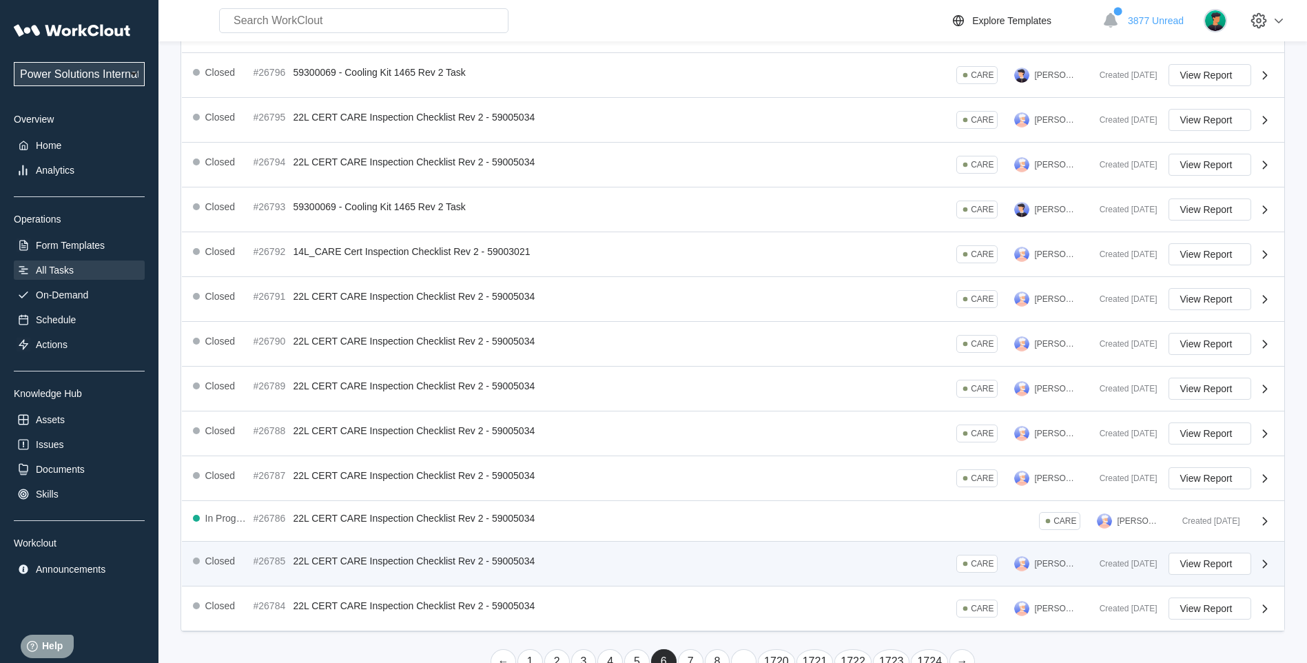
scroll to position [215, 0]
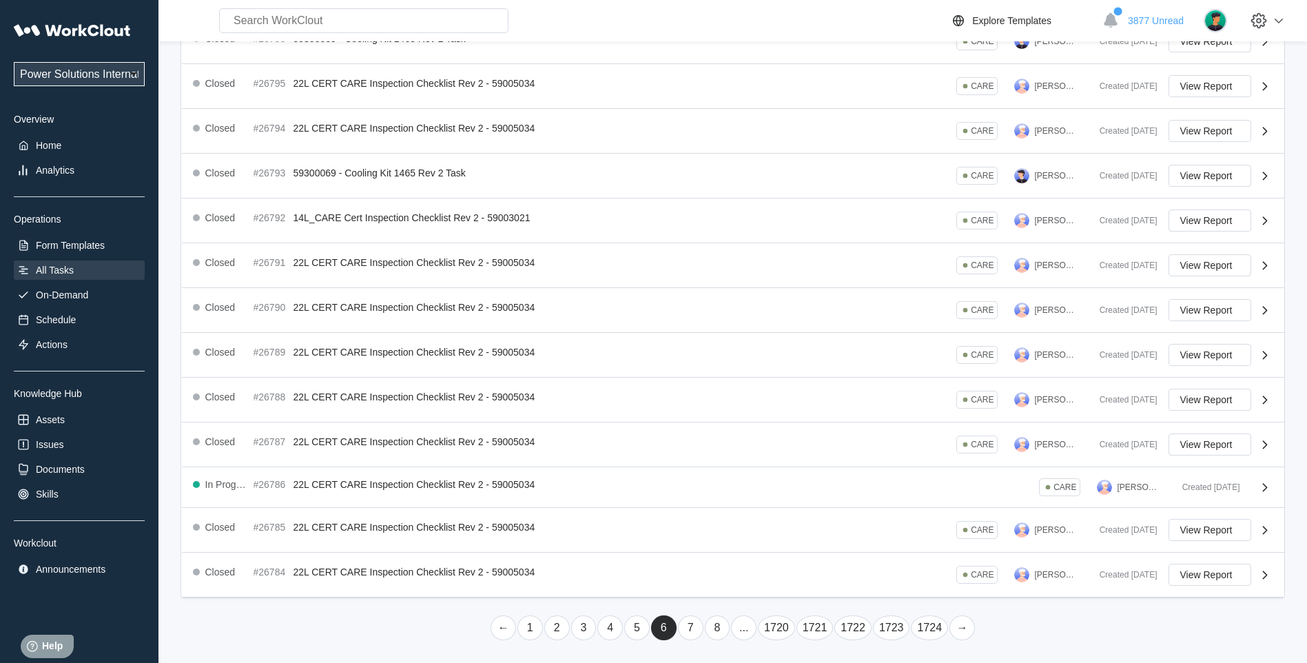
click at [746, 628] on link "..." at bounding box center [743, 627] width 25 height 25
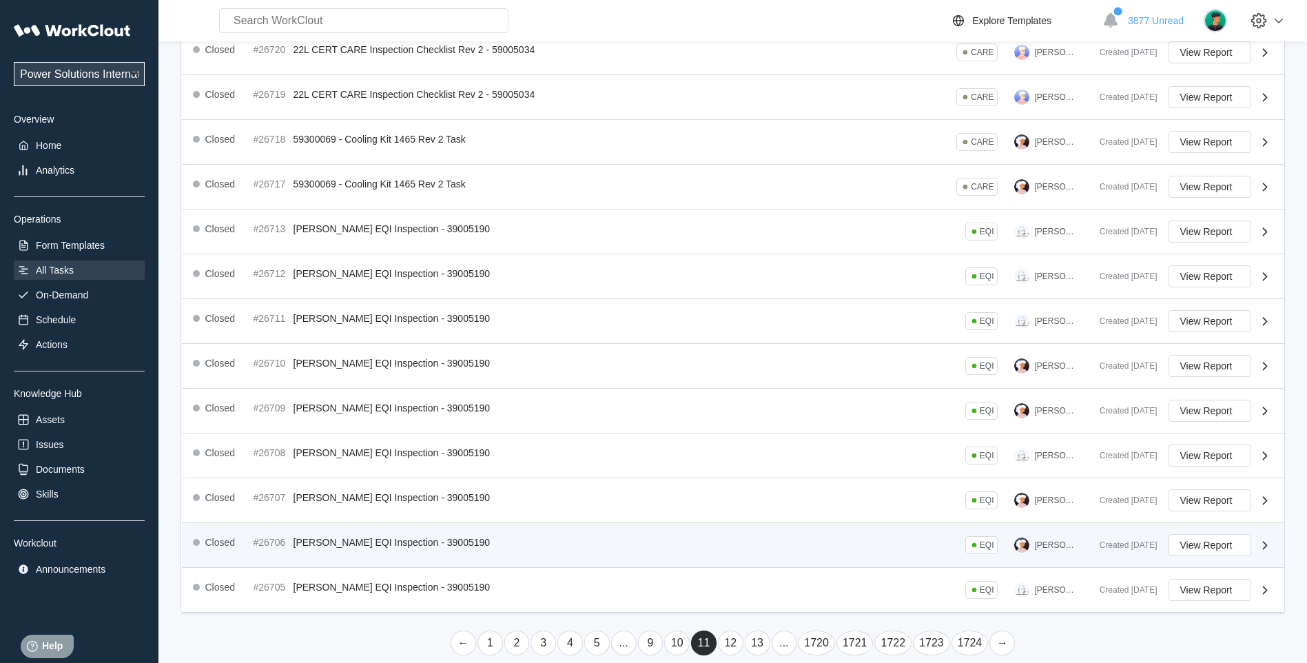
scroll to position [219, 0]
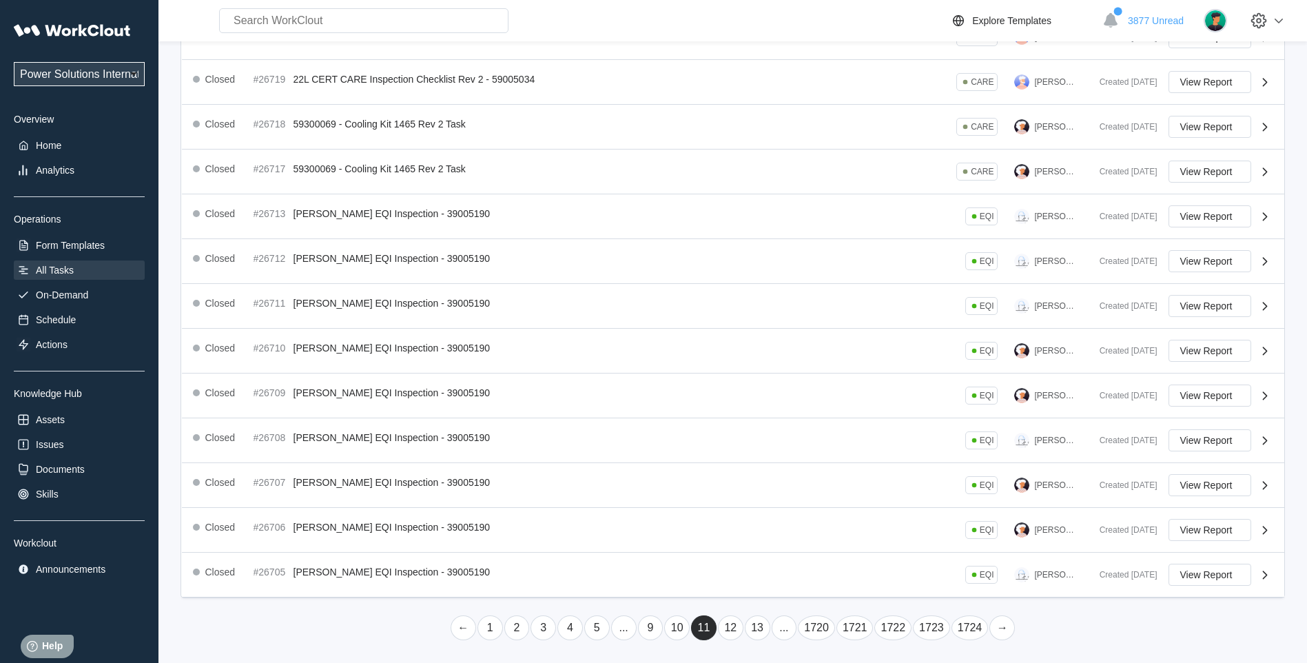
click at [732, 625] on link "12" at bounding box center [730, 627] width 25 height 25
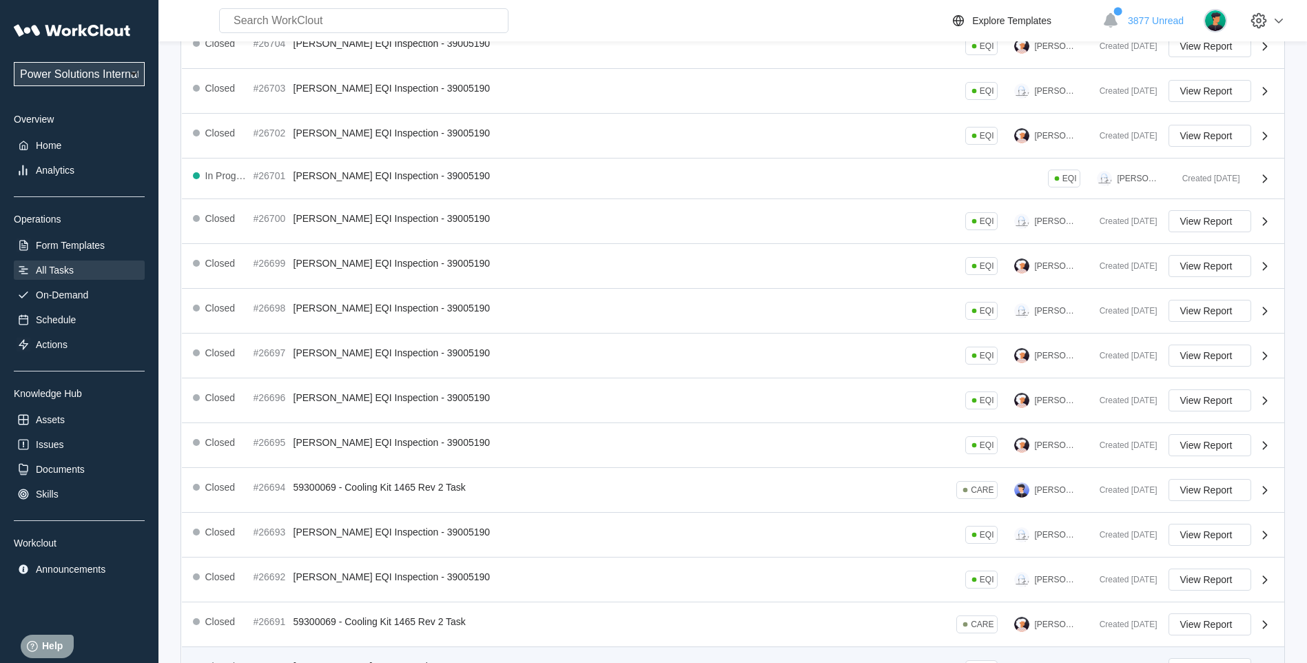
scroll to position [215, 0]
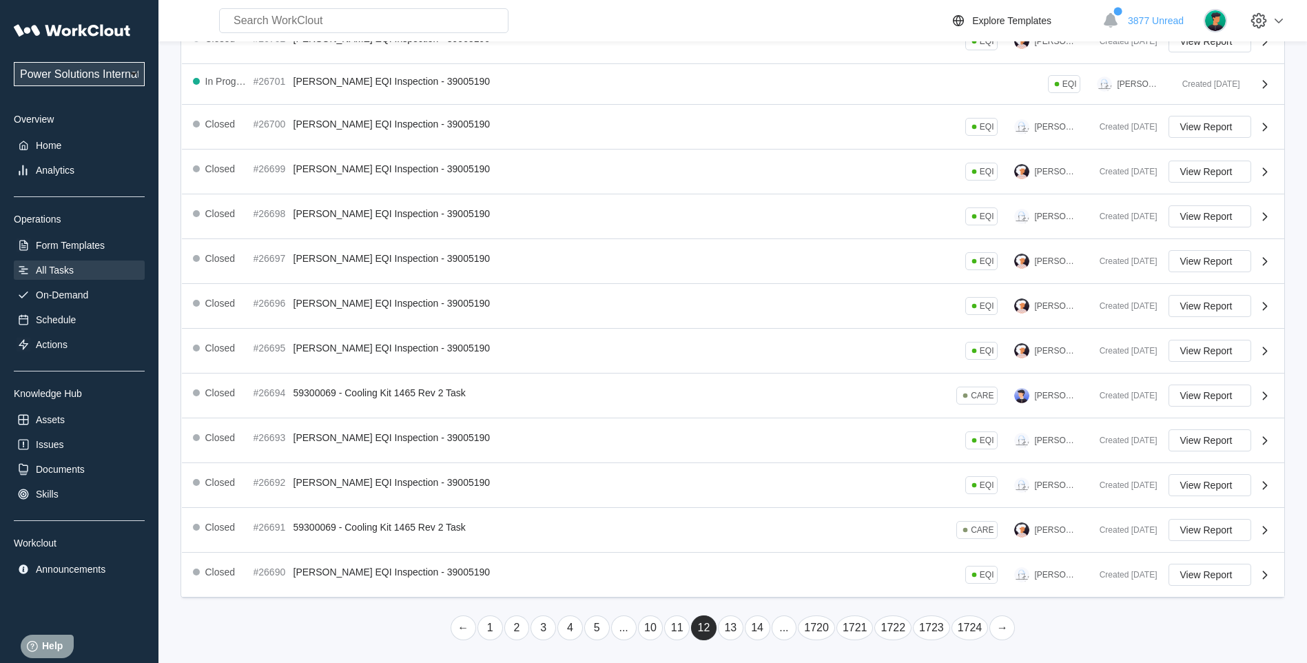
click at [734, 623] on link "13" at bounding box center [730, 627] width 25 height 25
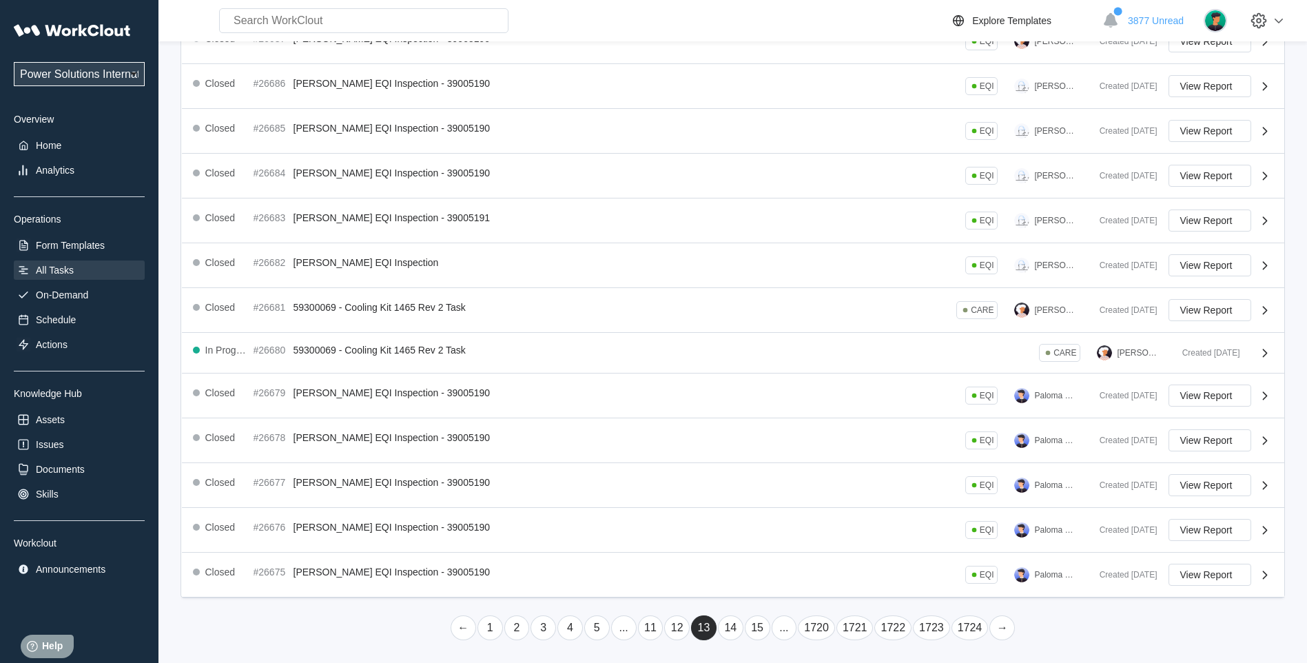
click at [785, 628] on link "..." at bounding box center [784, 627] width 25 height 25
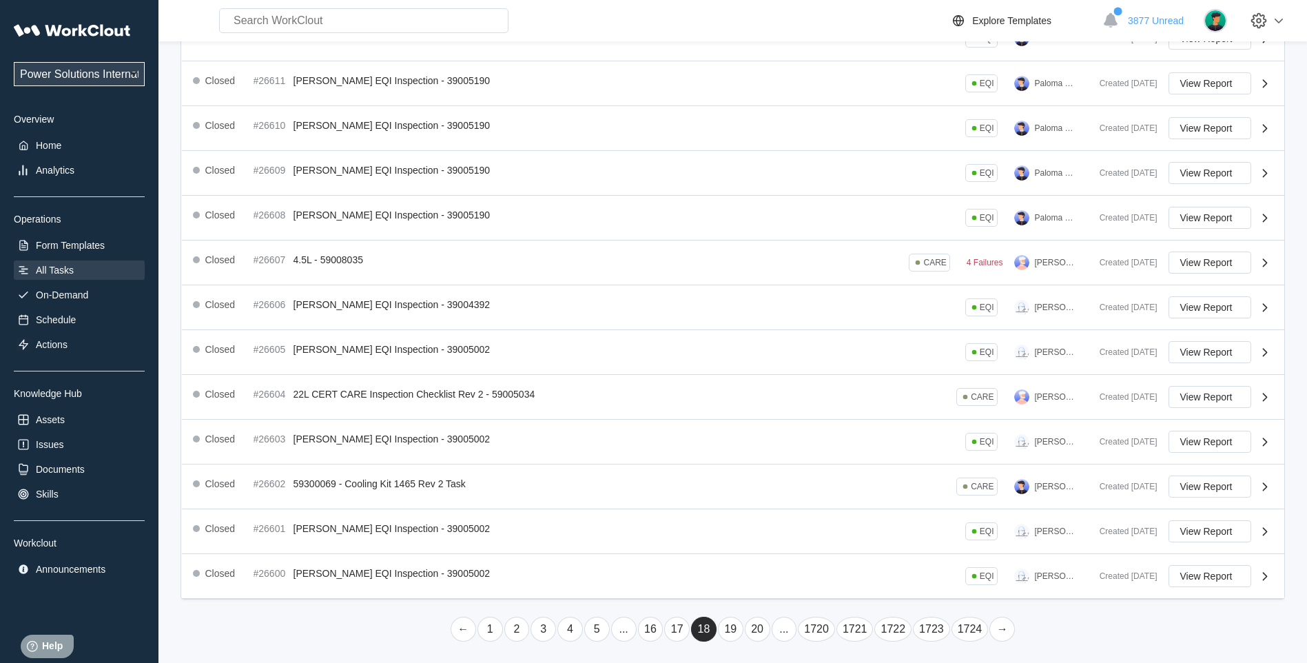
scroll to position [219, 0]
click at [781, 628] on link "..." at bounding box center [784, 627] width 25 height 25
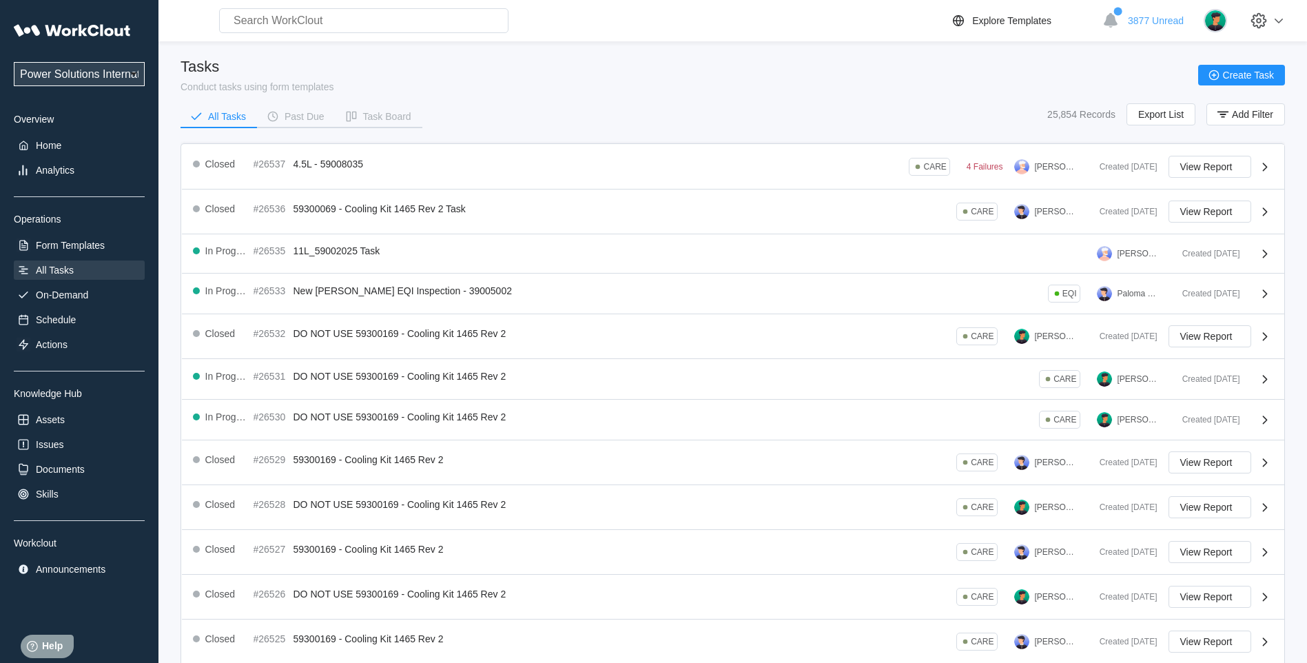
scroll to position [201, 0]
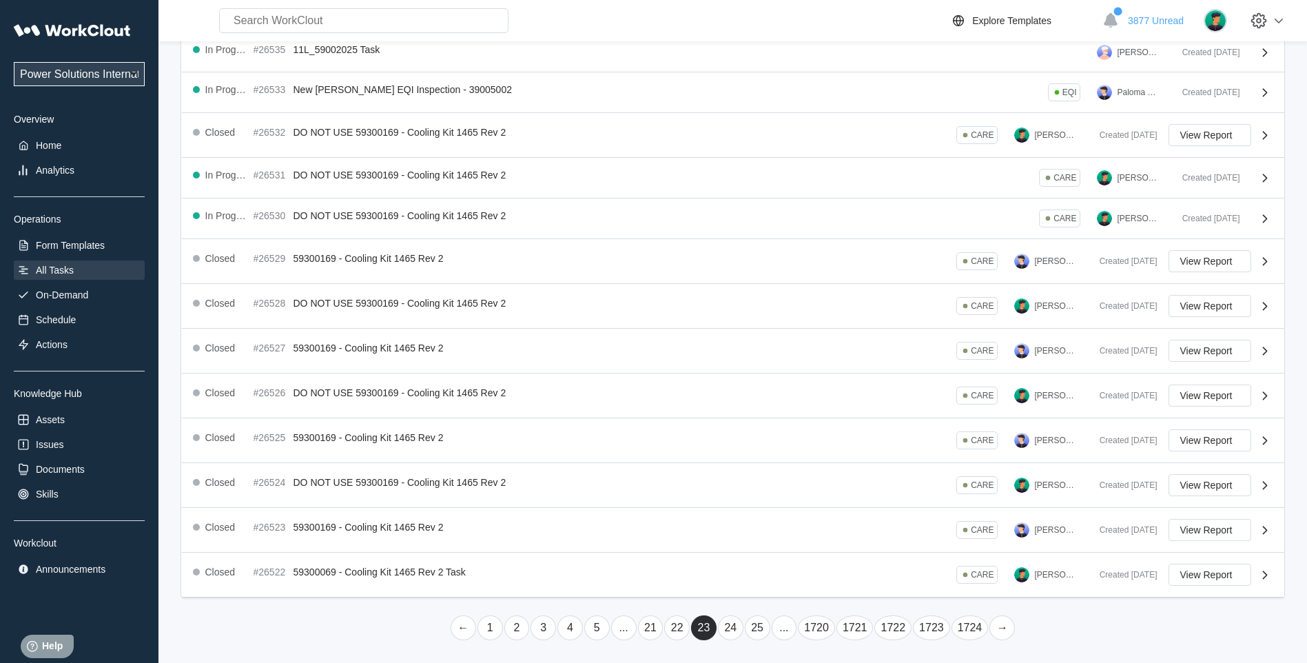
click at [752, 625] on link "25" at bounding box center [757, 627] width 25 height 25
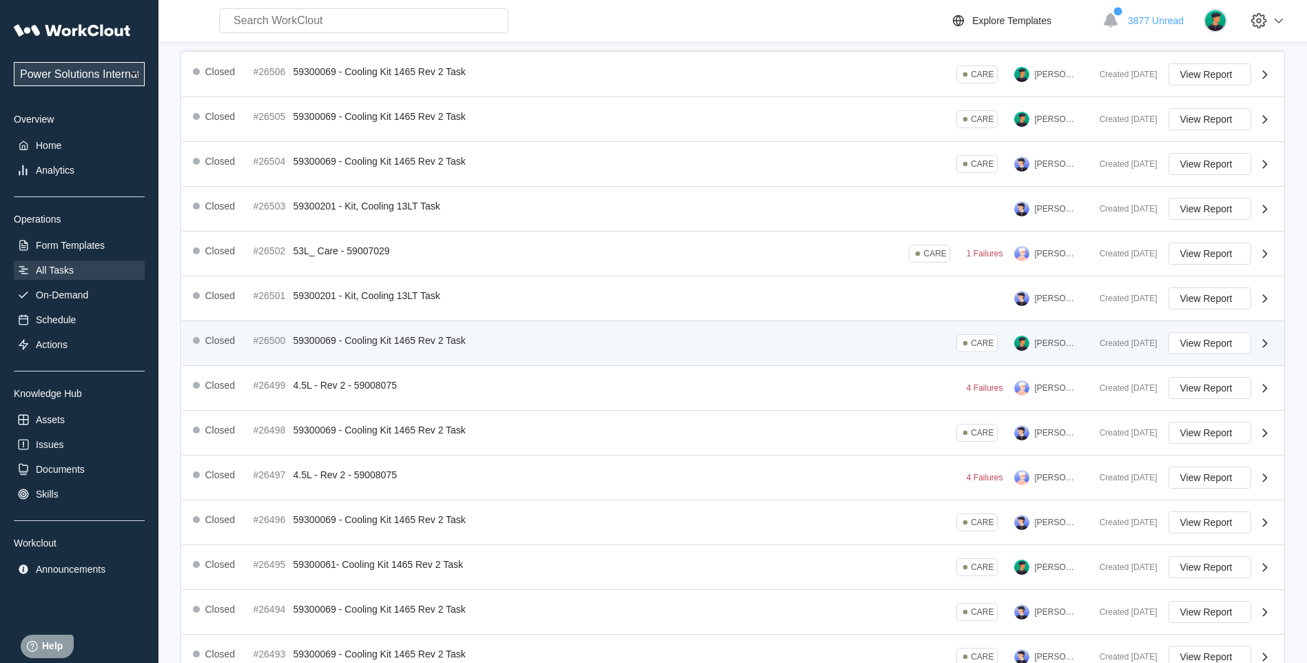
scroll to position [219, 0]
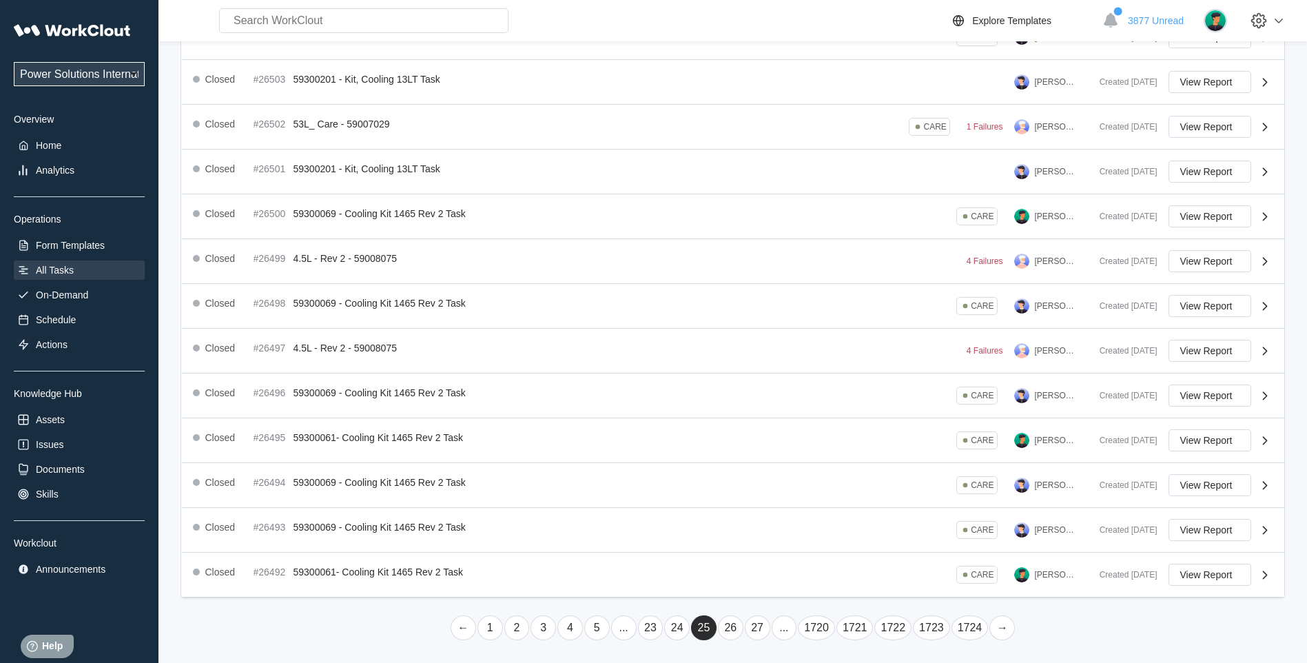
click at [732, 625] on link "26" at bounding box center [730, 627] width 25 height 25
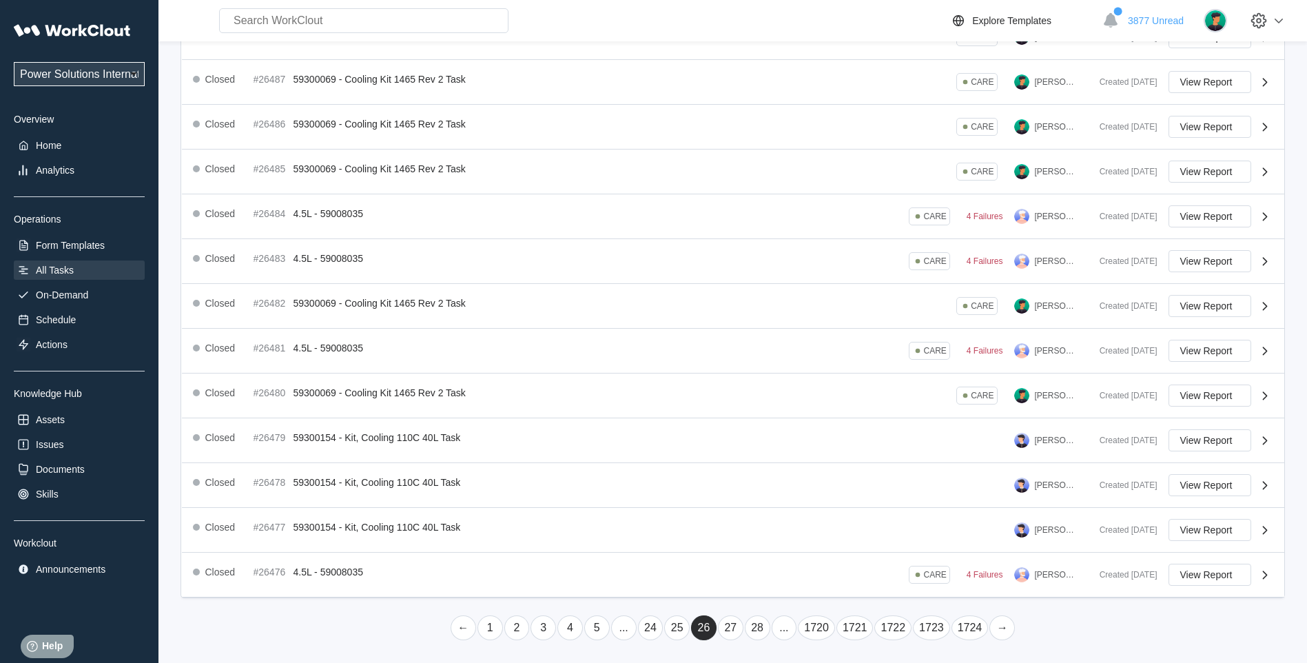
click at [727, 628] on link "27" at bounding box center [730, 627] width 25 height 25
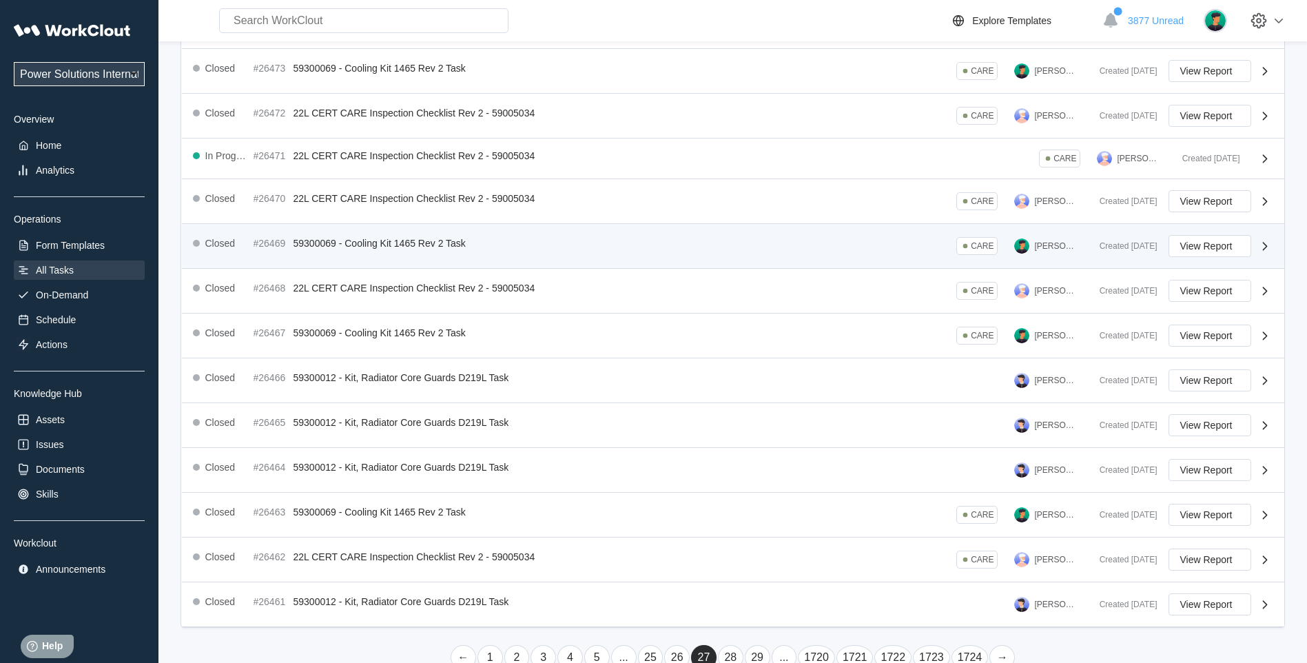
scroll to position [215, 0]
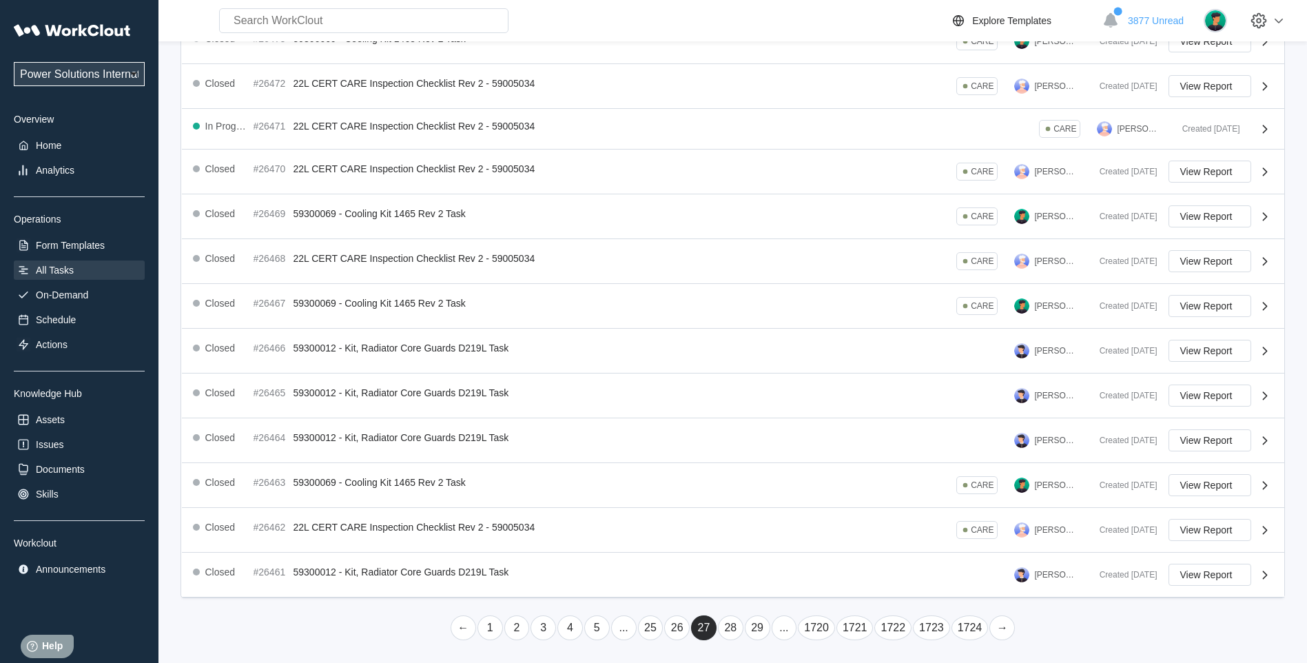
click at [730, 622] on link "28" at bounding box center [730, 627] width 25 height 25
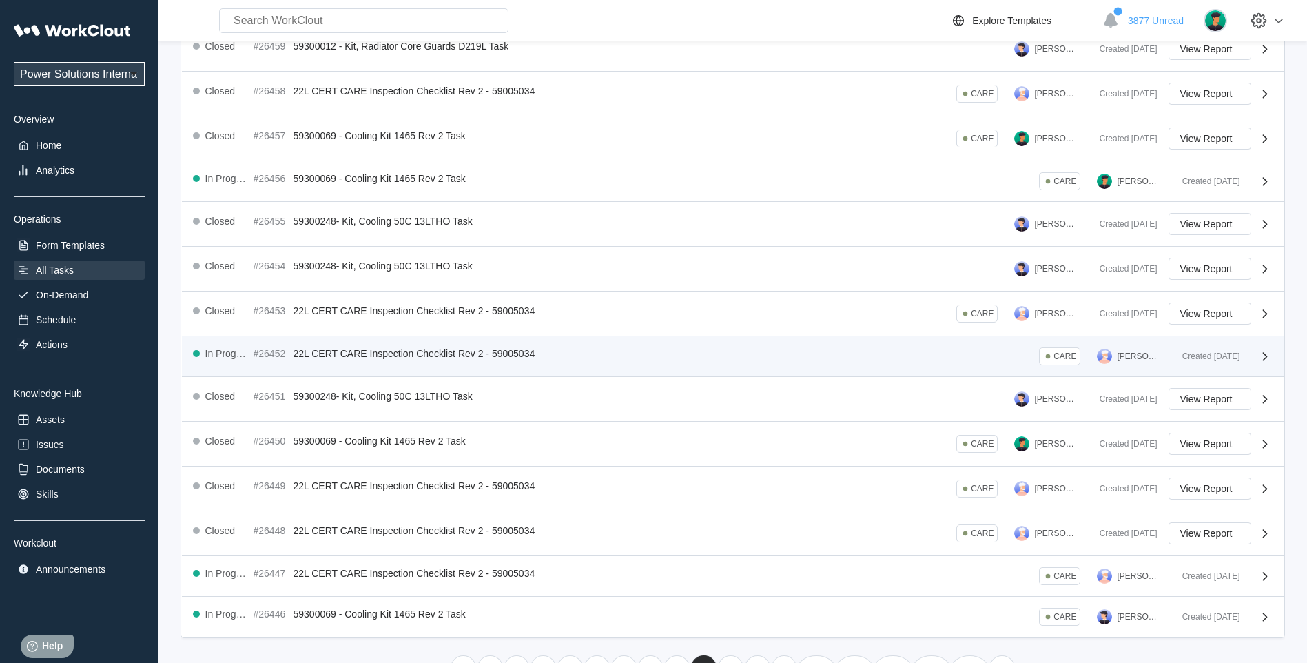
scroll to position [203, 0]
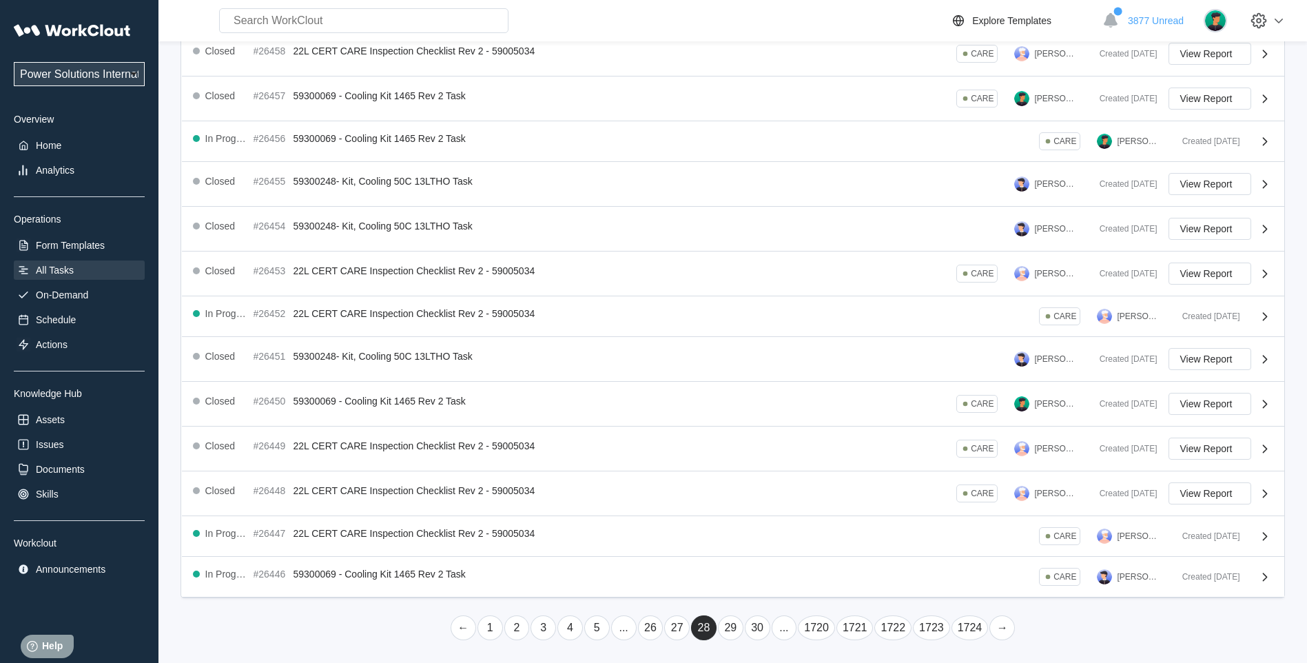
click at [728, 626] on link "29" at bounding box center [730, 627] width 25 height 25
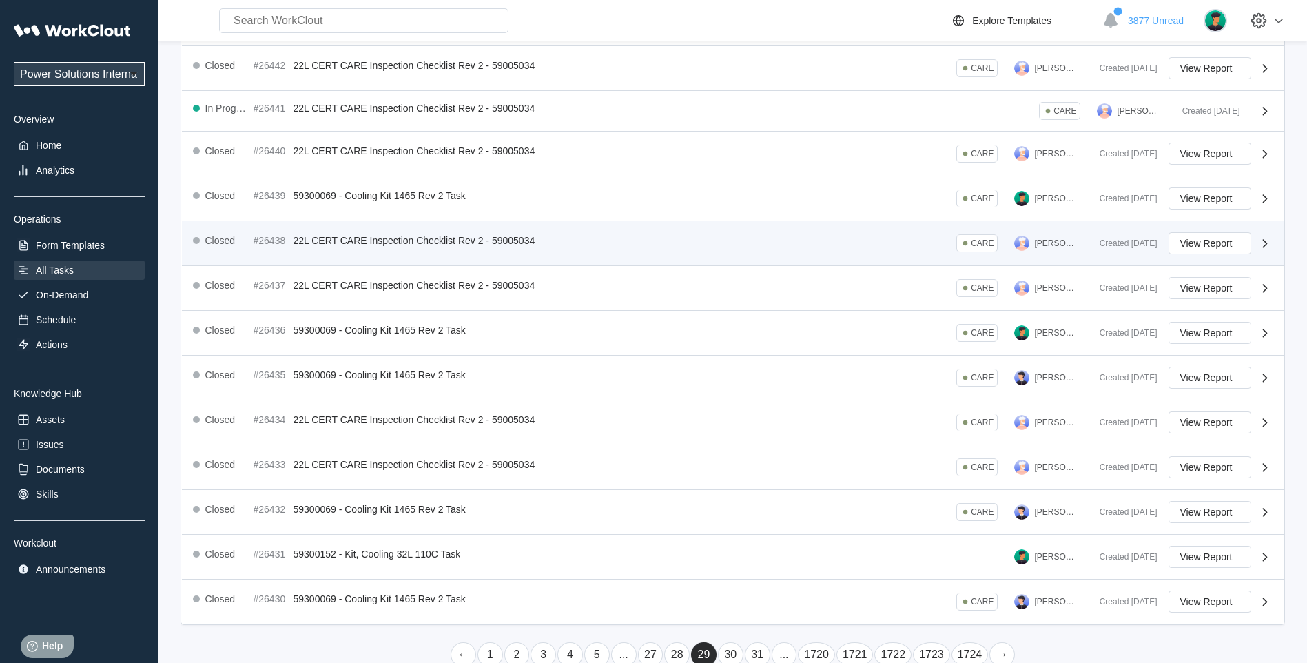
scroll to position [215, 0]
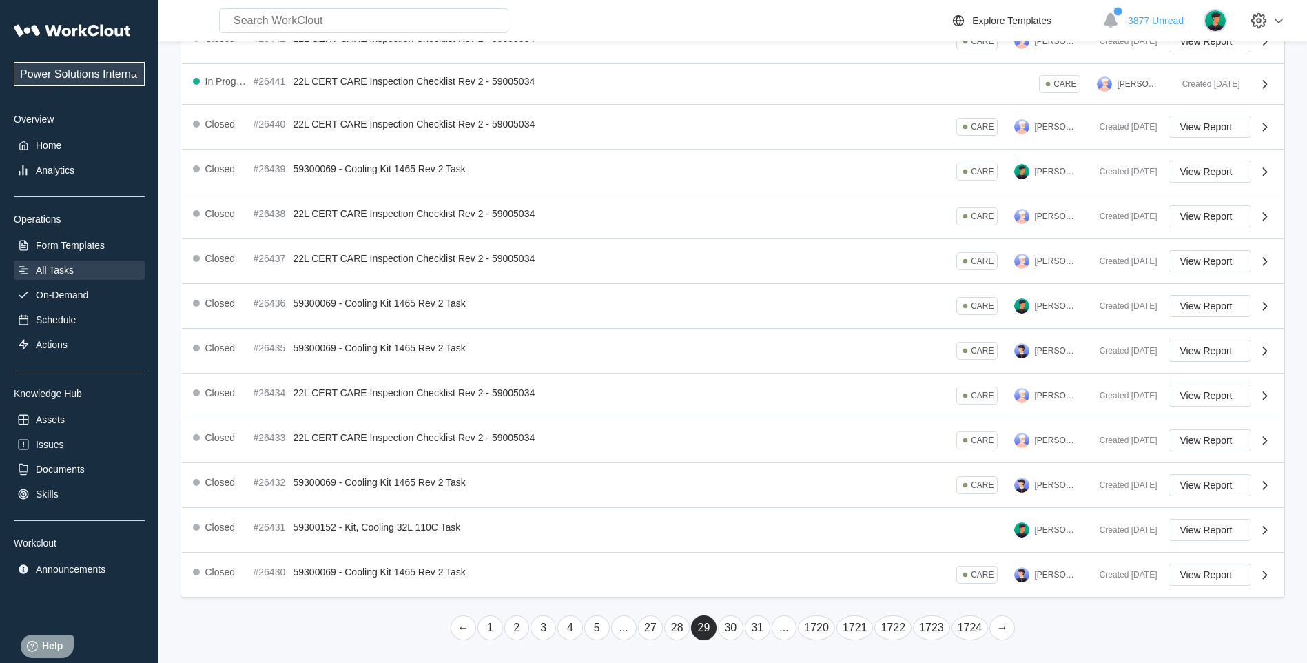
click at [725, 635] on link "30" at bounding box center [730, 627] width 25 height 25
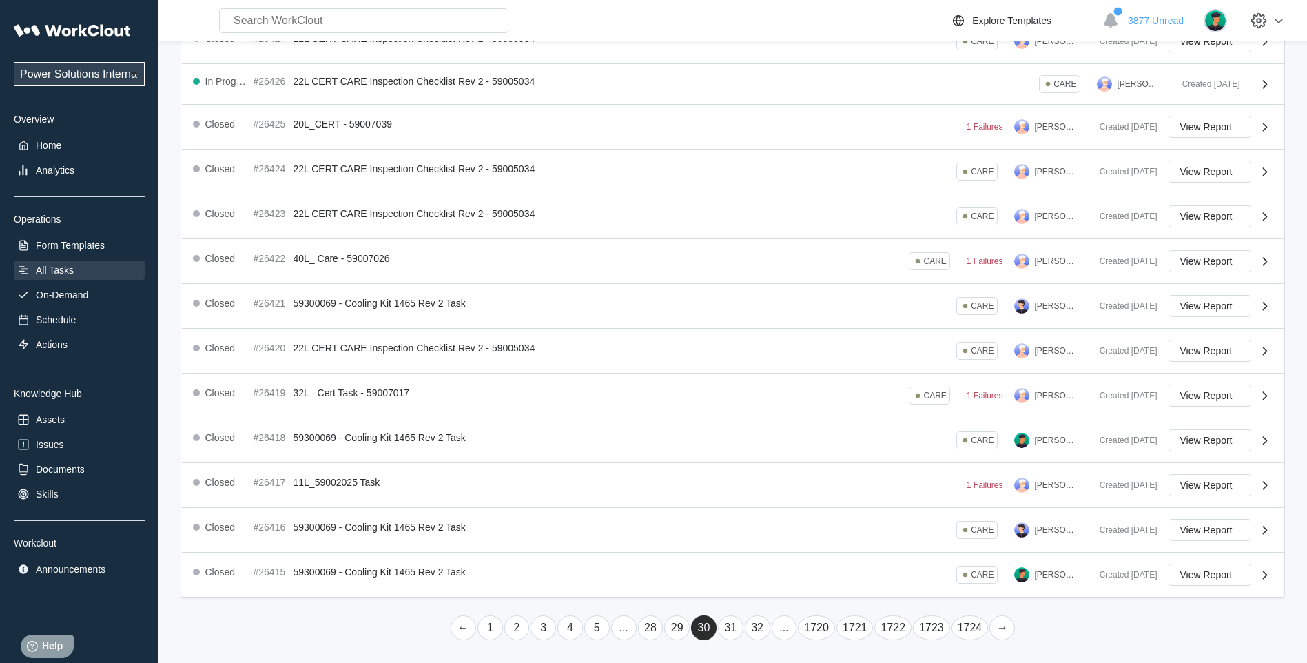
click at [728, 627] on link "31" at bounding box center [730, 627] width 25 height 25
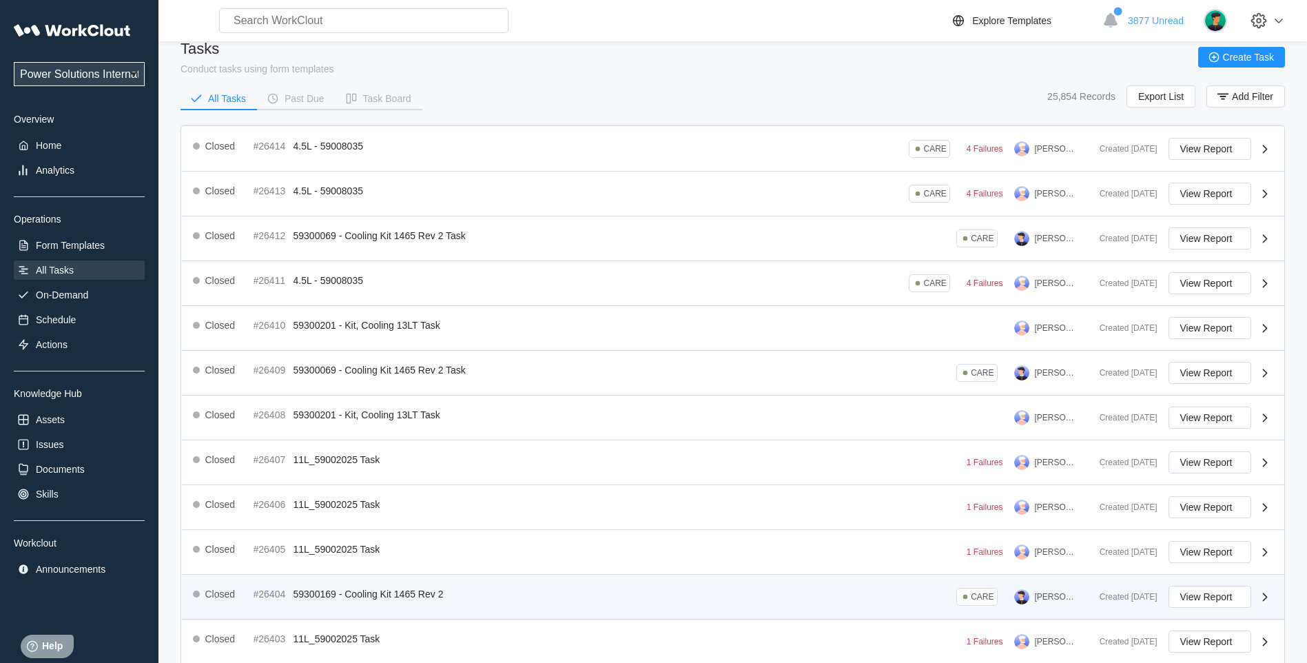
scroll to position [219, 0]
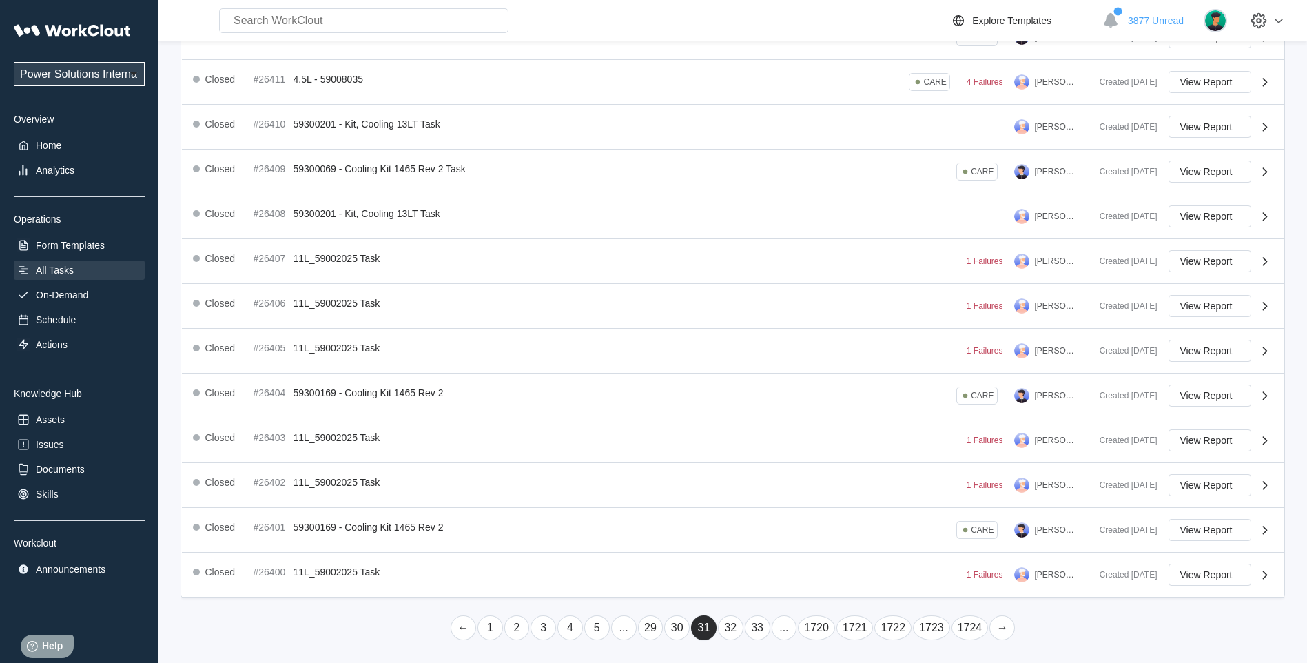
click at [732, 628] on link "32" at bounding box center [730, 627] width 25 height 25
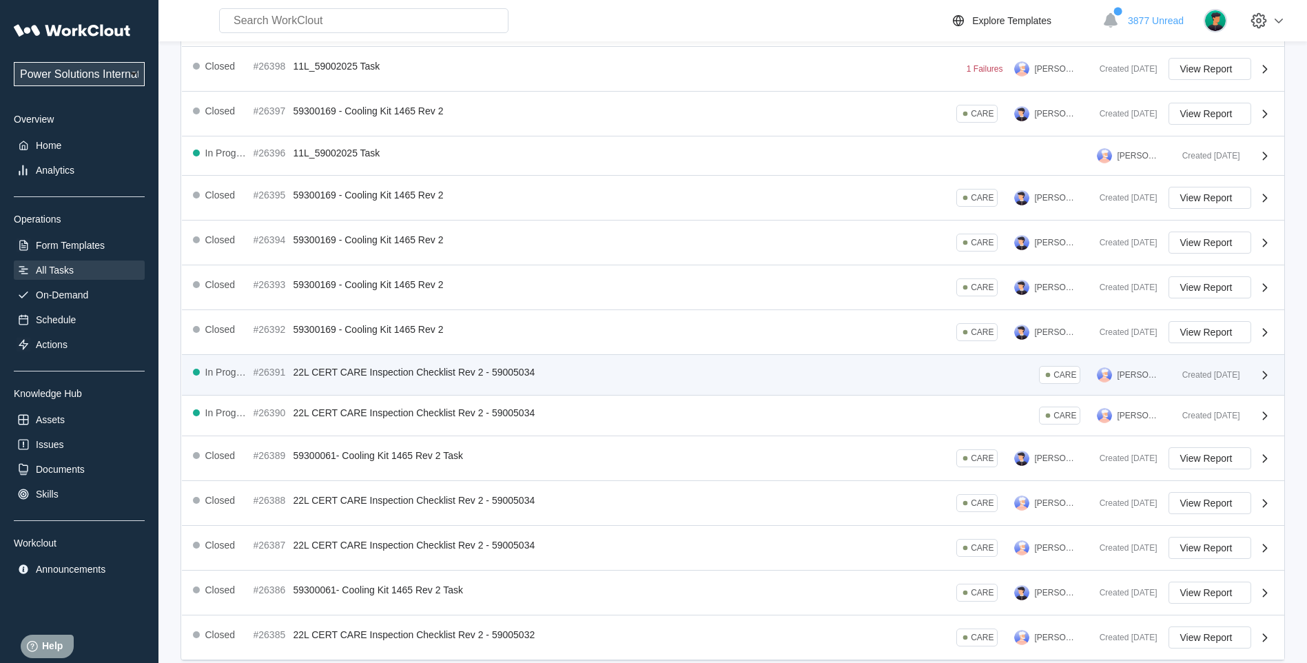
scroll to position [200, 0]
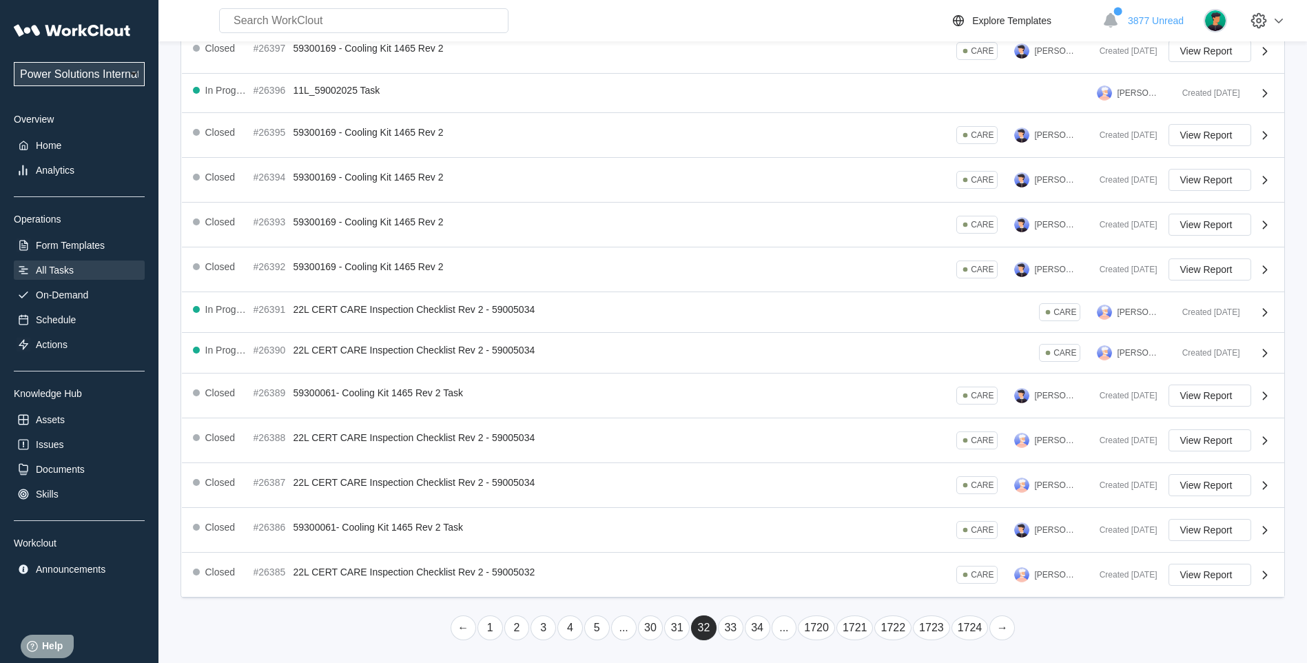
click at [732, 628] on link "33" at bounding box center [730, 627] width 25 height 25
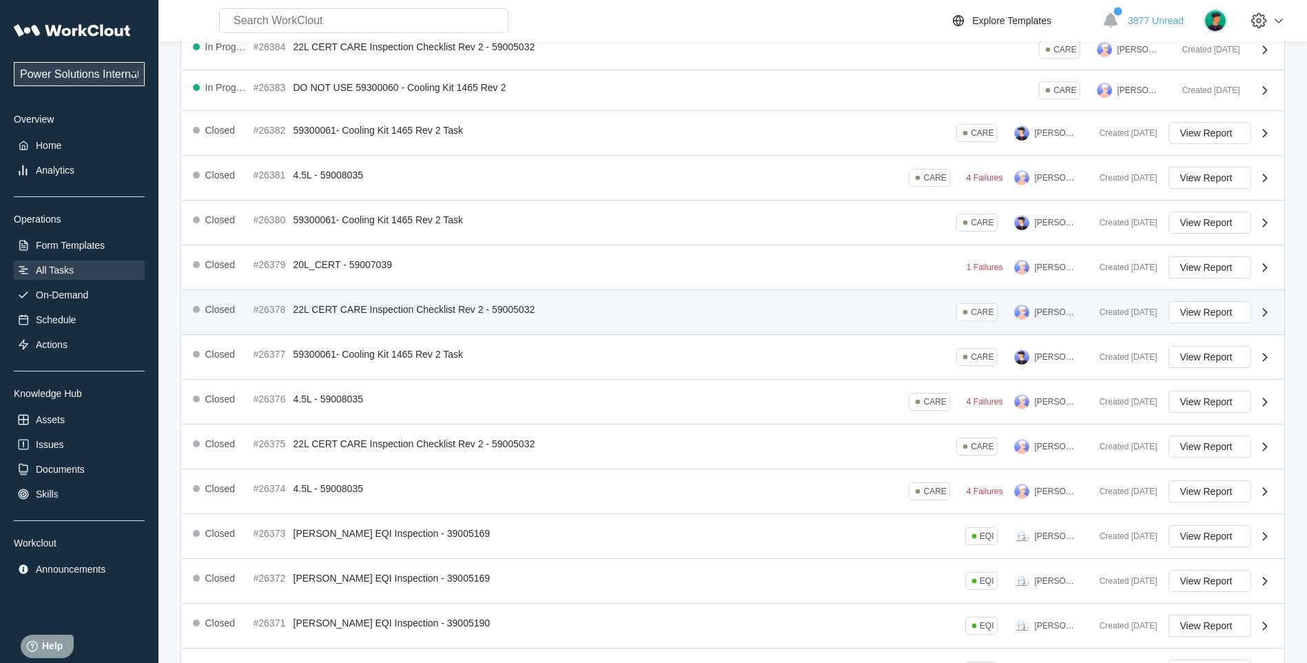
scroll to position [211, 0]
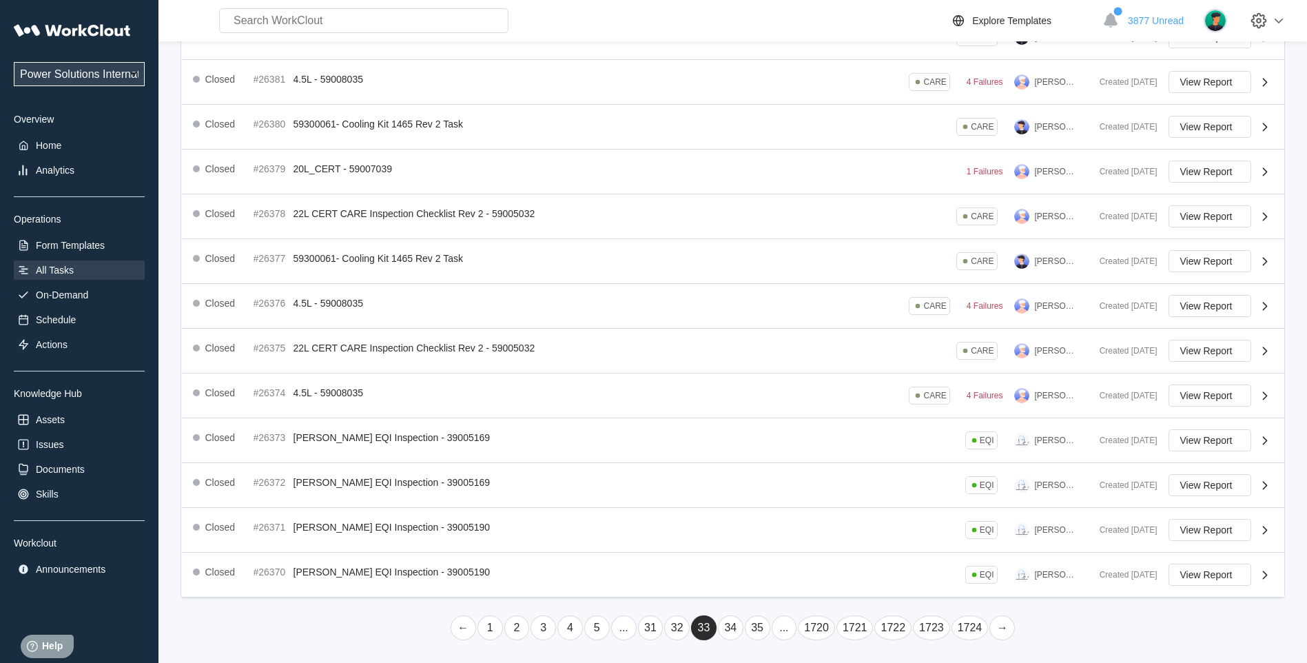
click at [729, 632] on link "34" at bounding box center [730, 627] width 25 height 25
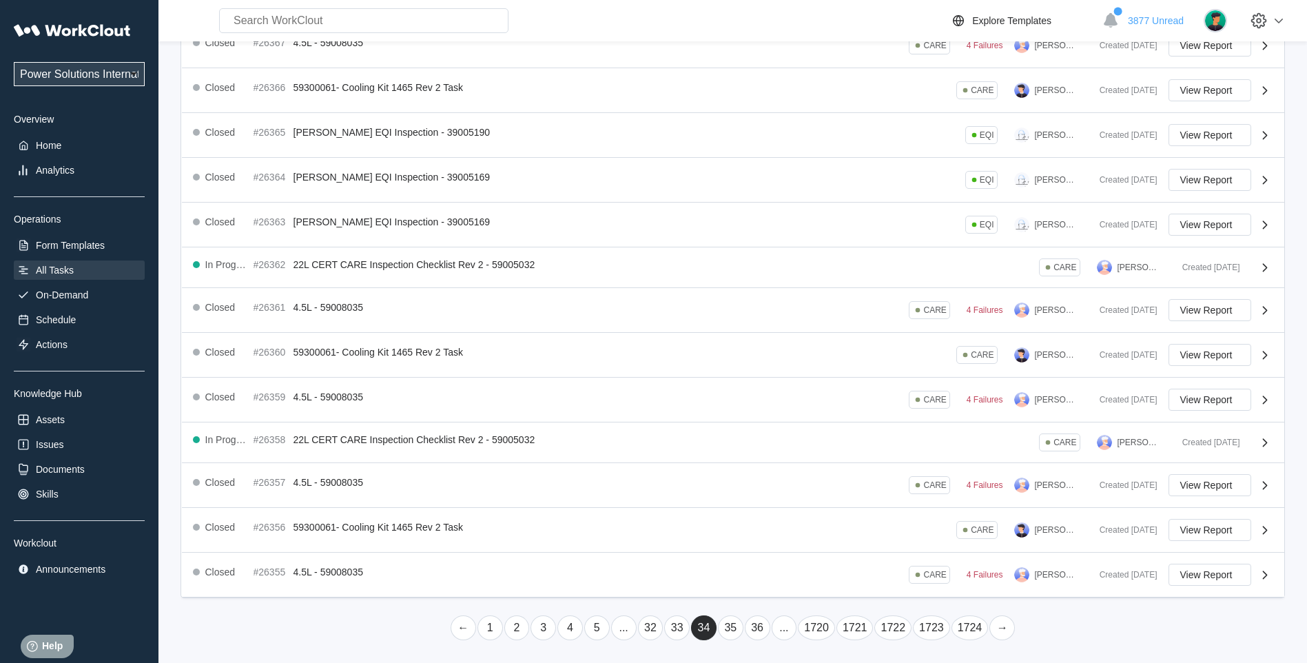
click at [735, 629] on link "35" at bounding box center [730, 627] width 25 height 25
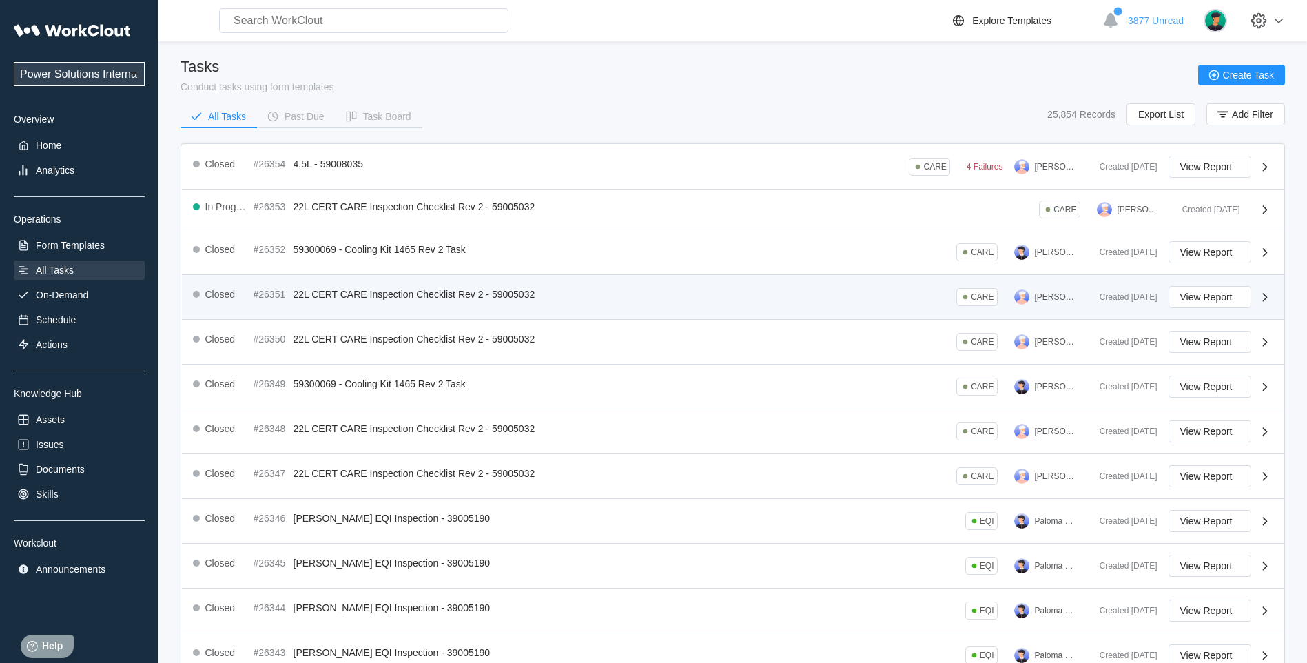
scroll to position [215, 0]
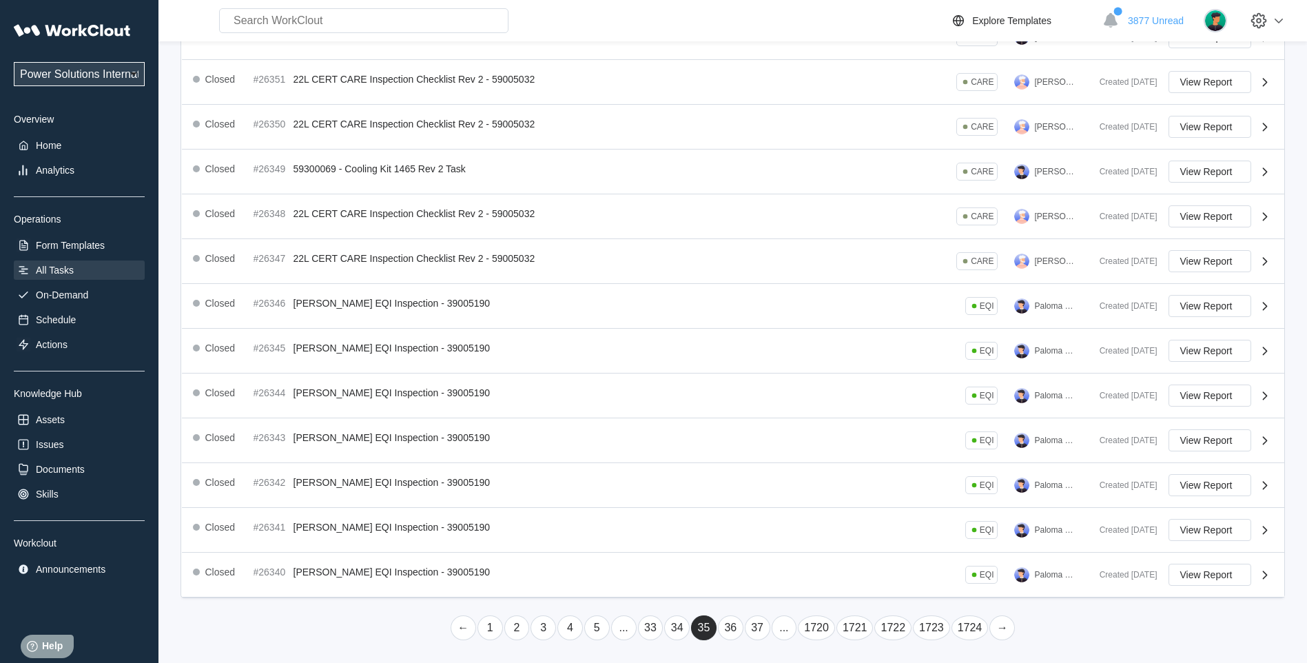
click at [732, 627] on link "36" at bounding box center [730, 627] width 25 height 25
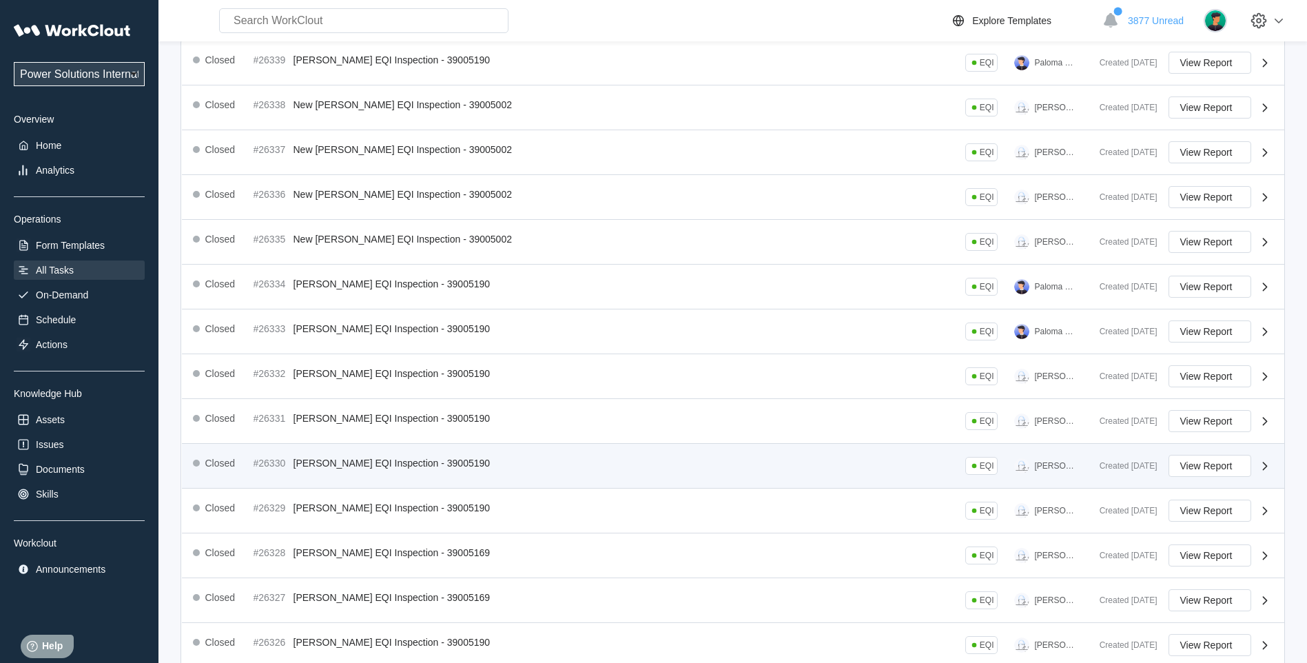
scroll to position [219, 0]
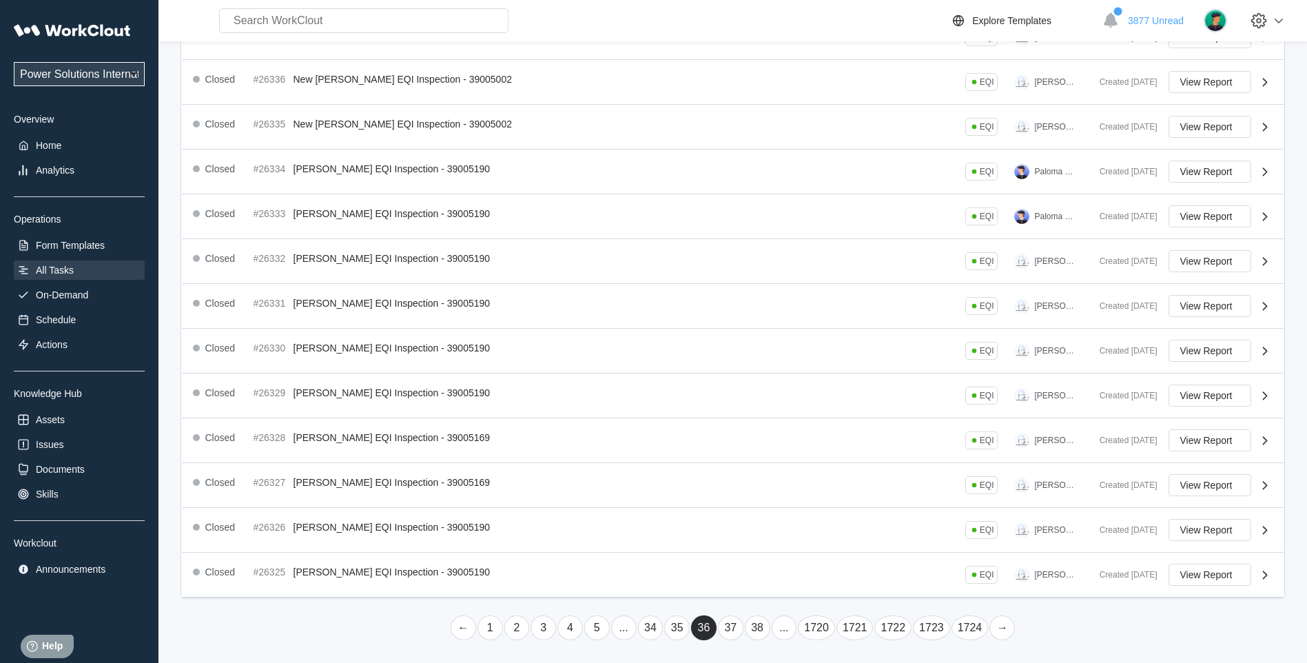
click at [731, 632] on link "37" at bounding box center [730, 627] width 25 height 25
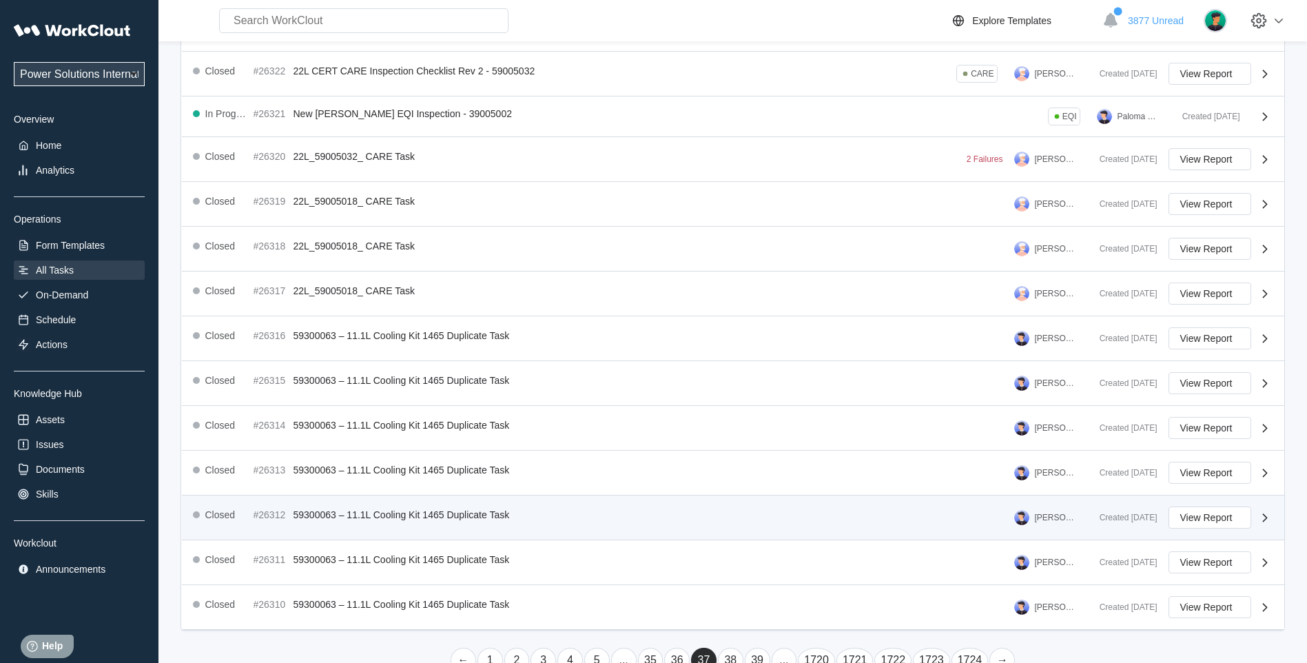
scroll to position [215, 0]
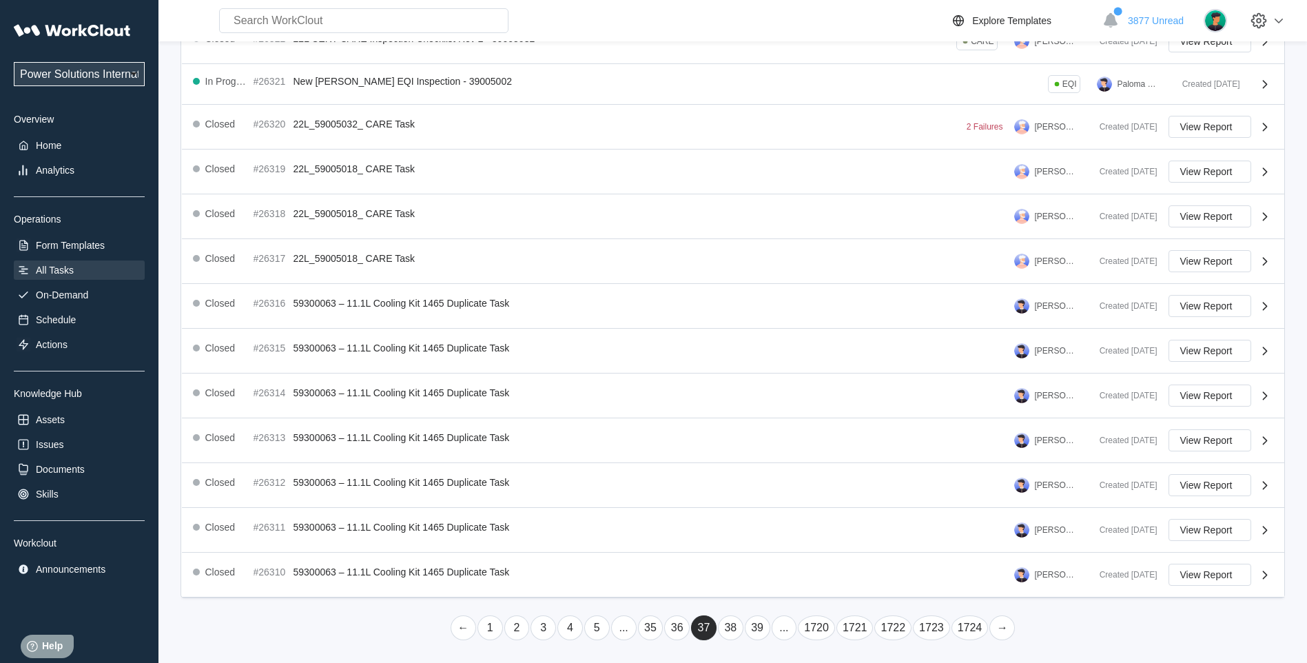
click at [738, 632] on link "38" at bounding box center [730, 627] width 25 height 25
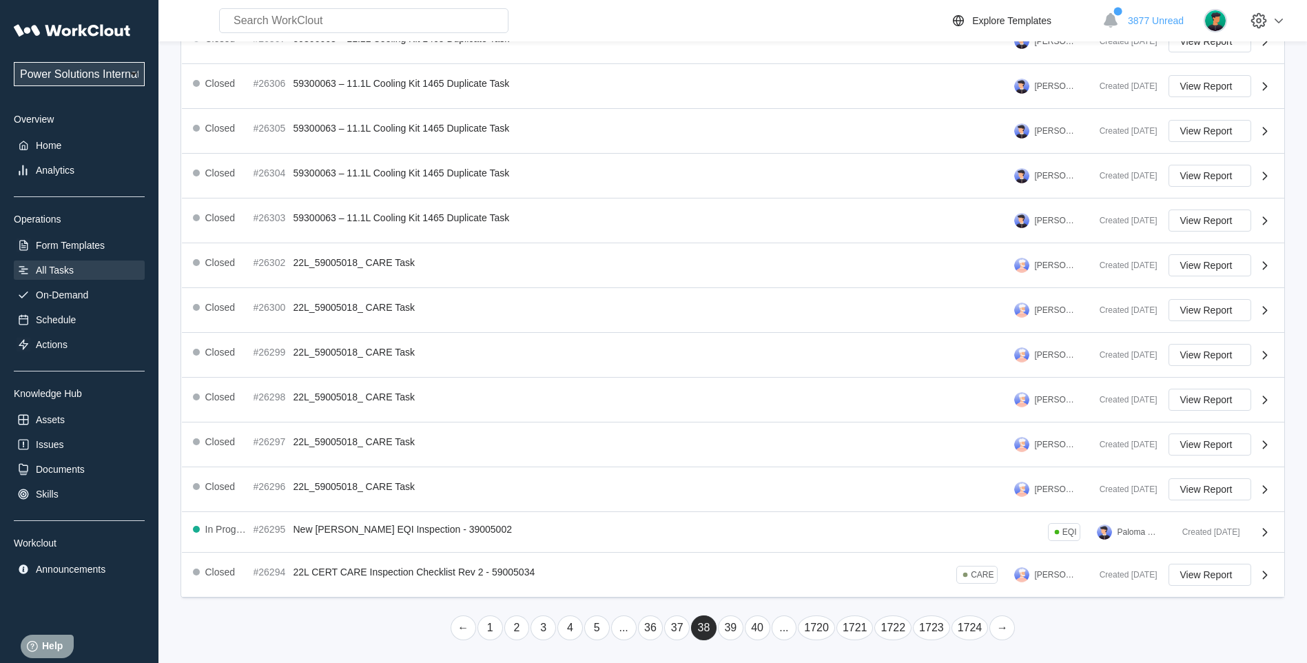
click at [735, 629] on link "39" at bounding box center [730, 627] width 25 height 25
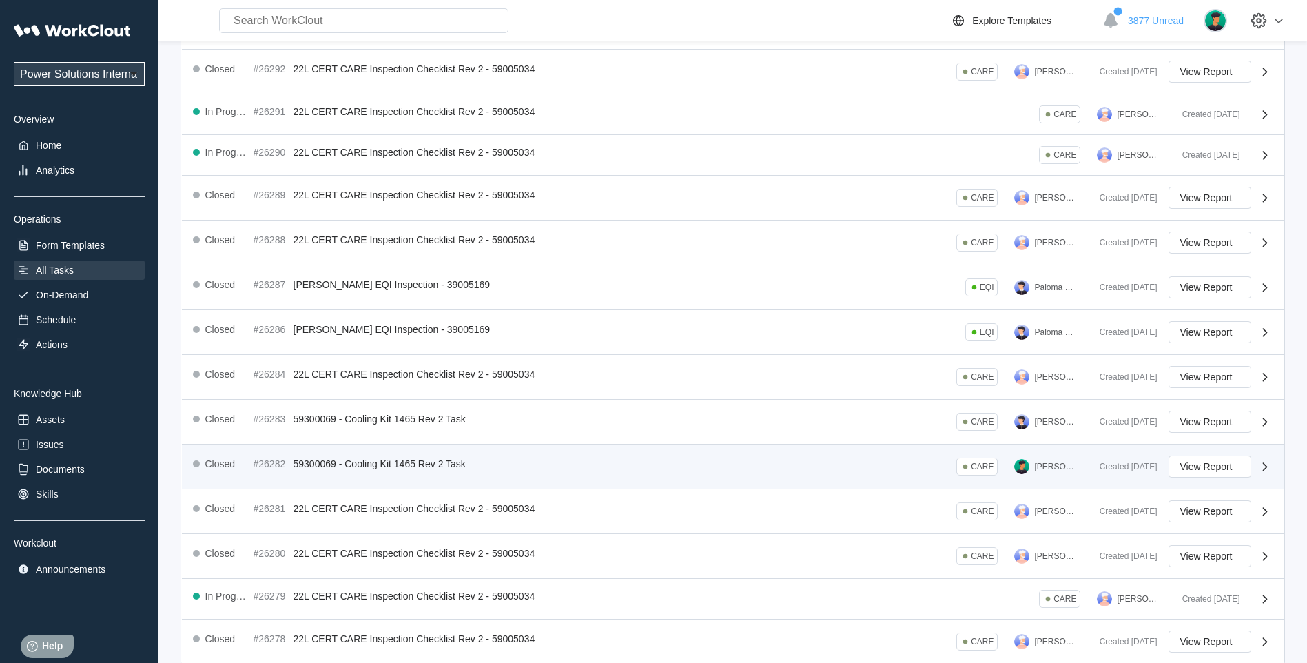
scroll to position [203, 0]
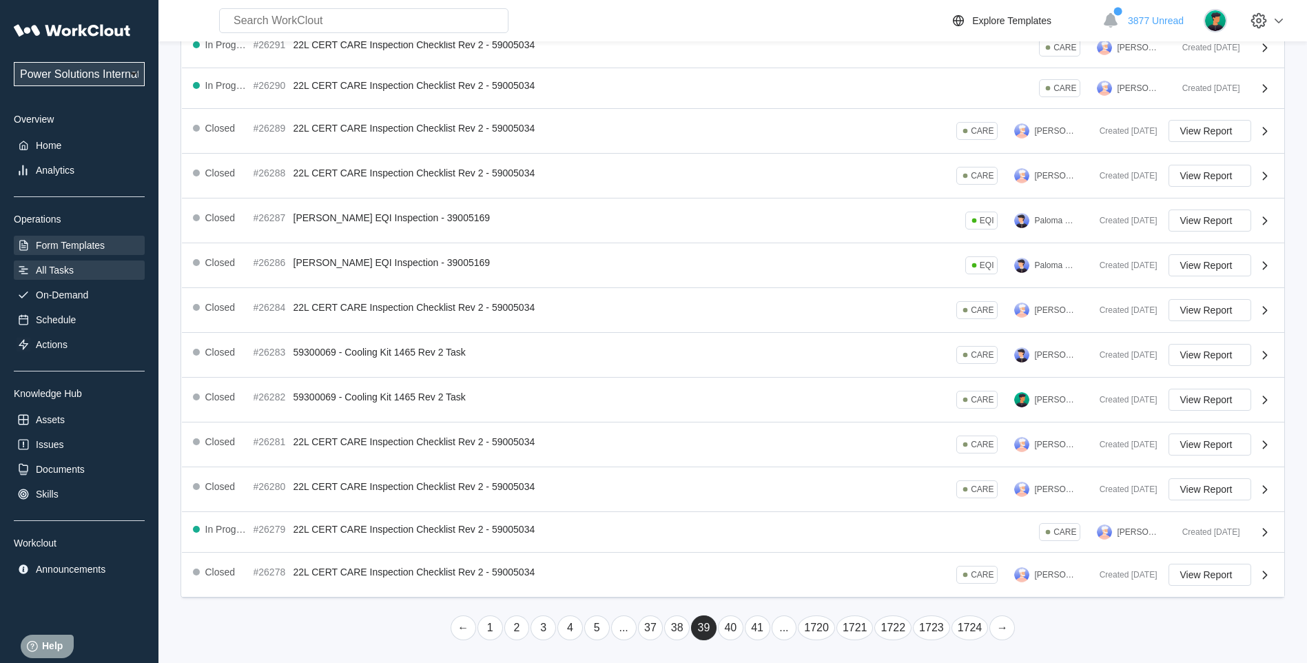
click at [44, 245] on div "Form Templates" at bounding box center [70, 245] width 69 height 11
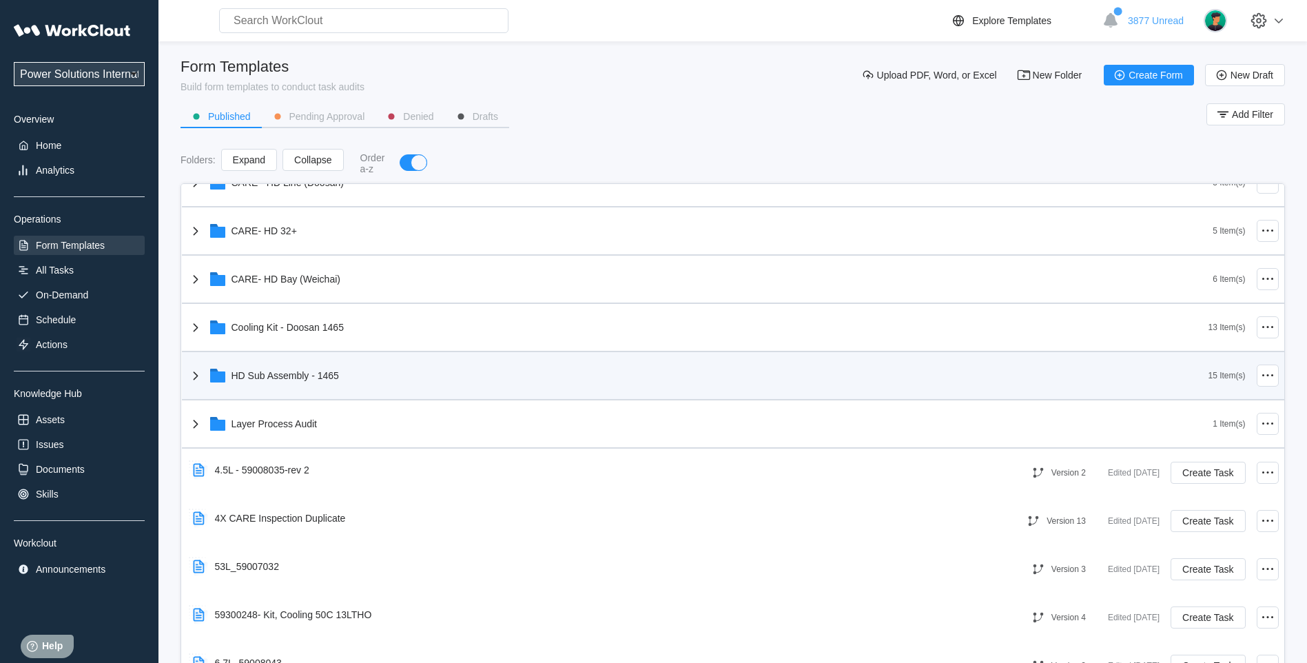
scroll to position [344, 0]
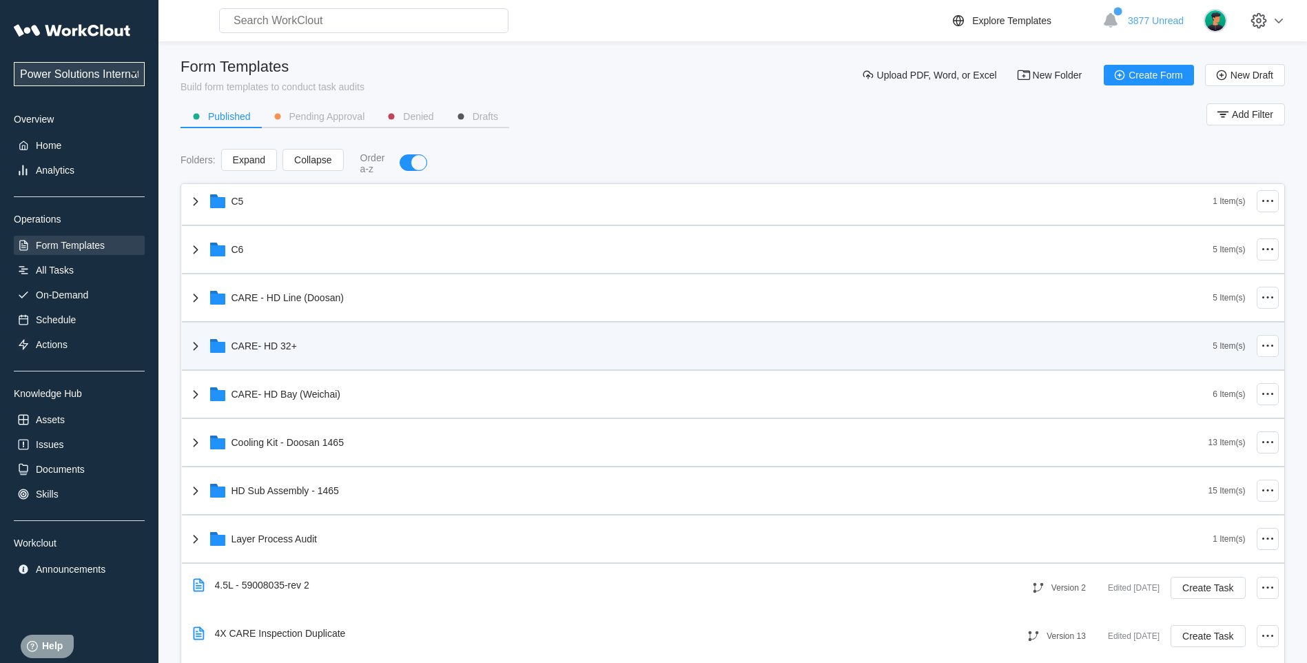
click at [193, 345] on icon at bounding box center [195, 346] width 17 height 17
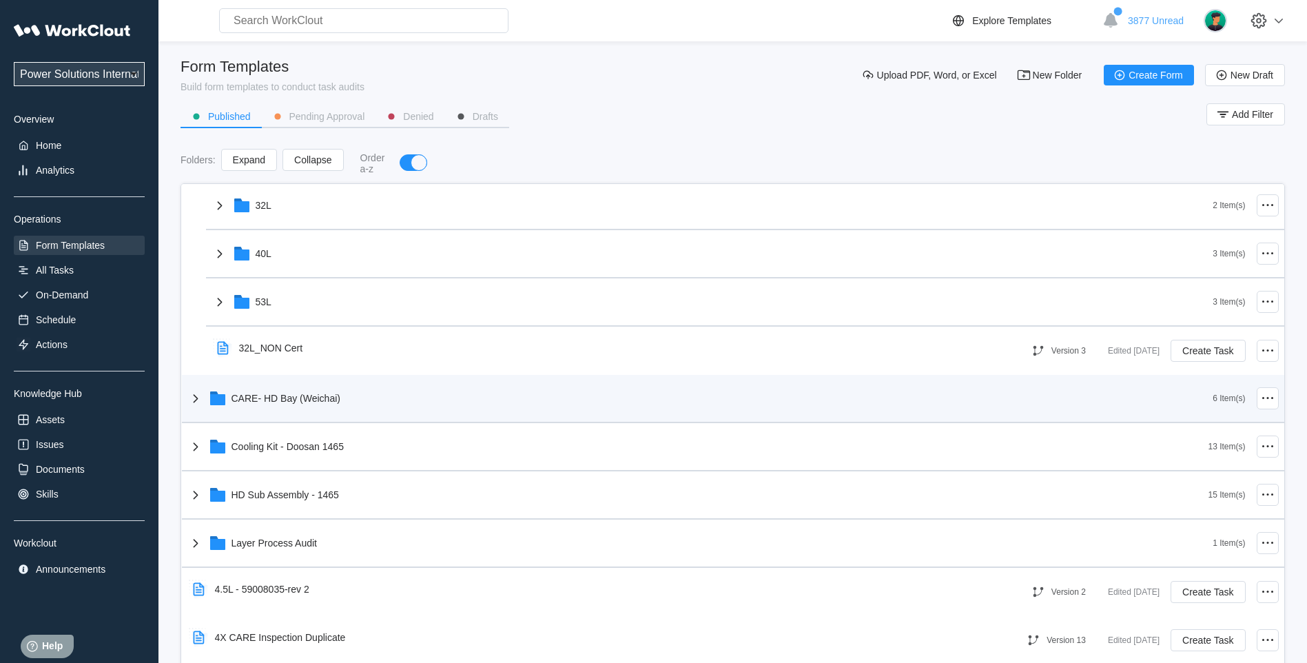
scroll to position [574, 0]
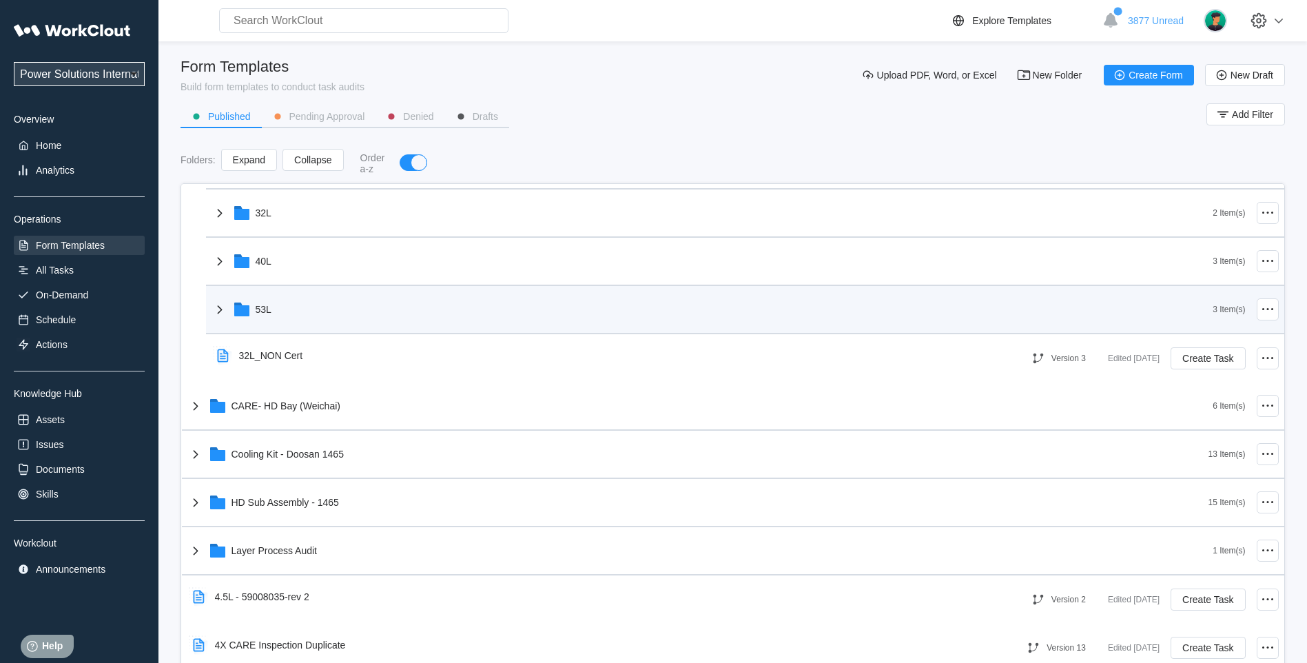
click at [211, 306] on icon at bounding box center [219, 309] width 17 height 17
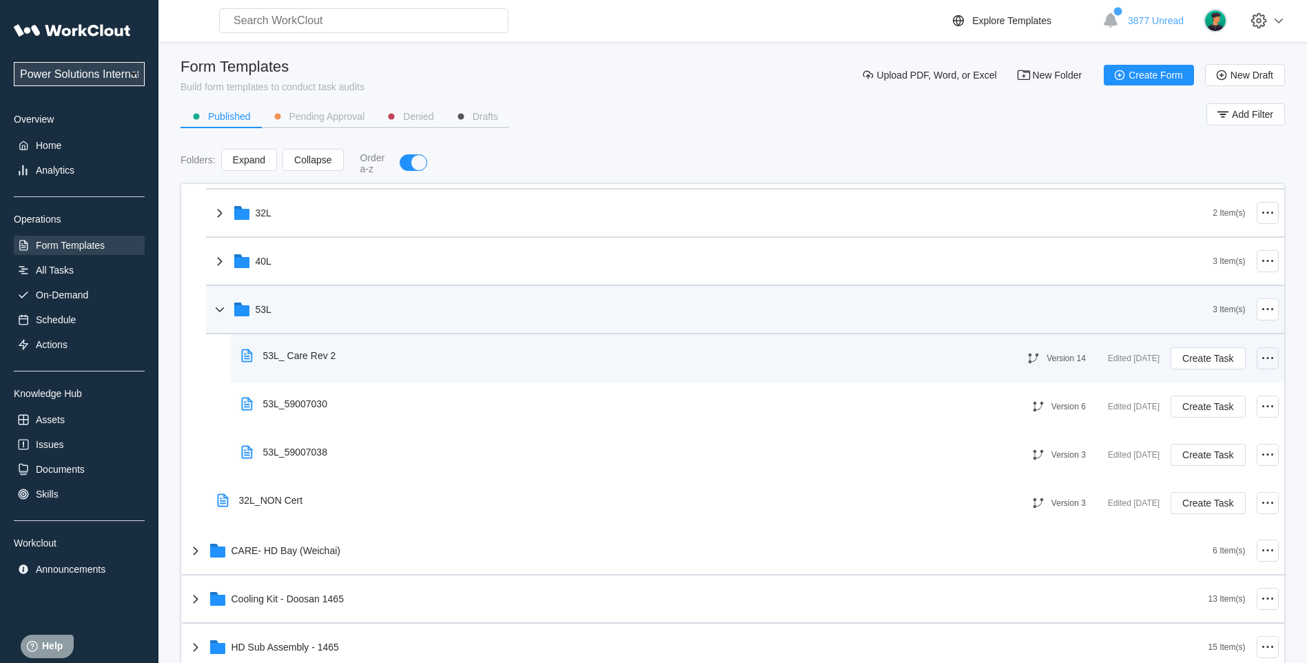
click at [1261, 364] on icon at bounding box center [1267, 358] width 17 height 17
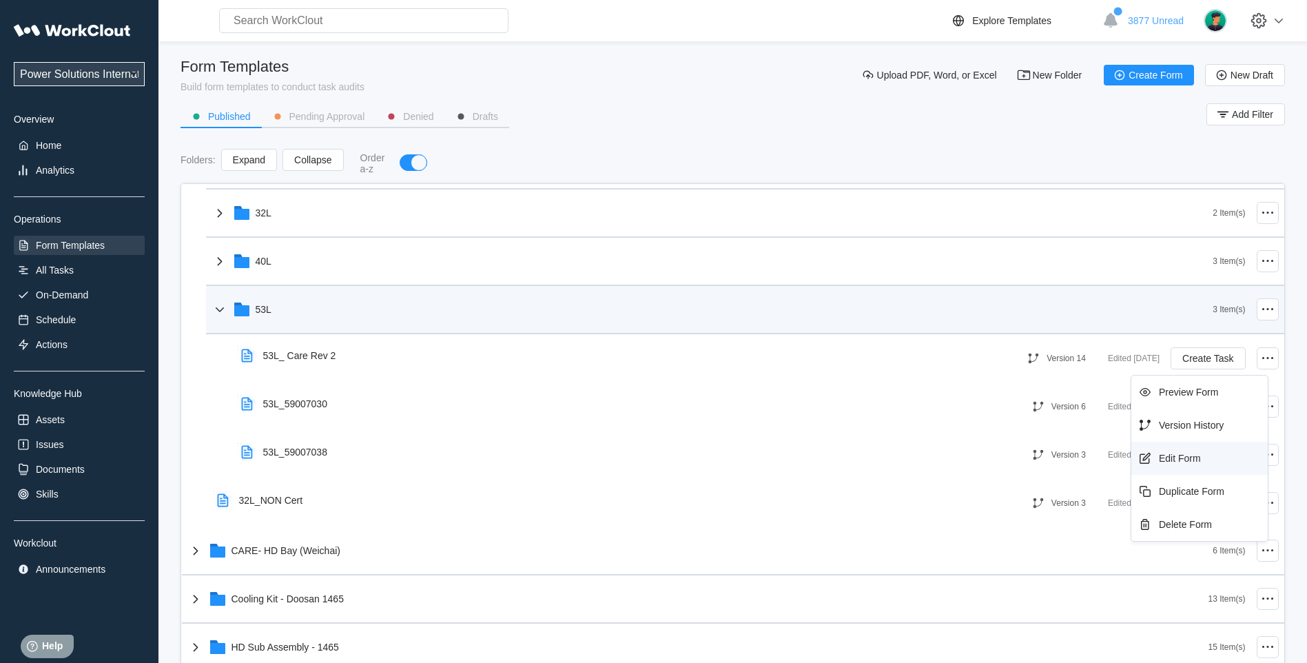
click at [1186, 459] on div "Edit Form" at bounding box center [1180, 458] width 42 height 11
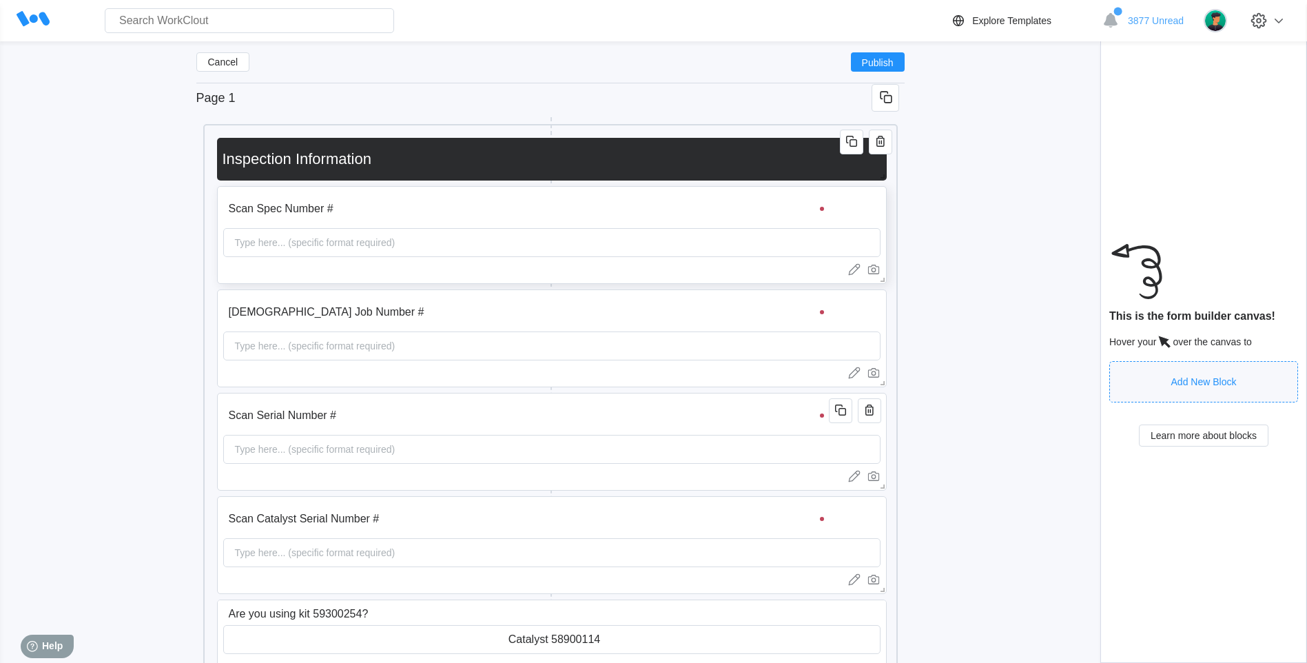
scroll to position [126, 0]
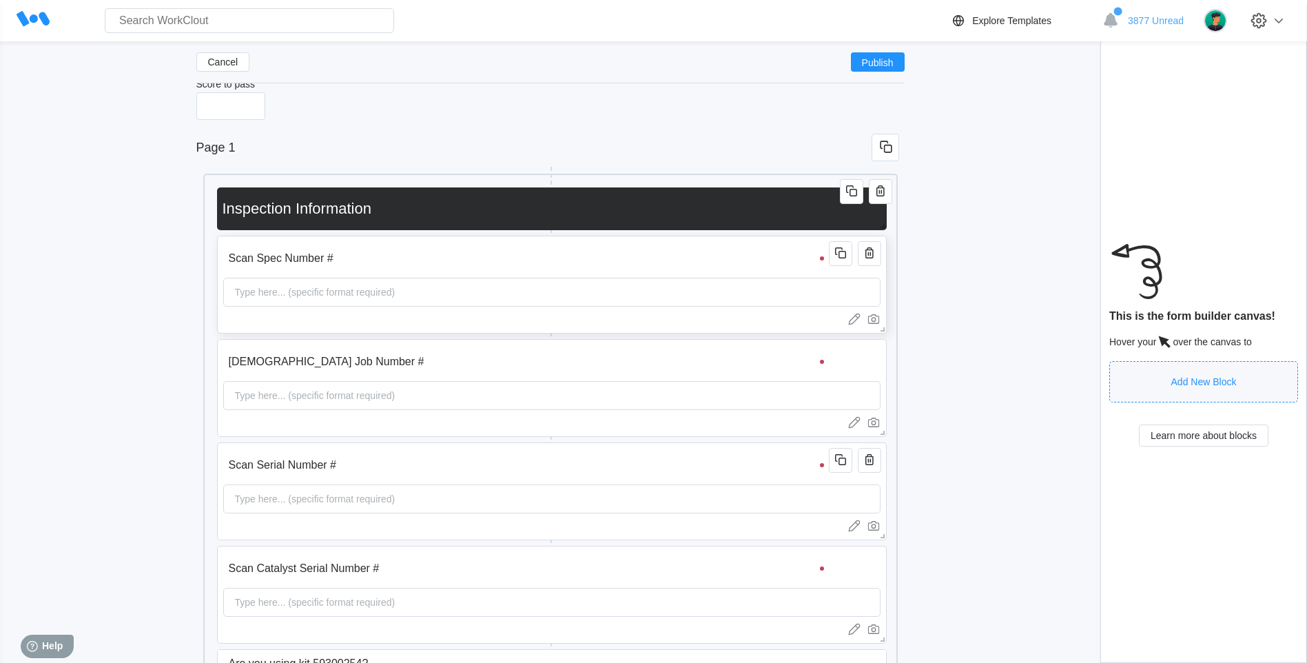
click at [283, 302] on div "Type here... (specific format required)" at bounding box center [315, 292] width 172 height 28
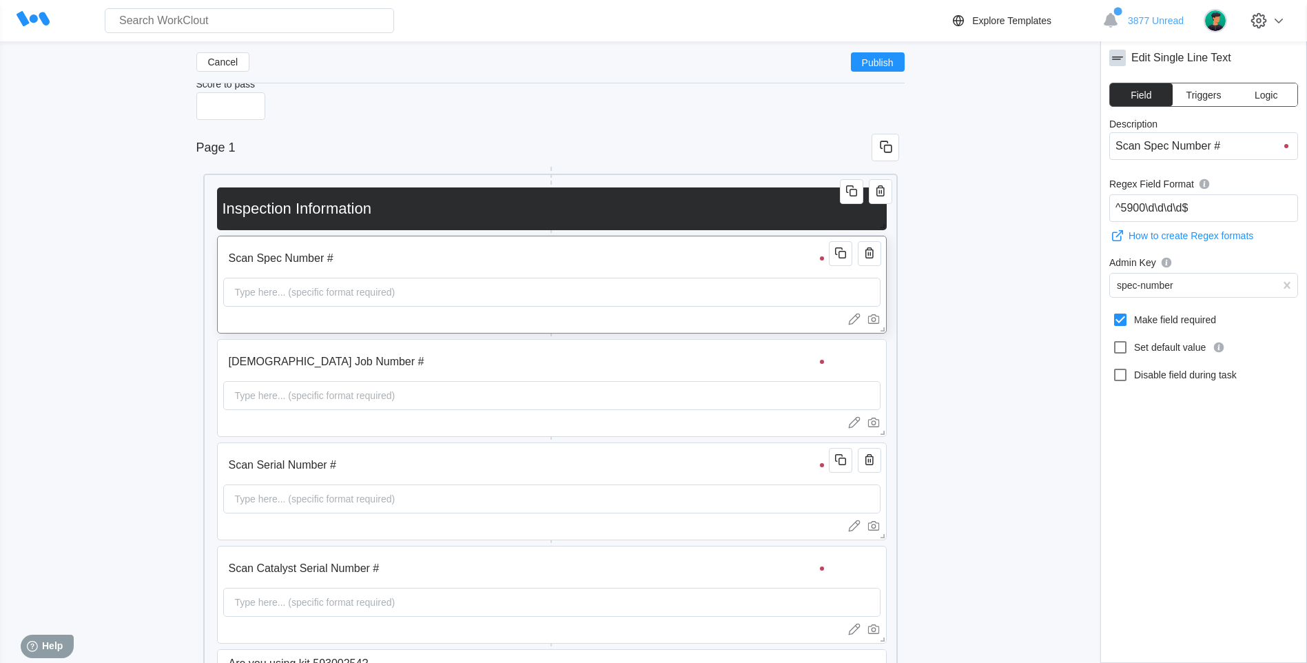
scroll to position [240, 0]
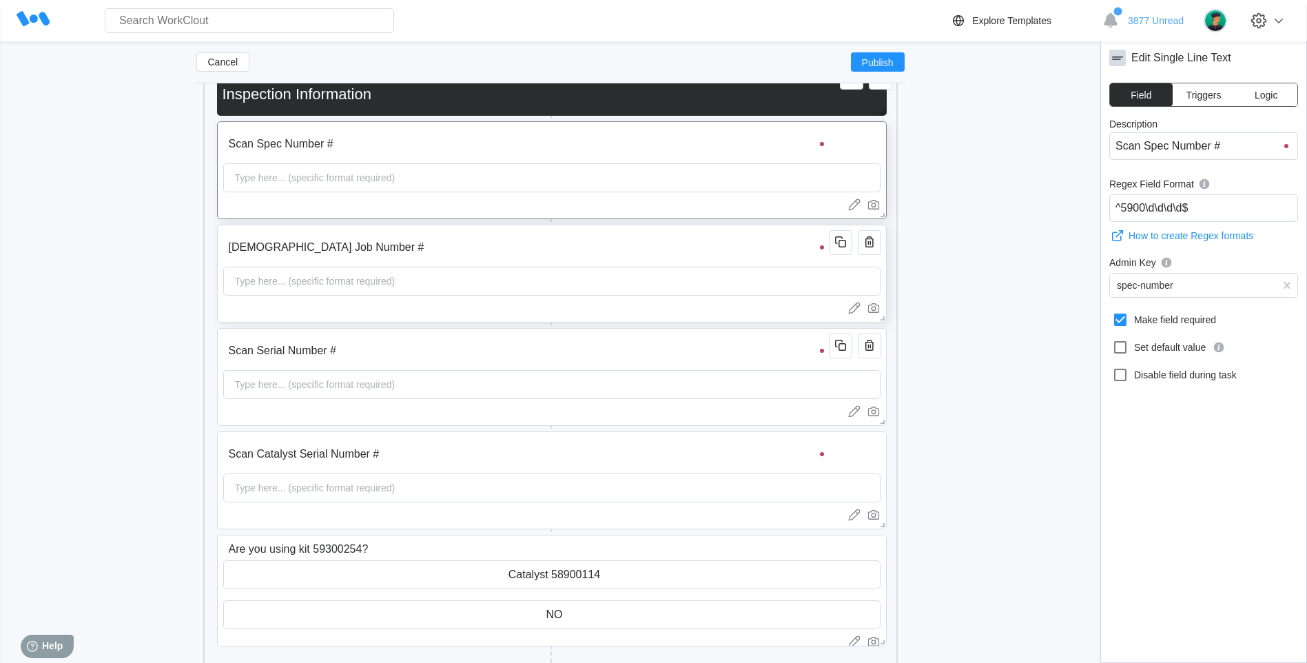
click at [267, 289] on div "Type here... (specific format required)" at bounding box center [315, 281] width 172 height 28
click at [271, 397] on div "Type here... (specific format required)" at bounding box center [315, 385] width 172 height 28
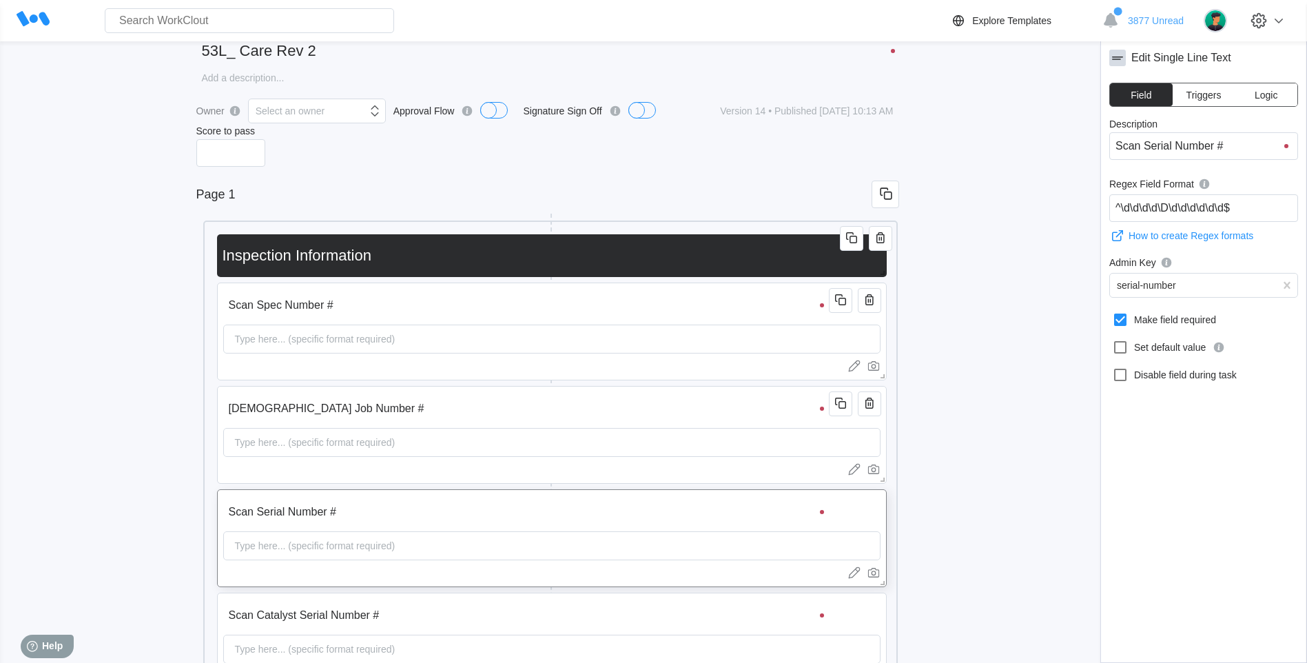
scroll to position [0, 0]
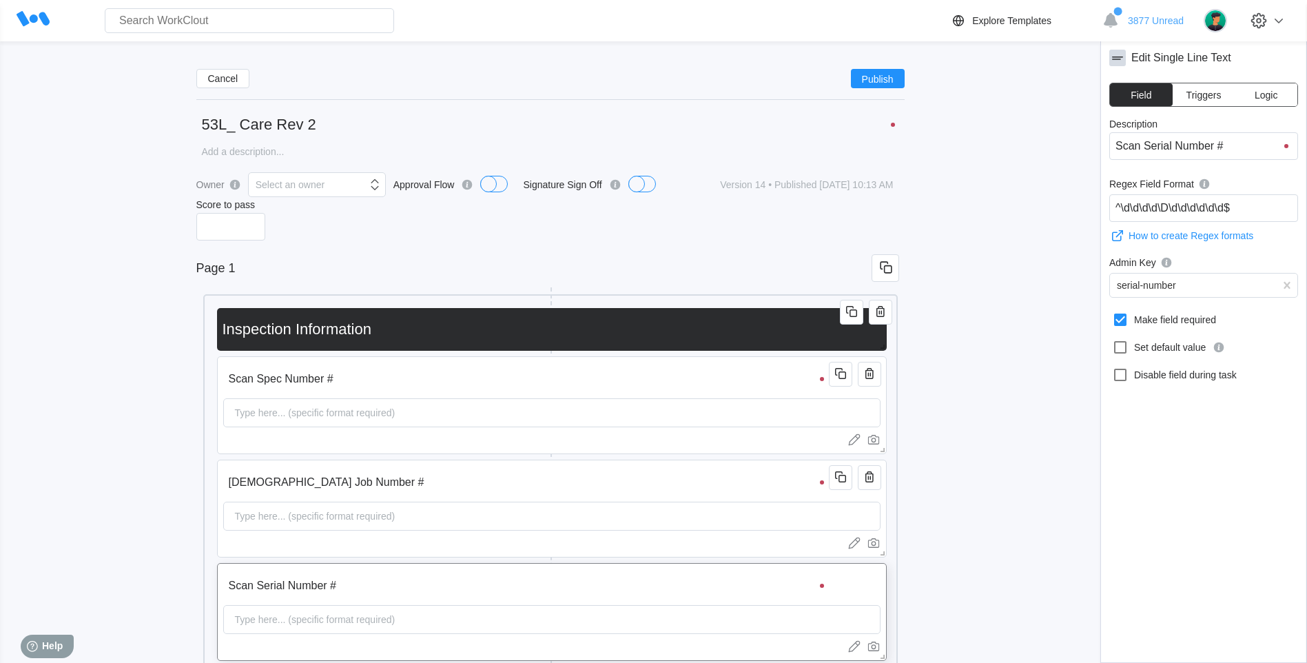
click at [160, 18] on input "text" at bounding box center [249, 20] width 289 height 25
type input "9"
type input "59007029"
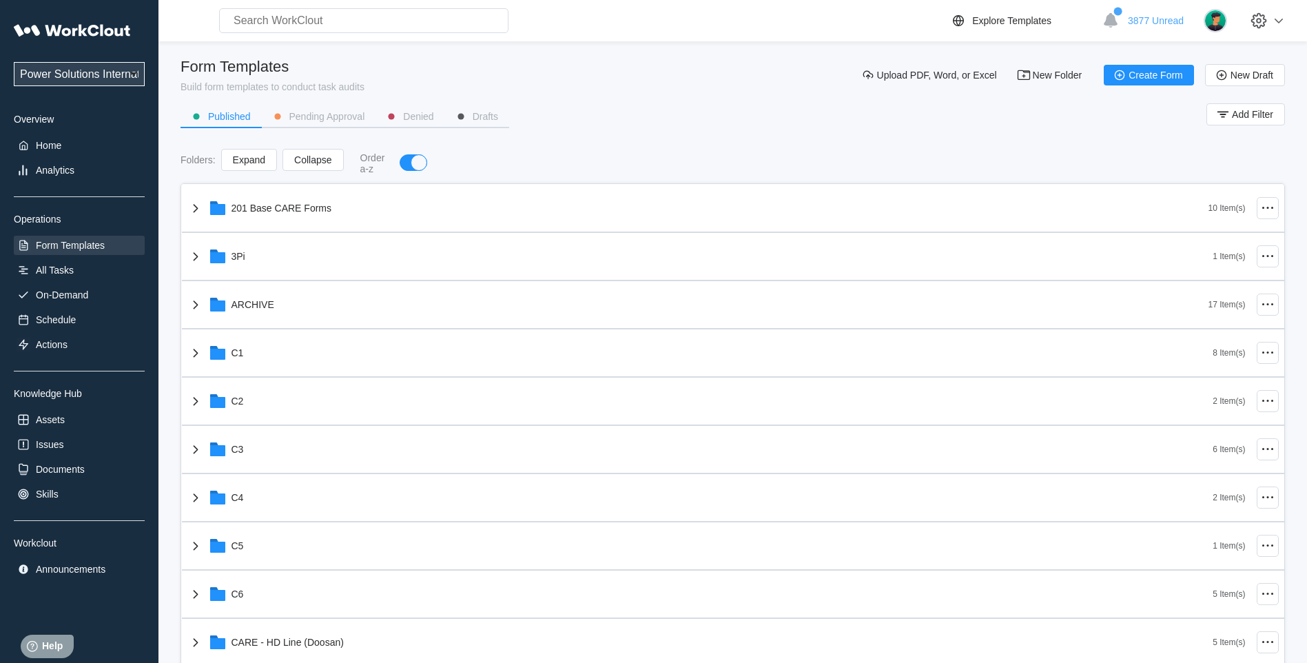
click at [347, 17] on input "text" at bounding box center [363, 20] width 289 height 25
type input "59007029"
click at [52, 348] on div "Actions" at bounding box center [52, 344] width 32 height 11
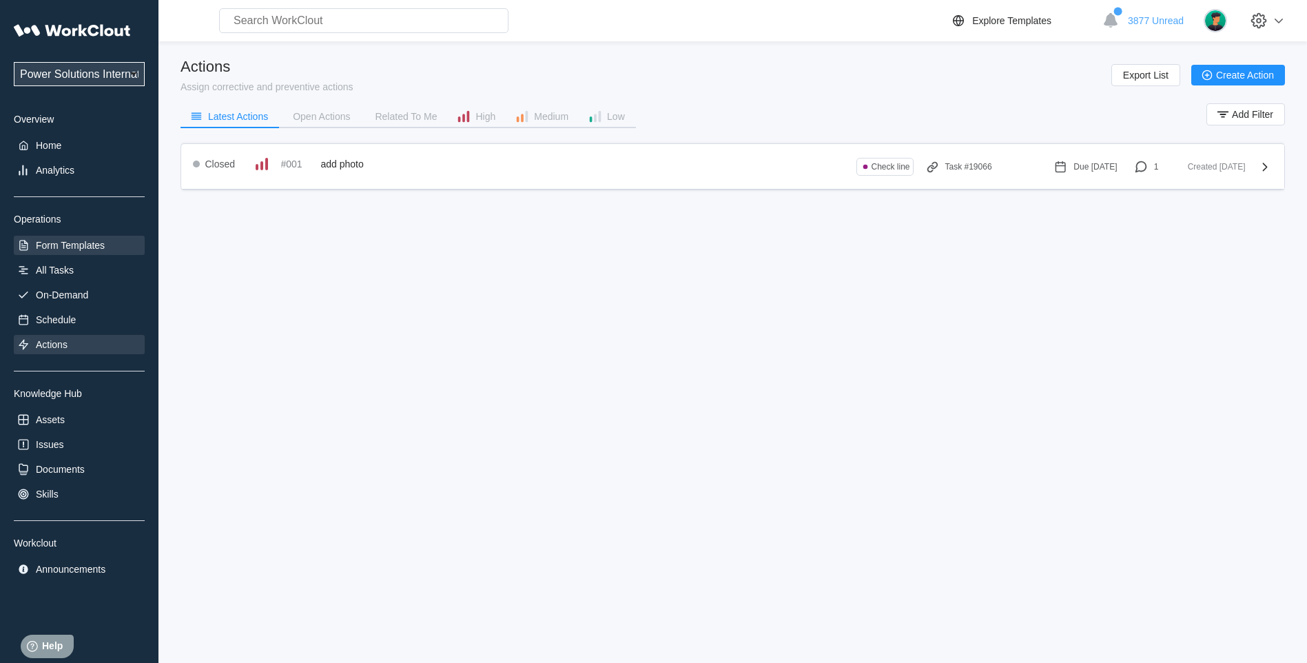
click at [80, 244] on div "Form Templates" at bounding box center [70, 245] width 69 height 11
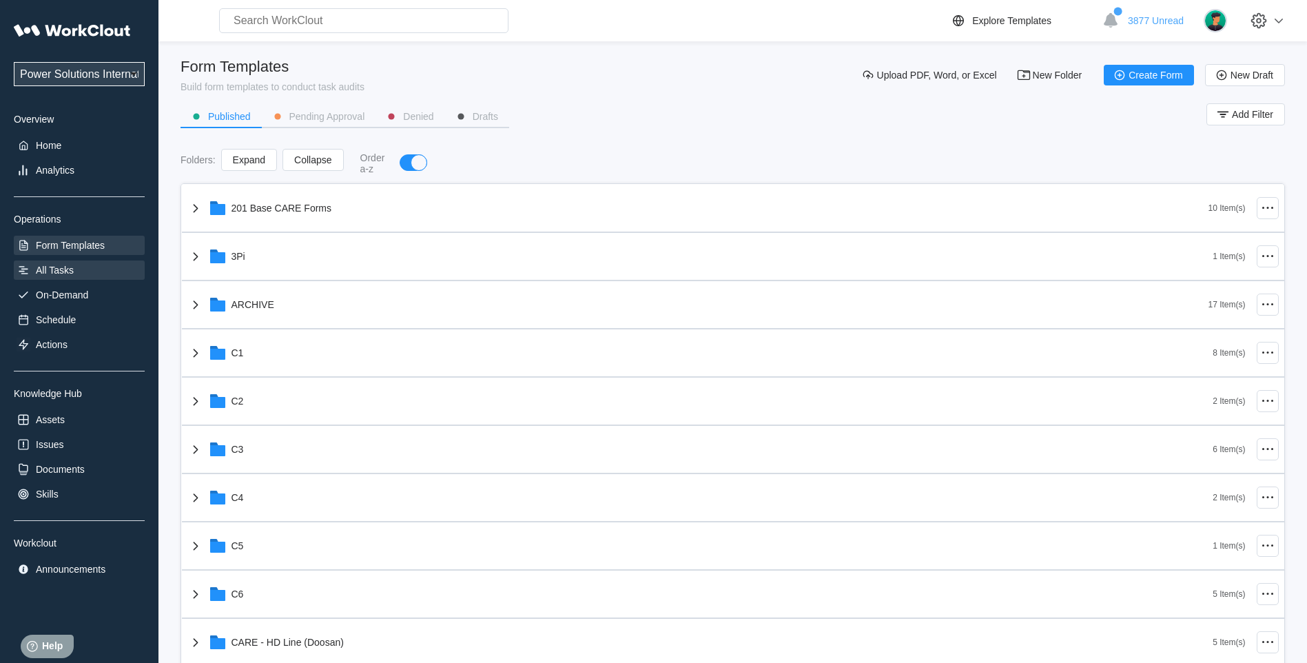
click at [73, 272] on div "All Tasks" at bounding box center [55, 270] width 38 height 11
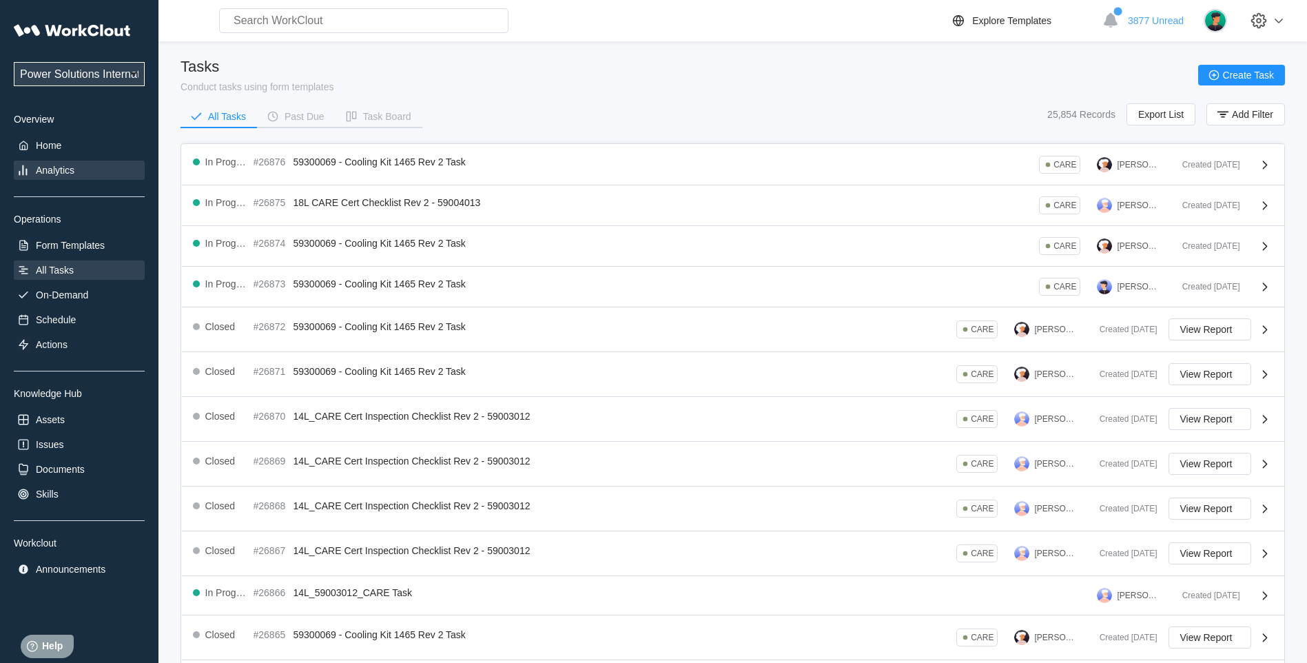
click at [57, 167] on div "Analytics" at bounding box center [55, 170] width 39 height 11
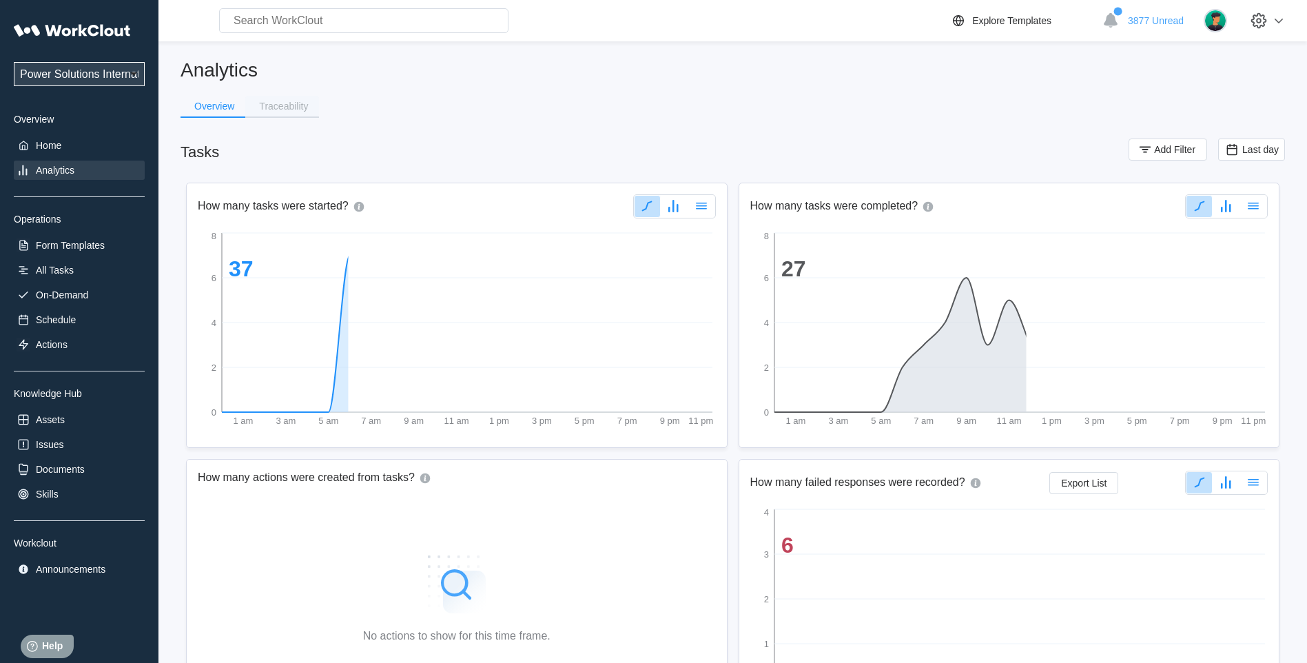
click at [268, 107] on div "Traceability" at bounding box center [283, 106] width 49 height 10
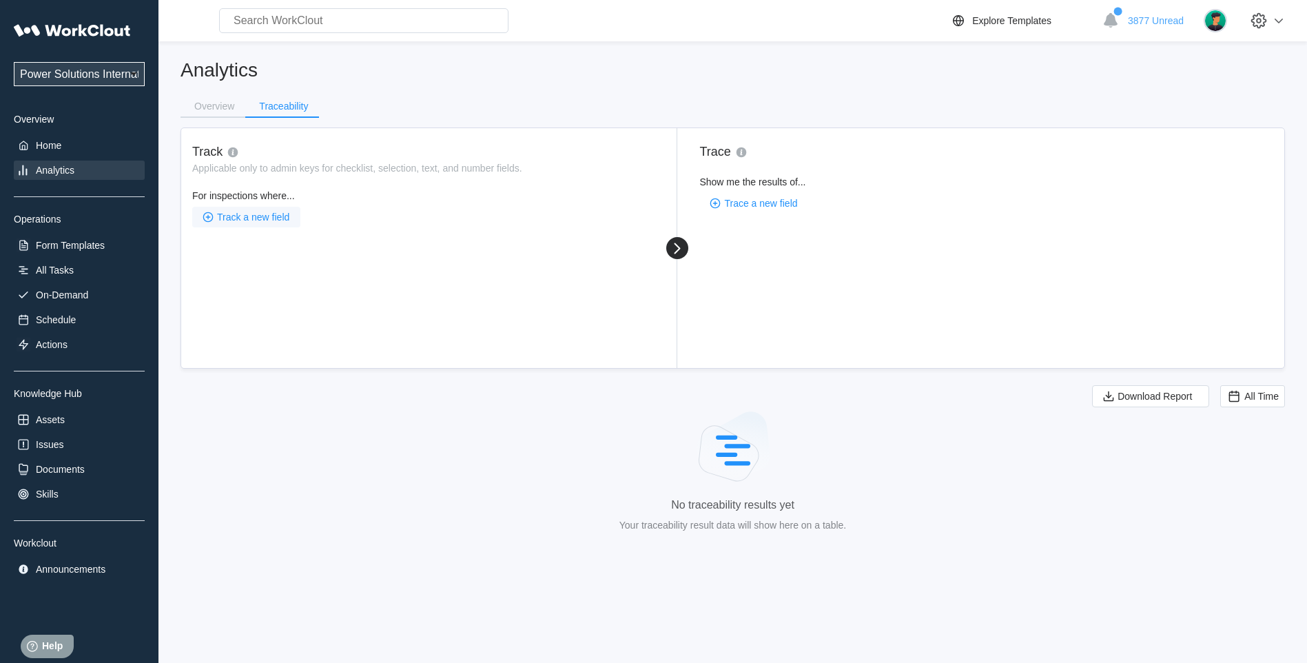
click at [249, 218] on span "Track a new field" at bounding box center [253, 217] width 72 height 10
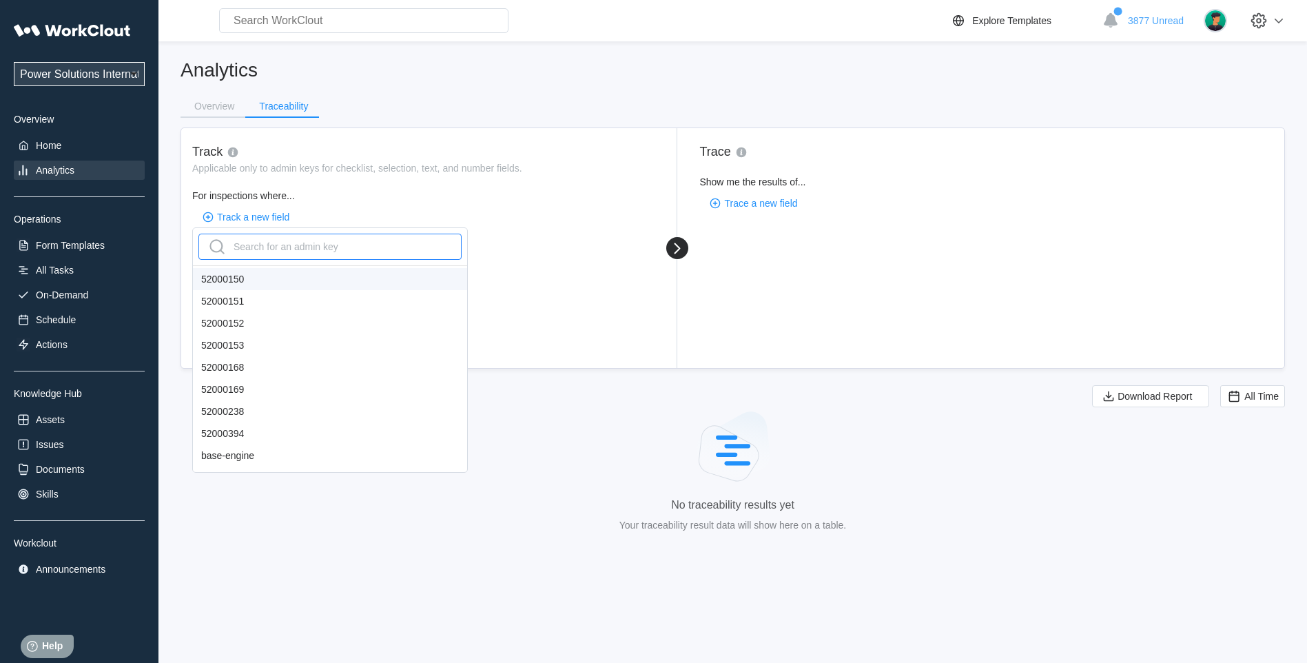
click at [242, 246] on div "Search for an admin key" at bounding box center [272, 247] width 132 height 22
type input "sp"
click at [242, 270] on div "spec-number" at bounding box center [330, 279] width 274 height 22
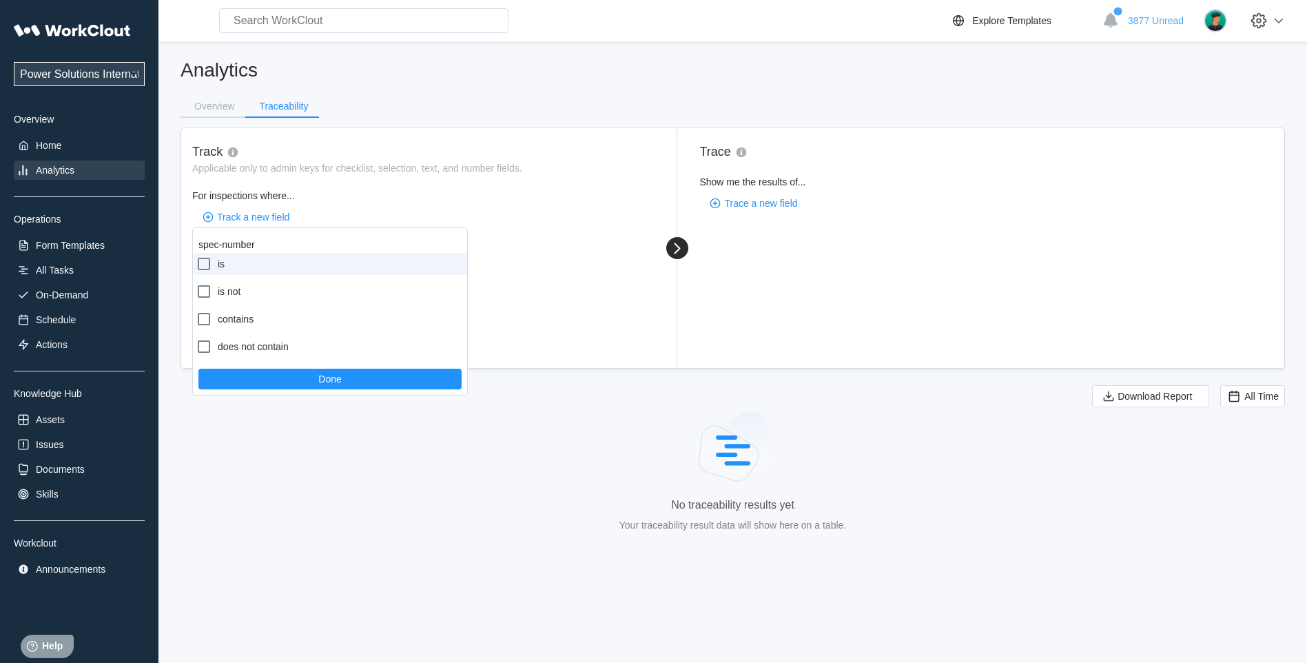
click at [193, 262] on label "is" at bounding box center [330, 264] width 274 height 22
click at [196, 256] on input "is" at bounding box center [196, 256] width 1 height 1
checkbox input "true"
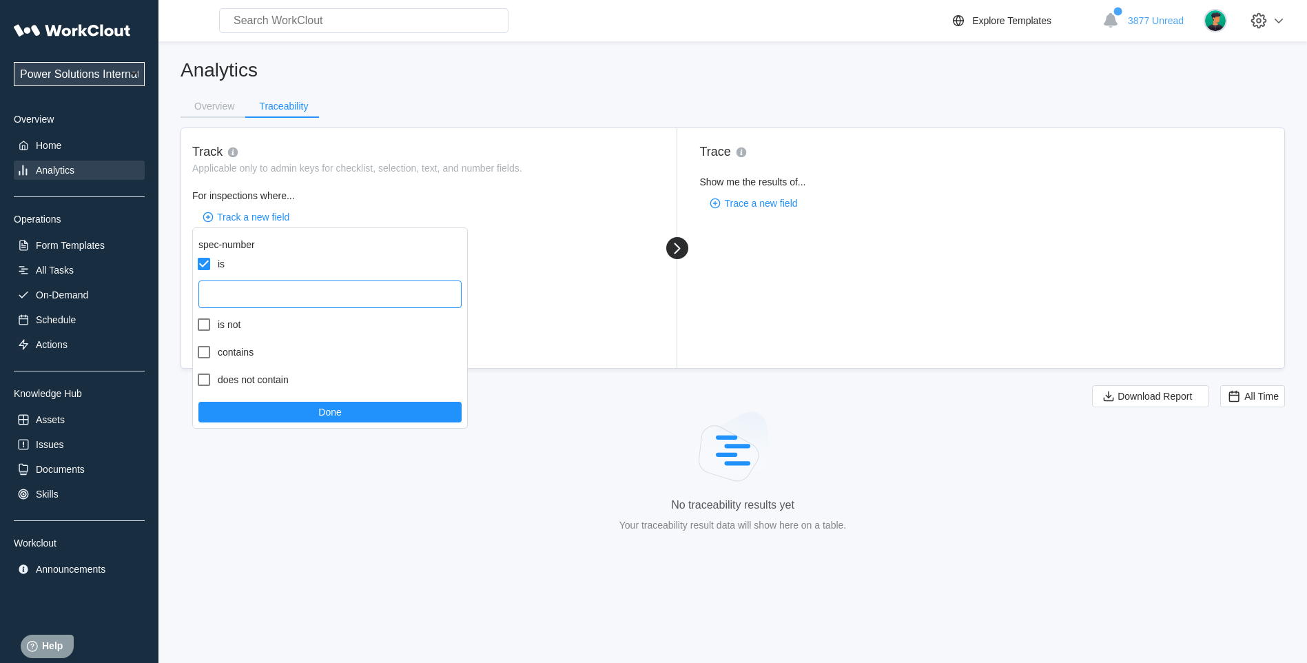
click at [255, 288] on input "text" at bounding box center [329, 294] width 263 height 28
type input "59007029"
click at [373, 416] on button "Done" at bounding box center [329, 412] width 263 height 21
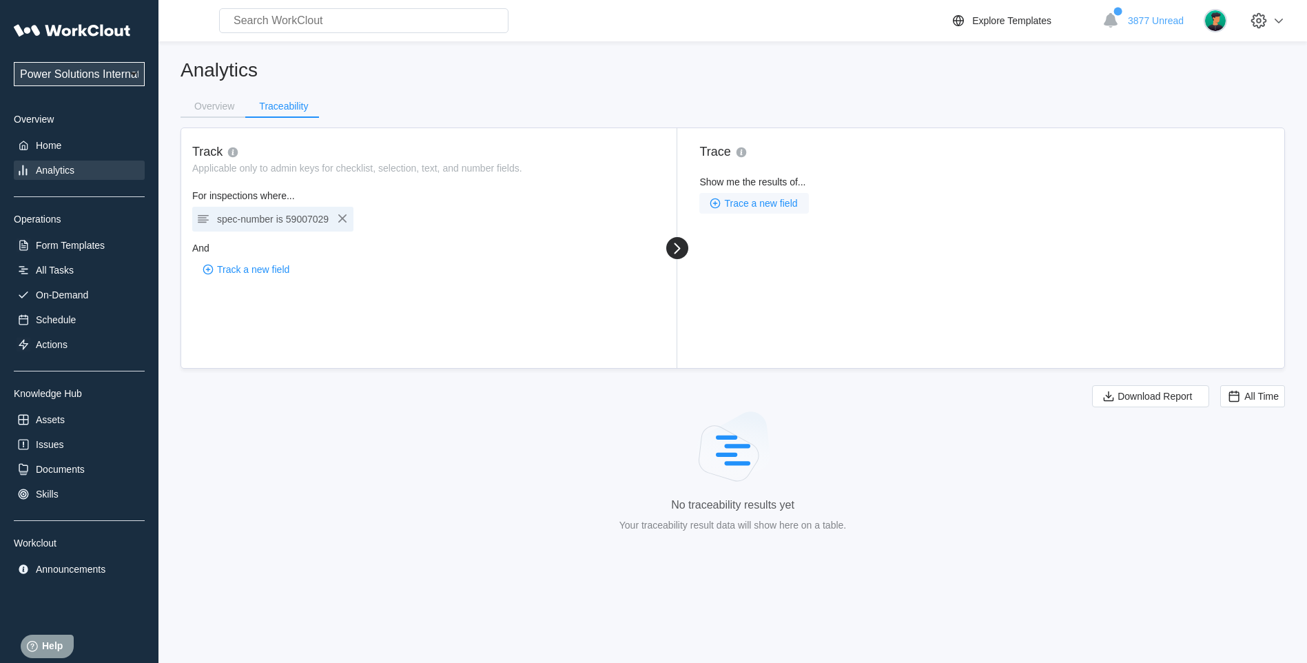
click at [777, 202] on span "Trace a new field" at bounding box center [760, 203] width 73 height 10
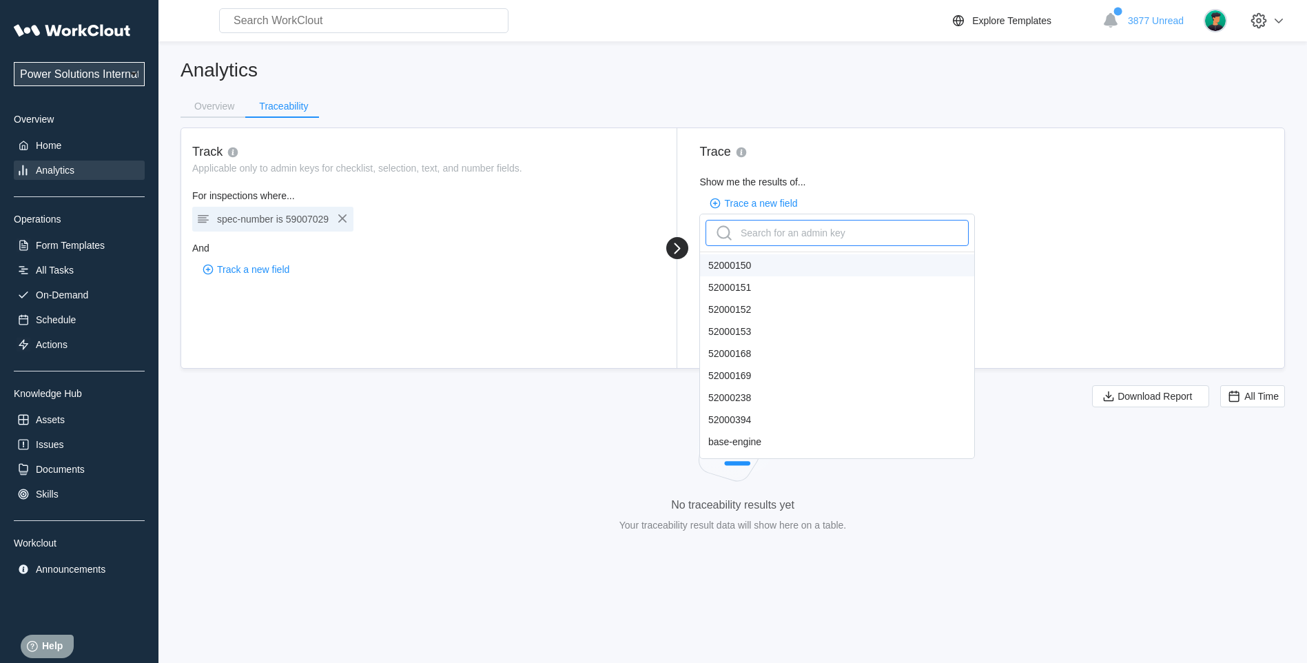
click at [748, 229] on div "Search for an admin key" at bounding box center [779, 233] width 132 height 22
type input "spe"
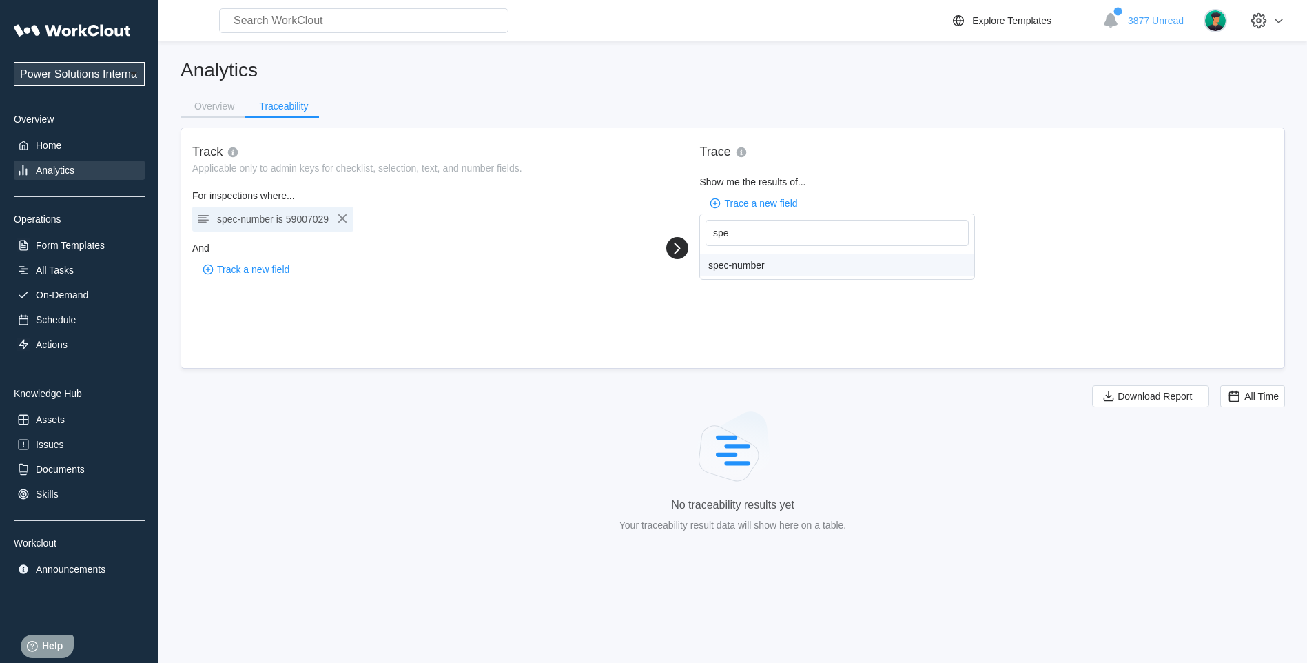
click at [747, 264] on div "spec-number" at bounding box center [837, 265] width 274 height 22
click at [345, 214] on icon "button" at bounding box center [342, 218] width 17 height 17
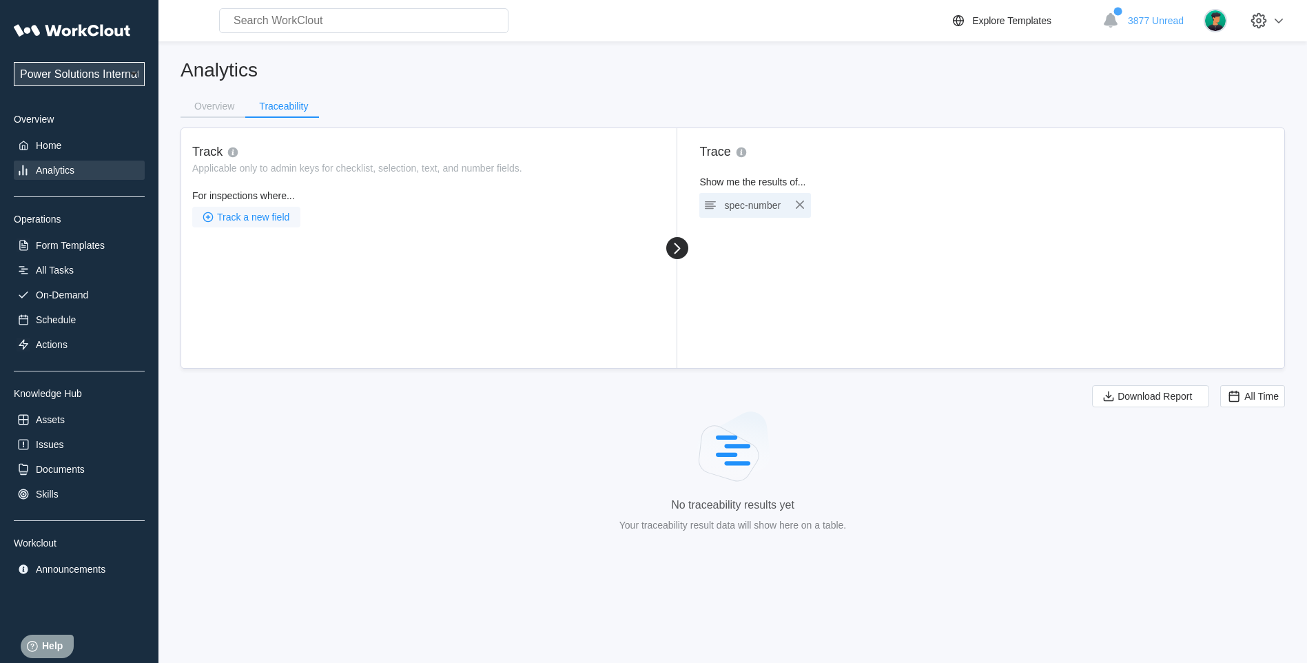
click at [231, 218] on span "Track a new field" at bounding box center [253, 217] width 72 height 10
type input "job"
click at [236, 280] on div "job-number" at bounding box center [330, 279] width 274 height 22
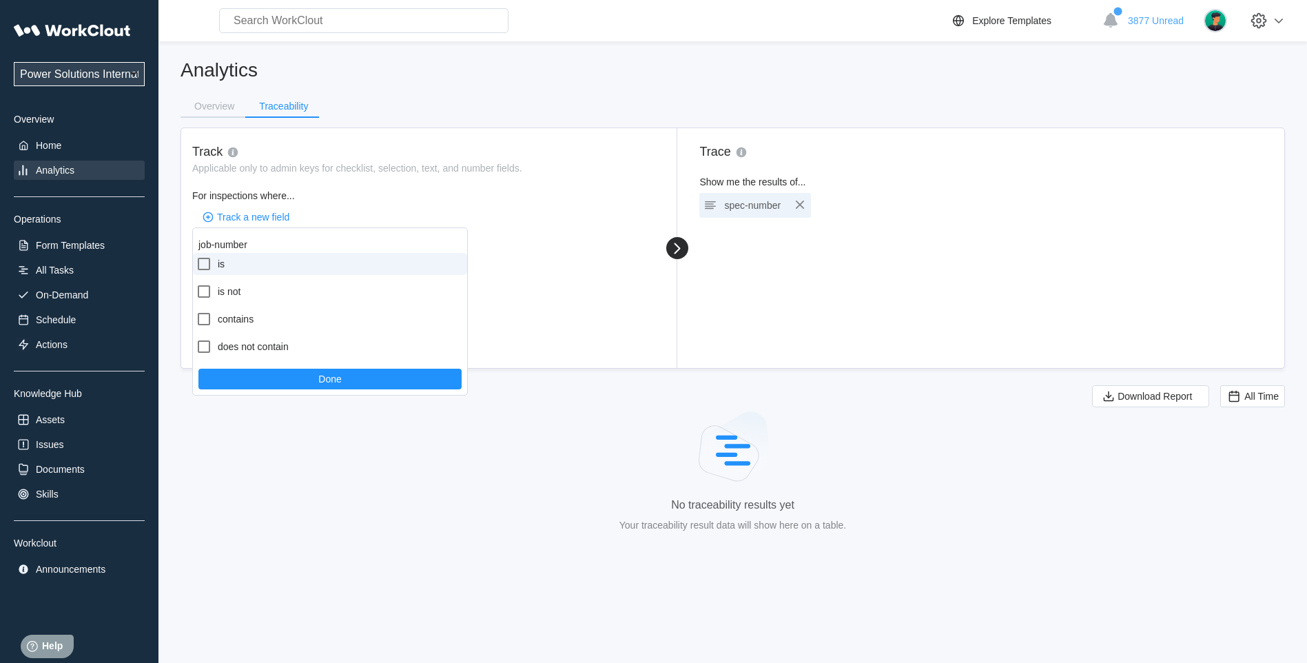
drag, startPoint x: 198, startPoint y: 257, endPoint x: 205, endPoint y: 259, distance: 7.2
click at [203, 258] on icon at bounding box center [204, 264] width 17 height 17
click at [196, 256] on input "is" at bounding box center [196, 256] width 1 height 1
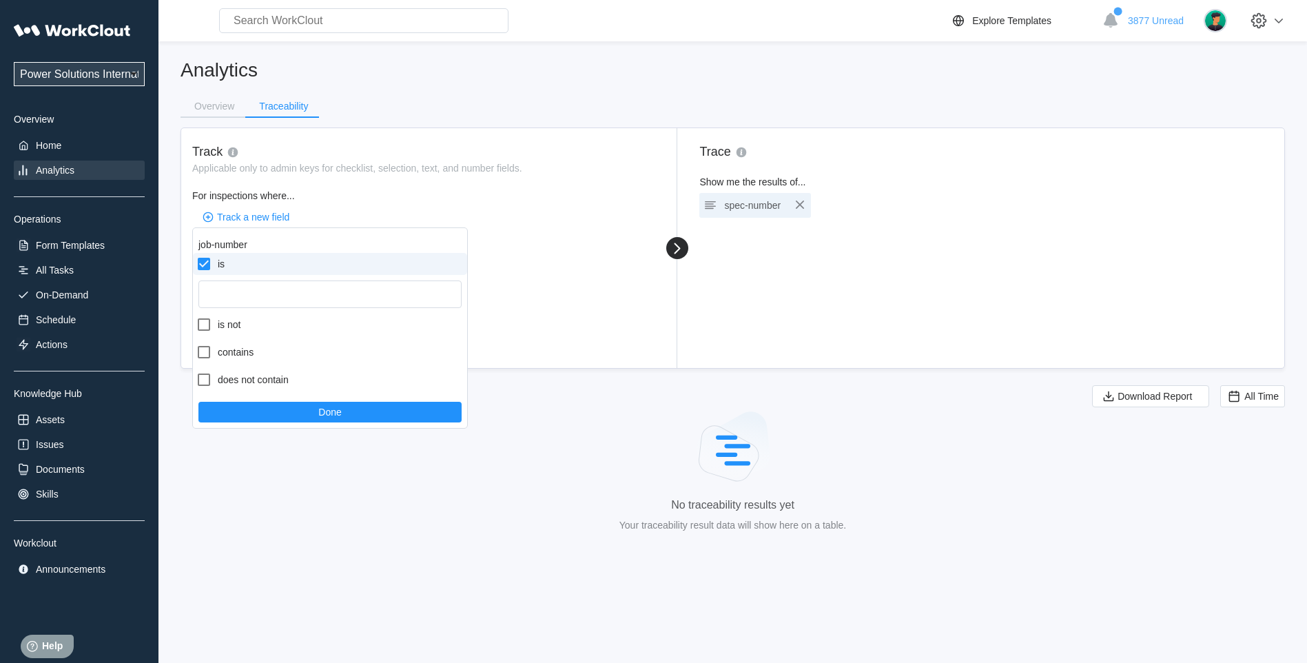
click at [205, 260] on icon at bounding box center [204, 264] width 12 height 12
click at [196, 256] on input "is" at bounding box center [196, 256] width 1 height 1
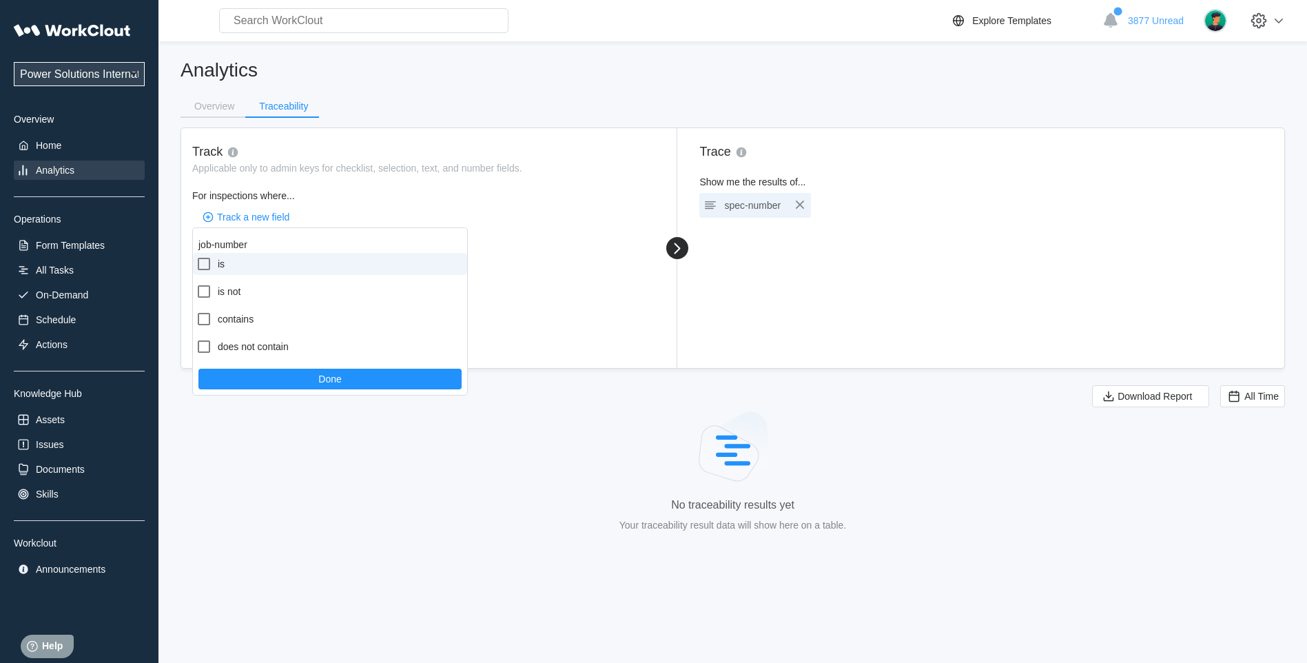
click at [203, 258] on icon at bounding box center [204, 264] width 12 height 12
click at [196, 256] on input "is" at bounding box center [196, 256] width 1 height 1
checkbox input "true"
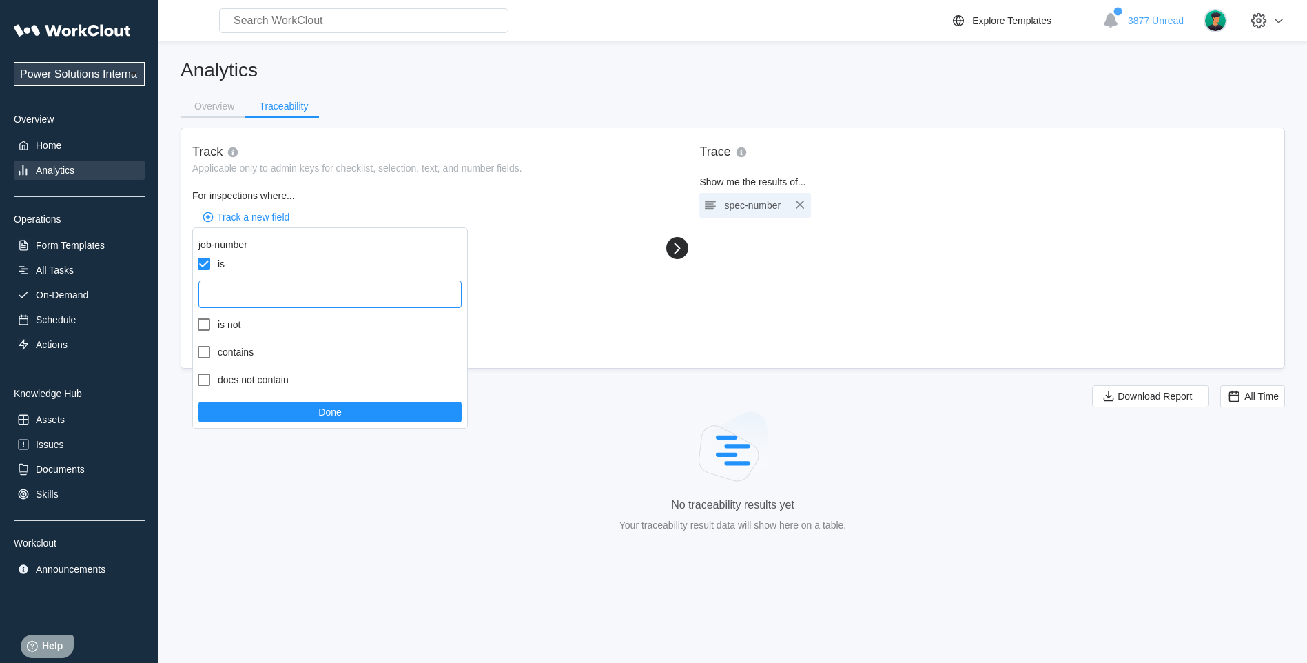
click at [227, 297] on input "text" at bounding box center [329, 294] width 263 height 28
type input "123456"
click at [351, 414] on button "Done" at bounding box center [329, 412] width 263 height 21
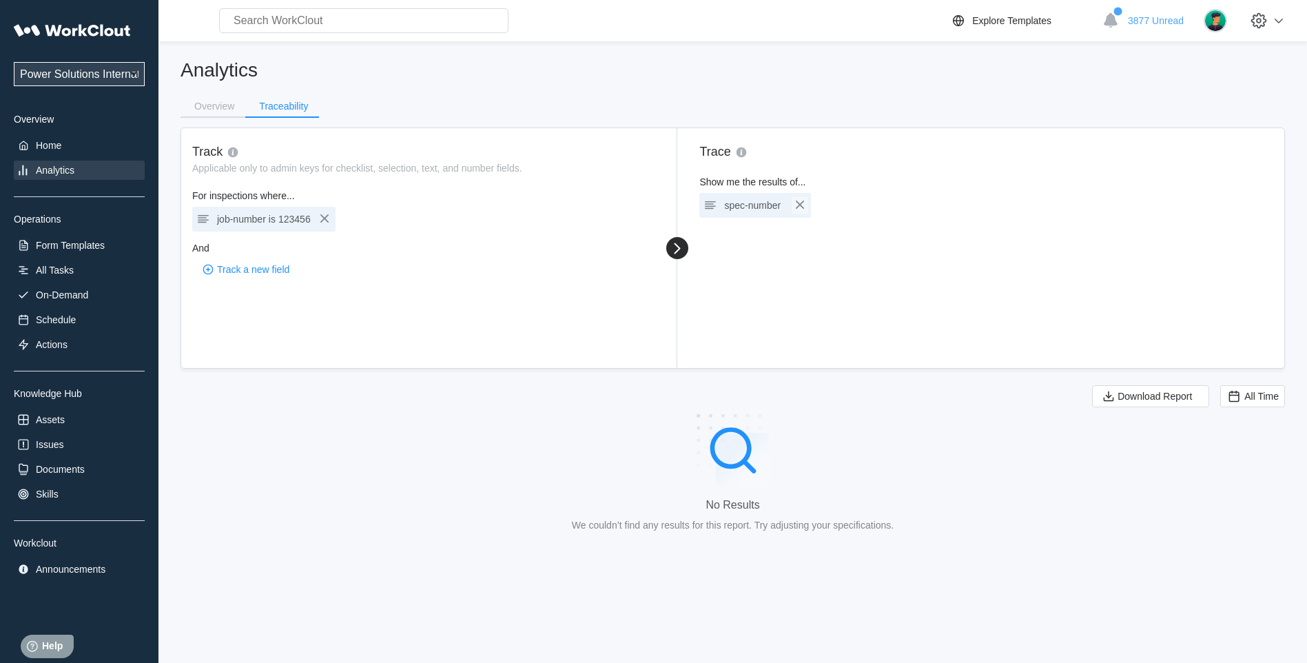
click at [803, 203] on icon "button" at bounding box center [799, 204] width 17 height 17
click at [738, 206] on span "Trace a new field" at bounding box center [760, 203] width 73 height 10
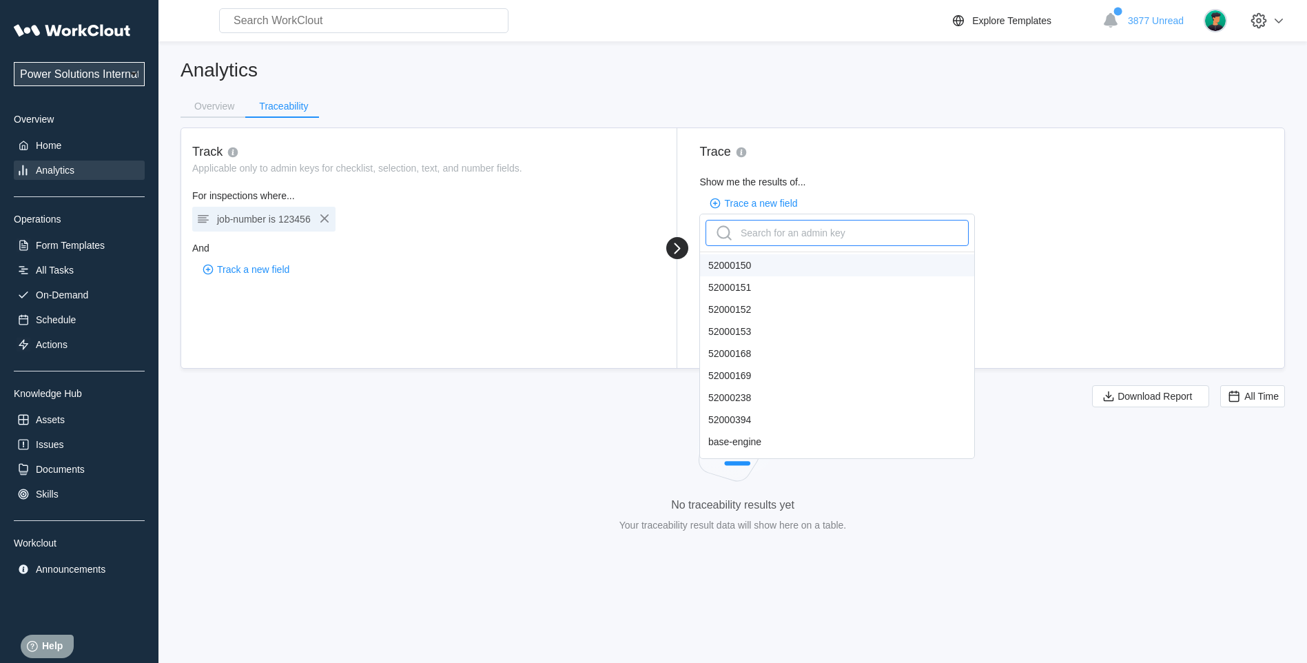
click at [747, 231] on div "Search for an admin key" at bounding box center [779, 233] width 132 height 22
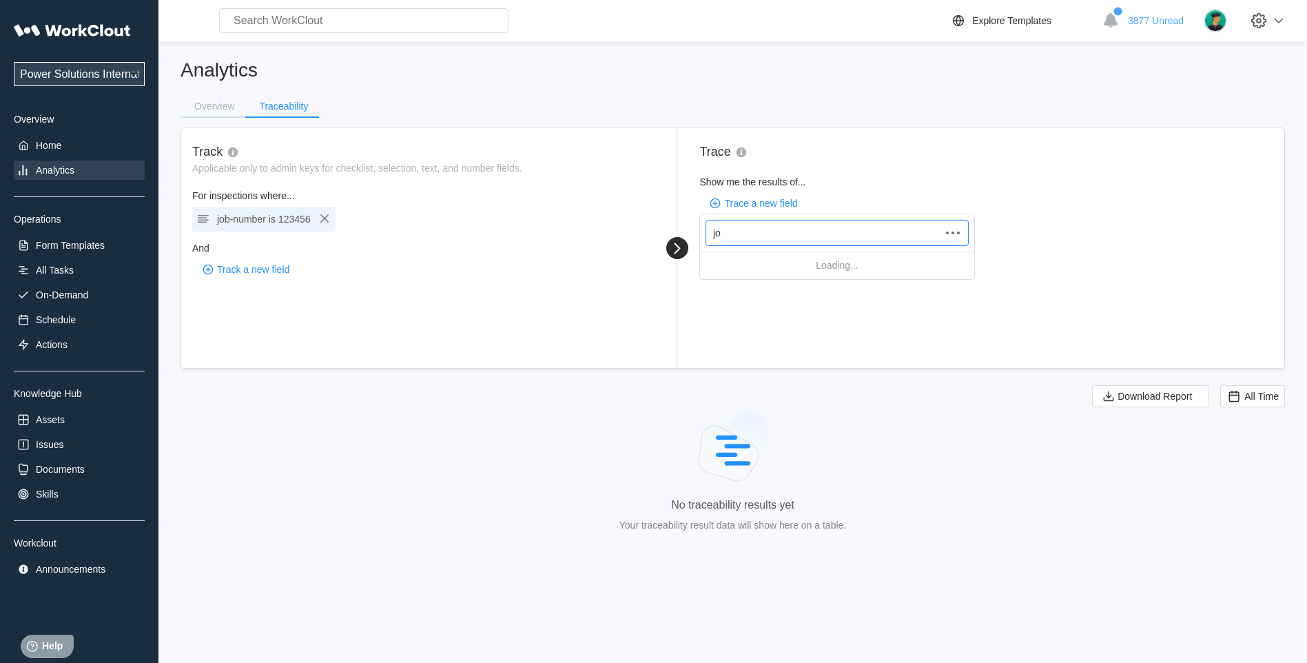
type input "job"
click at [744, 262] on div "job-number" at bounding box center [837, 265] width 274 height 22
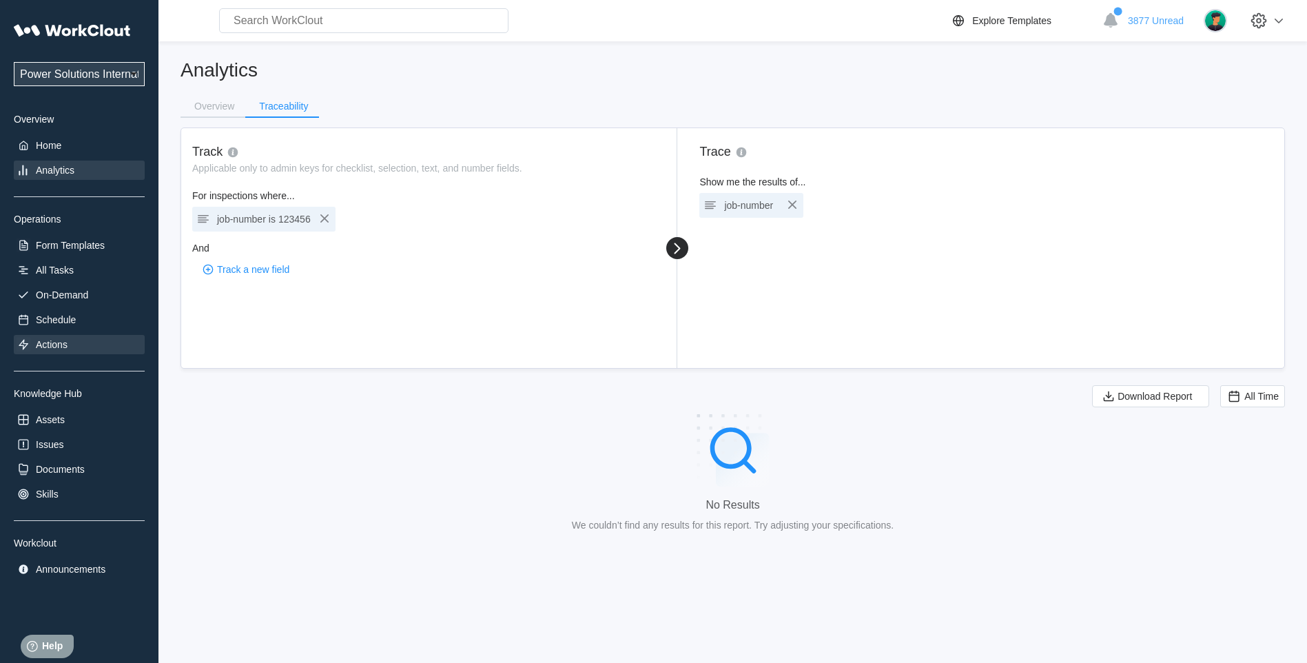
click at [51, 341] on div "Actions" at bounding box center [52, 344] width 32 height 11
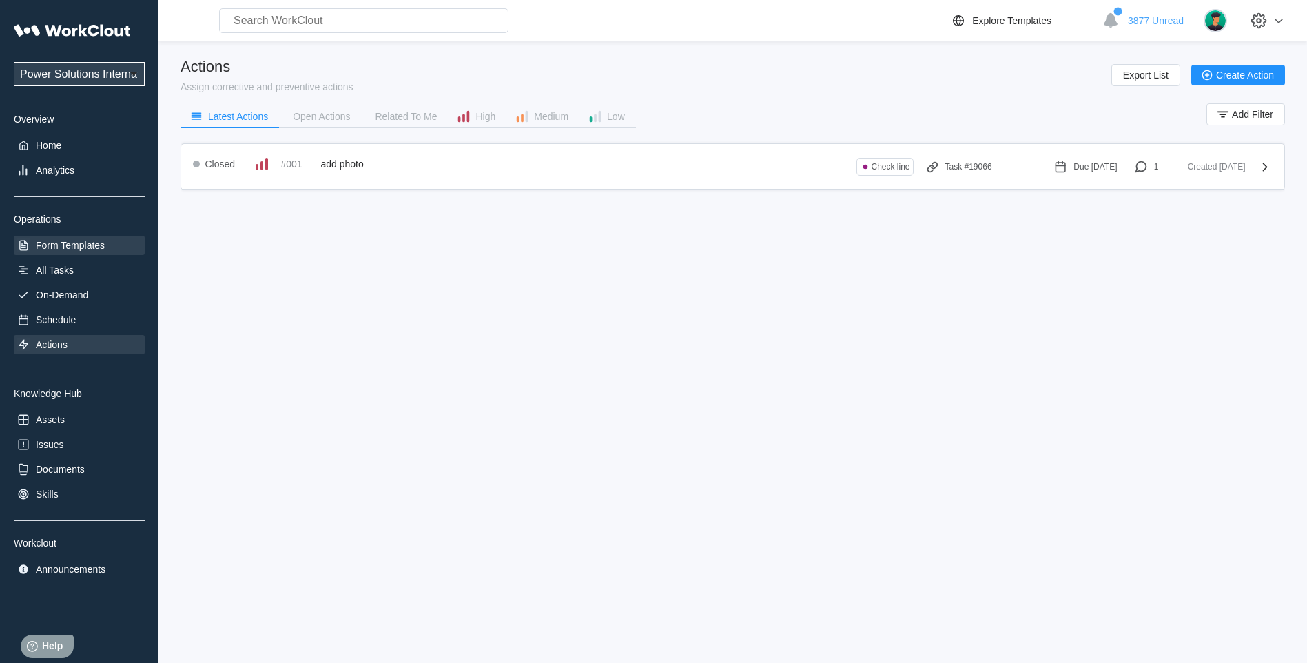
click at [63, 241] on div "Form Templates" at bounding box center [70, 245] width 69 height 11
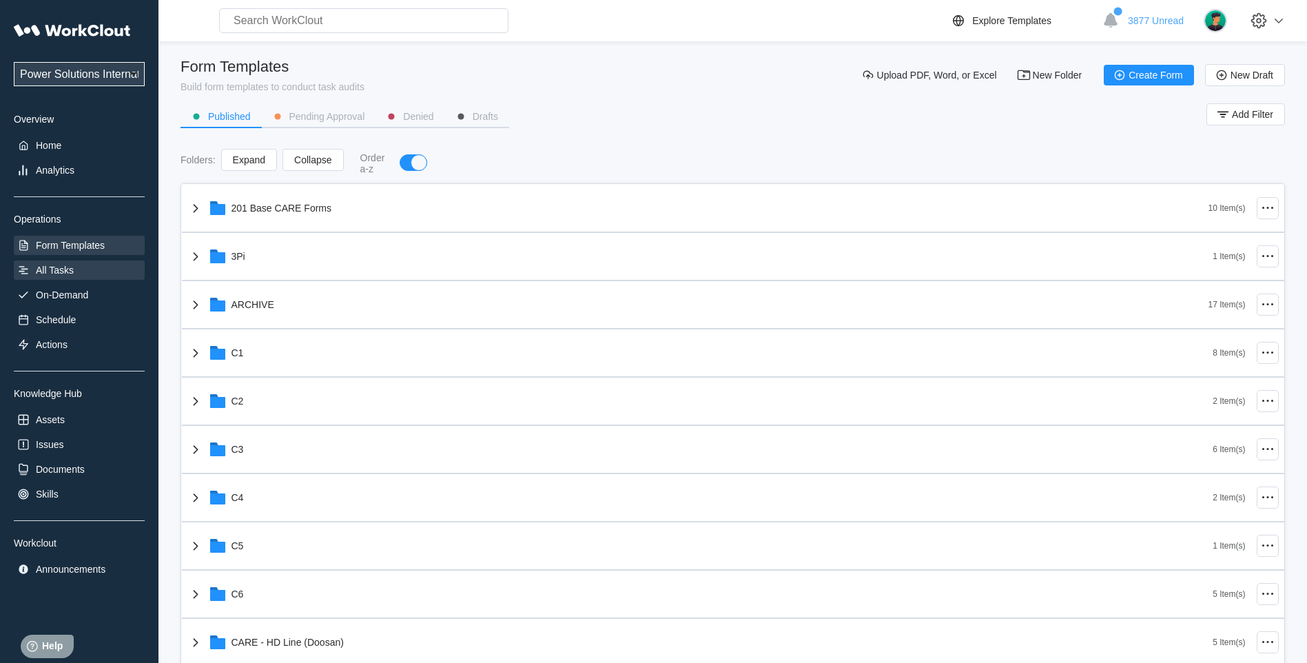
click at [60, 271] on div "All Tasks" at bounding box center [55, 270] width 38 height 11
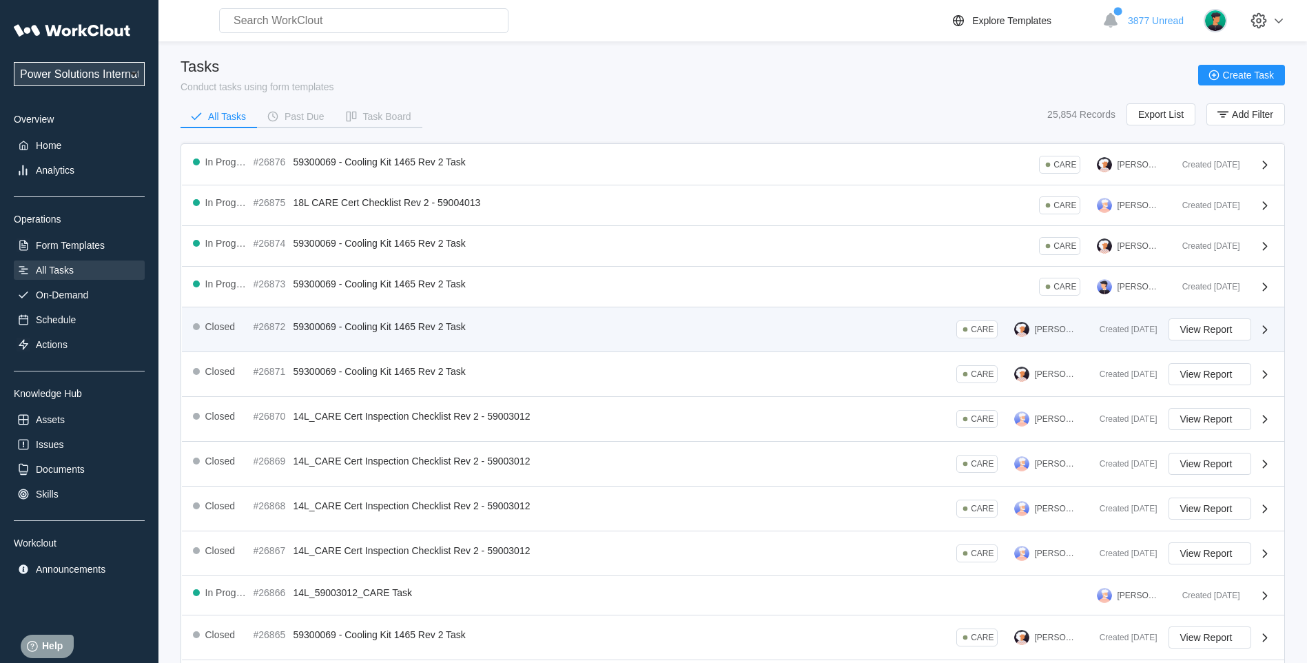
scroll to position [197, 0]
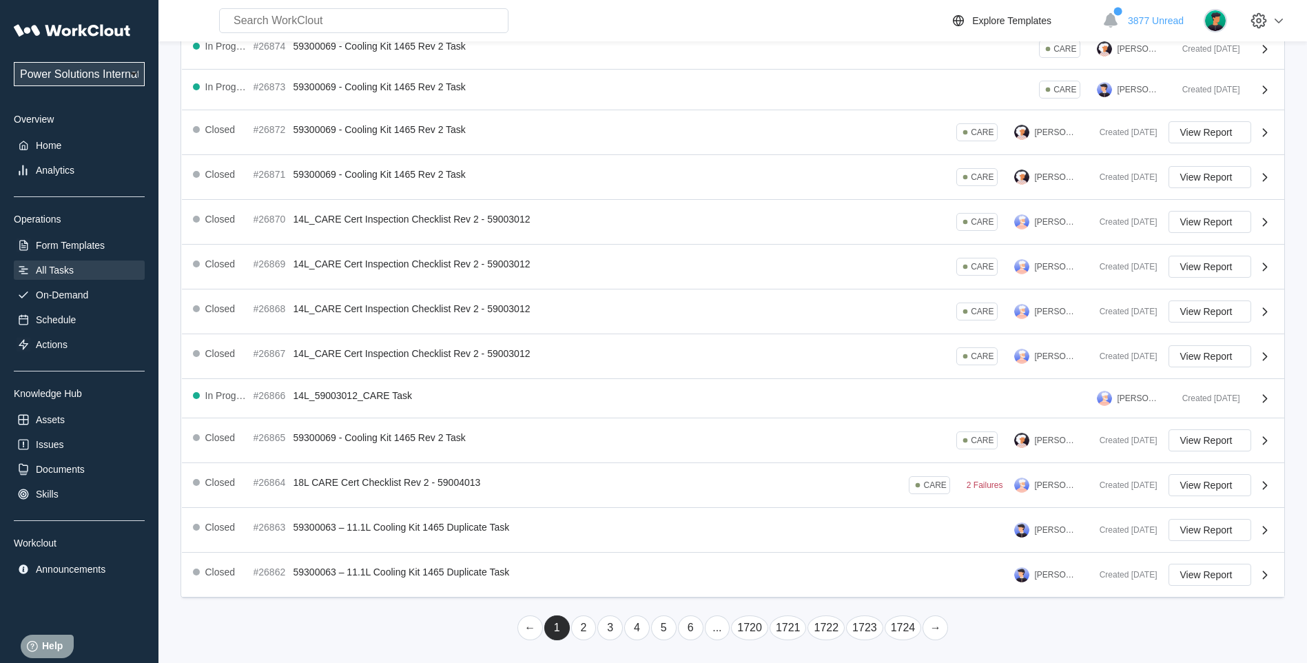
click at [717, 628] on link "..." at bounding box center [717, 627] width 25 height 25
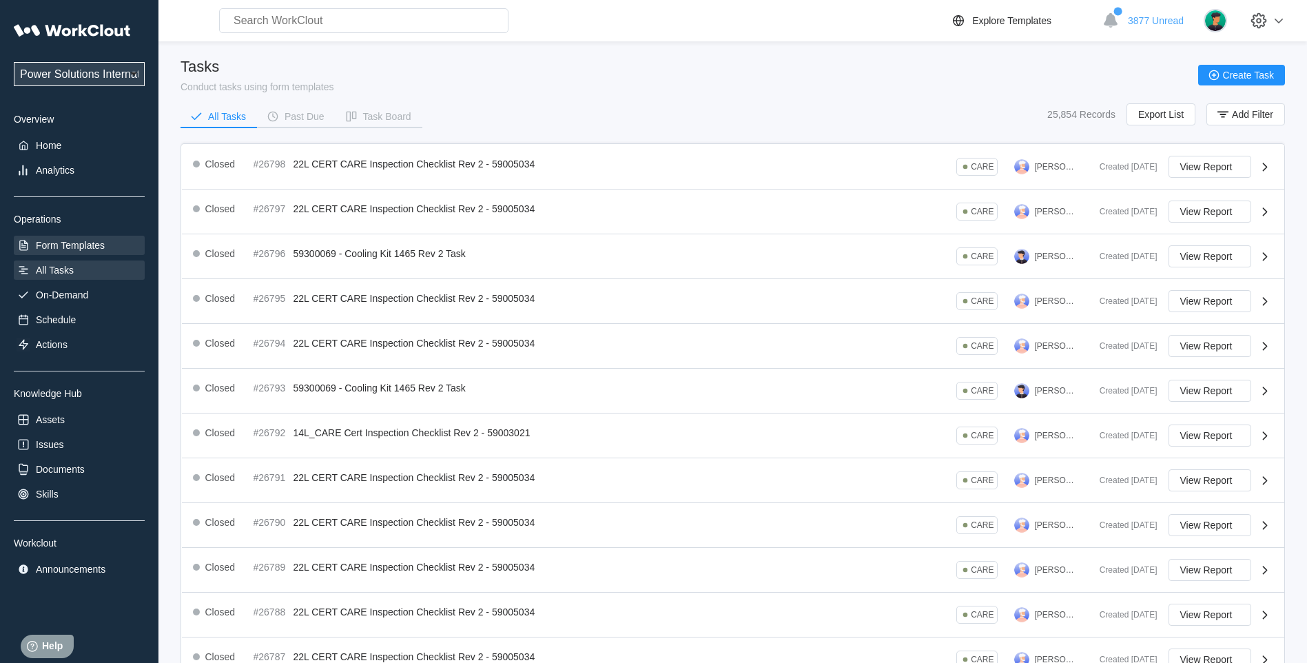
click at [64, 245] on div "Form Templates" at bounding box center [70, 245] width 69 height 11
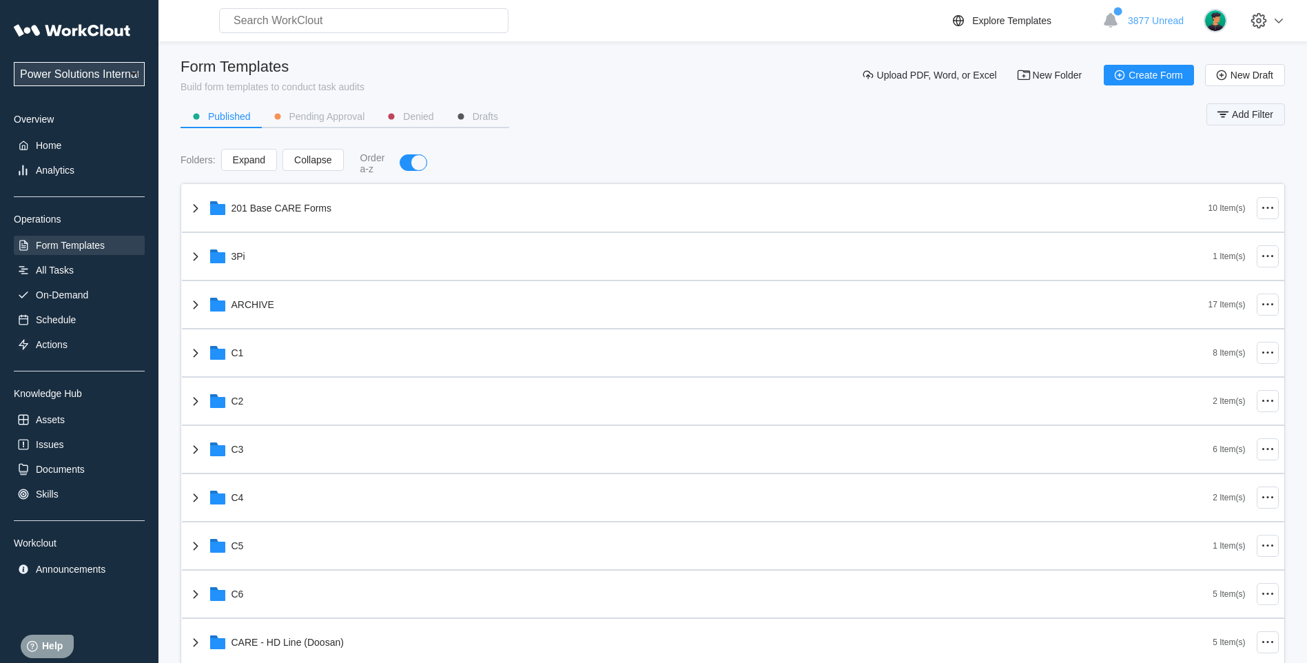
click at [1230, 118] on icon "button" at bounding box center [1222, 114] width 15 height 15
click at [1015, 173] on input "text" at bounding box center [1128, 170] width 296 height 28
click at [912, 176] on div "Form Title" at bounding box center [876, 168] width 129 height 19
click at [873, 164] on div "Form Title" at bounding box center [876, 168] width 129 height 19
click at [1043, 163] on input "text" at bounding box center [1128, 170] width 296 height 28
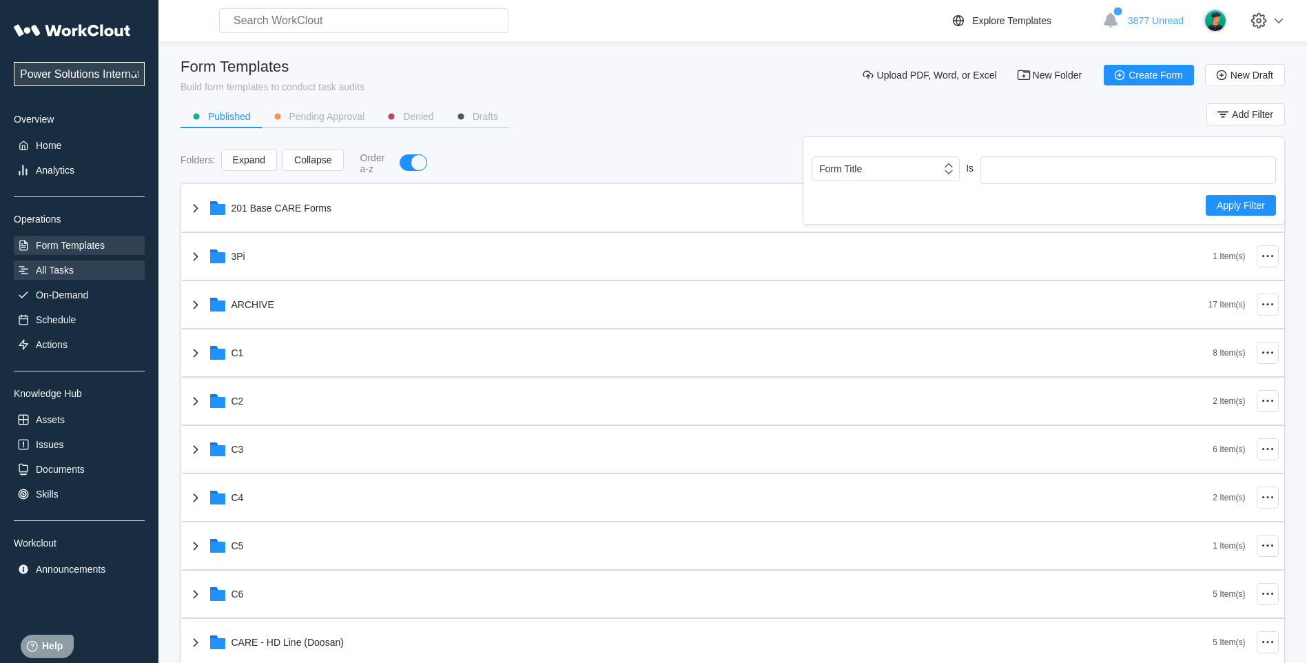
click at [70, 261] on div "All Tasks" at bounding box center [79, 269] width 131 height 19
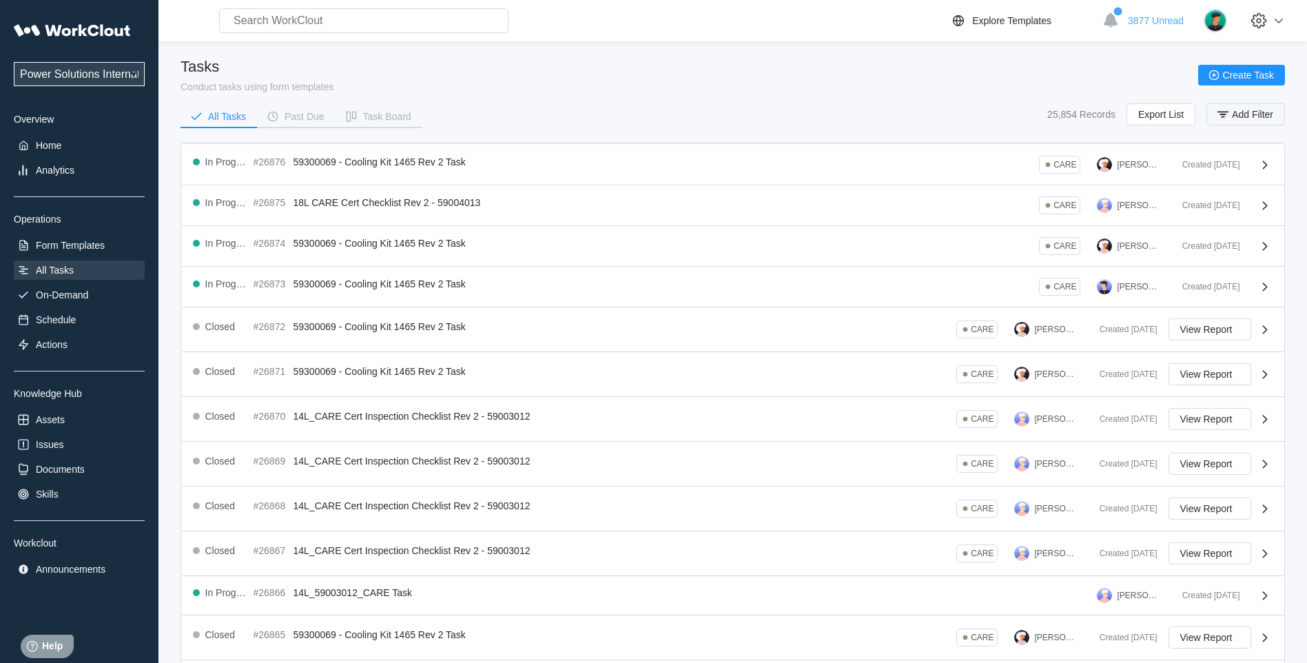
click at [1240, 117] on span "Add Filter" at bounding box center [1252, 115] width 41 height 10
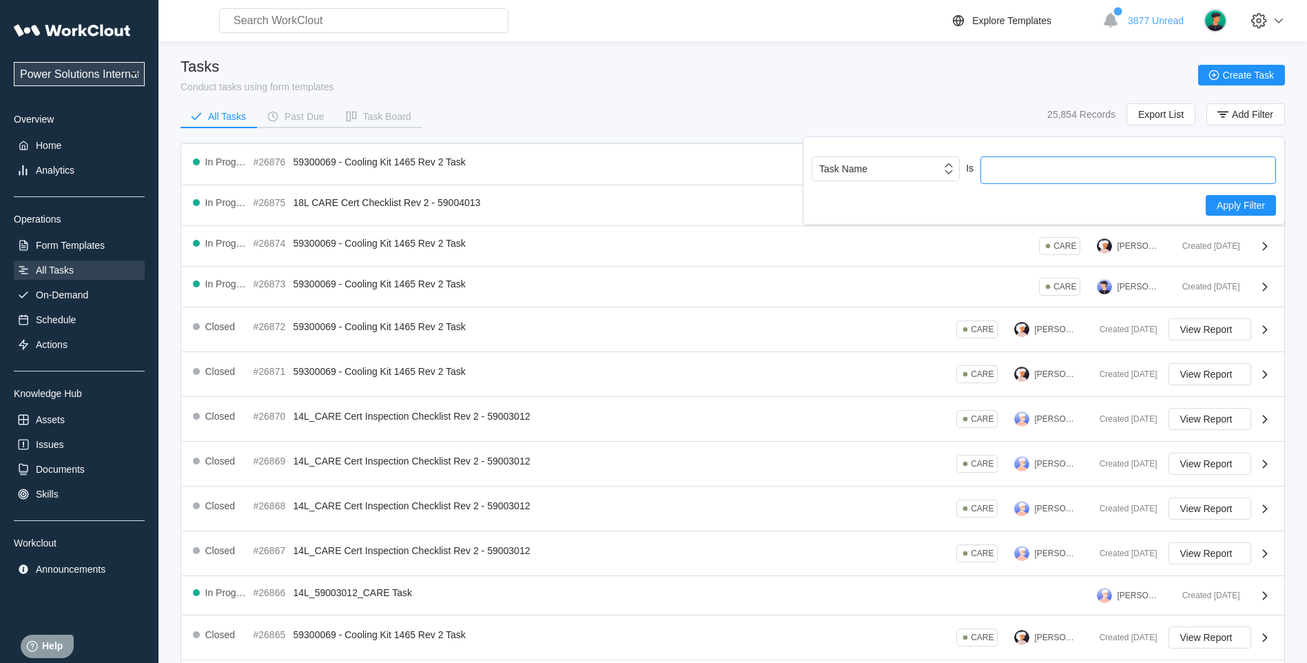
click at [1007, 165] on input "text" at bounding box center [1128, 170] width 296 height 28
type input "59007029"
click at [1218, 207] on span "Apply Filter" at bounding box center [1241, 205] width 48 height 10
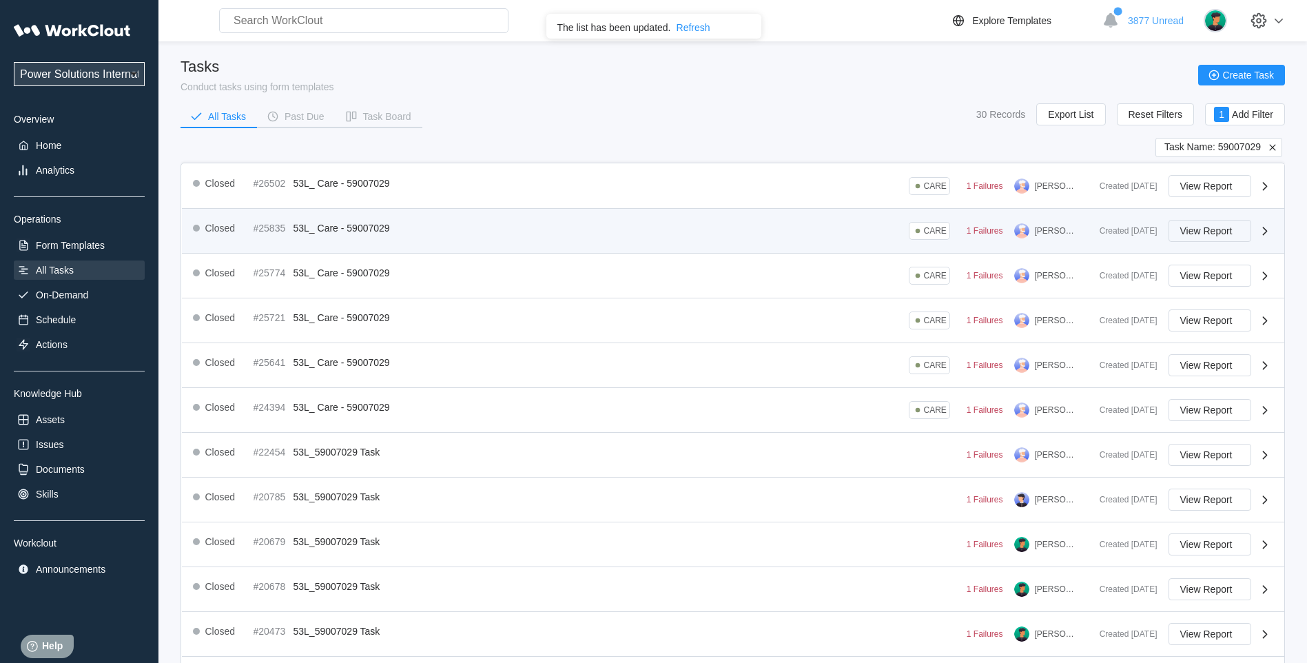
click at [1197, 229] on span "View Report" at bounding box center [1206, 231] width 52 height 10
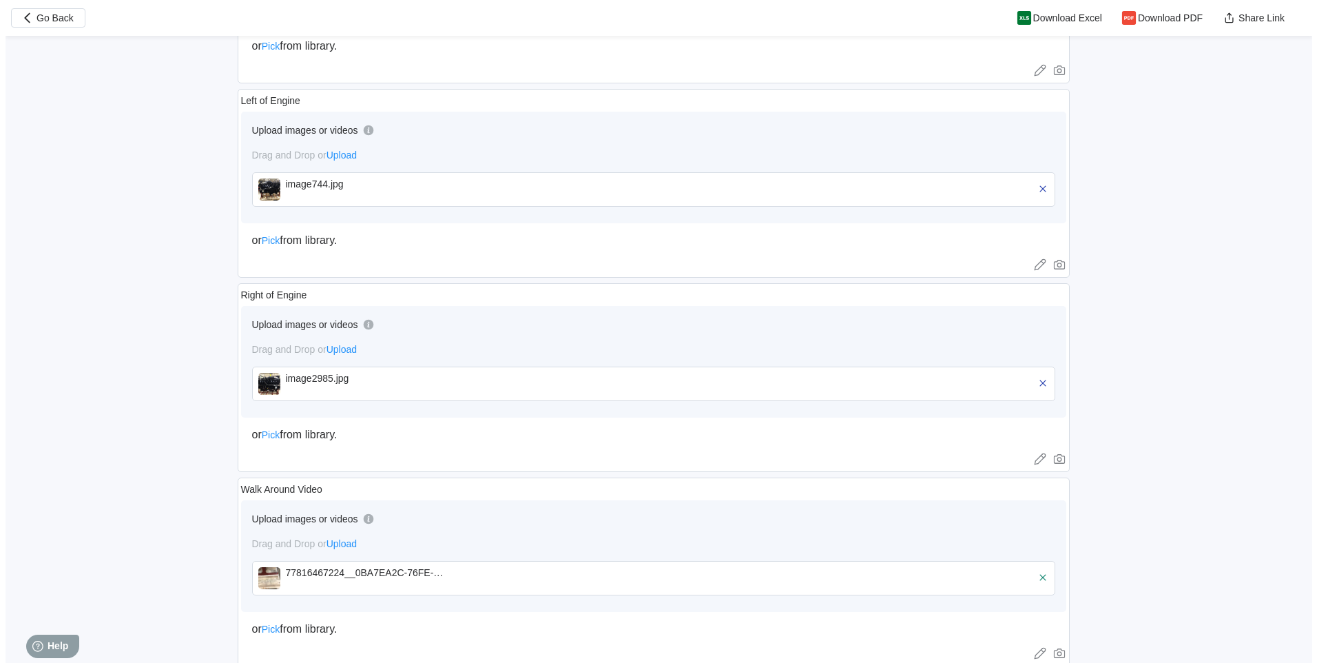
scroll to position [8009, 0]
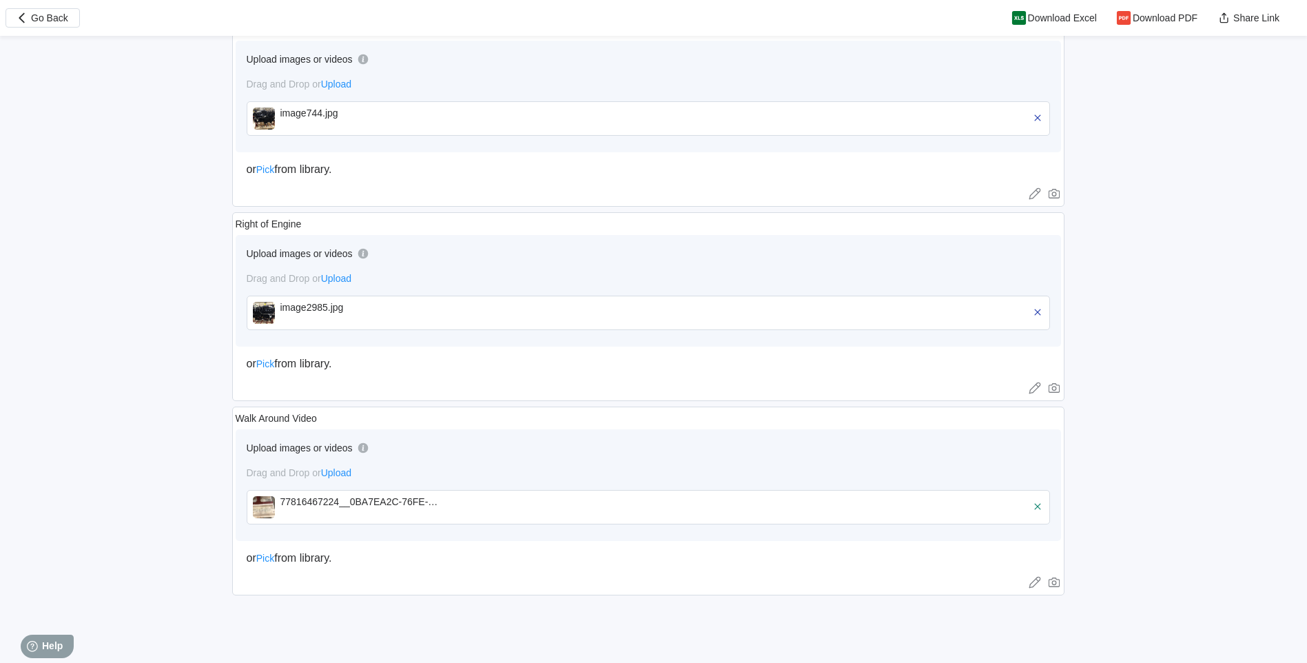
click at [271, 509] on img at bounding box center [264, 507] width 22 height 22
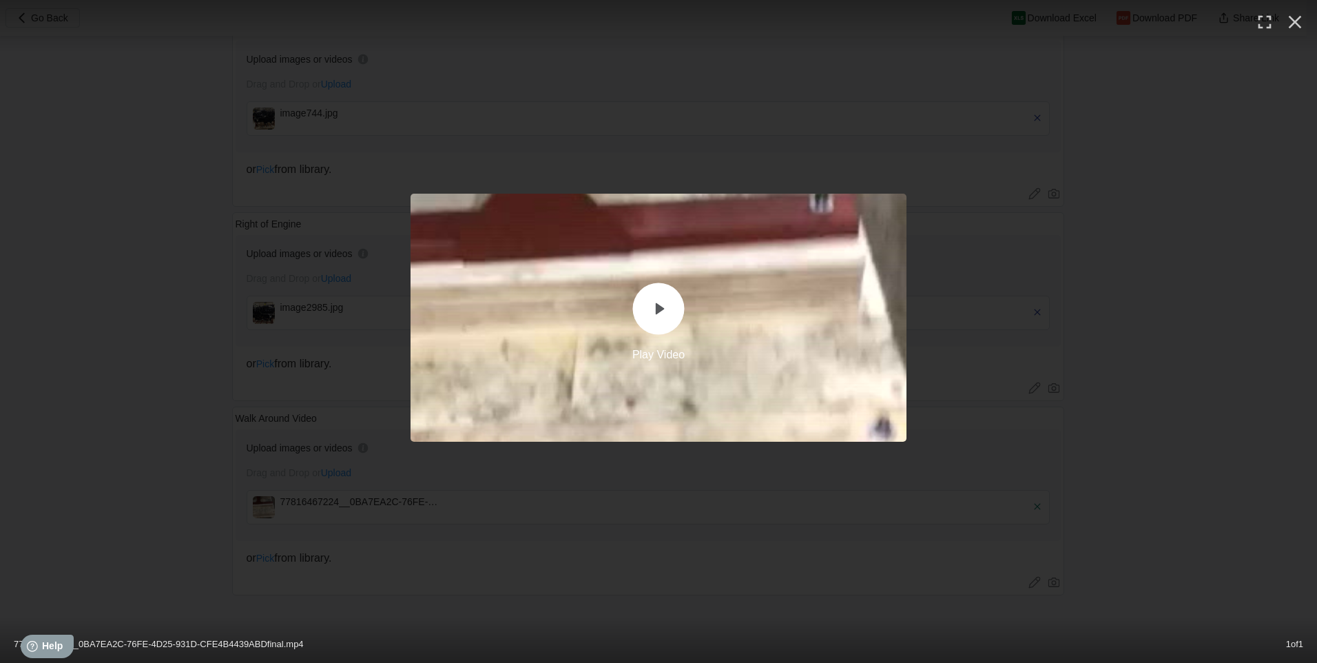
click at [664, 318] on circle at bounding box center [659, 309] width 52 height 52
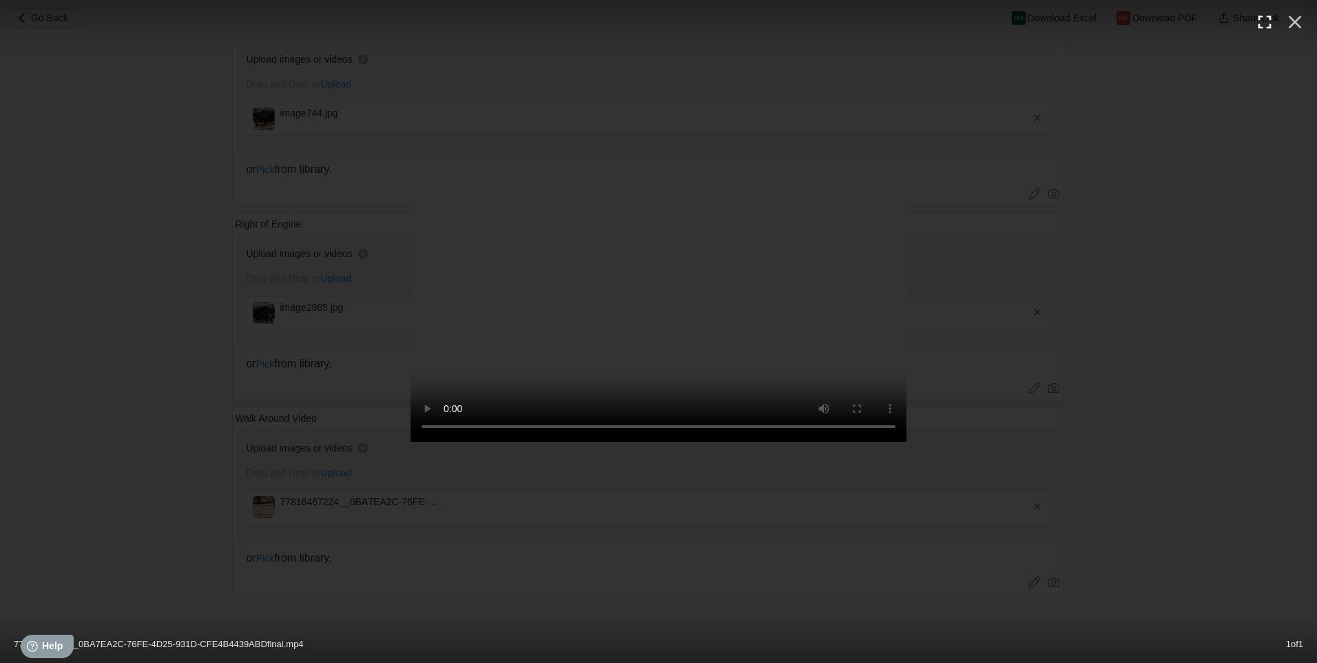
click at [1270, 25] on icon "button" at bounding box center [1265, 22] width 13 height 13
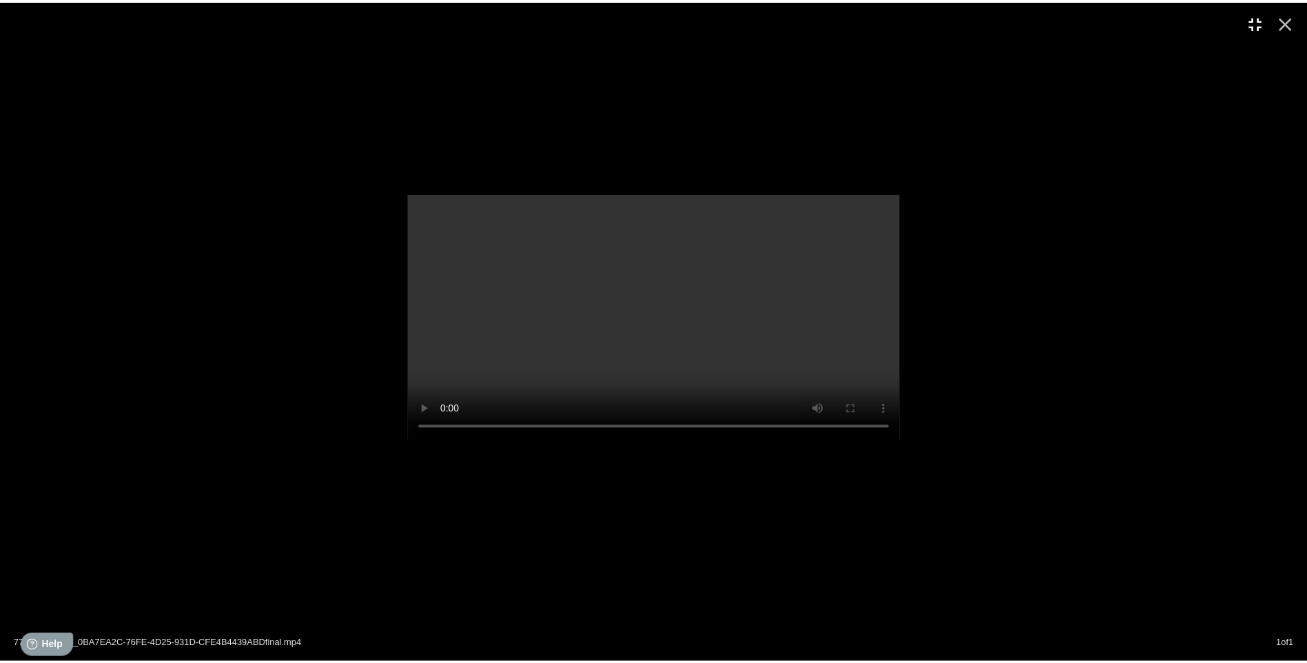
scroll to position [0, 0]
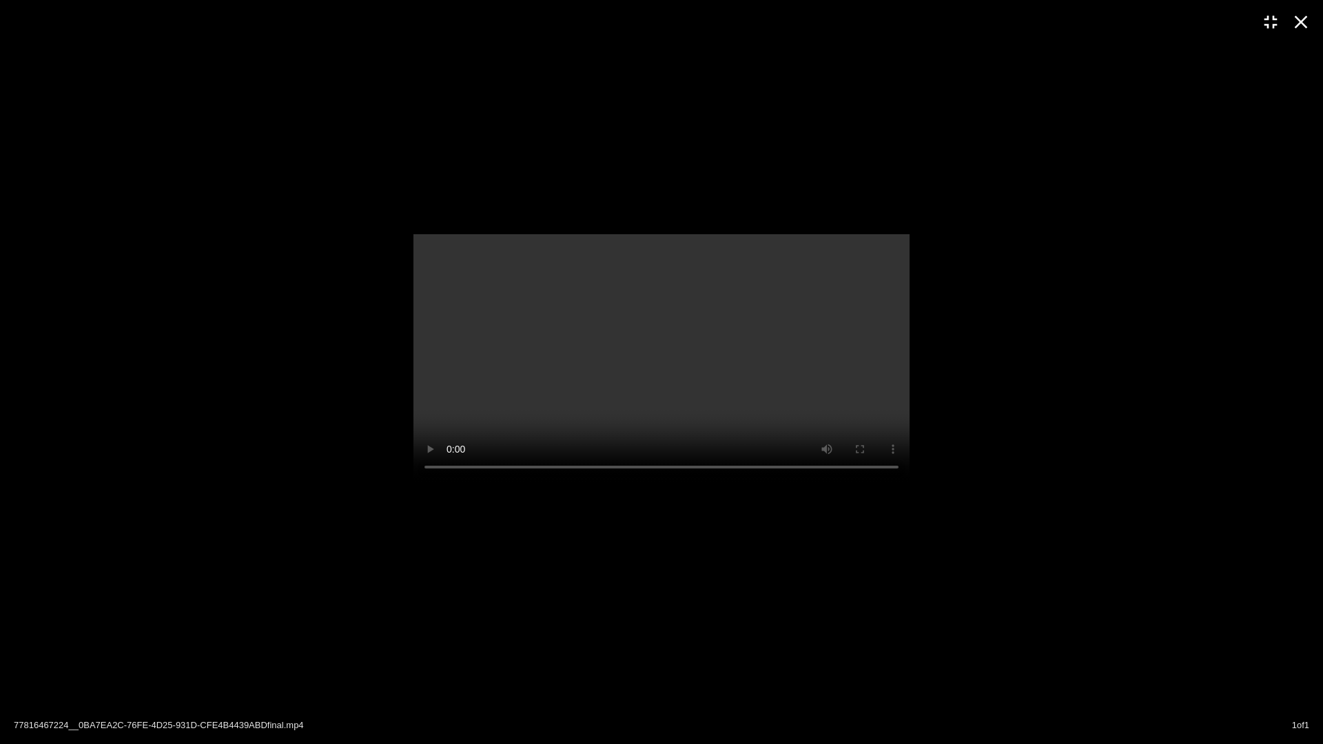
click at [1301, 14] on icon "button" at bounding box center [1301, 22] width 22 height 22
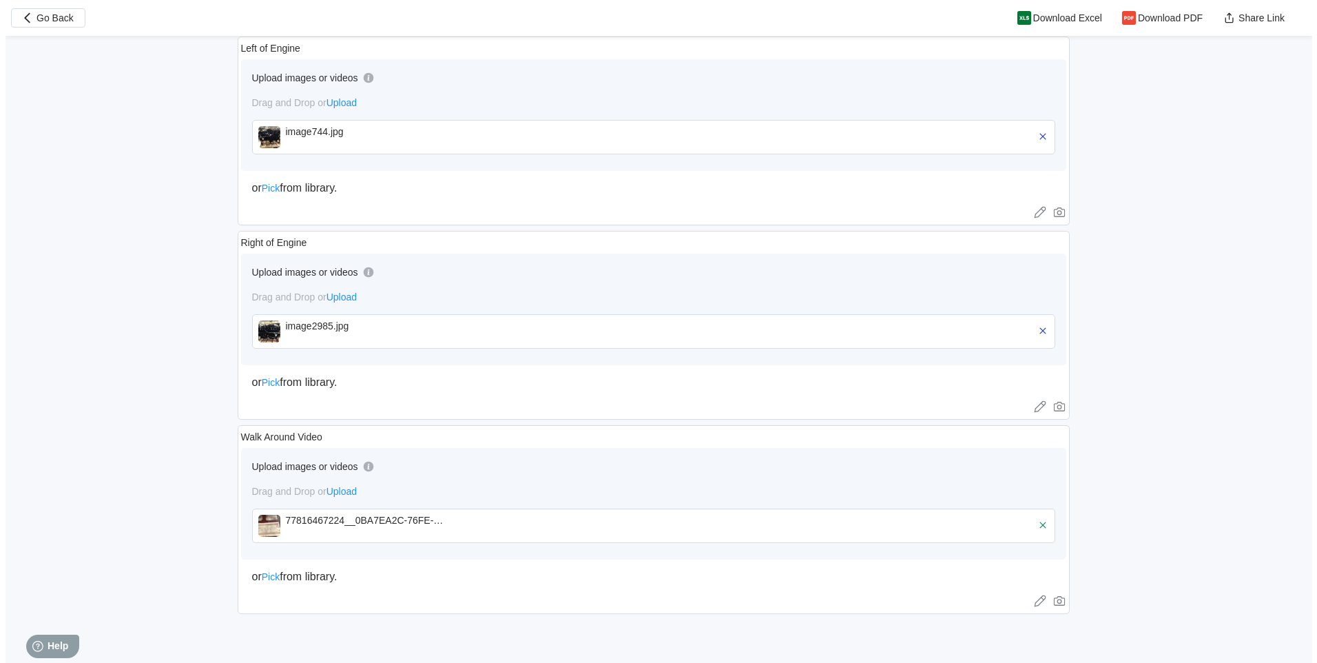
scroll to position [8009, 0]
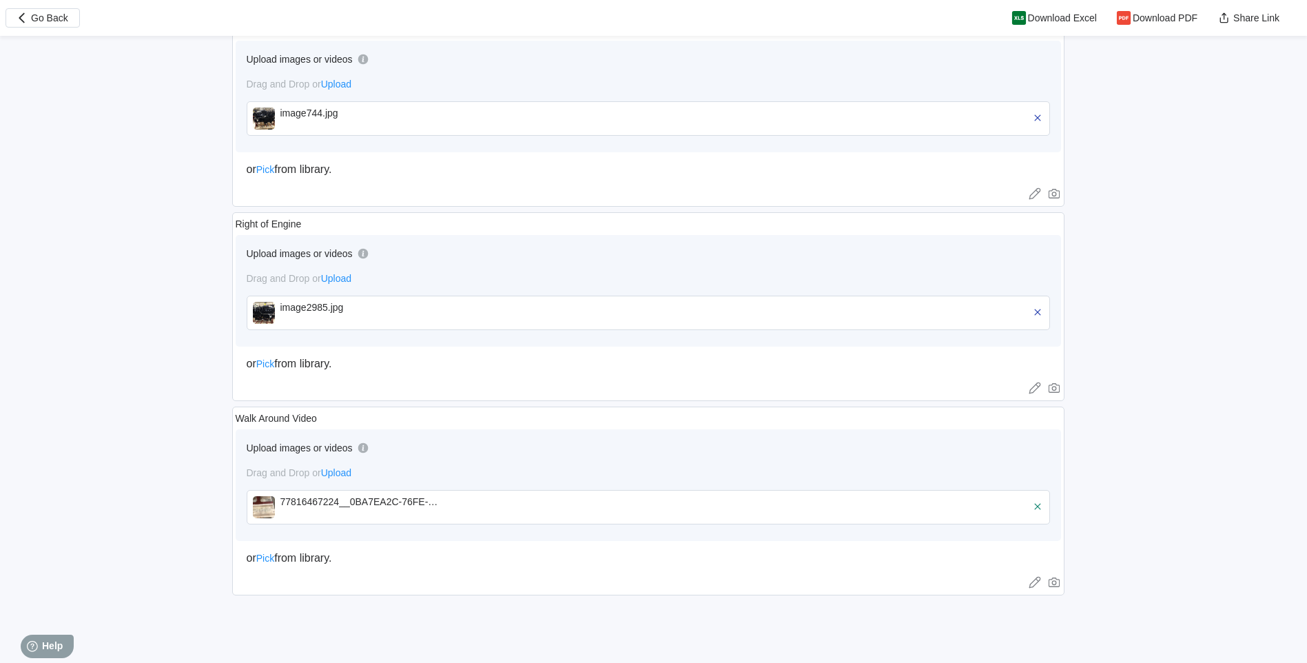
click at [258, 508] on img at bounding box center [264, 507] width 22 height 22
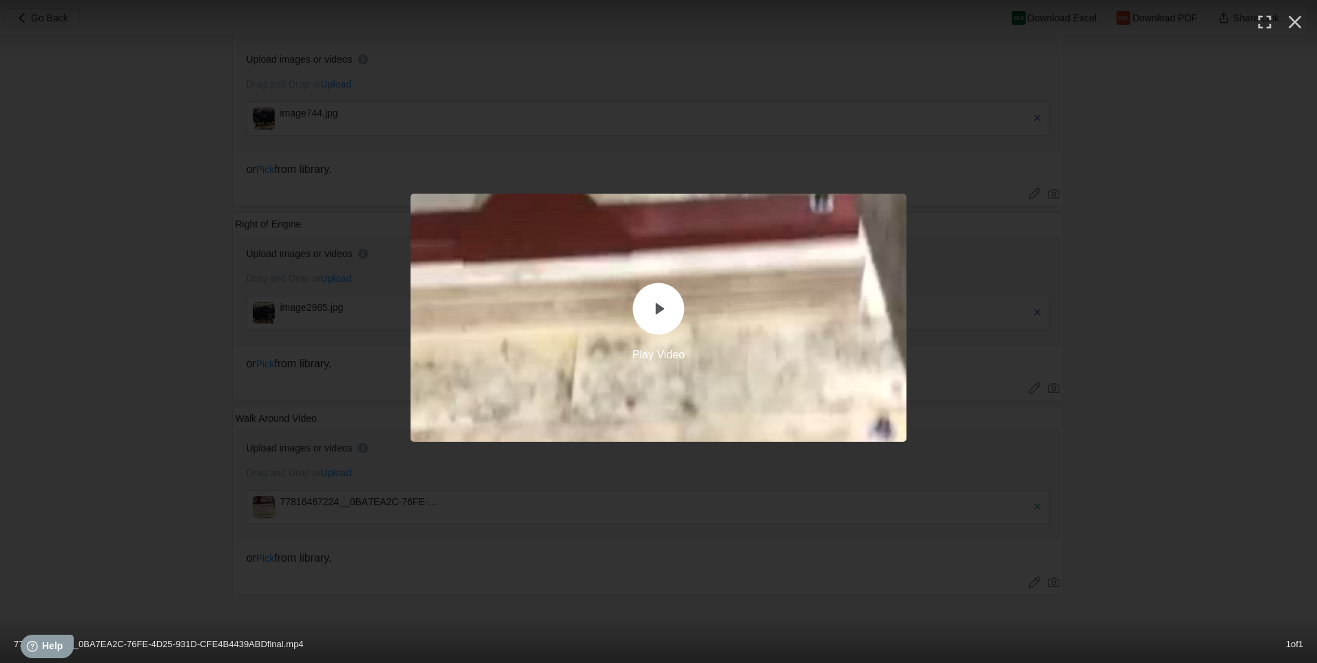
click at [660, 326] on circle at bounding box center [659, 309] width 52 height 52
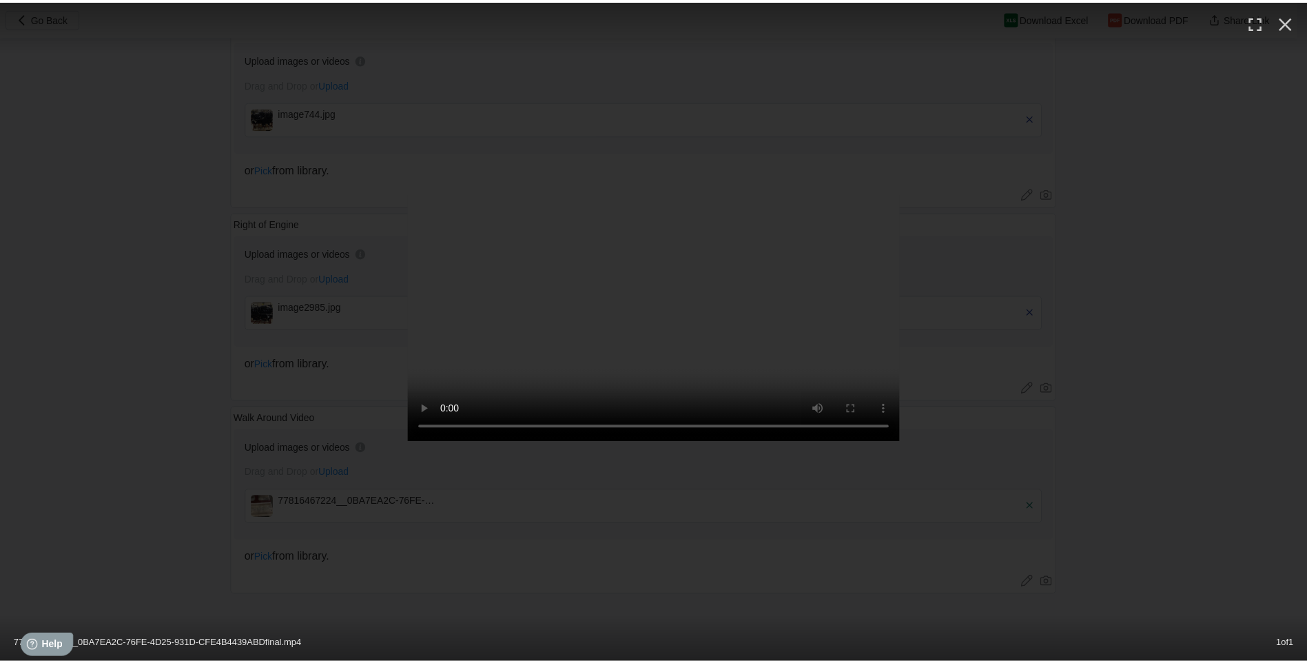
scroll to position [0, 0]
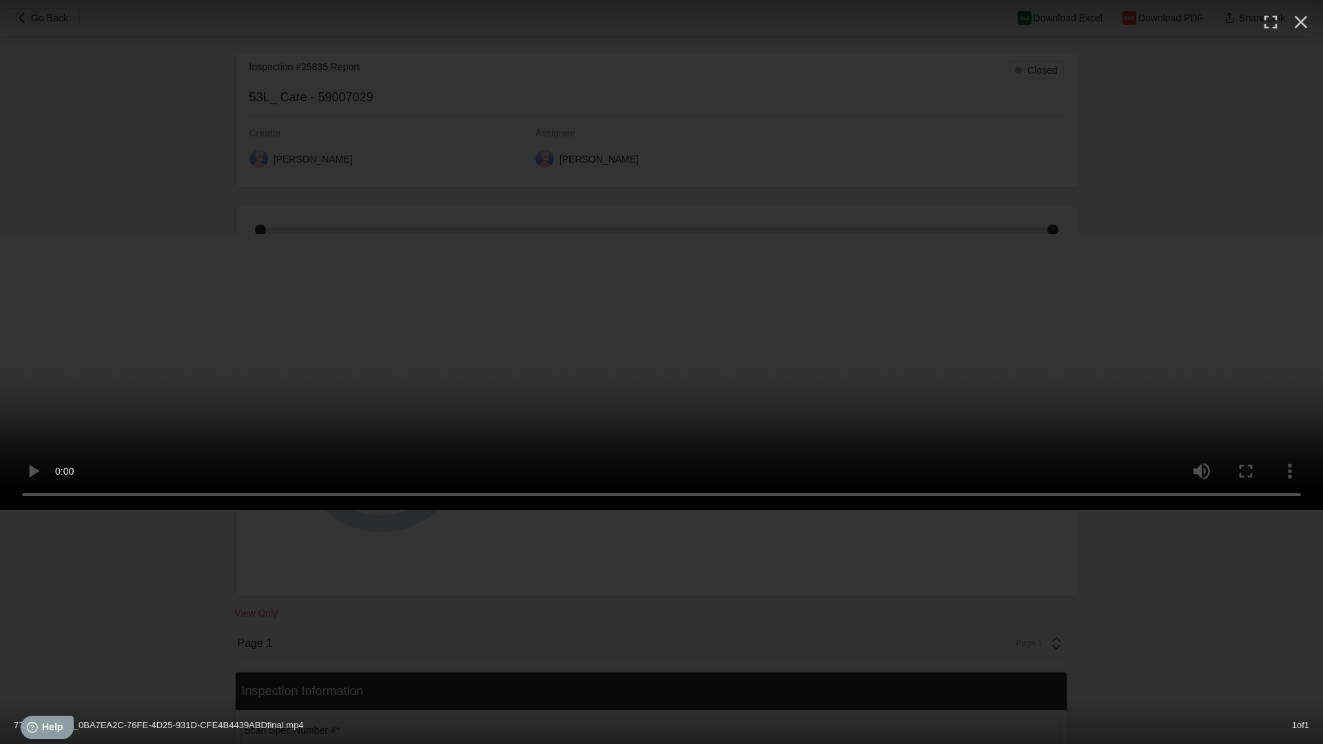
drag, startPoint x: 610, startPoint y: 0, endPoint x: 617, endPoint y: 2, distance: 7.2
click at [612, 234] on video at bounding box center [661, 372] width 1323 height 276
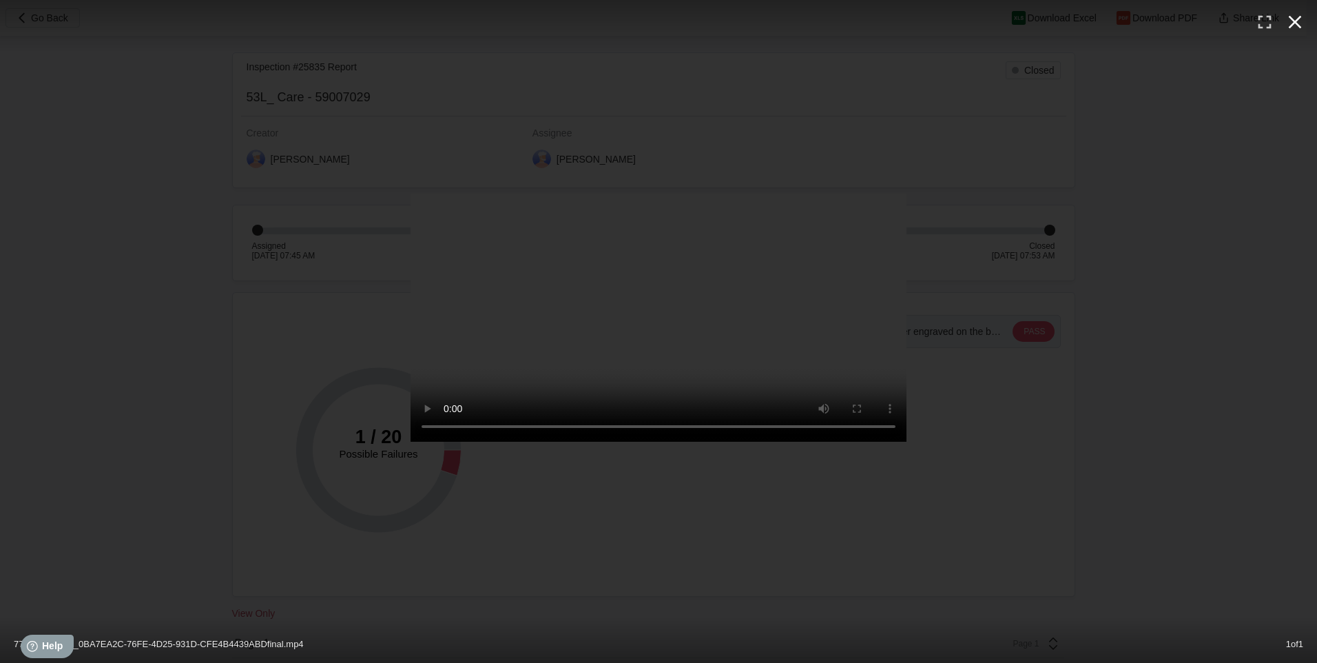
click at [1292, 27] on icon "button" at bounding box center [1295, 22] width 22 height 22
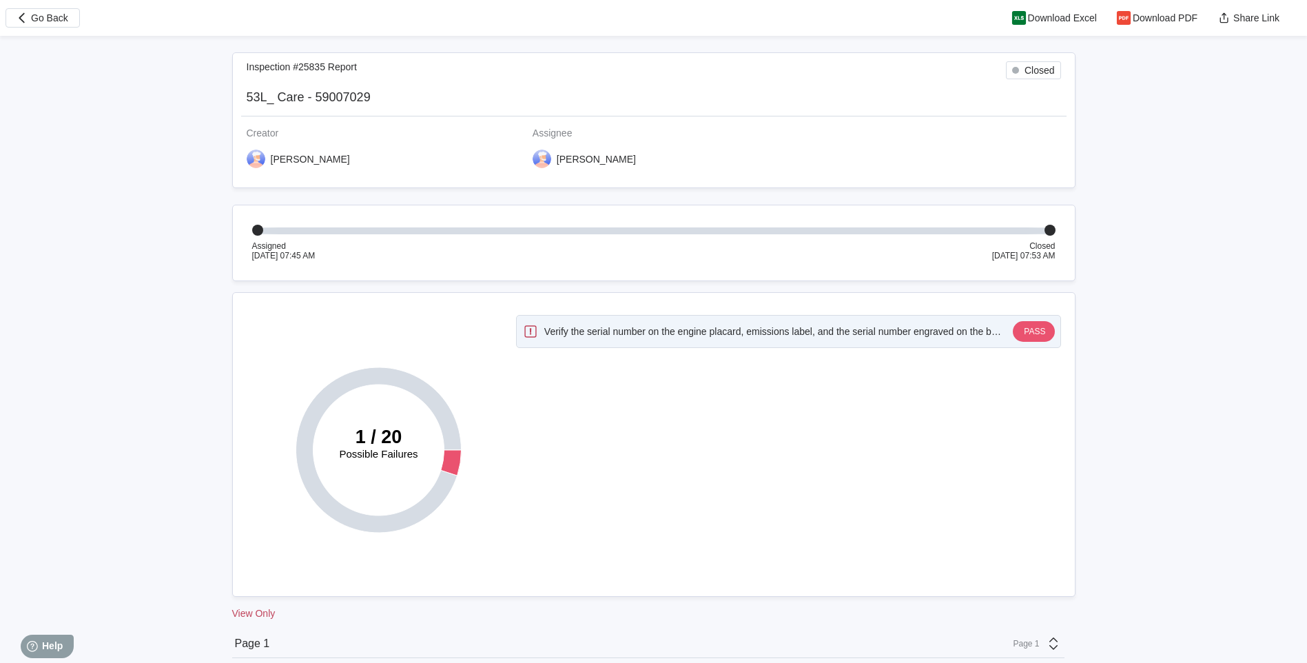
click at [344, 81] on div "Inspection #25835 Report Closed 53L_ Care - 59007029 Creator [PERSON_NAME] Assi…" at bounding box center [653, 120] width 843 height 136
click at [358, 72] on div "Inspection #25835 Report Closed" at bounding box center [654, 70] width 814 height 18
click at [359, 72] on div "Inspection #25835 Report Closed" at bounding box center [654, 70] width 814 height 18
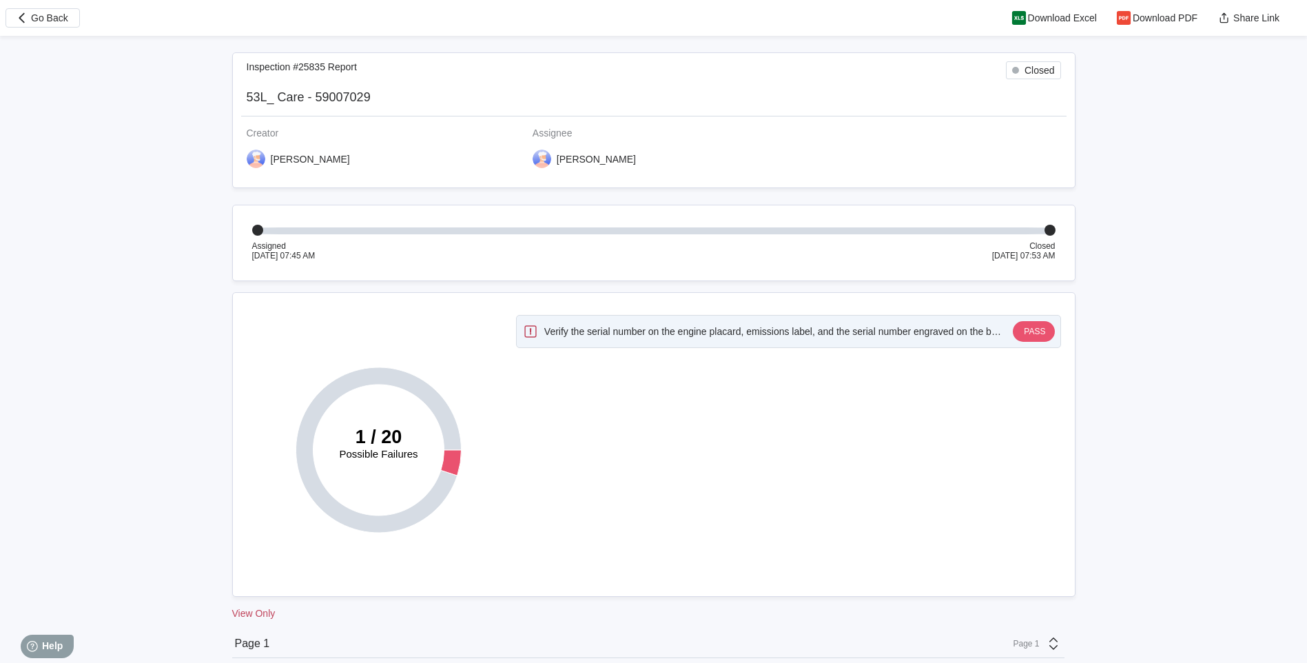
drag, startPoint x: 152, startPoint y: 231, endPoint x: 131, endPoint y: 293, distance: 65.6
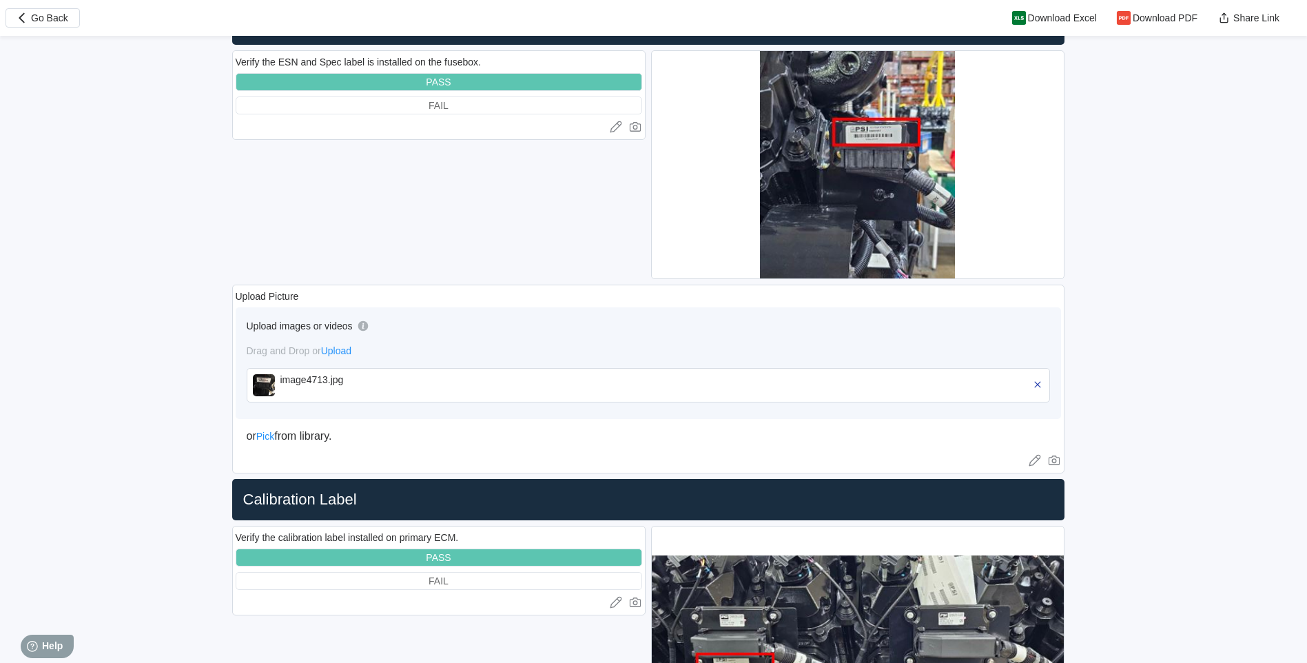
scroll to position [4248, 0]
